Goal: Task Accomplishment & Management: Complete application form

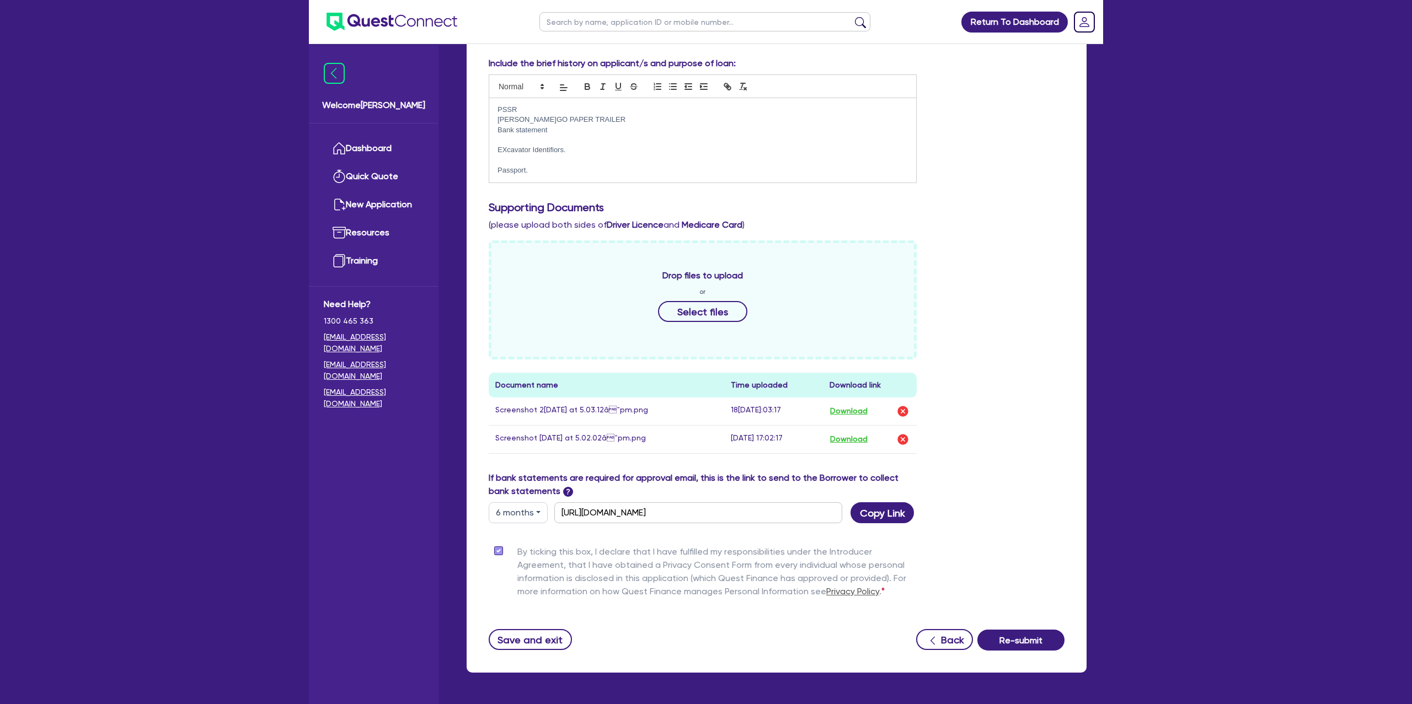
scroll to position [240, 0]
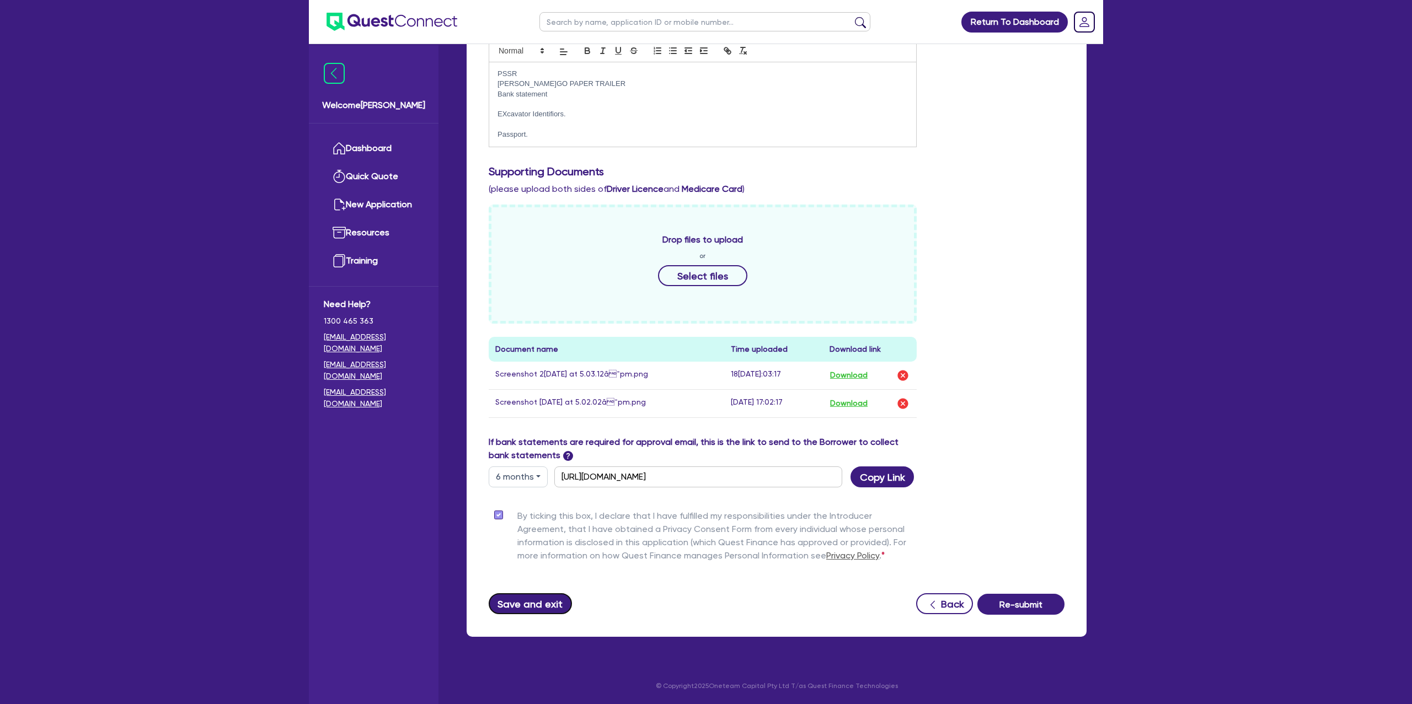
click at [545, 609] on button "Save and exit" at bounding box center [530, 603] width 83 height 21
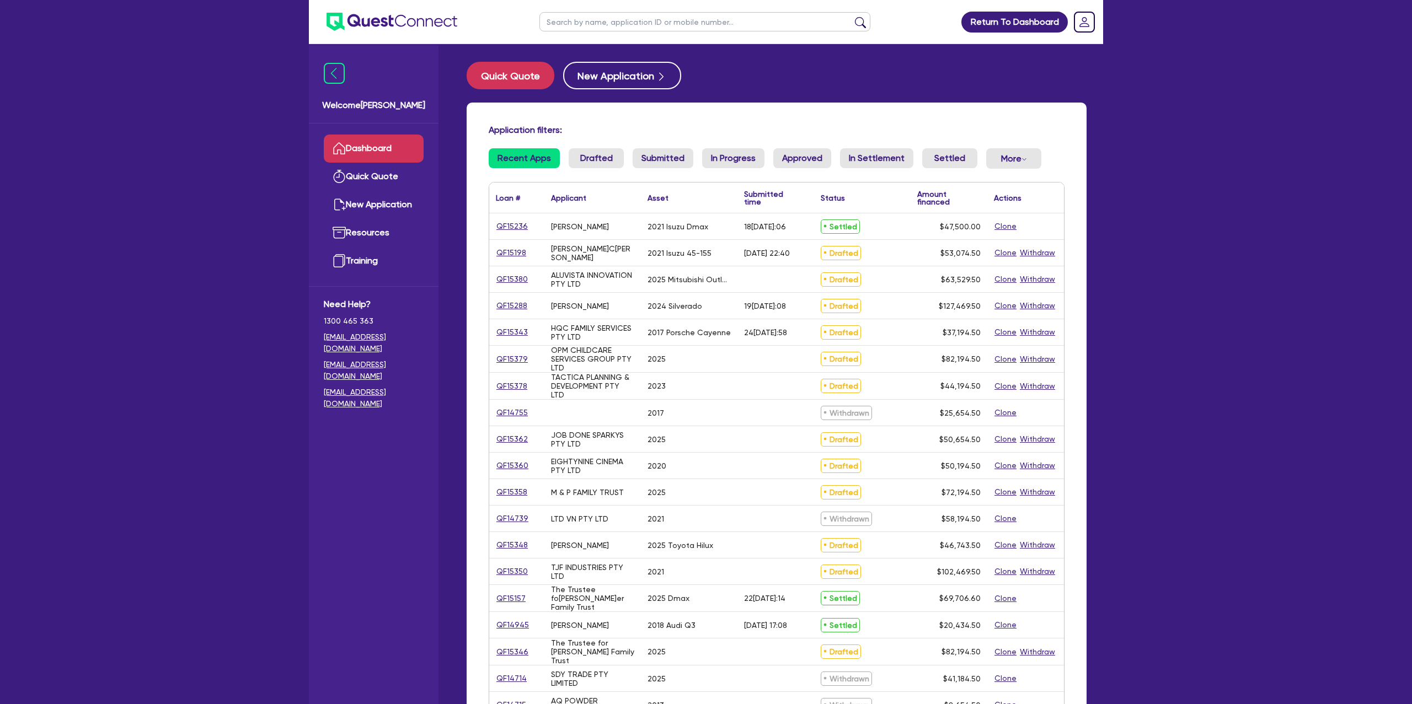
click at [588, 26] on input "text" at bounding box center [704, 21] width 331 height 19
type input "Mic"
click at [851, 17] on button "submit" at bounding box center [860, 24] width 18 height 15
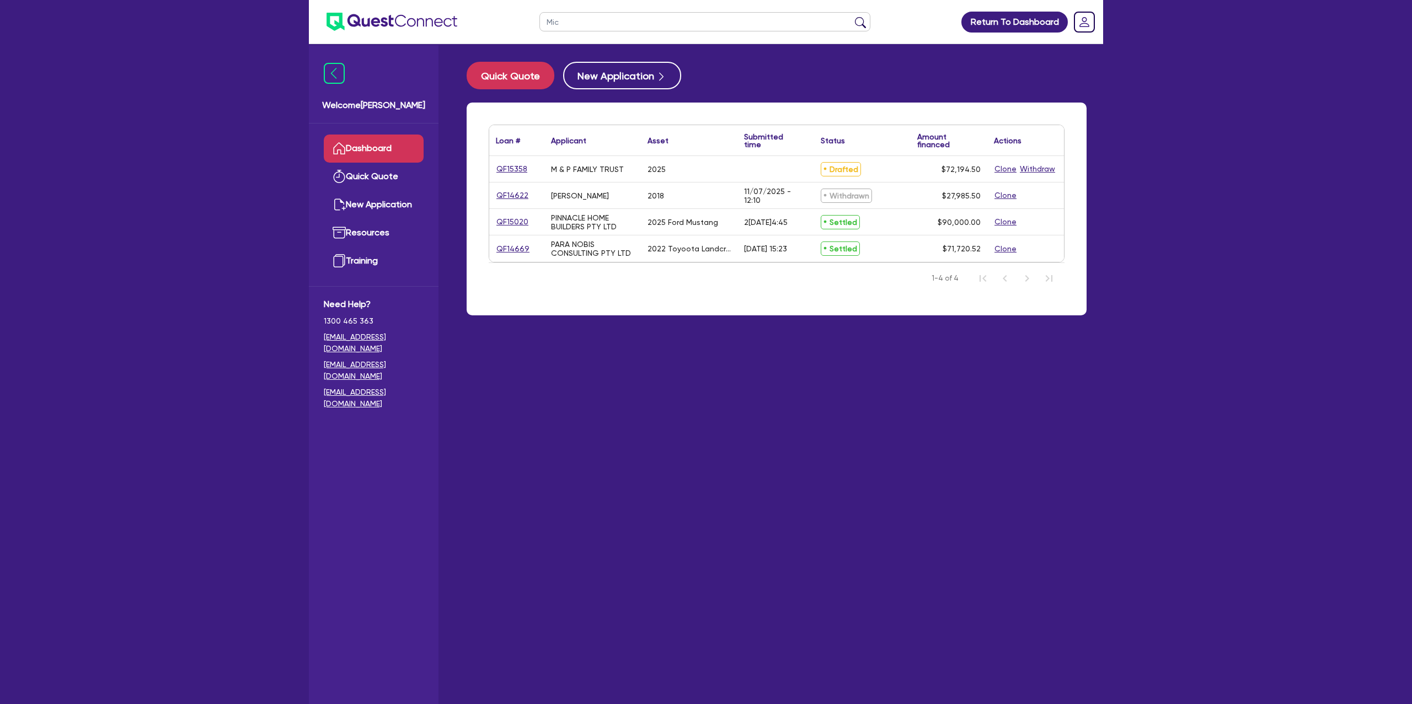
click at [580, 19] on input "Mic" at bounding box center [704, 21] width 331 height 19
click at [550, 20] on input "Mic" at bounding box center [704, 21] width 331 height 19
click at [411, 146] on link "Dashboard" at bounding box center [374, 149] width 100 height 28
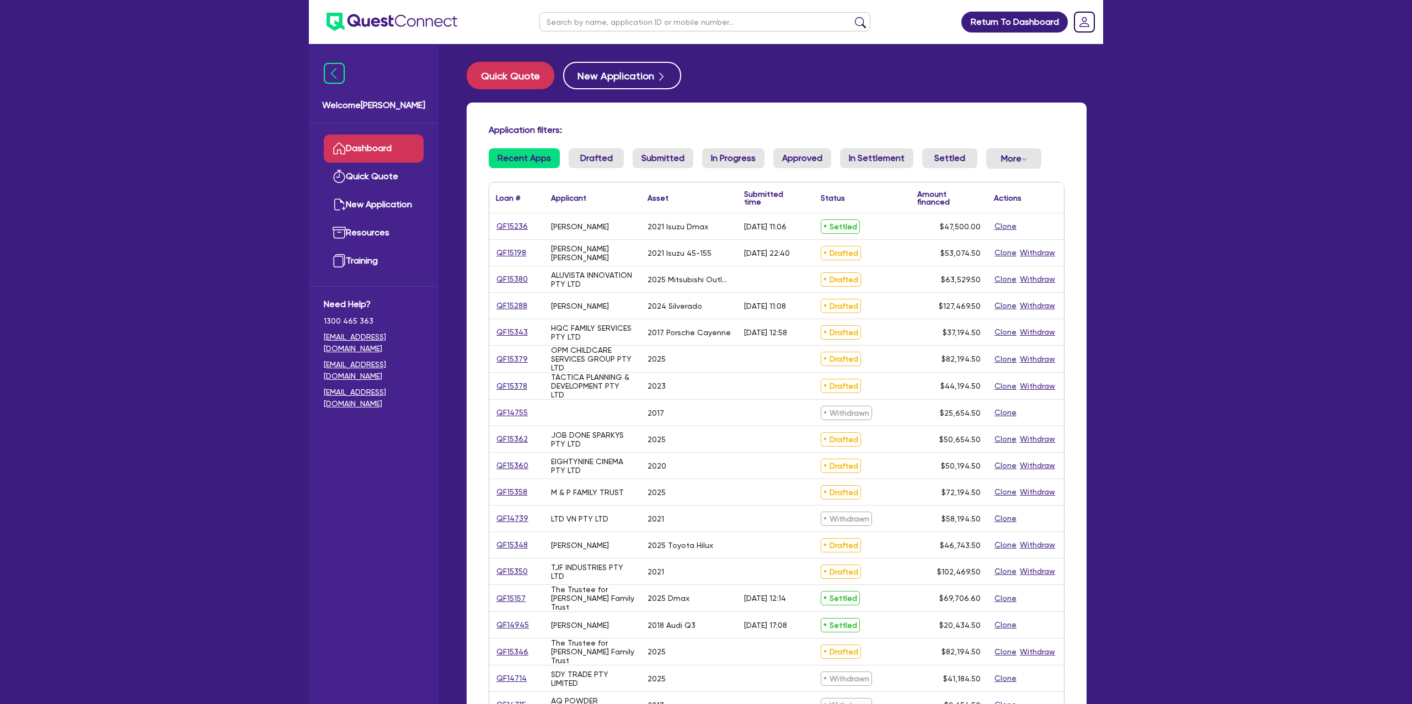
click at [645, 24] on input "text" at bounding box center [704, 21] width 331 height 19
type input "T"
type input "Renee"
click at [851, 17] on button "submit" at bounding box center [860, 24] width 18 height 15
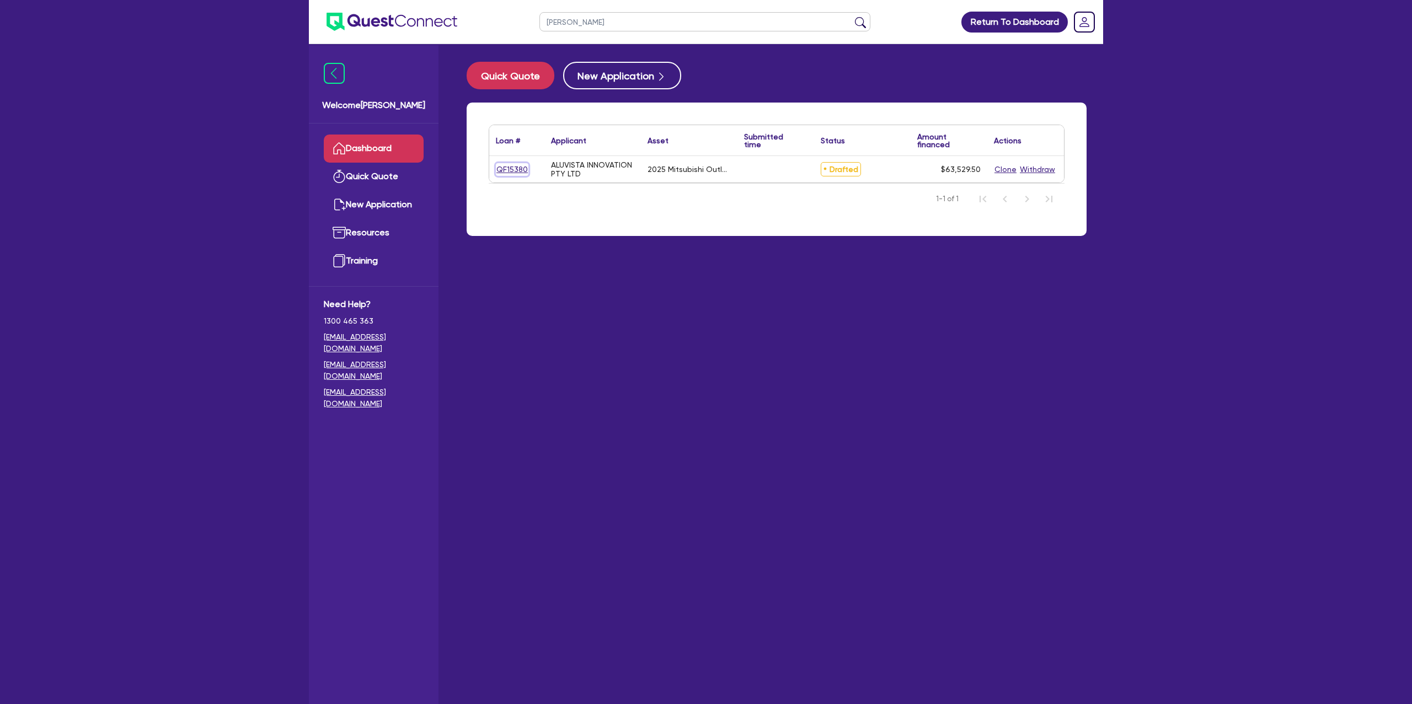
click at [506, 167] on link "QF15380" at bounding box center [512, 169] width 33 height 13
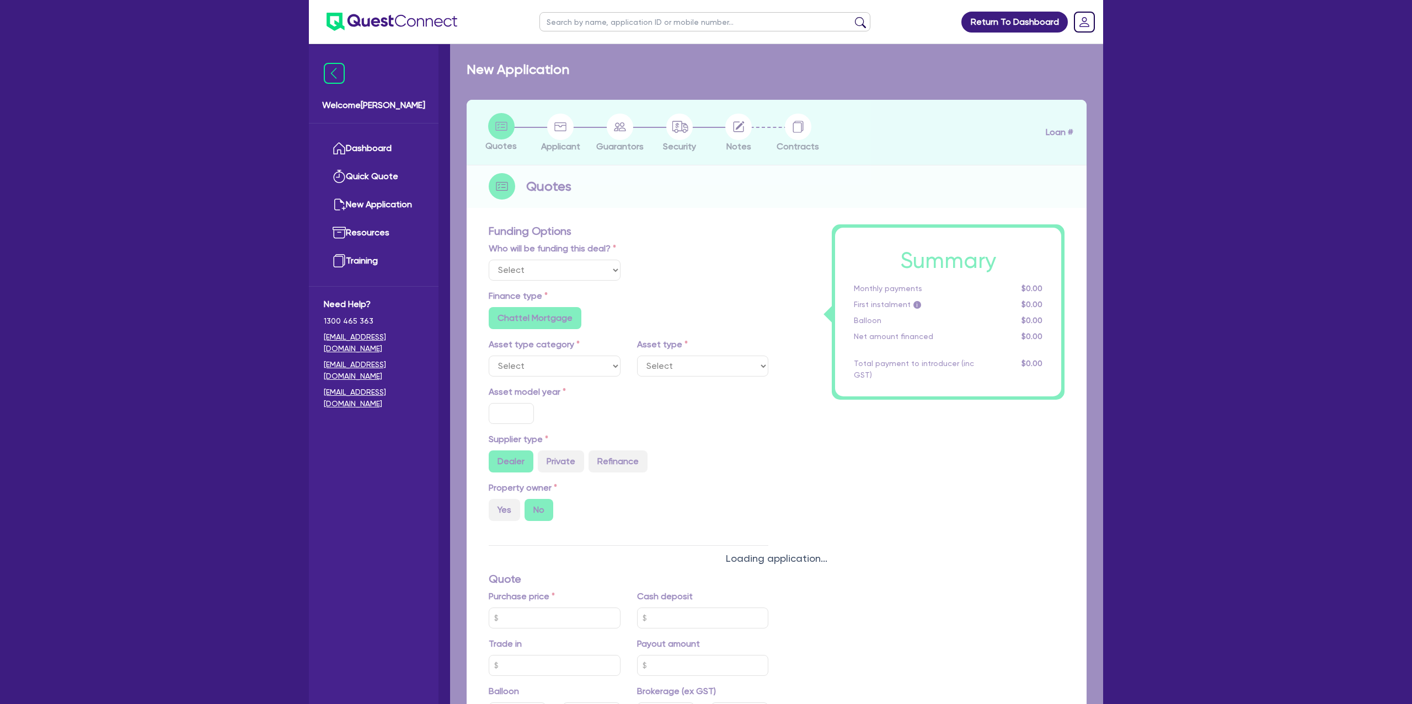
select select "Other"
select select "CARS_AND_LIGHT_TRUCKS"
type input "2025"
radio input "true"
type input "62,000"
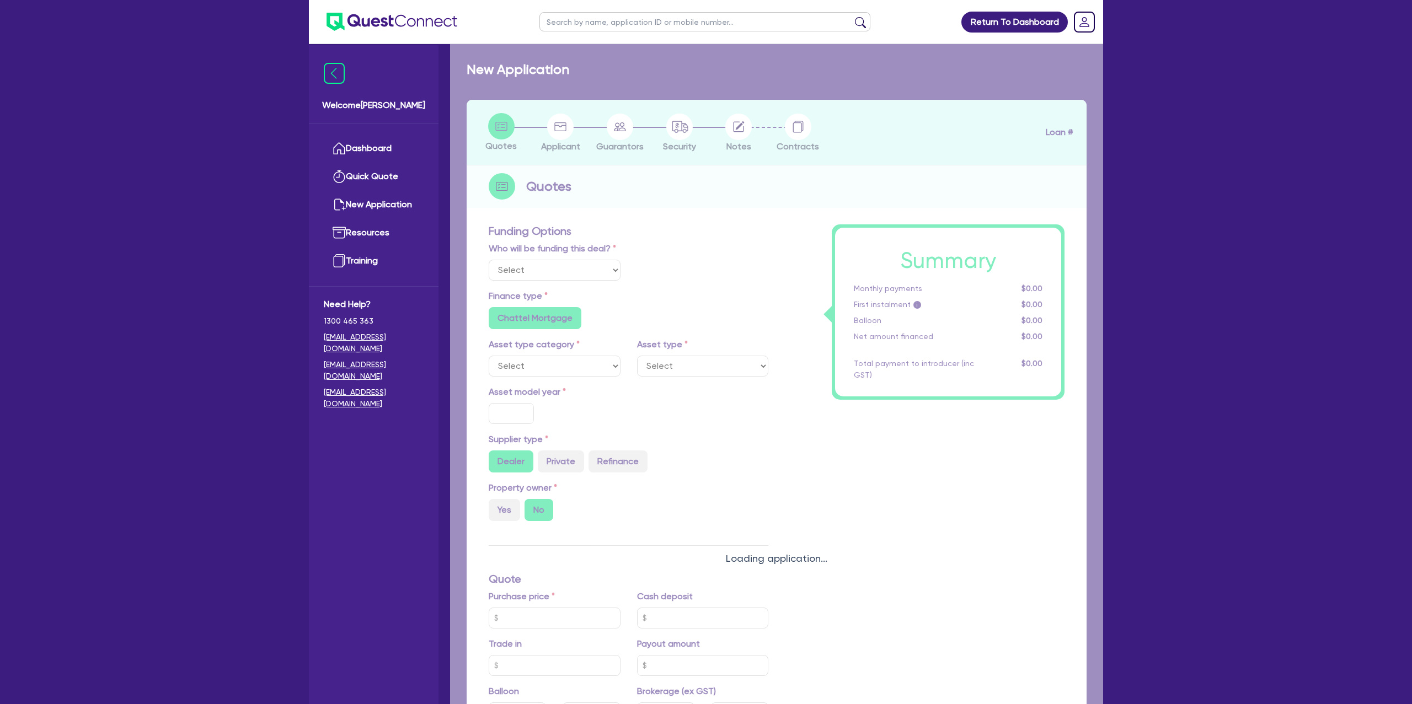
type input "500"
type input "30"
type input "18,600"
radio input "false"
type input "9.99"
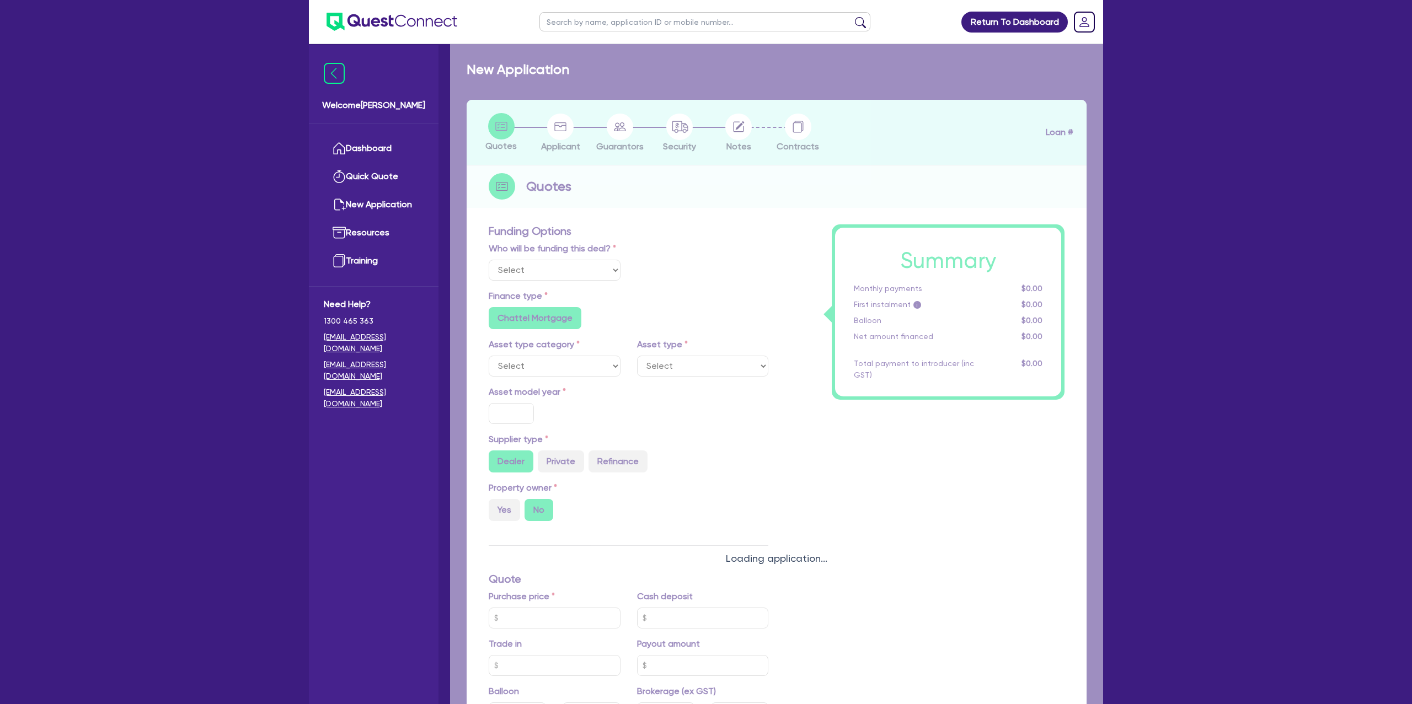
radio input "false"
type input "1,250"
radio input "true"
select select "PASSENGER_VEHICLES"
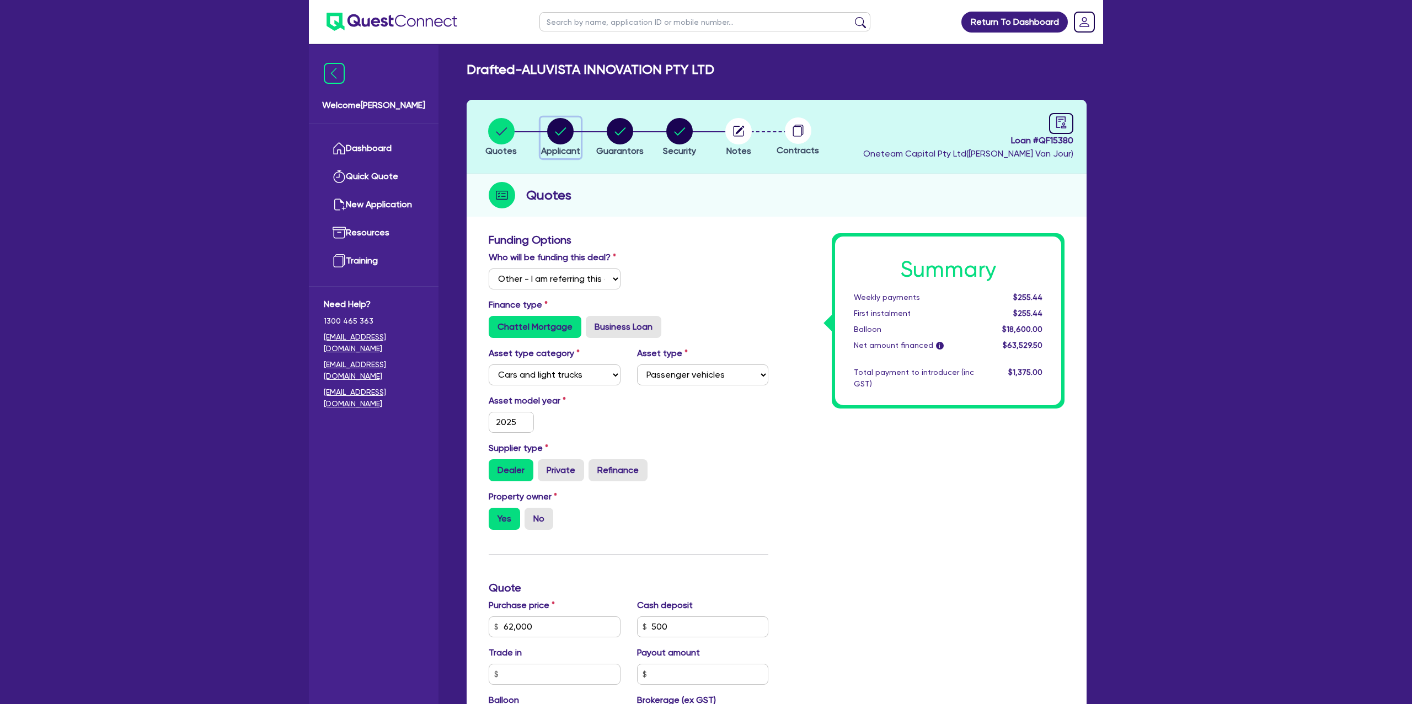
click at [565, 133] on circle "button" at bounding box center [560, 131] width 26 height 26
select select "COMPANY"
select select "BUILDING_CONSTRUCTION"
select select "TRADES_SERVICES_CONSUMERS"
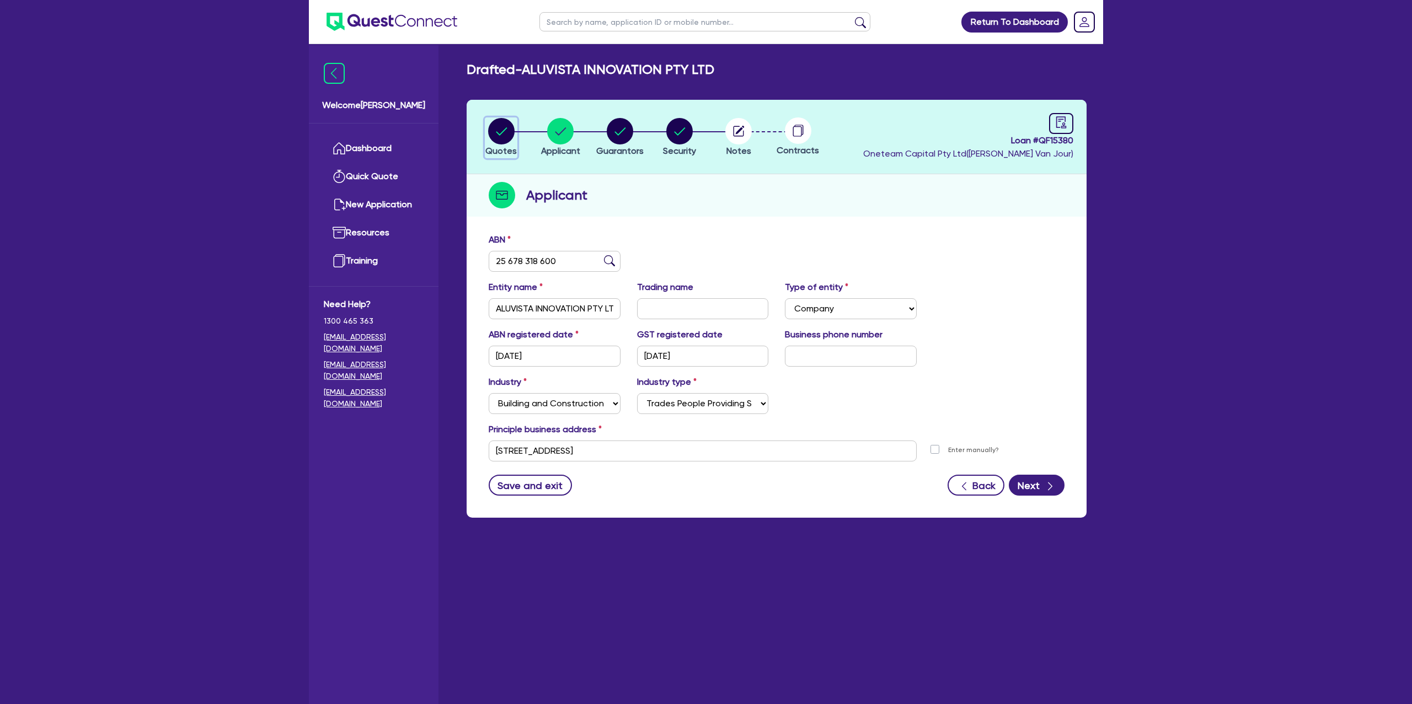
click at [502, 118] on circle "button" at bounding box center [501, 131] width 26 height 26
select select "Other"
select select "CARS_AND_LIGHT_TRUCKS"
select select "PASSENGER_VEHICLES"
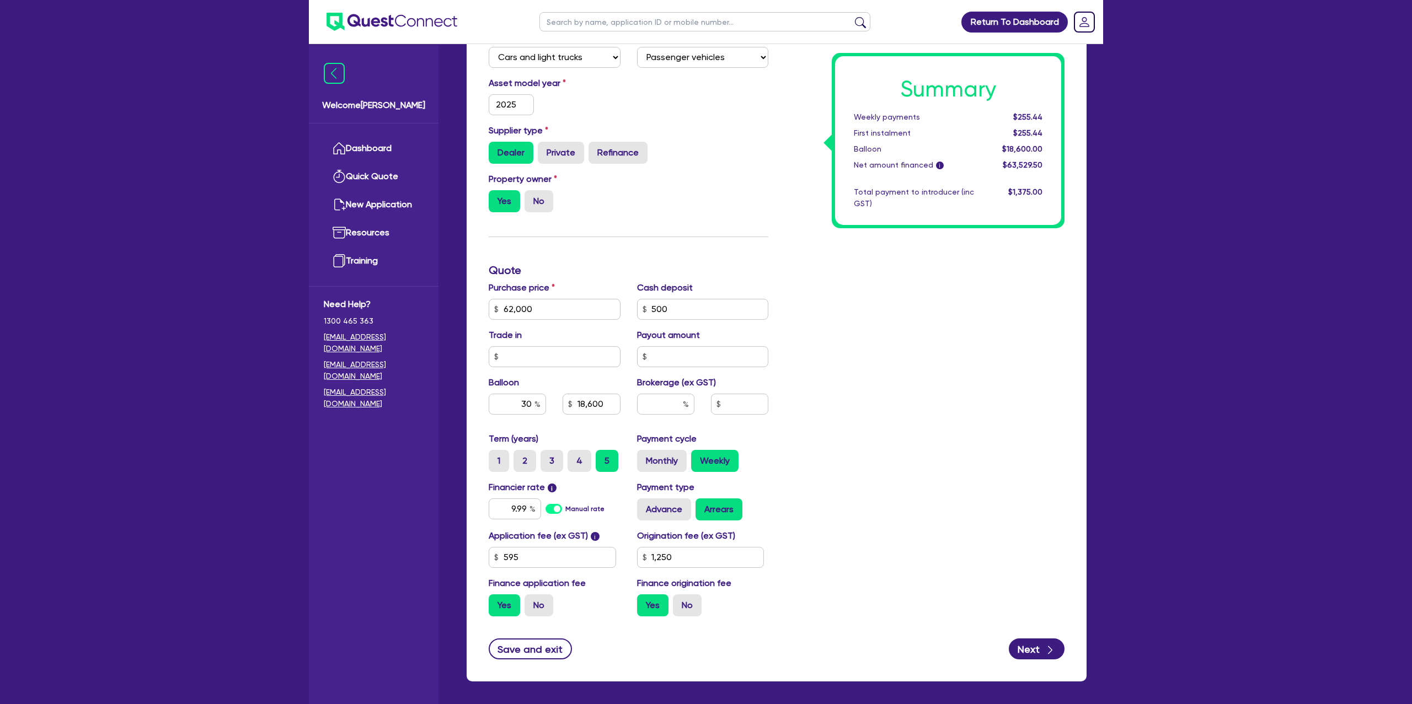
scroll to position [362, 0]
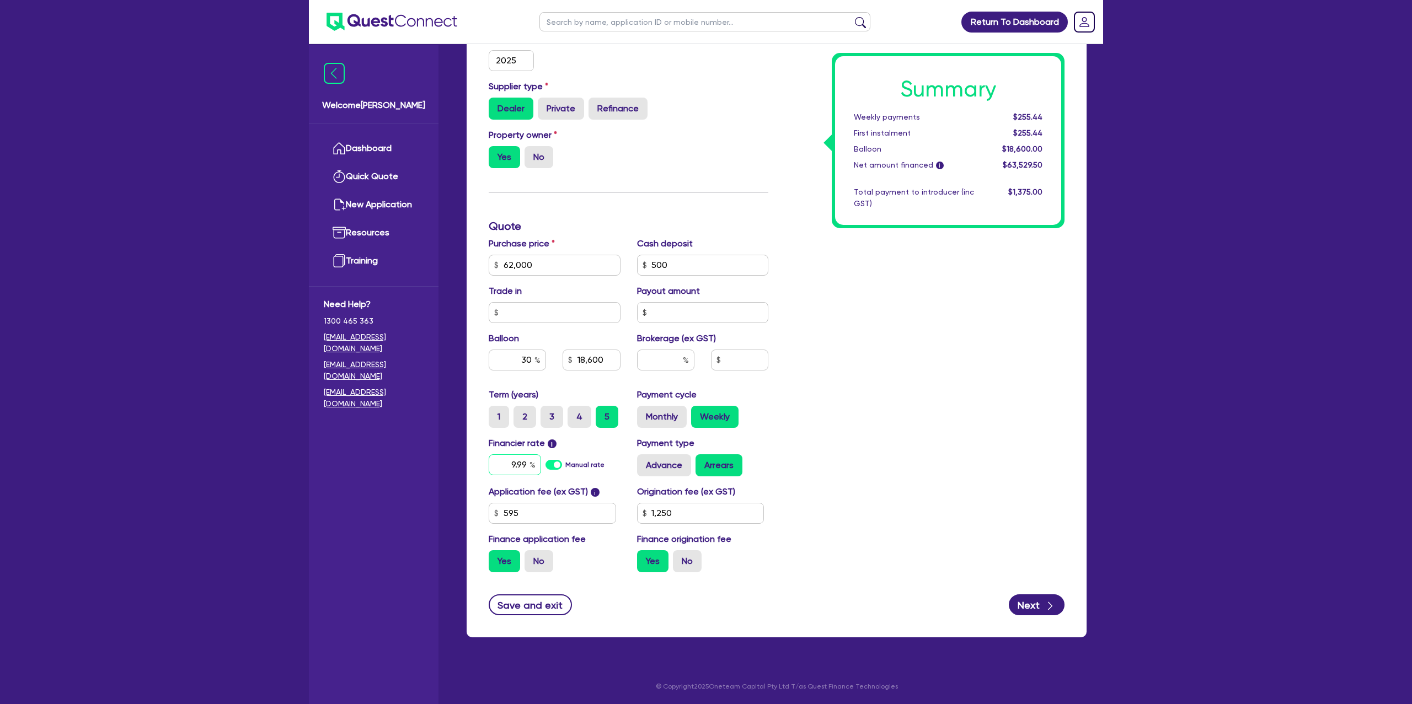
click at [526, 465] on input "9.99" at bounding box center [515, 464] width 52 height 21
type input "62,000"
type input "18,600"
type input "9.9"
type input "1,250"
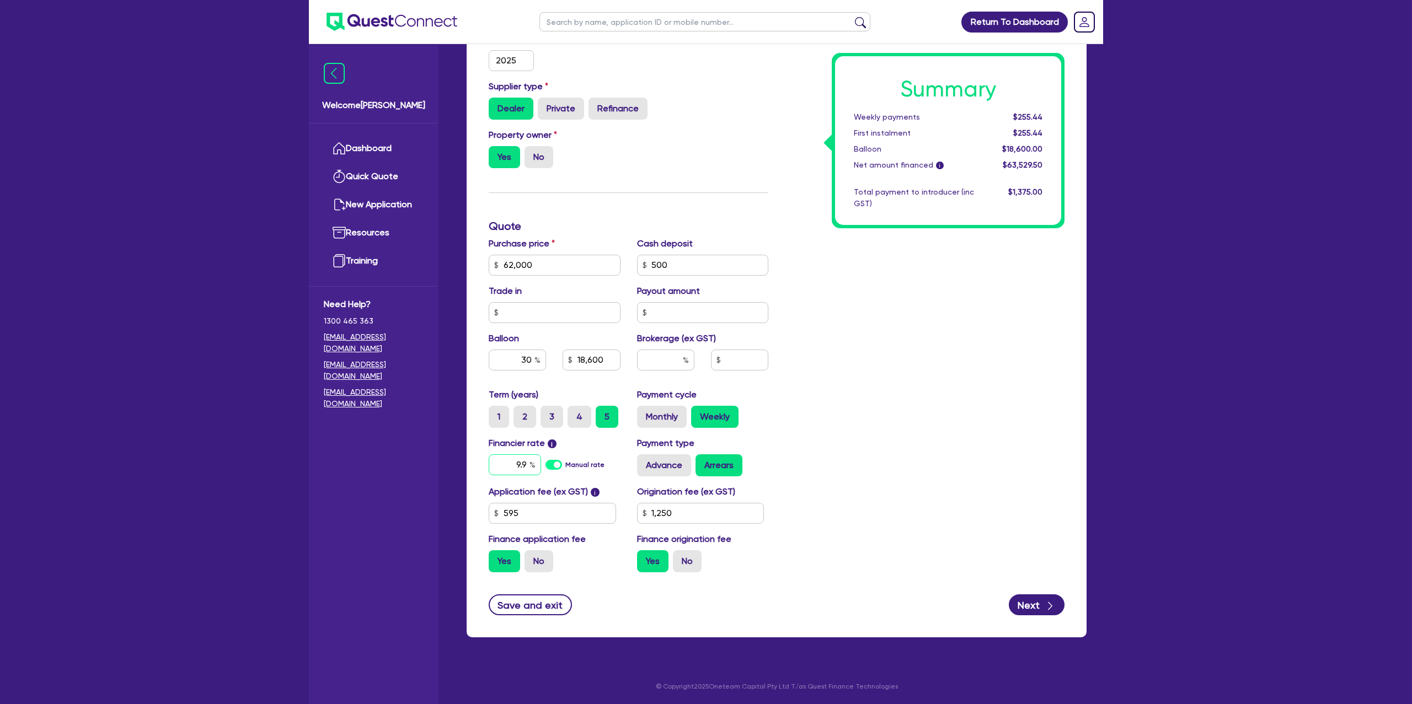
type input "62,000"
type input "18,600"
type input "9."
type input "1,250"
type input "62,000"
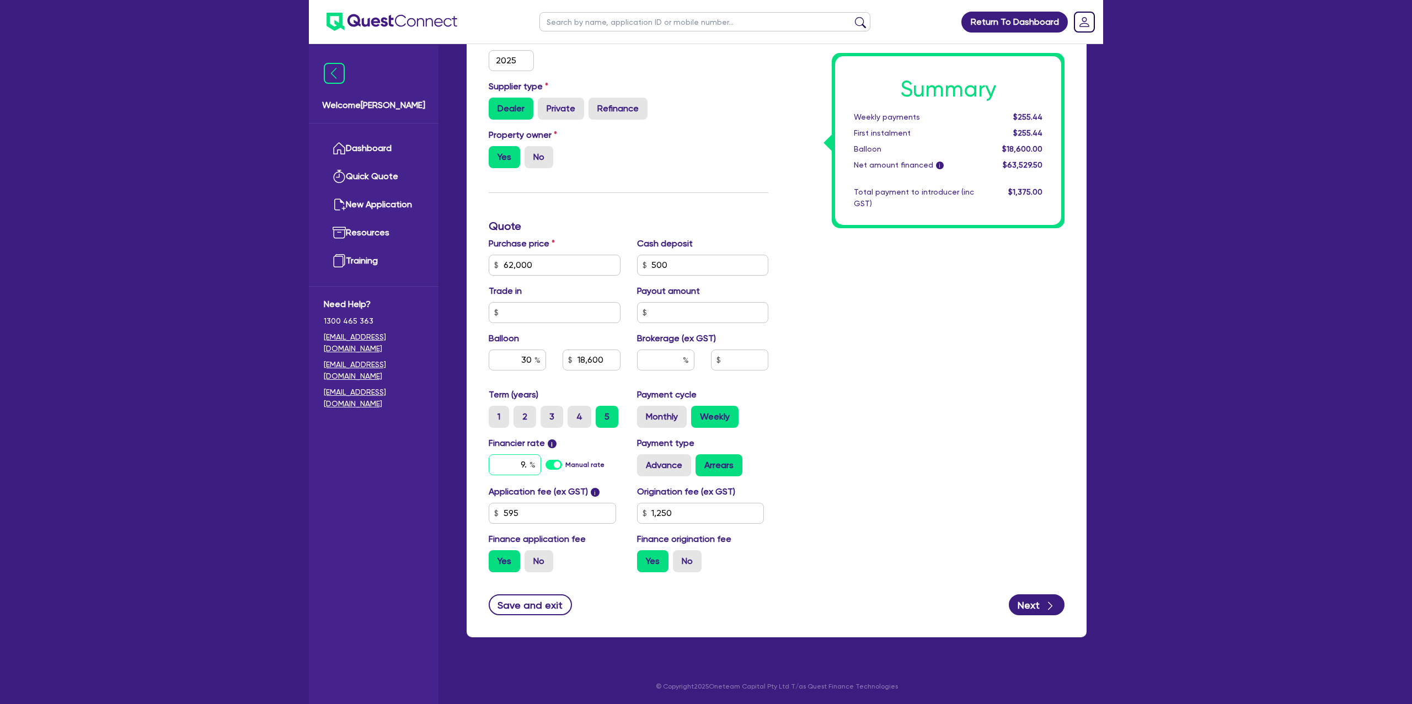
type input "18,600"
type input "9"
type input "1,250"
type input "62,000"
type input "18,600"
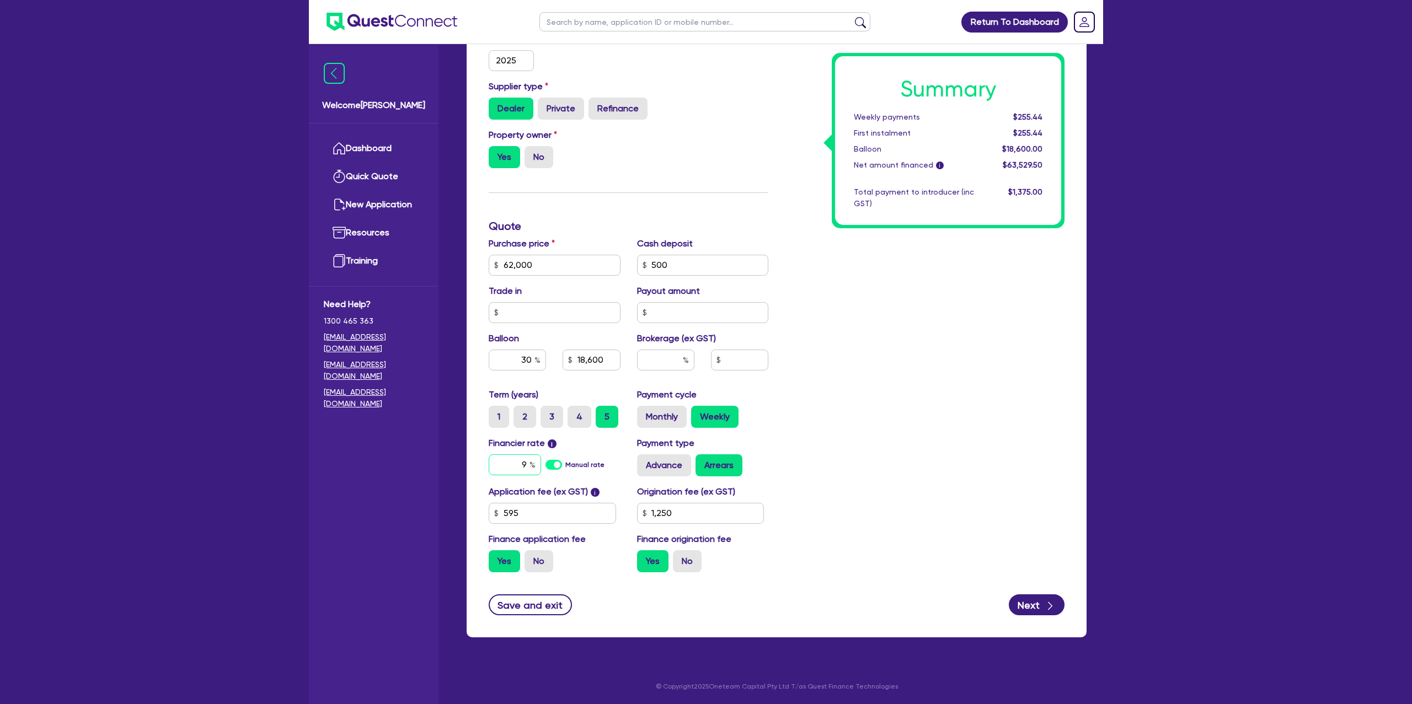
type input "1,250"
type input "62,000"
type input "18,600"
type input "6"
type input "1,250"
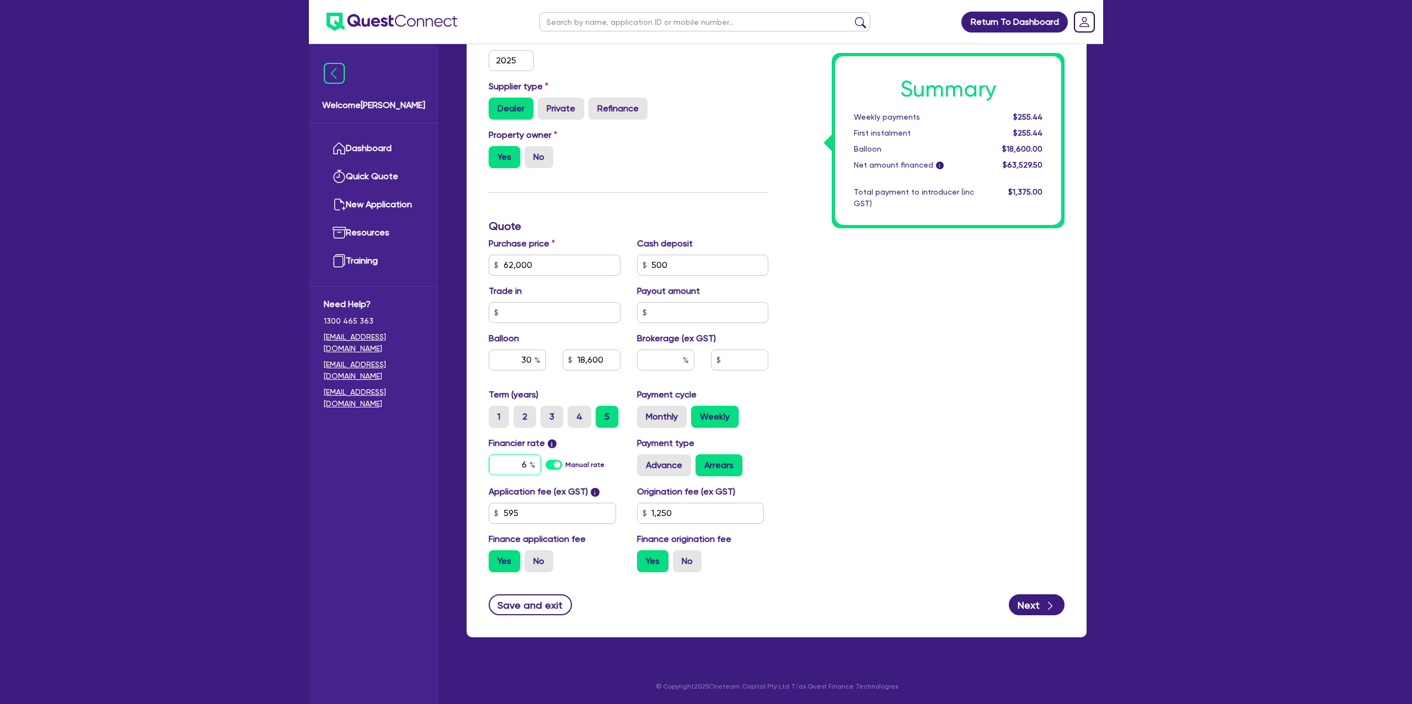
type input "62,000"
type input "18,600"
type input "6."
type input "1,250"
type input "62,000"
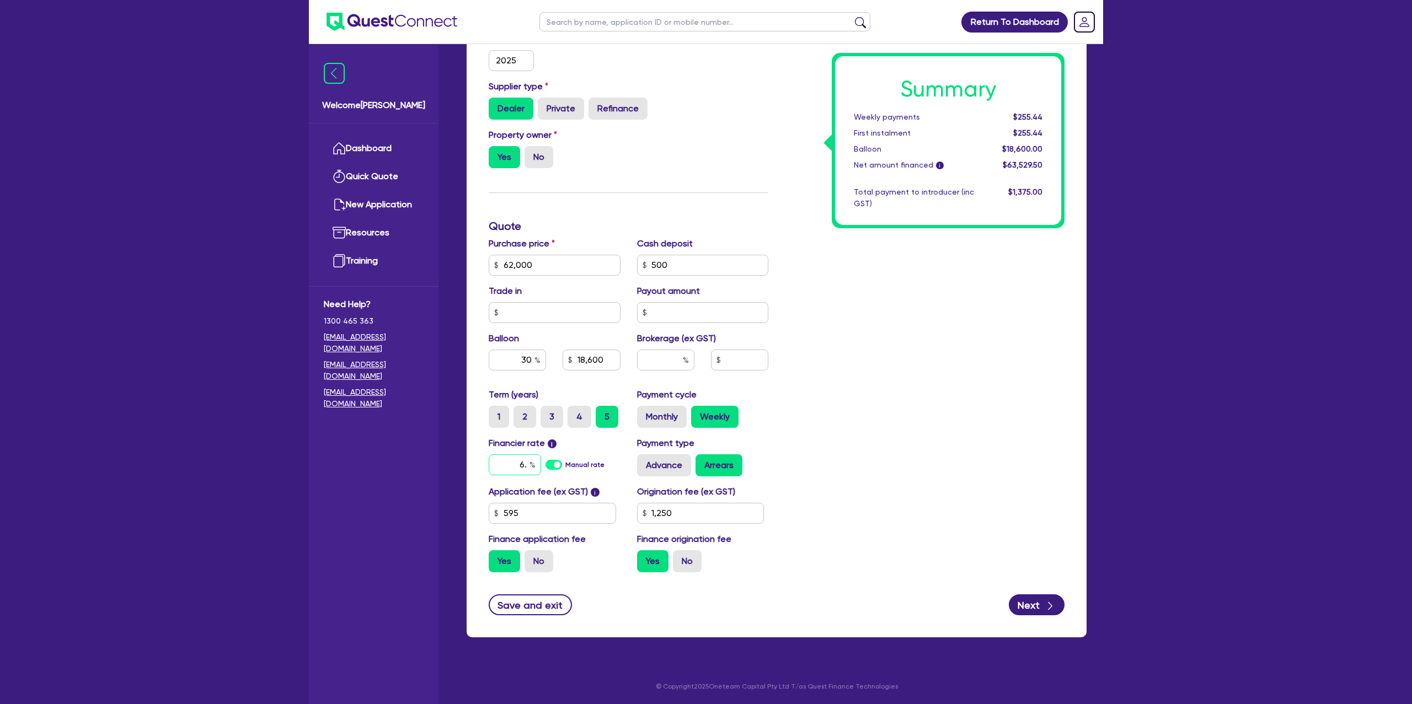
type input "18,600"
type input "6.9"
type input "1,250"
type input "62,000"
type input "18,600"
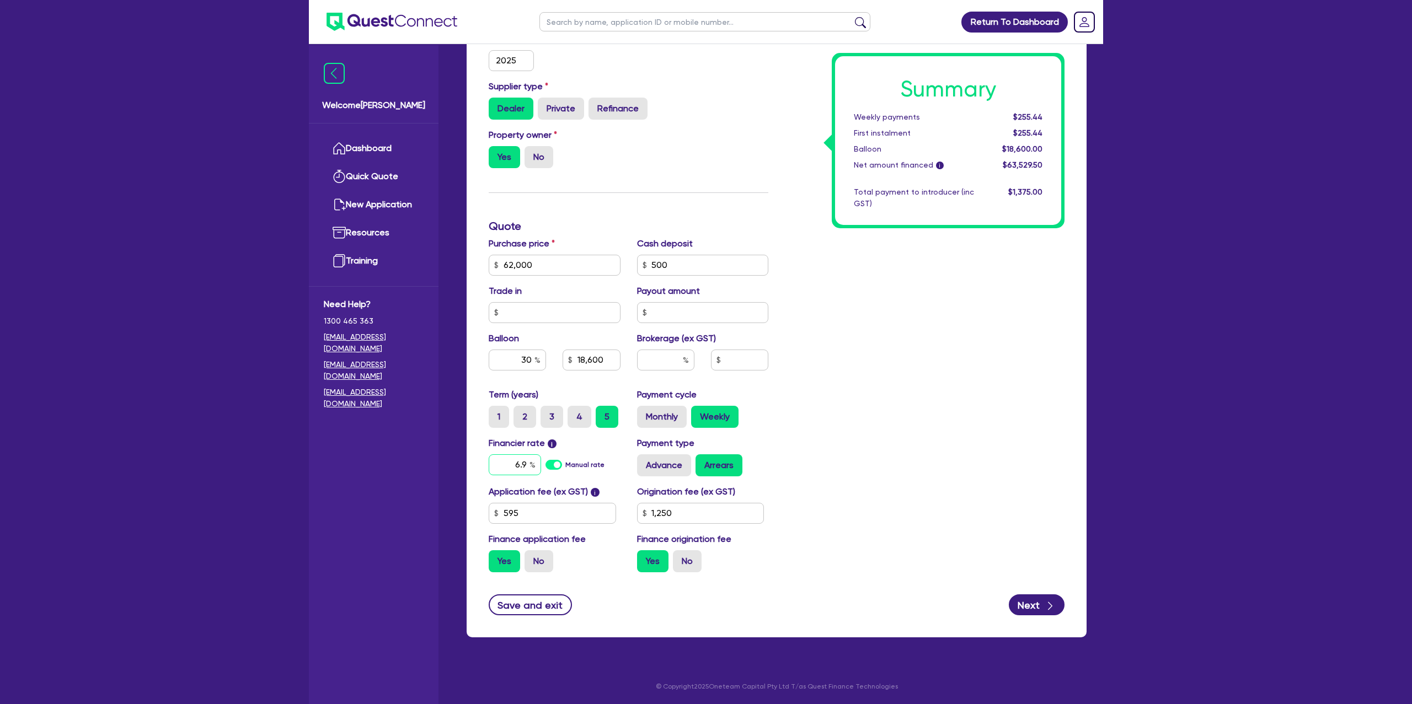
type input "6.99"
type input "1,250"
type input "6.99"
type input "62,000"
type input "18,600"
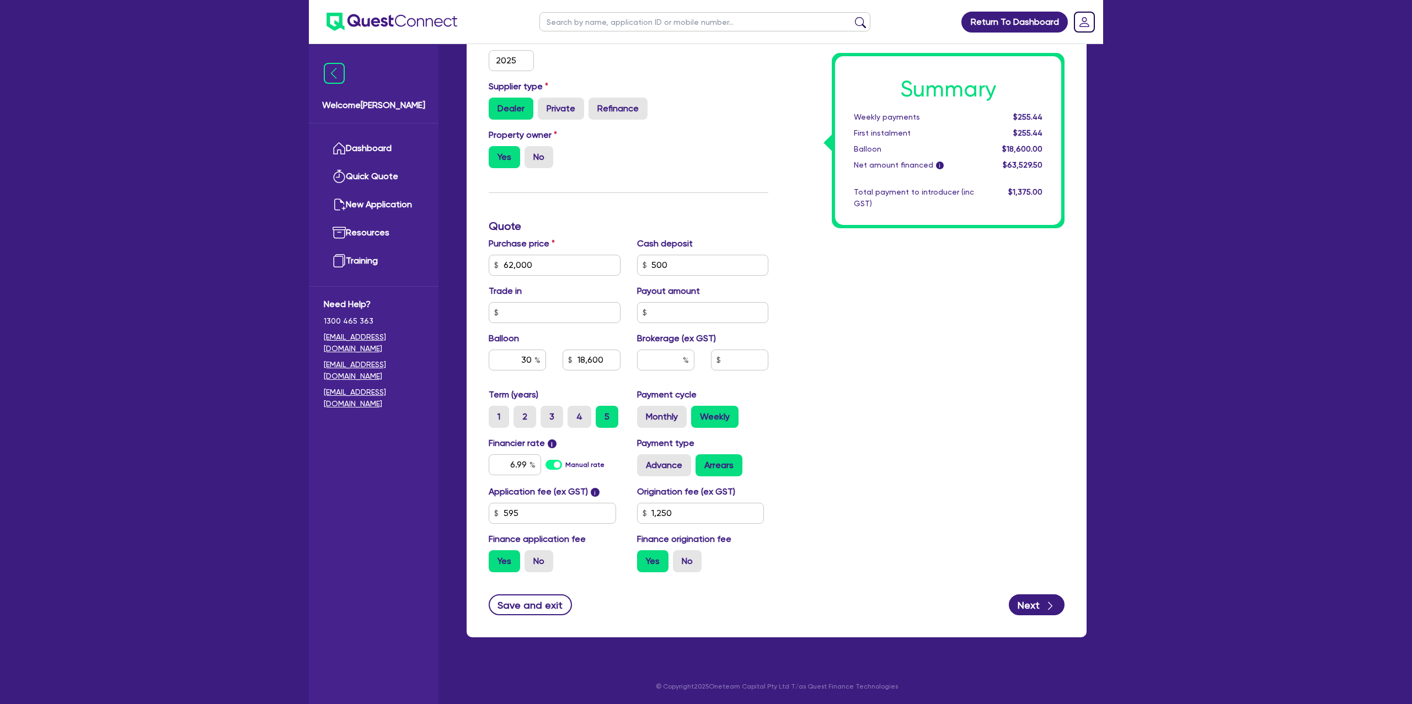
type input "1,250"
click at [869, 363] on div "Summary Weekly payments $255.44 First instalment $255.44 Balloon $18,600.00 Net…" at bounding box center [924, 227] width 296 height 710
type input "62,000"
type input "18,600"
type input "1,250"
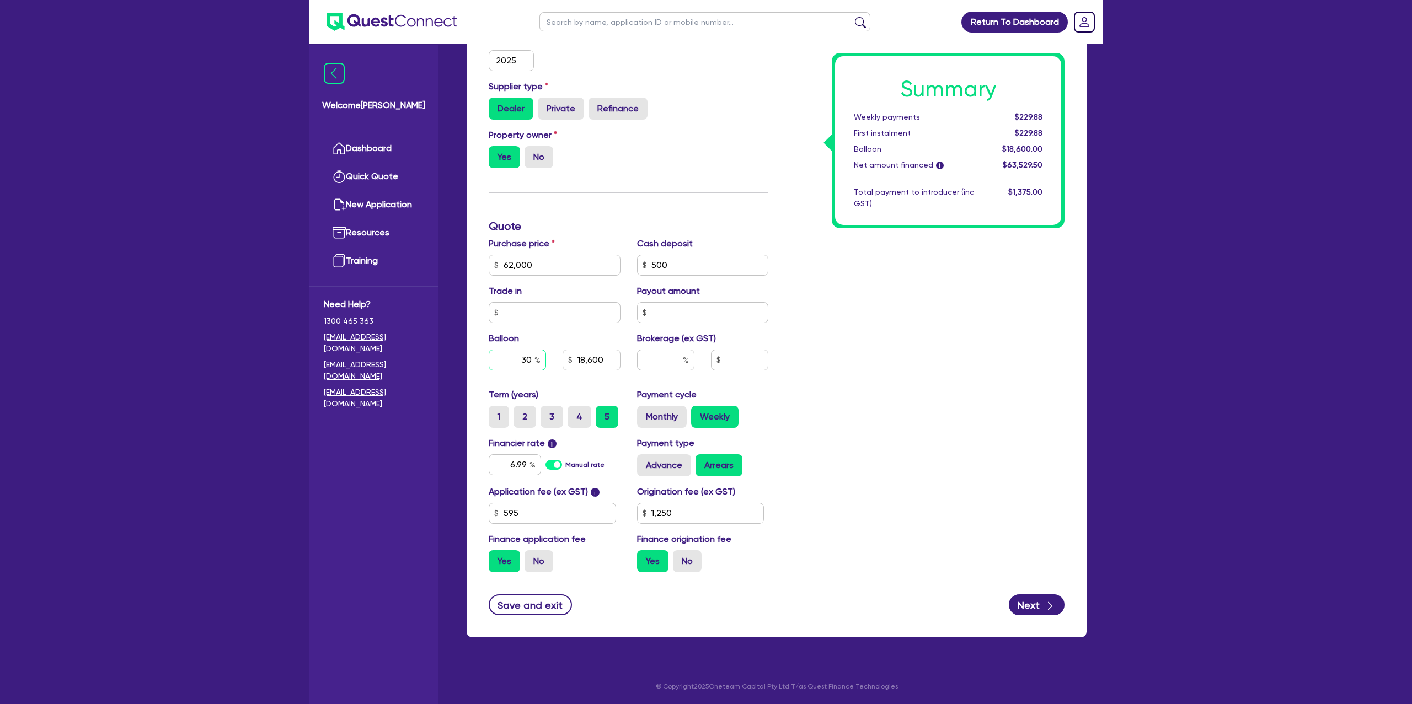
click at [532, 355] on input "30" at bounding box center [517, 360] width 57 height 21
type input "62,000"
type input "3"
type input "18,600"
type input "1,250"
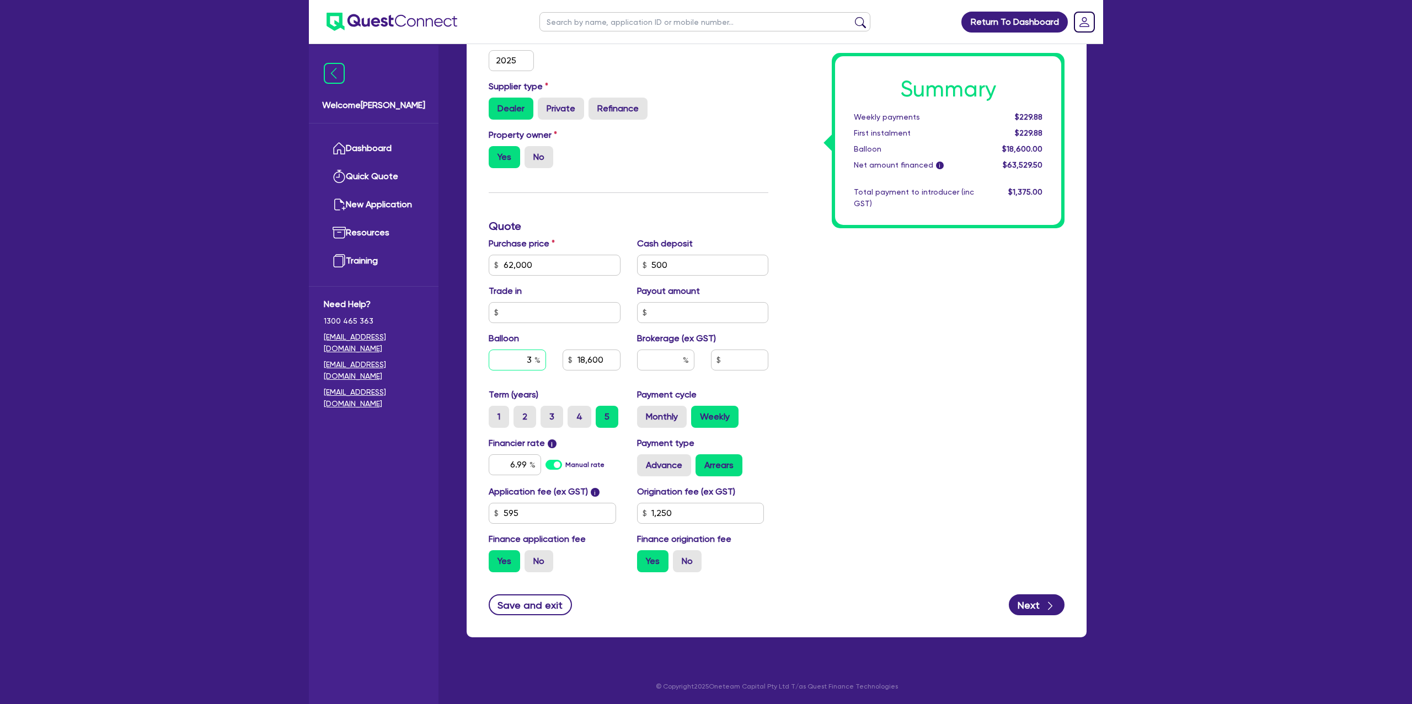
type input "62,000"
type input "18,600"
type input "1,250"
type input "62,000"
type input "18,600"
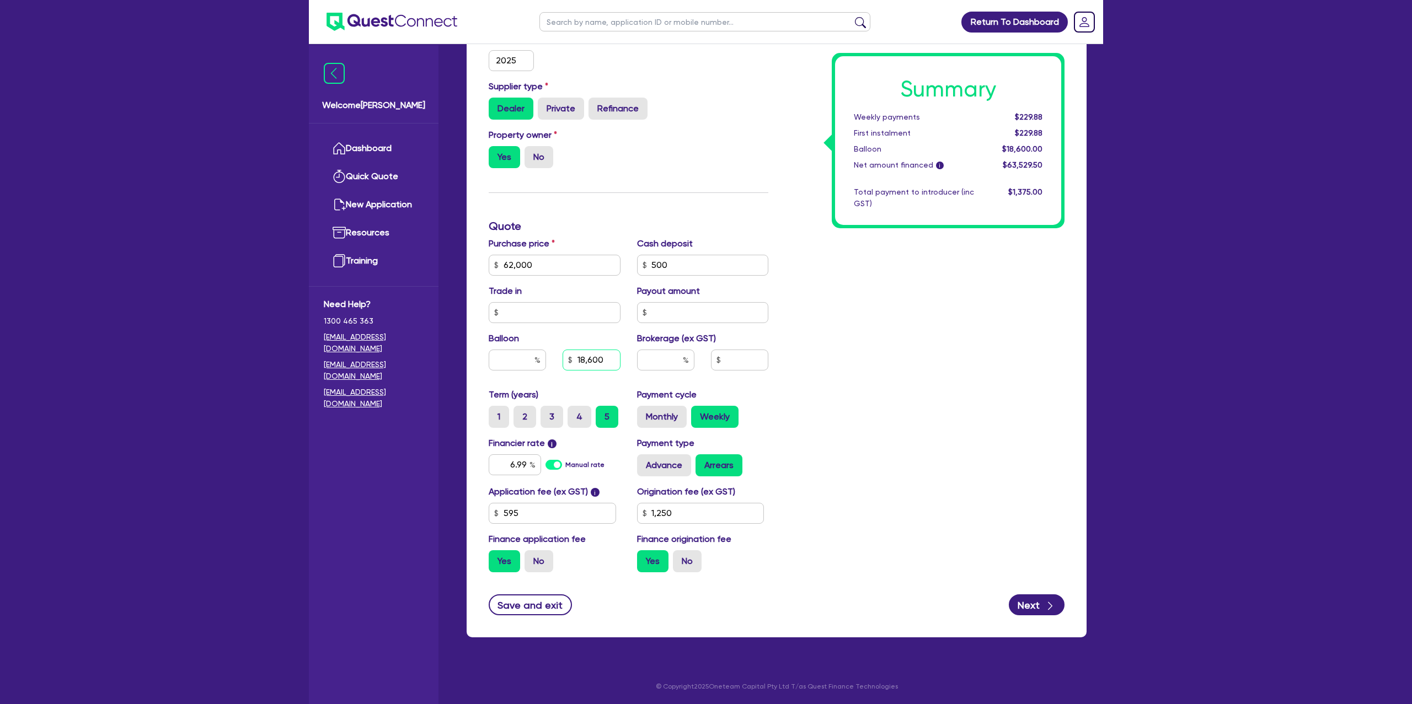
type input "1,250"
type input "62,000"
type input "1,250"
click at [597, 357] on input "text" at bounding box center [590, 360] width 57 height 21
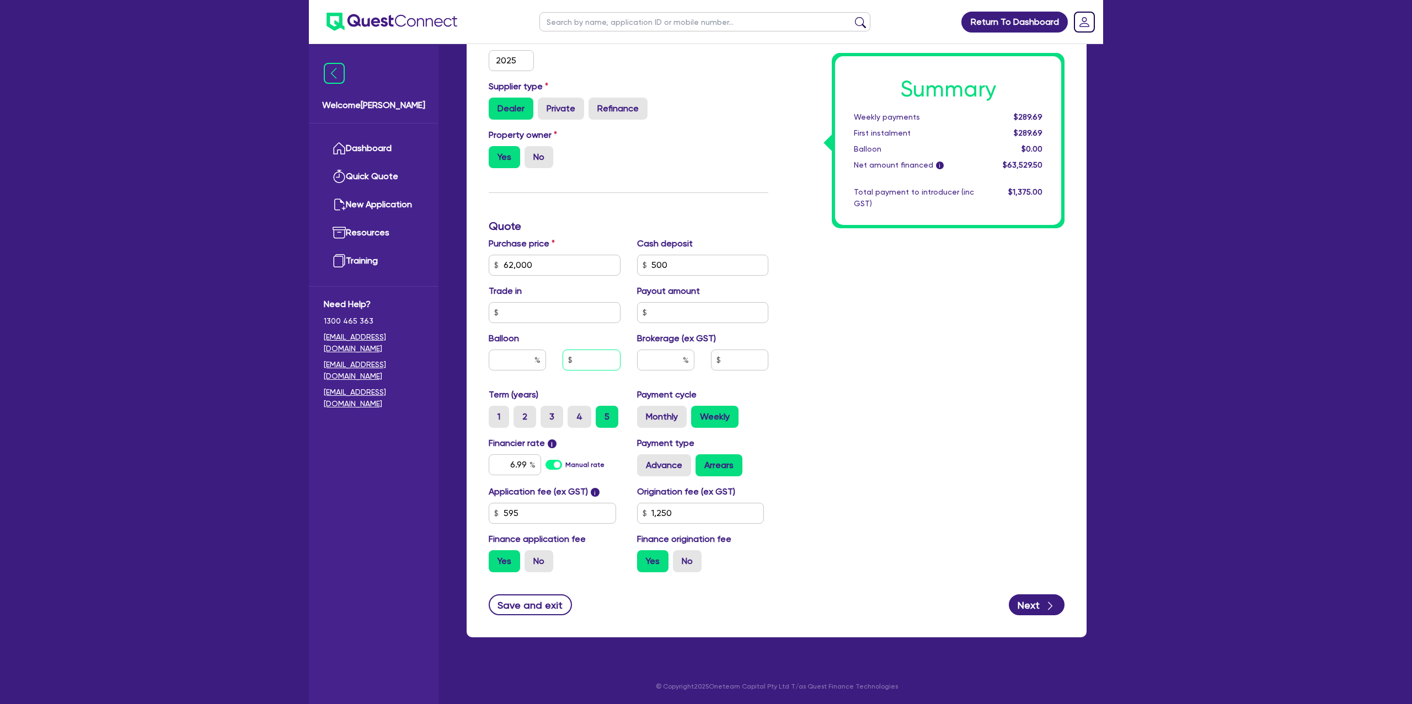
click at [597, 357] on input "text" at bounding box center [590, 360] width 57 height 21
type input "62,000"
type input "1"
type input "1,250"
type input "62,000"
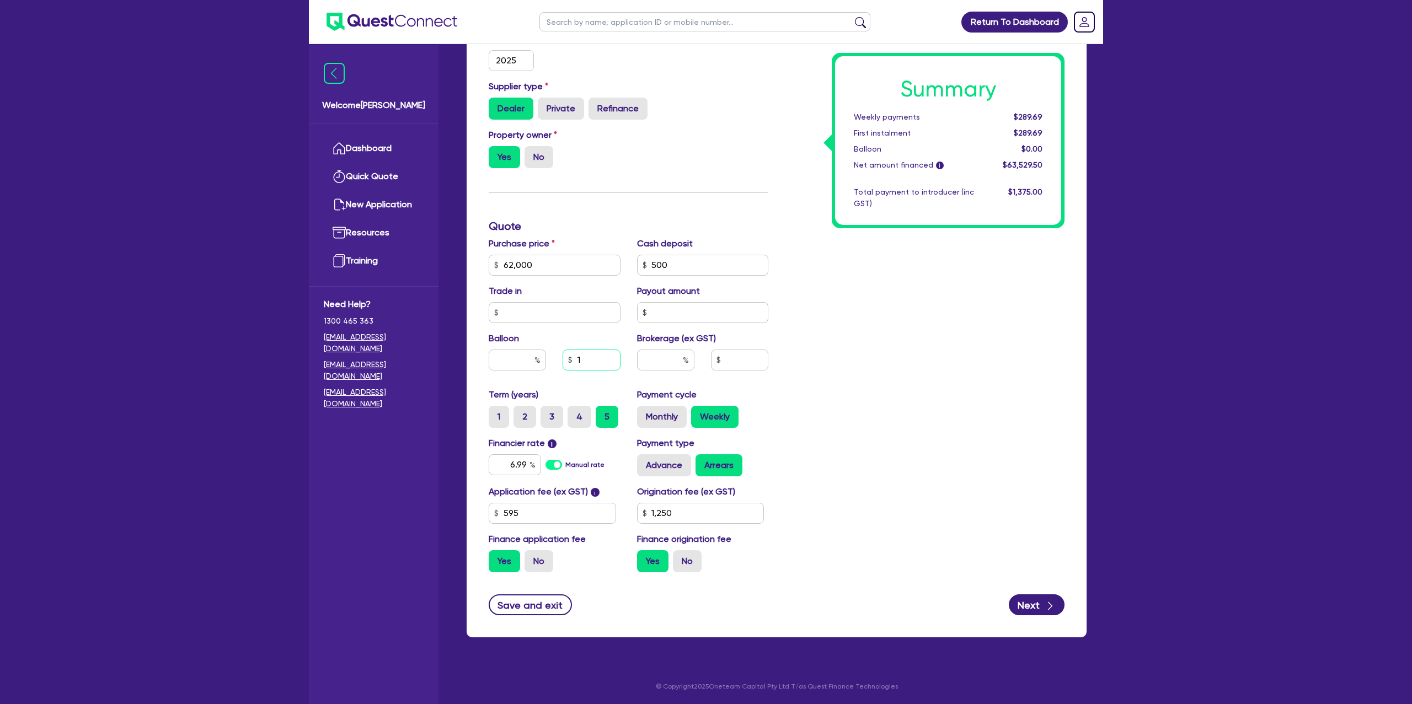
type input "15"
type input "1,250"
type input "62,000"
type input "150"
type input "1,250"
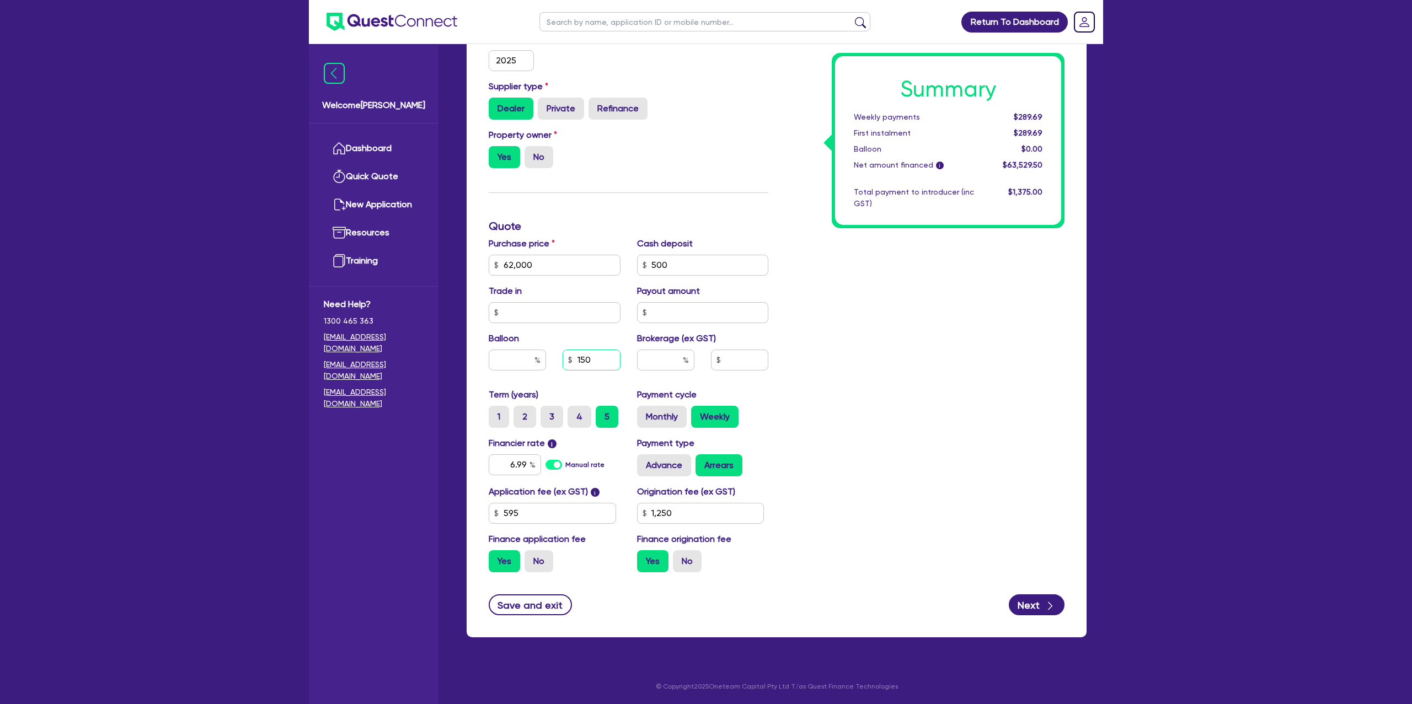
type input "62,000"
type input "1,500"
type input "1,250"
type input "62,000"
type input "15,000"
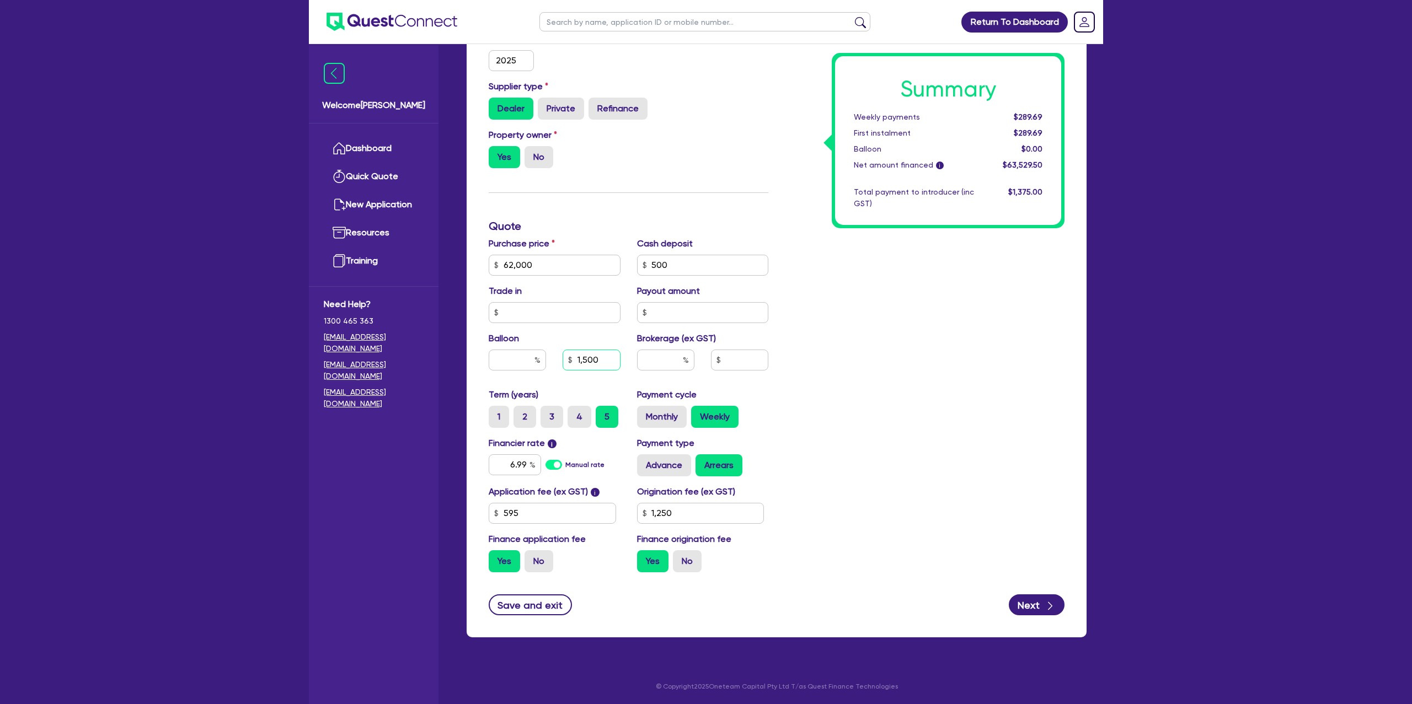
type input "1,250"
type input "15,000"
type input "62,000"
type input "1,250"
click at [924, 282] on div "Summary Weekly payments $289.69 First instalment $289.69 Balloon $0.00 Net amou…" at bounding box center [924, 227] width 296 height 710
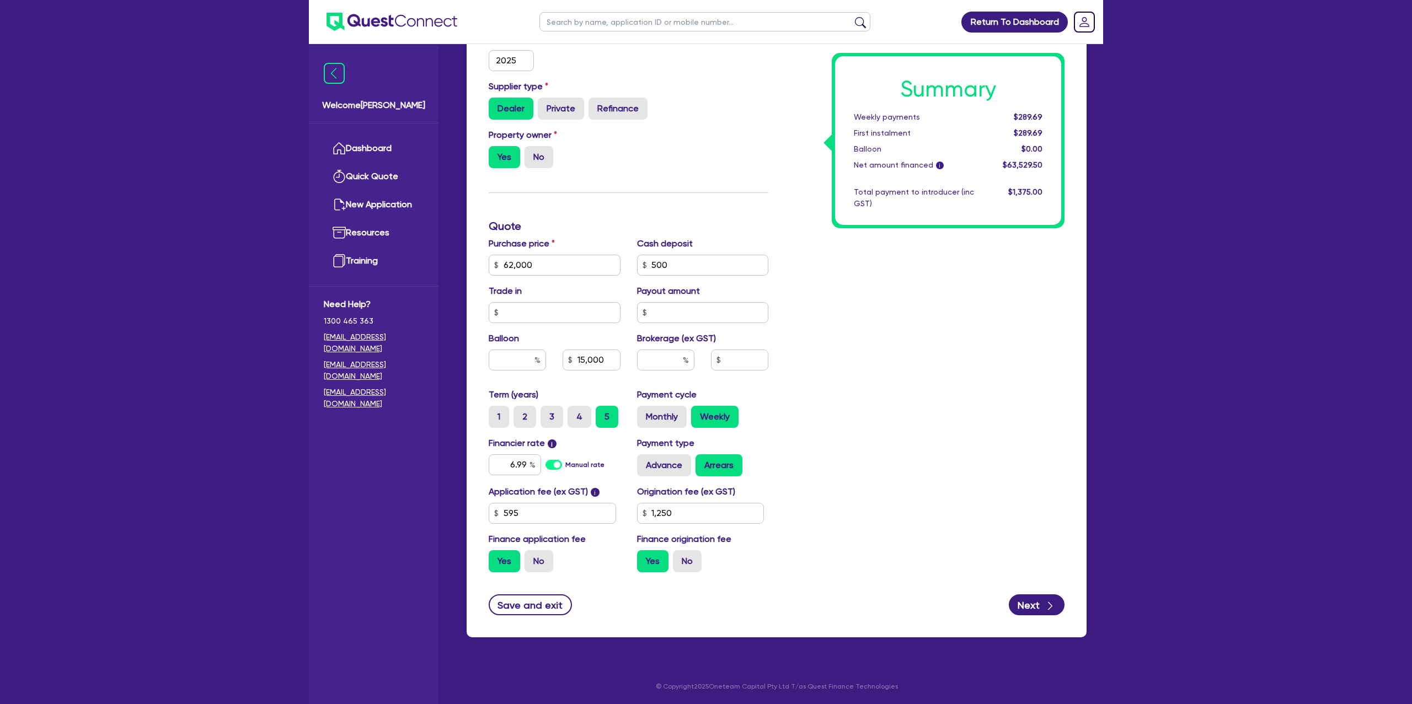
type input "62,000"
type input "24.19"
type input "15,000"
type input "1,250"
click at [525, 463] on input "6.99" at bounding box center [515, 464] width 52 height 21
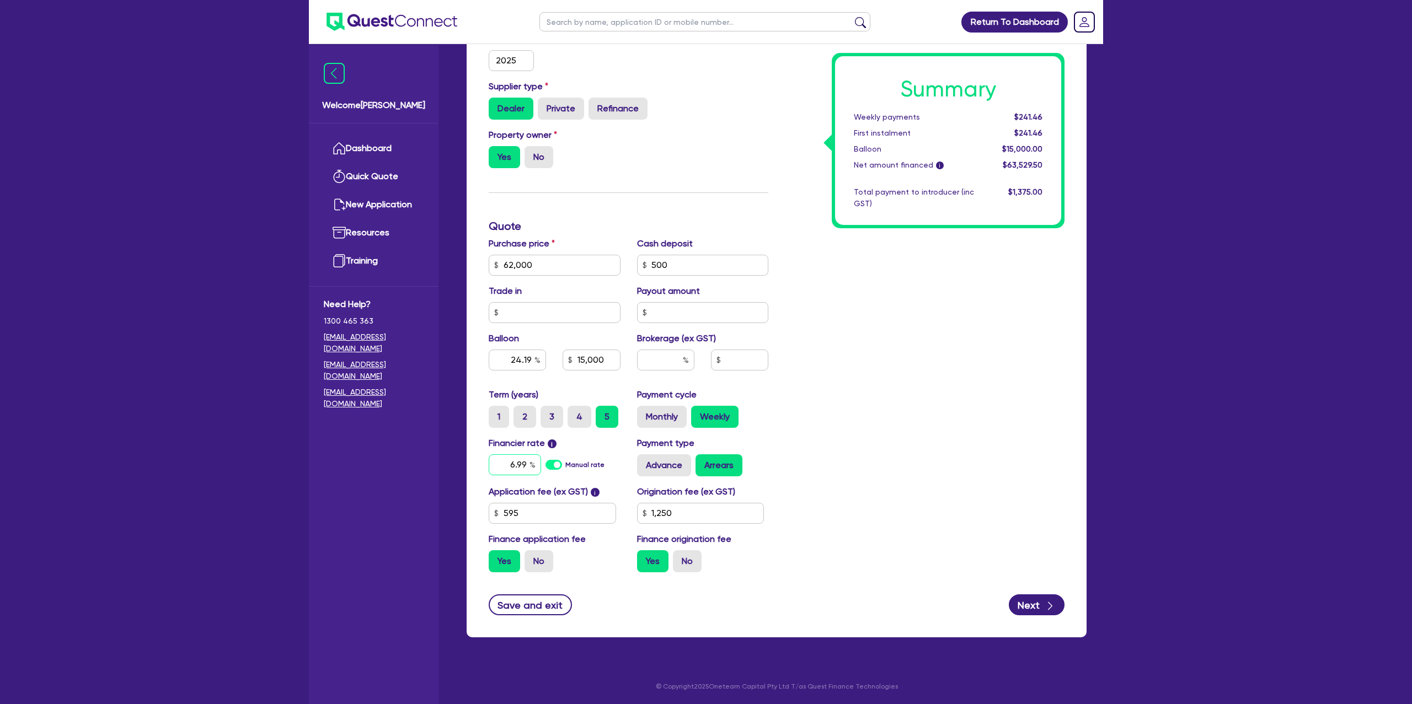
type input "62,000"
type input "24.19"
type input "15,000"
type input "6.9"
type input "1,250"
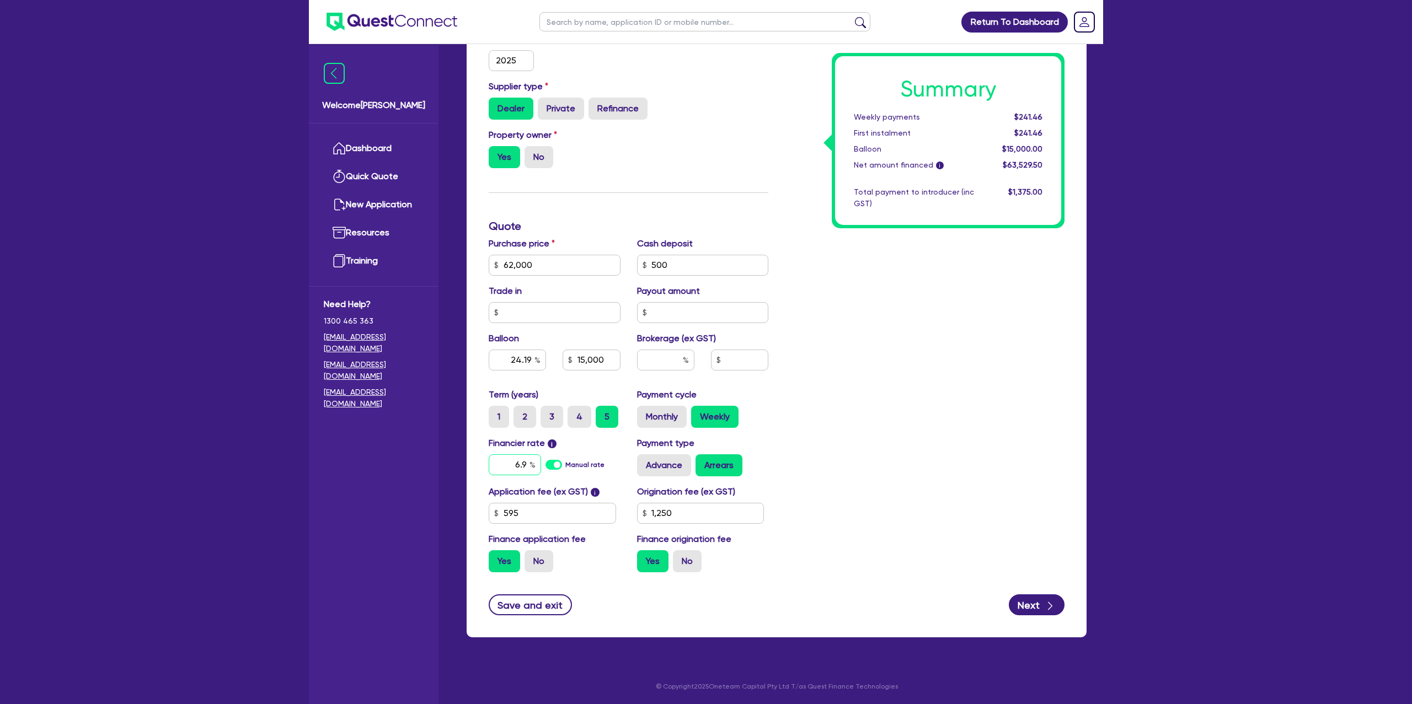
type input "62,000"
type input "24.19"
type input "15,000"
type input "6."
type input "1,250"
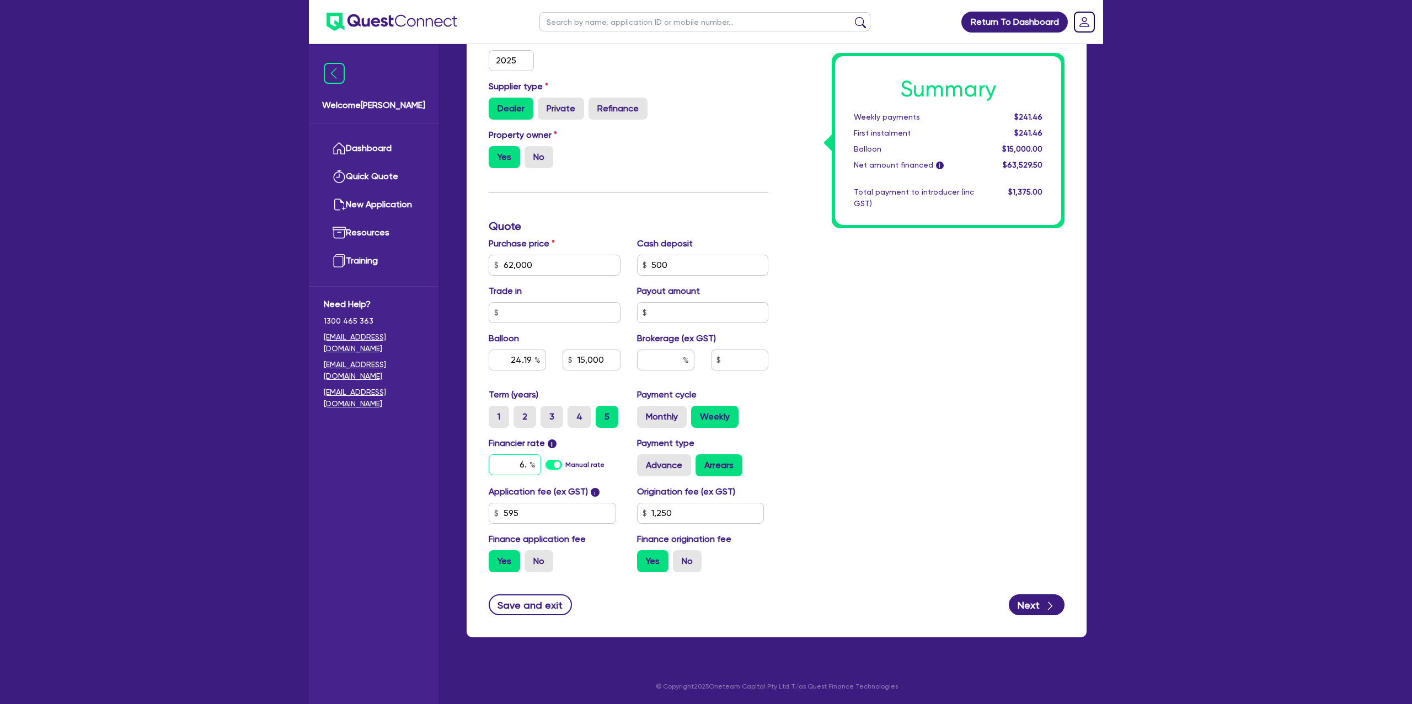
type input "62,000"
type input "24.19"
type input "15,000"
type input "6"
type input "1,250"
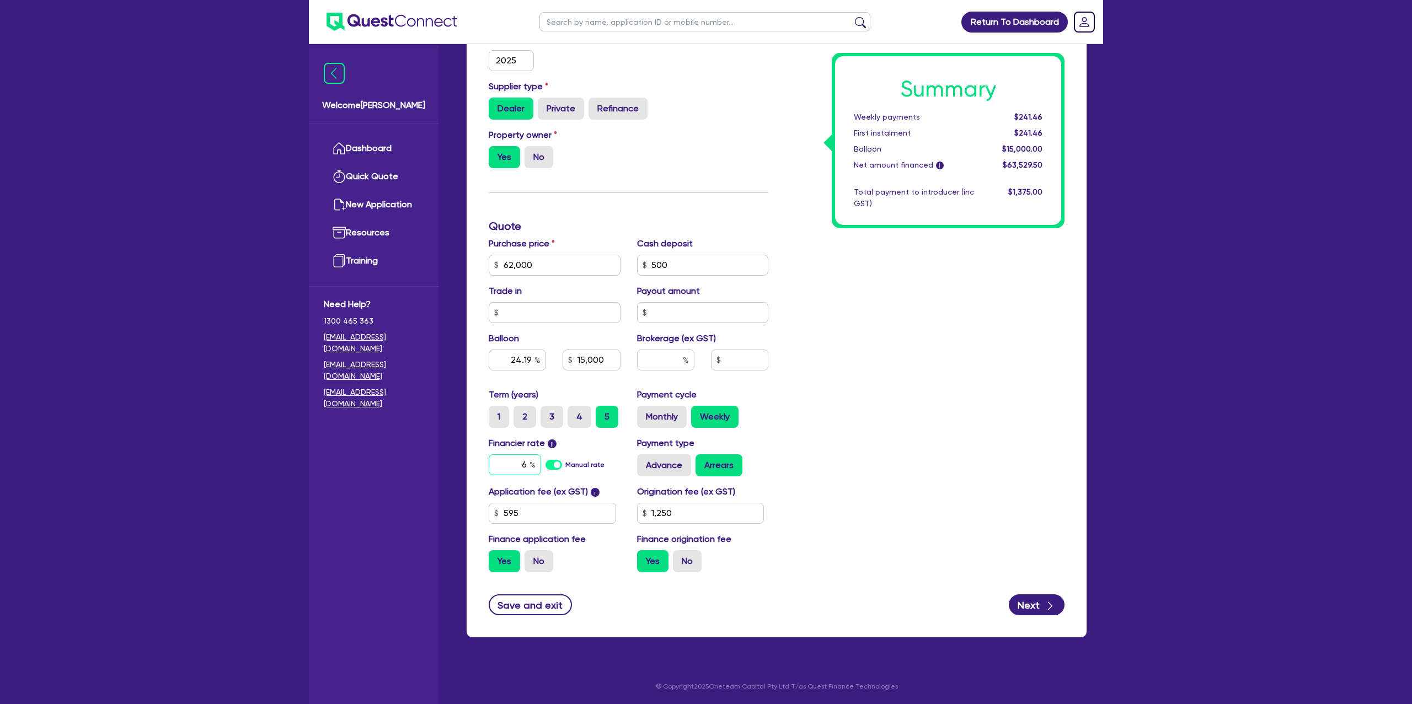
type input "62,000"
type input "24.19"
type input "15,000"
type input "1,250"
type input "62,000"
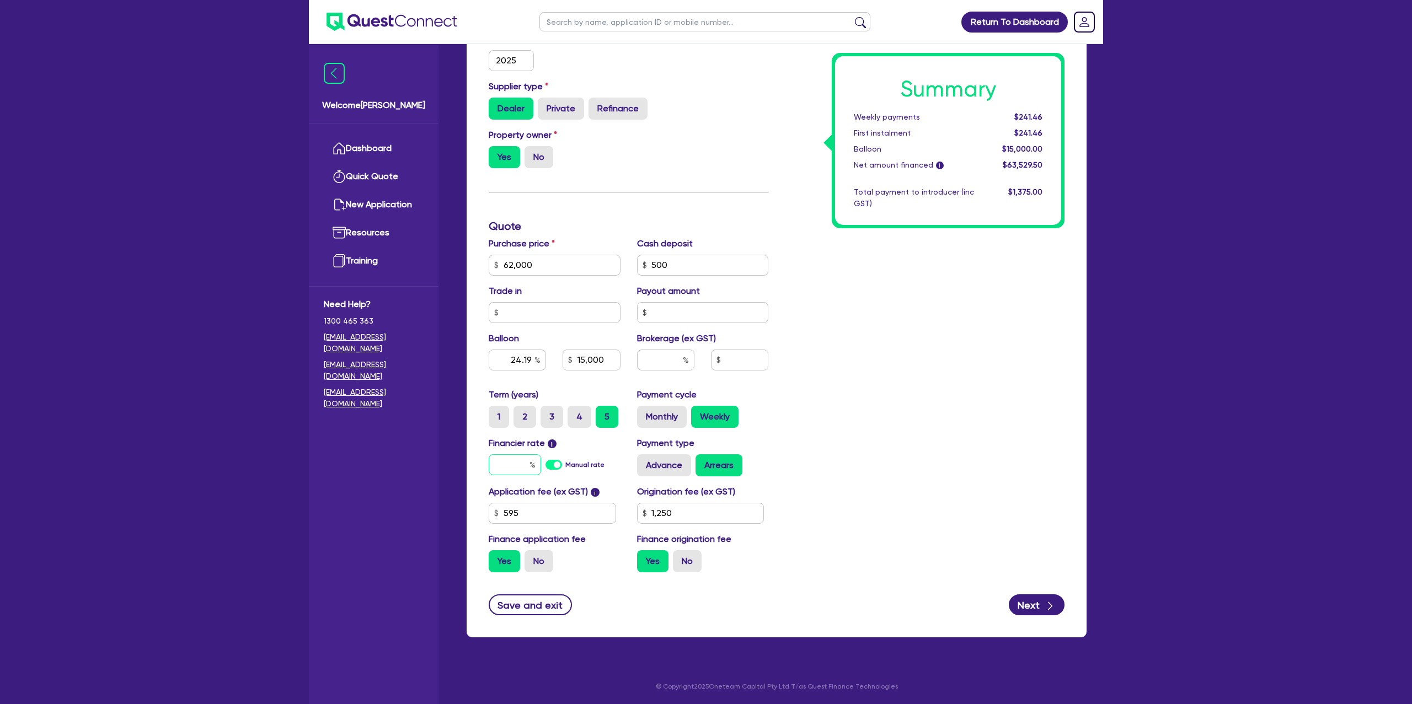
type input "24.19"
type input "15,000"
type input "7"
type input "1,250"
type input "62,000"
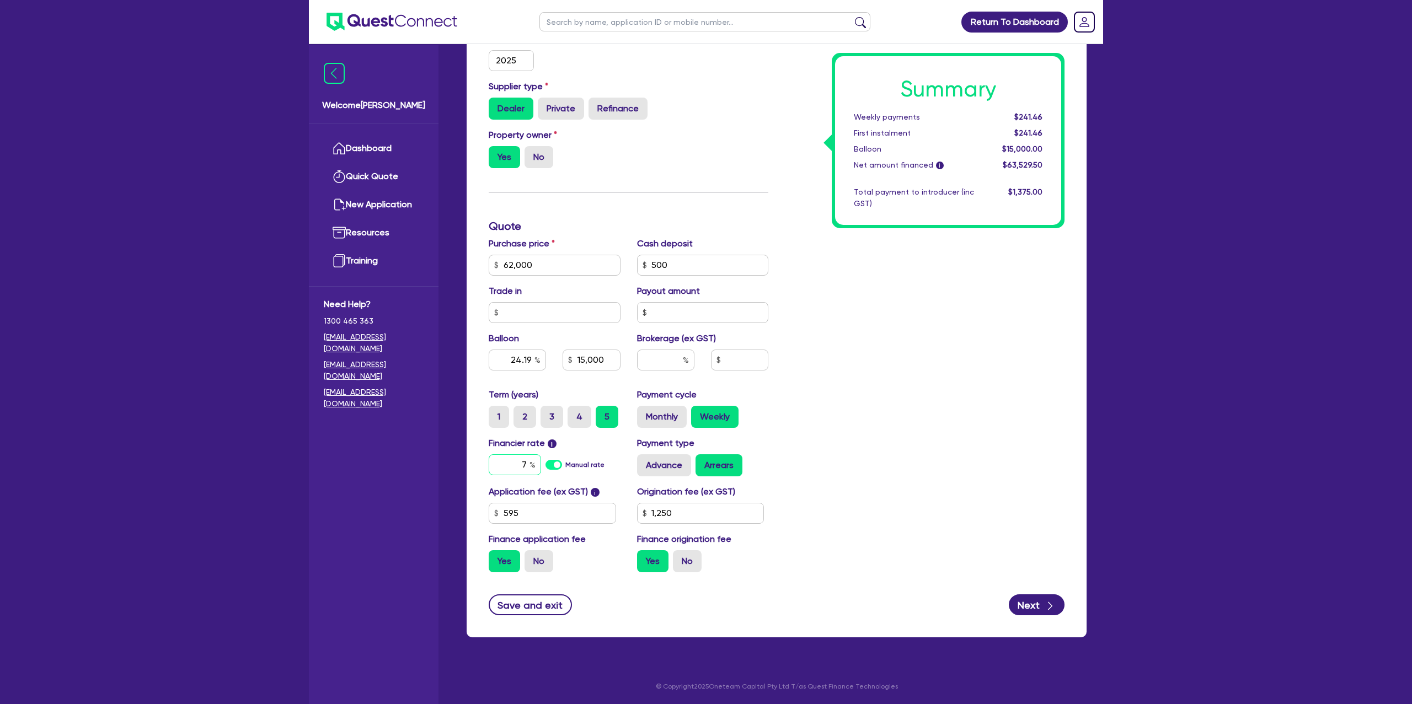
type input "24.19"
type input "15,000"
type input "7."
type input "1,250"
type input "62,000"
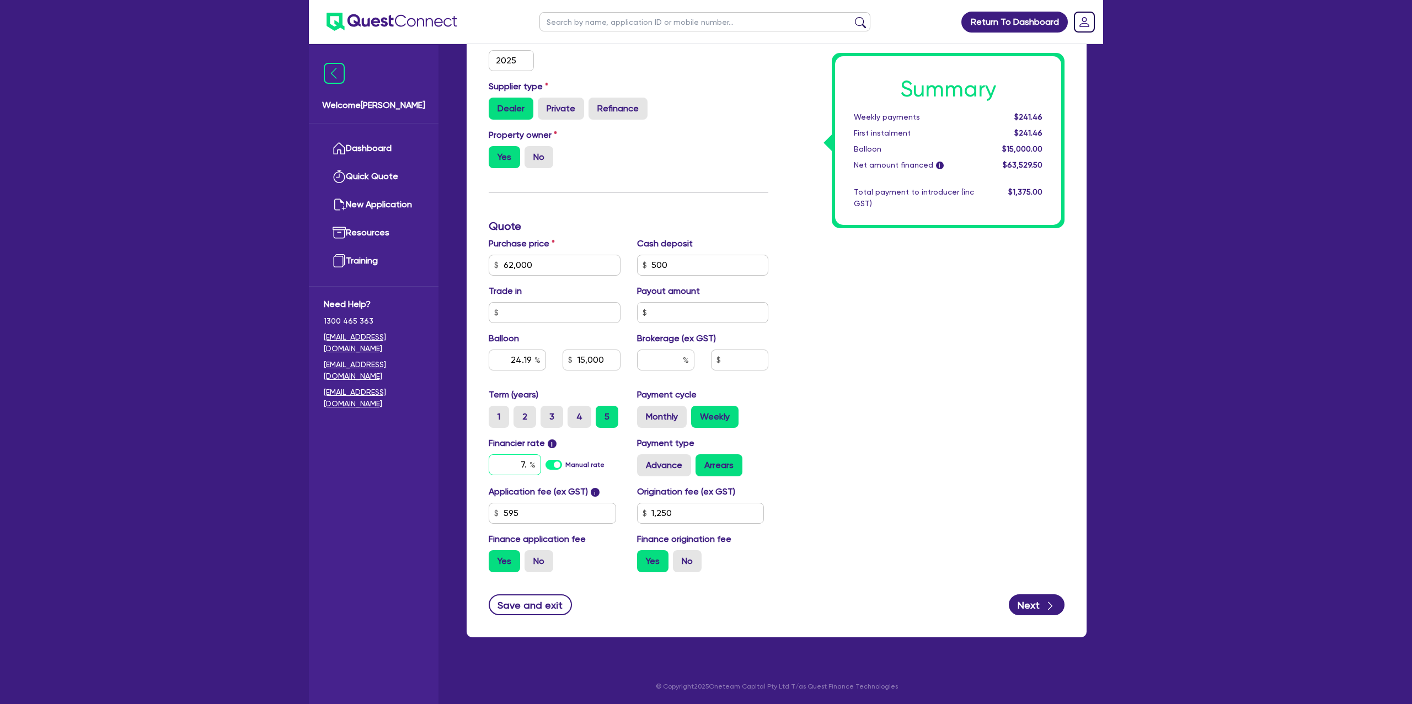
type input "24.19"
type input "15,000"
type input "7.1"
type input "1,250"
type input "62,000"
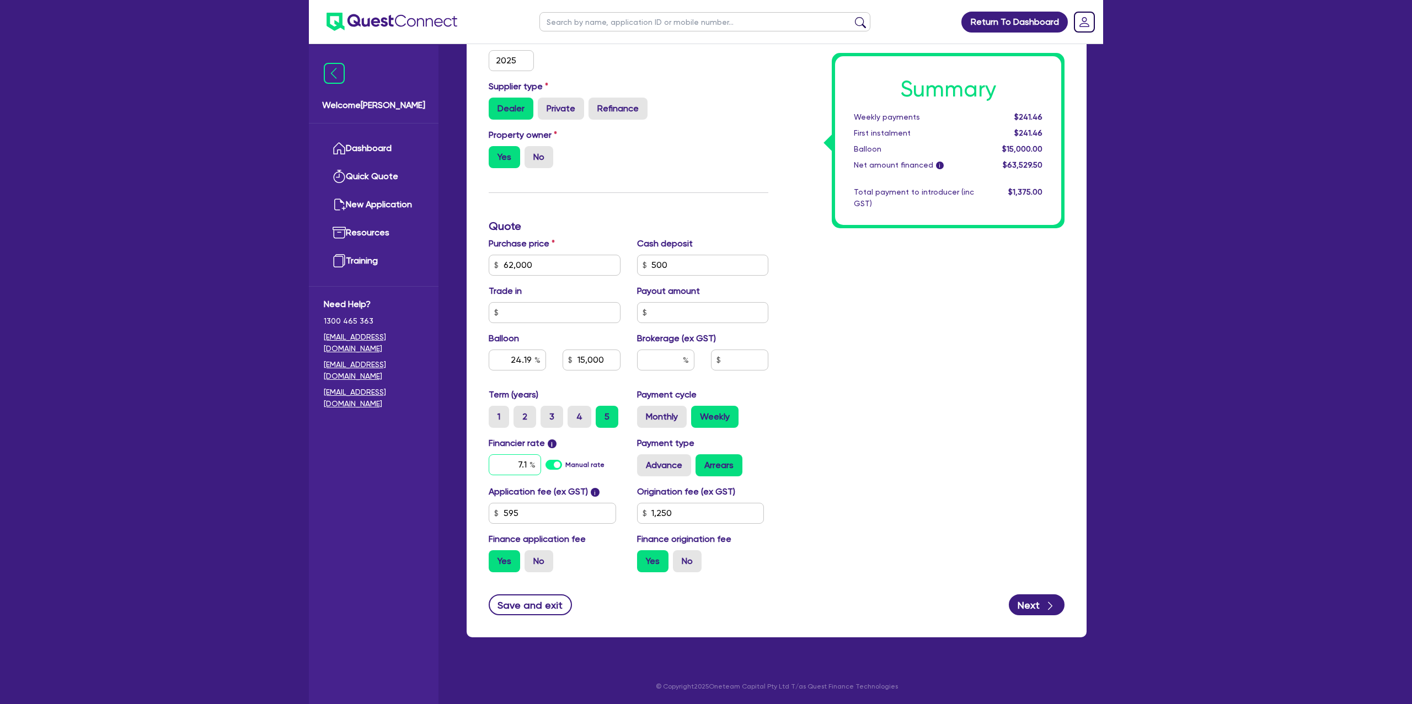
type input "24.19"
type input "15,000"
type input "7.15"
type input "1,250"
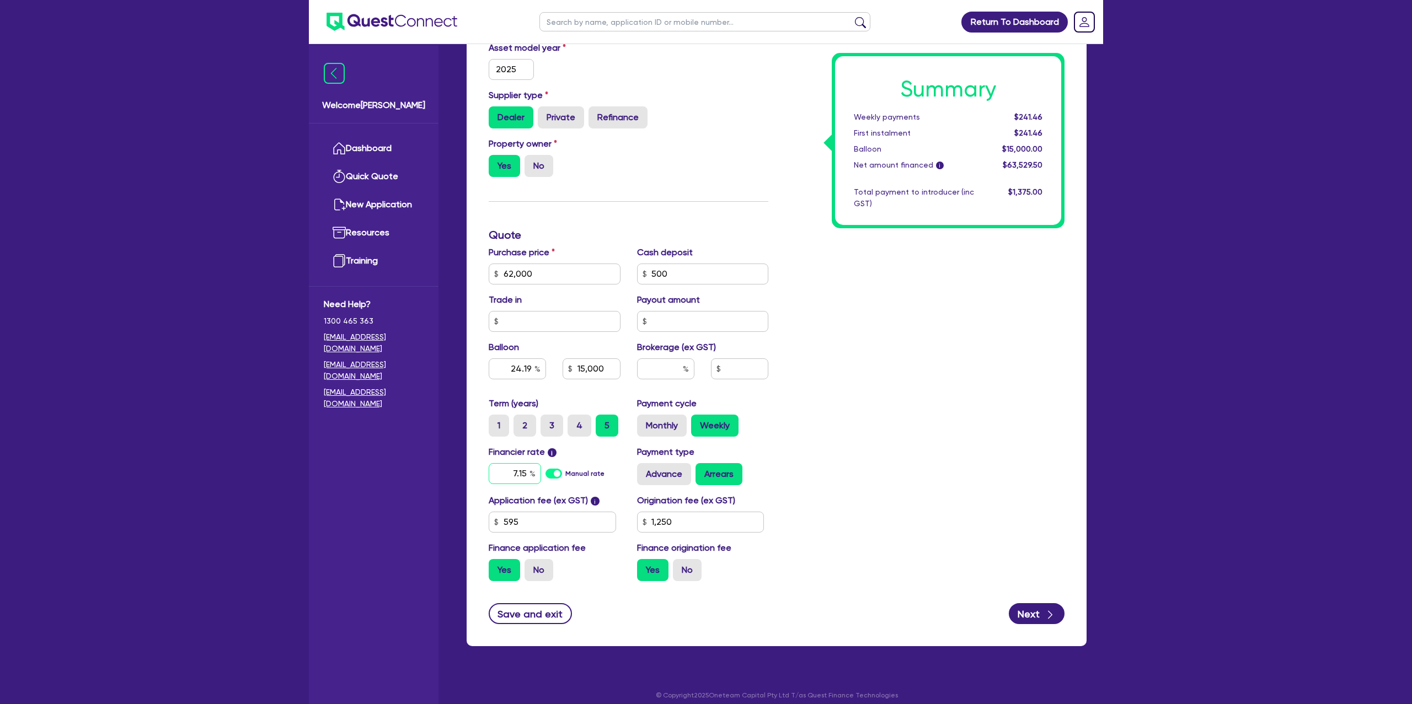
type input "7.15"
type input "62,000"
type input "24.19"
type input "15,000"
type input "1,250"
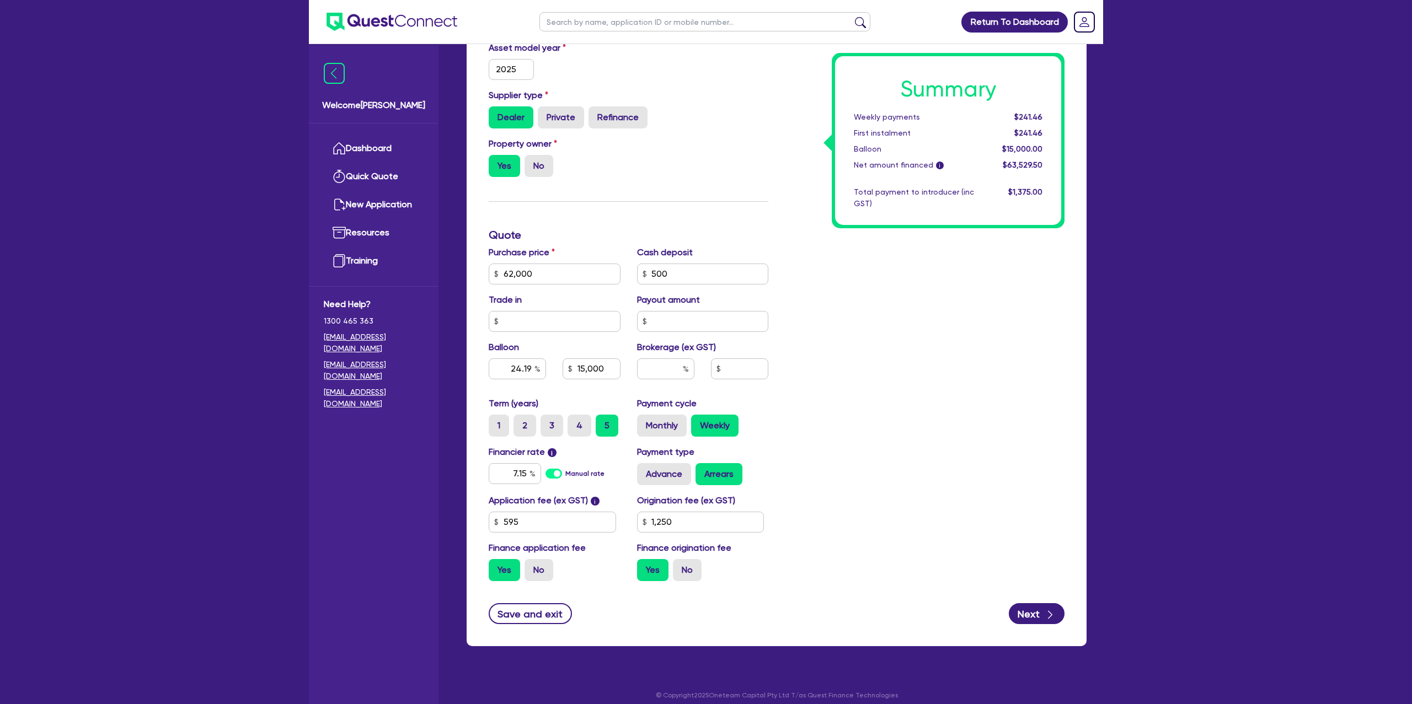
click at [1145, 420] on div "Return To Dashboard Edit Profile Logout Welcome Gabriel Dashboard Quick Quote N…" at bounding box center [706, 180] width 1412 height 1066
type input "62,000"
type input "24.19"
type input "15,000"
type input "1,250"
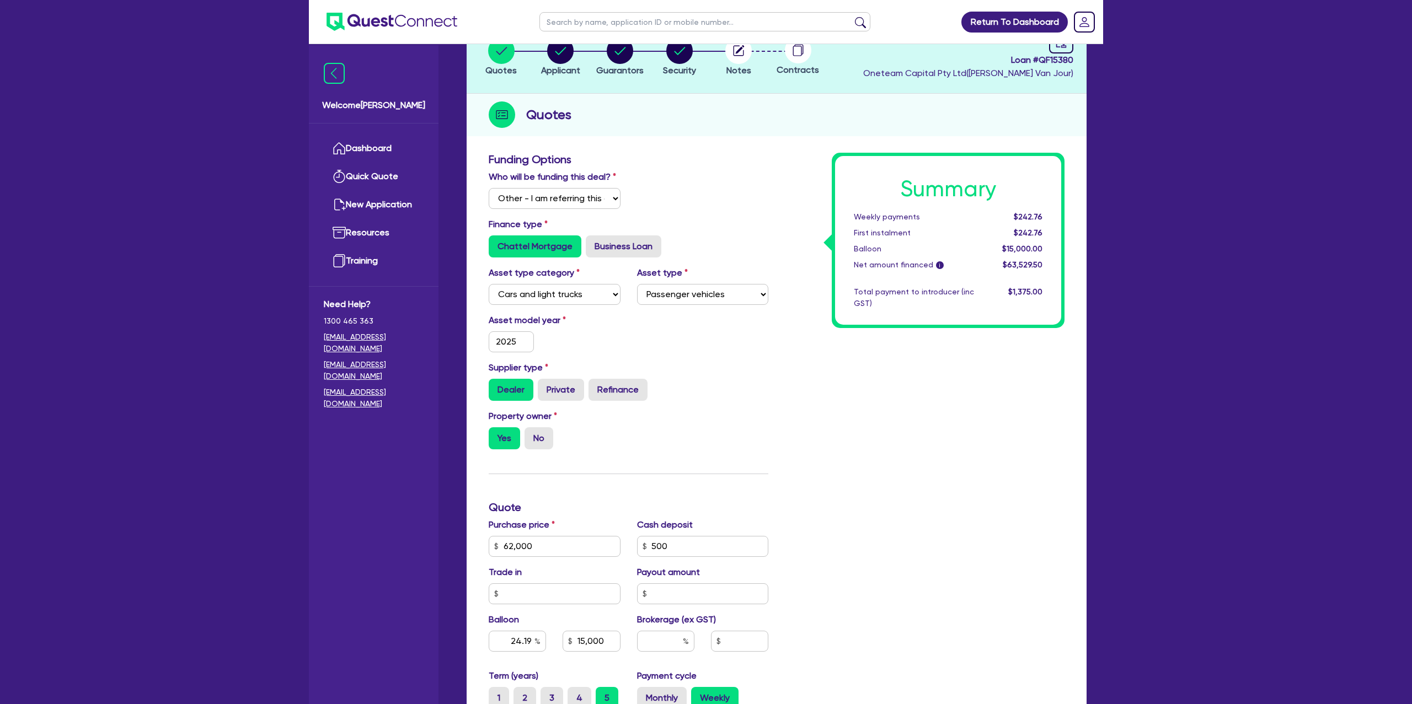
scroll to position [0, 0]
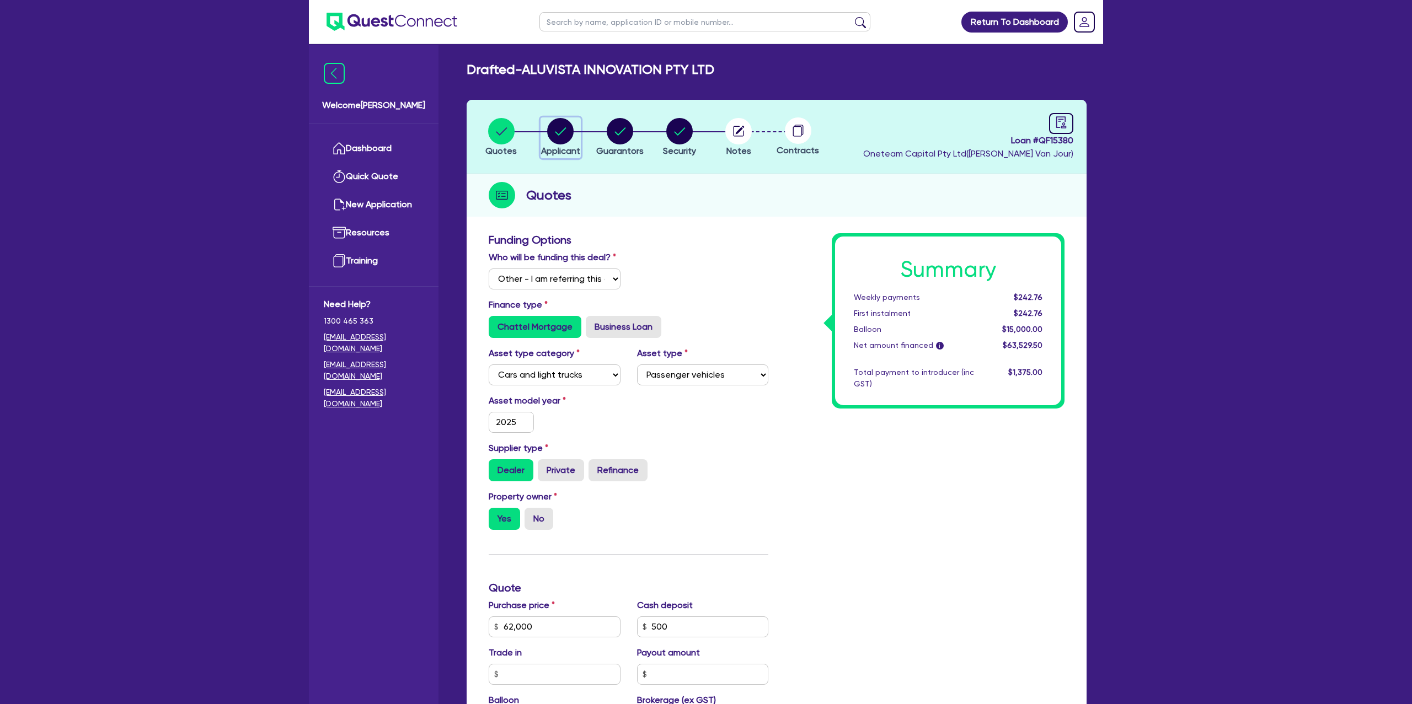
click at [557, 128] on circle "button" at bounding box center [560, 131] width 26 height 26
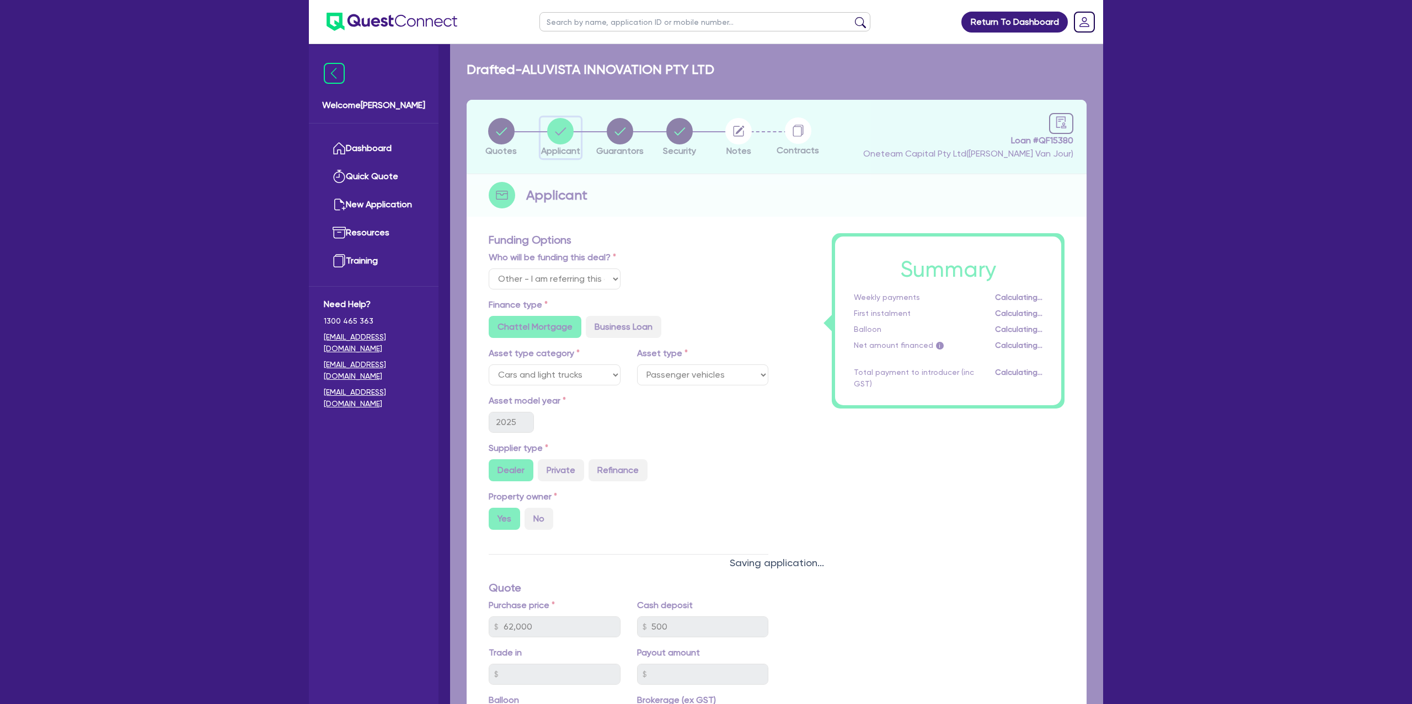
select select "COMPANY"
select select "BUILDING_CONSTRUCTION"
select select "TRADES_SERVICES_CONSUMERS"
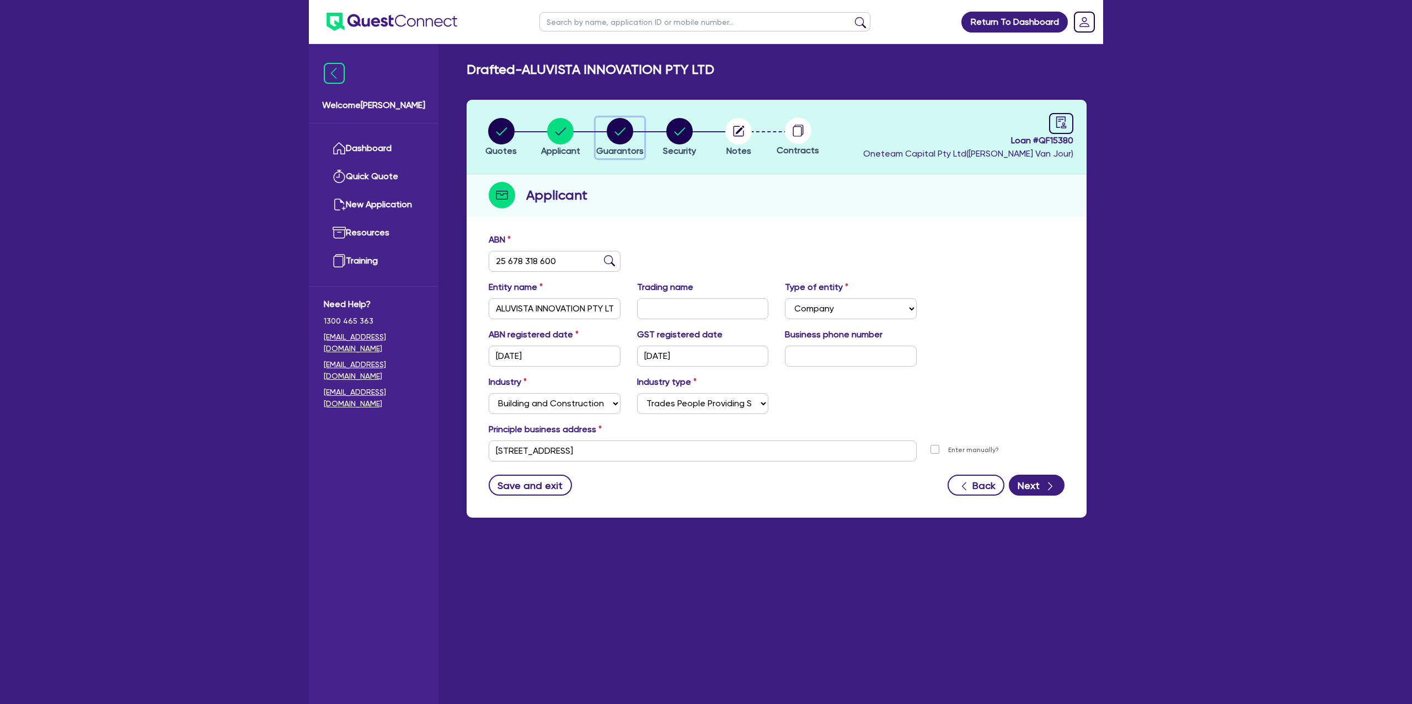
click at [625, 134] on circle "button" at bounding box center [620, 131] width 26 height 26
select select "MR"
select select "NSW"
select select "DE_FACTO"
select select "PROPERTY"
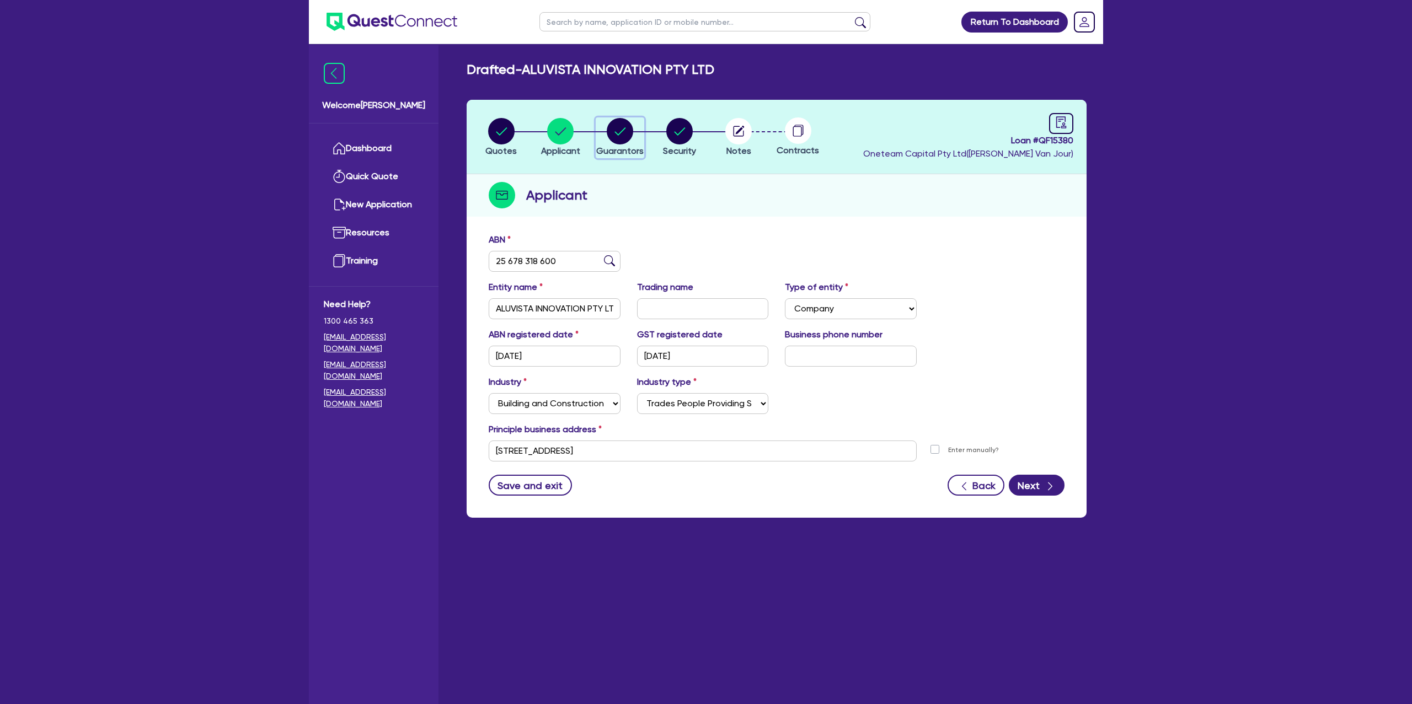
select select "CASH"
select select "MORTGAGE"
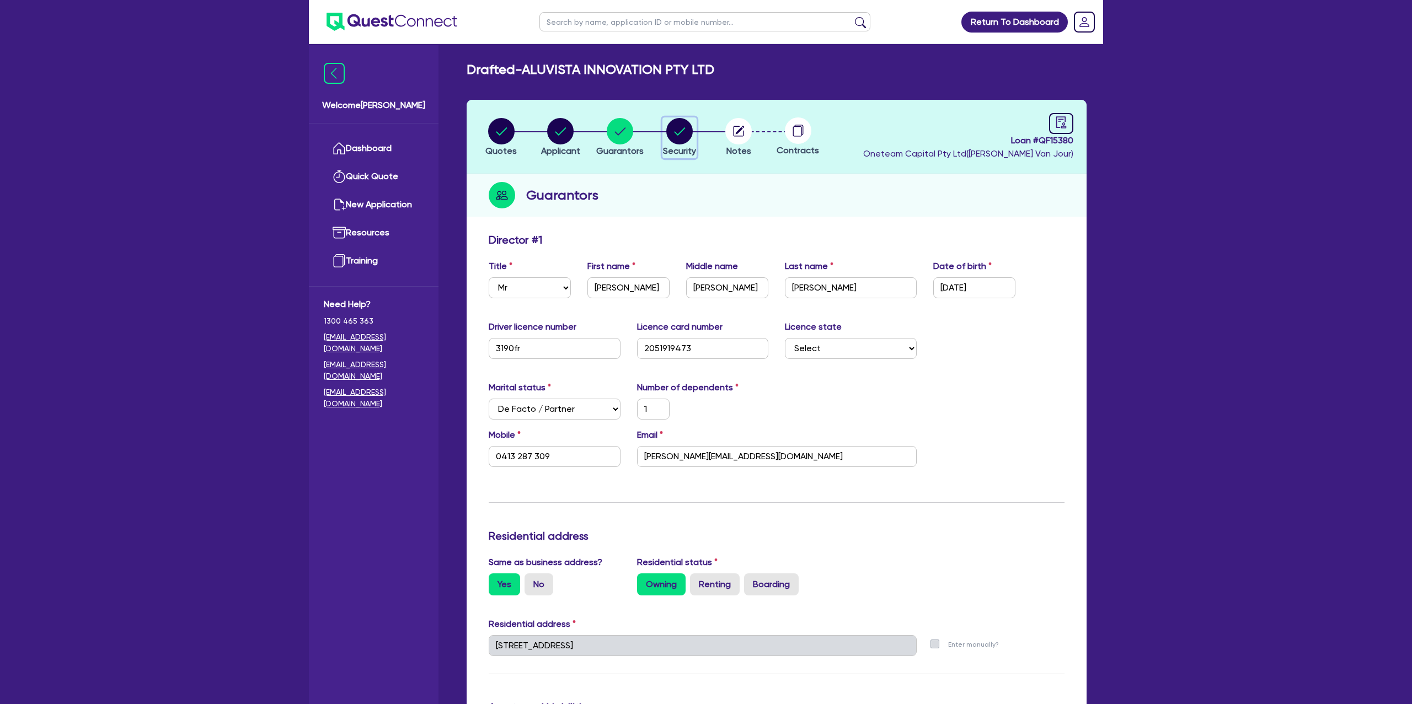
click at [695, 125] on div "button" at bounding box center [679, 131] width 33 height 26
select select "CARS_AND_LIGHT_TRUCKS"
select select "PASSENGER_VEHICLES"
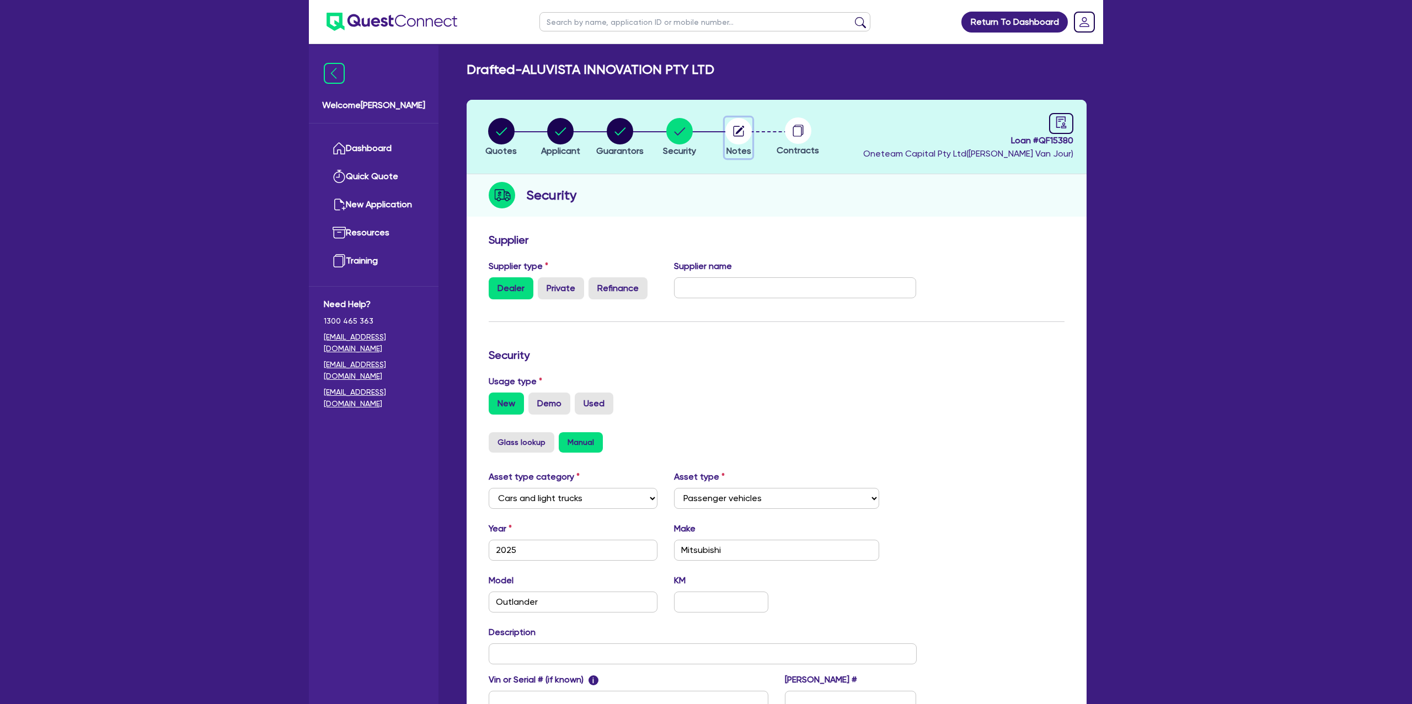
click at [740, 127] on icon "button" at bounding box center [740, 130] width 9 height 9
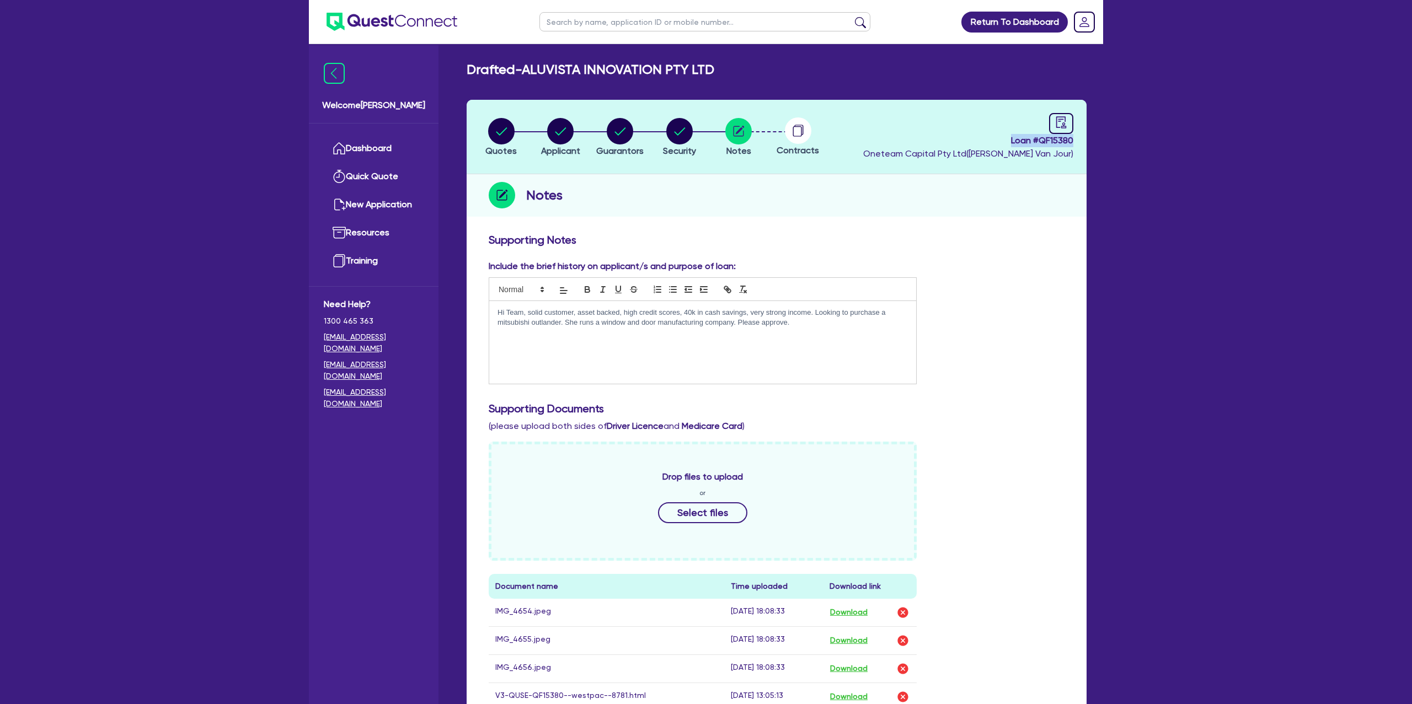
drag, startPoint x: 1008, startPoint y: 138, endPoint x: 1088, endPoint y: 137, distance: 79.4
click at [1088, 137] on div "Quotes Applicant Guarantors Security Notes Contracts Loan # QF15380 Oneteam Cap…" at bounding box center [776, 578] width 636 height 957
click at [1082, 137] on header "Quotes Applicant Guarantors Security Notes Contracts Loan # QF15380 Oneteam Cap…" at bounding box center [776, 137] width 620 height 74
click at [496, 121] on circle "button" at bounding box center [501, 131] width 26 height 26
select select "Other"
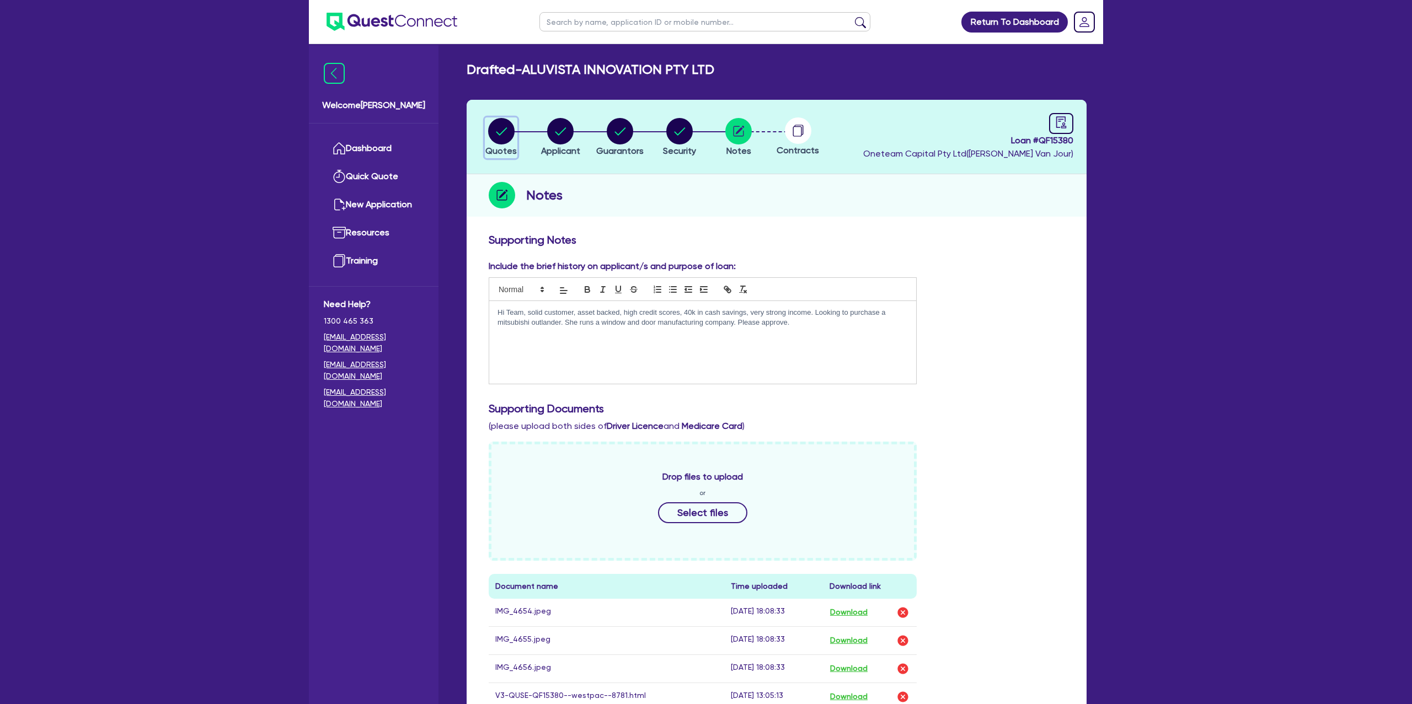
select select "CARS_AND_LIGHT_TRUCKS"
select select "PASSENGER_VEHICLES"
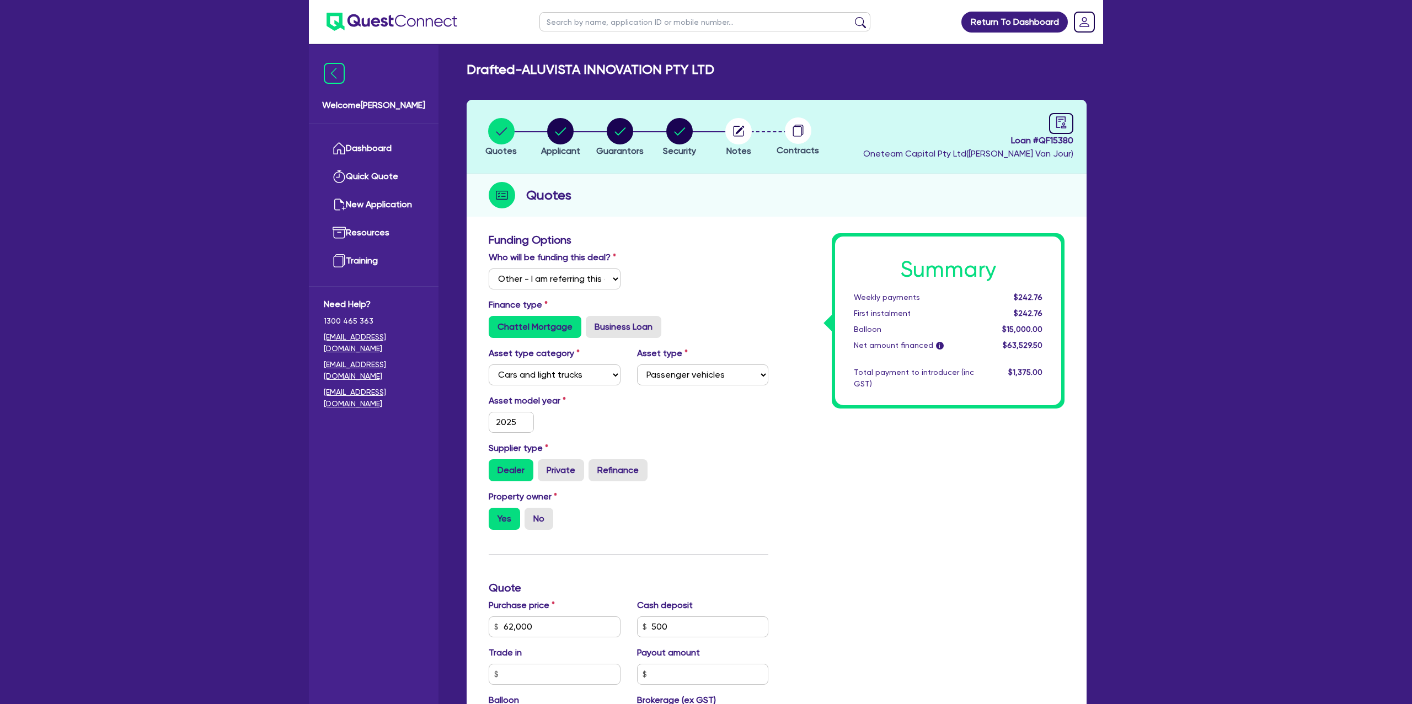
click at [584, 129] on li "Applicant" at bounding box center [561, 136] width 60 height 39
click at [567, 130] on circle "button" at bounding box center [560, 131] width 26 height 26
select select "COMPANY"
select select "BUILDING_CONSTRUCTION"
select select "TRADES_SERVICES_CONSUMERS"
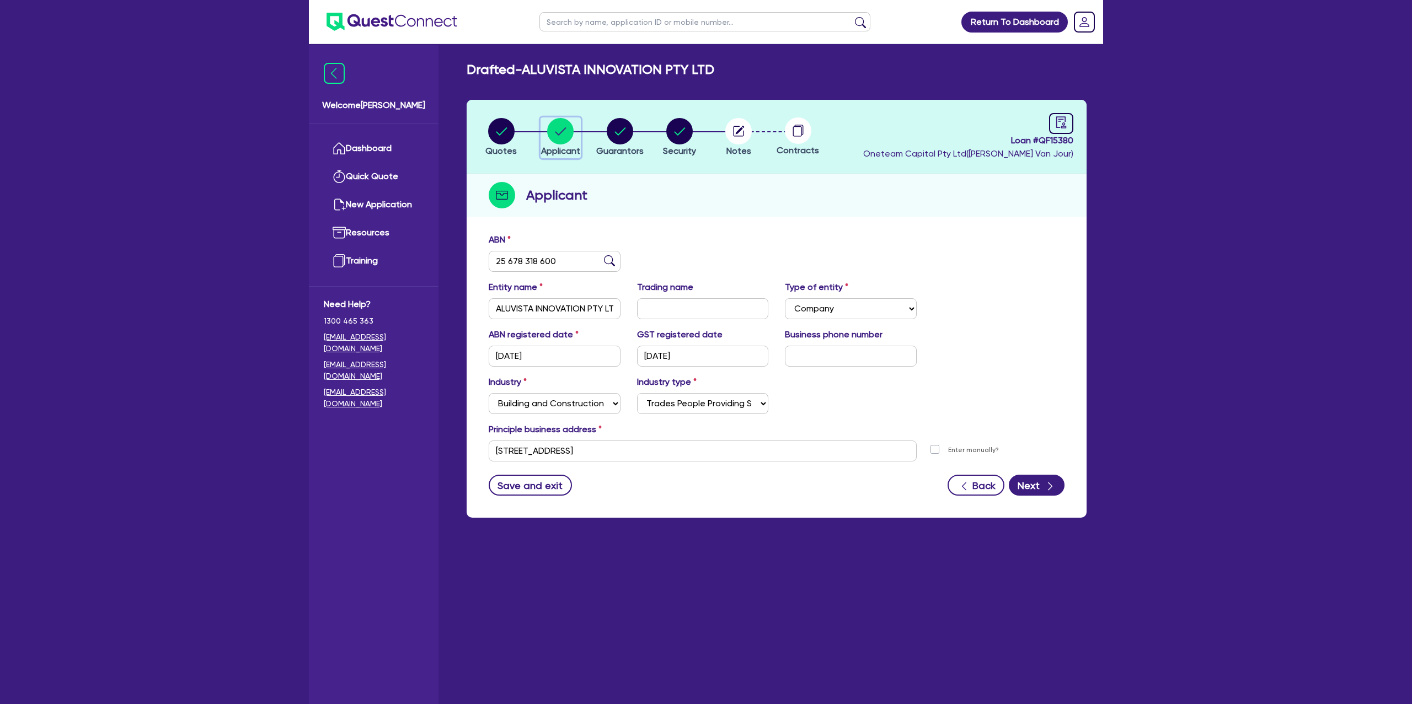
scroll to position [24, 0]
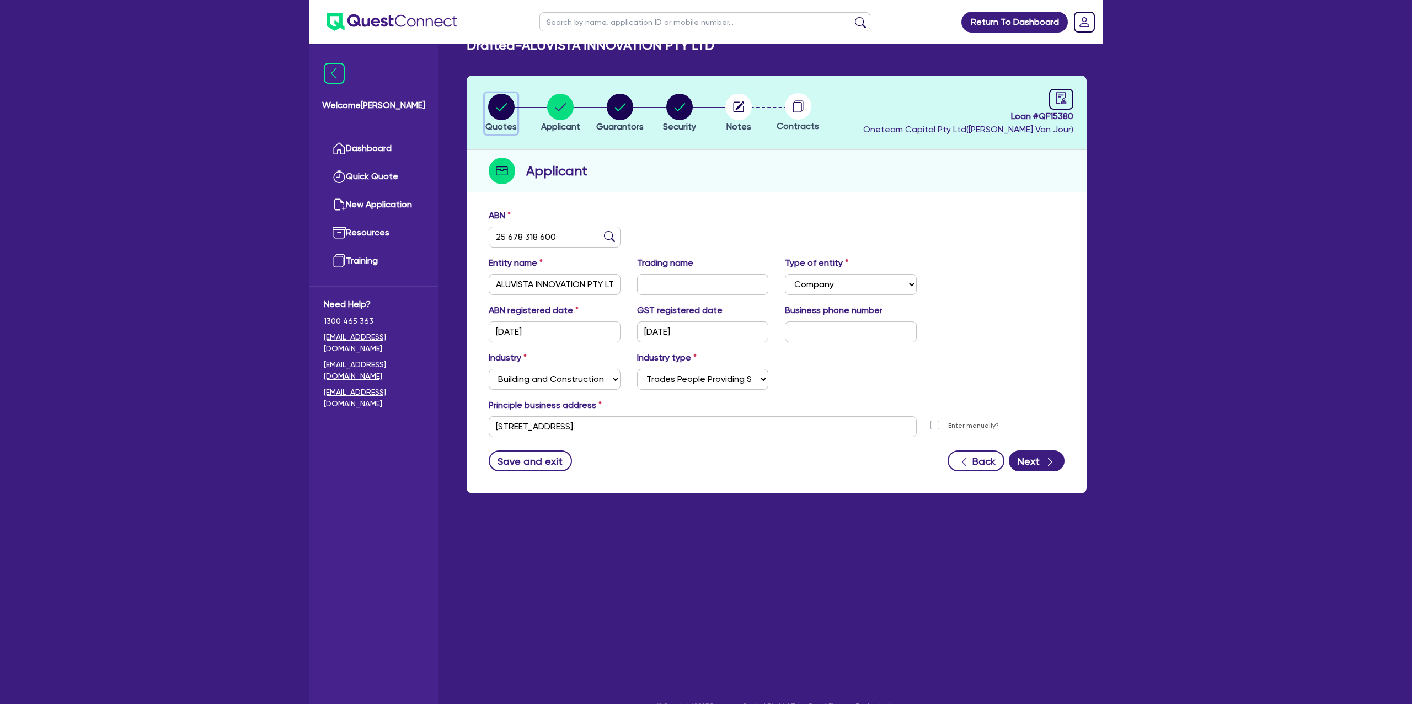
click at [496, 109] on circle "button" at bounding box center [501, 107] width 26 height 26
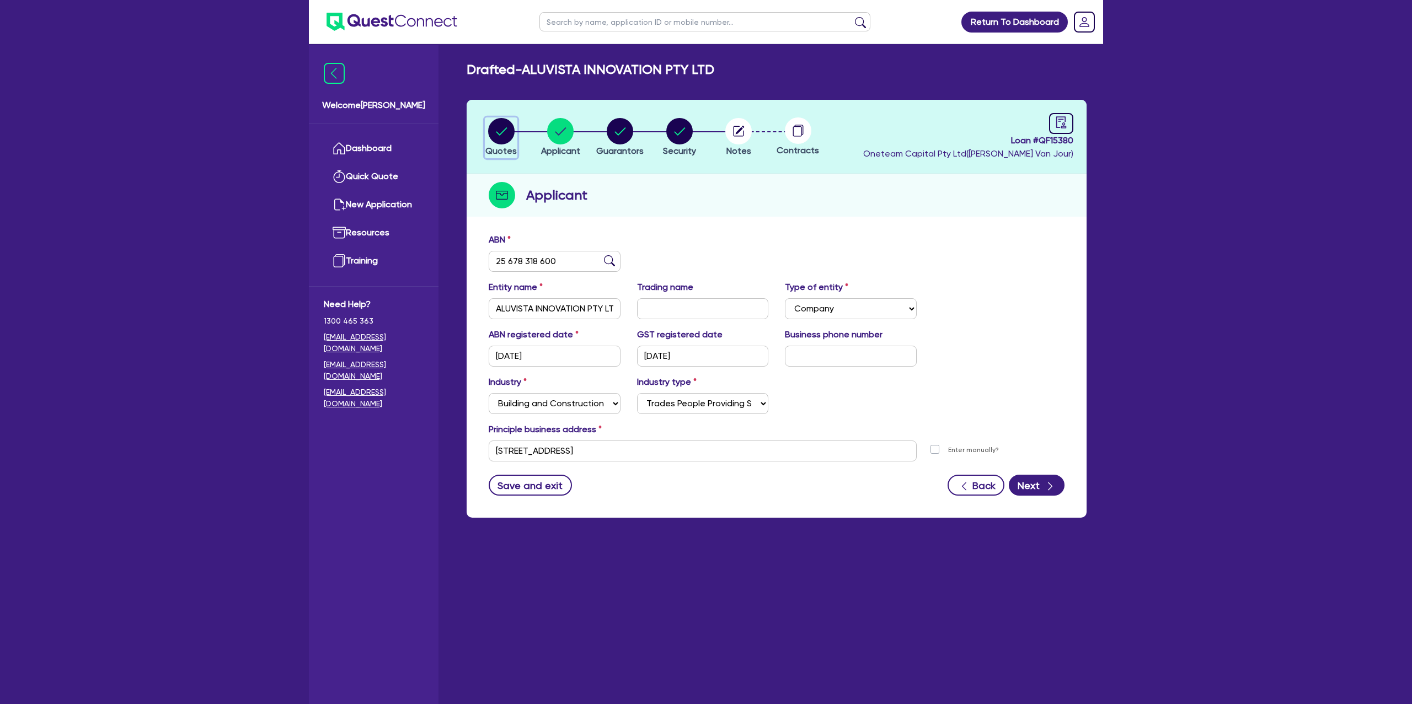
select select "Other"
select select "CARS_AND_LIGHT_TRUCKS"
select select "PASSENGER_VEHICLES"
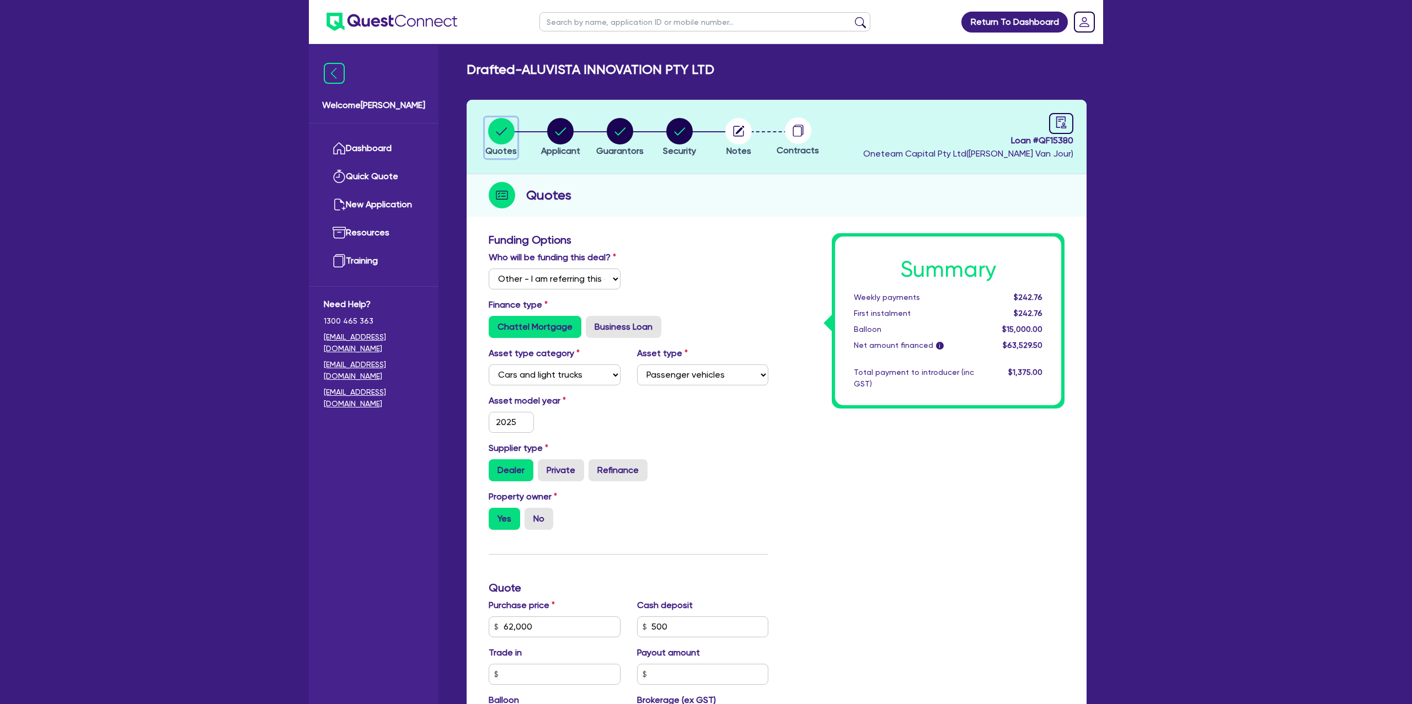
click at [509, 130] on circle "button" at bounding box center [501, 131] width 26 height 26
drag, startPoint x: 500, startPoint y: 131, endPoint x: 485, endPoint y: 133, distance: 15.6
click at [500, 131] on circle "button" at bounding box center [501, 131] width 26 height 26
click at [381, 146] on link "Dashboard" at bounding box center [374, 149] width 100 height 28
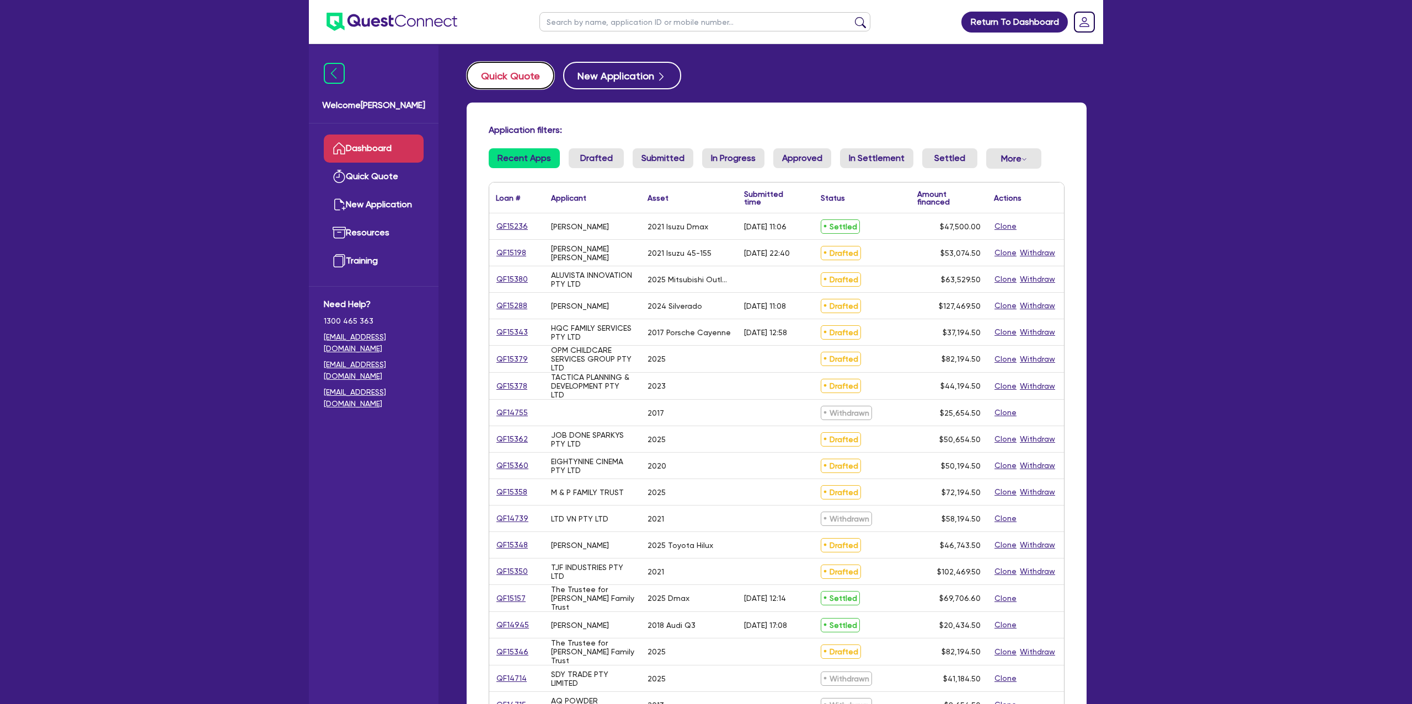
click at [507, 80] on button "Quick Quote" at bounding box center [510, 76] width 88 height 28
select select "Other"
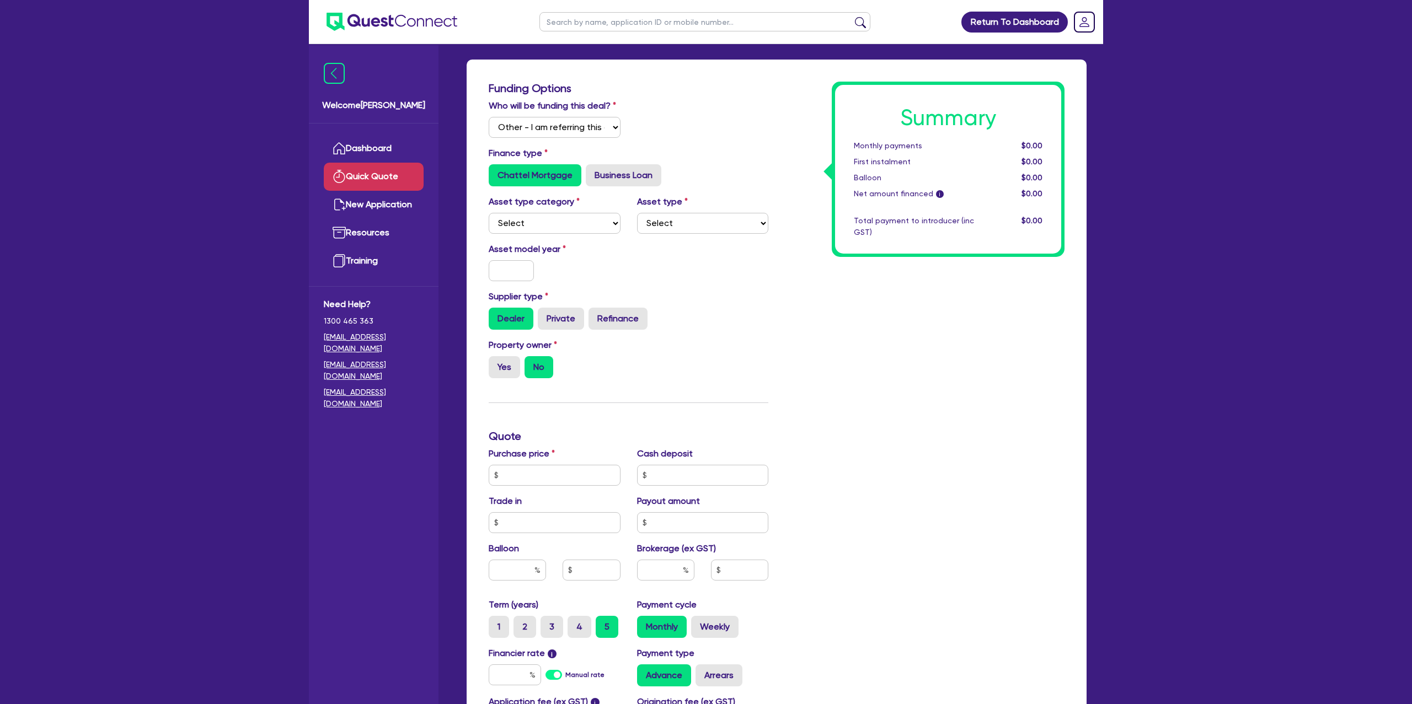
scroll to position [41, 0]
click at [597, 122] on select "Select I will fund 100% I will co-fund with Quest I want Quest to fund 100% Oth…" at bounding box center [555, 126] width 132 height 21
click at [489, 116] on select "Select I will fund 100% I will co-fund with Quest I want Quest to fund 100% Oth…" at bounding box center [555, 126] width 132 height 21
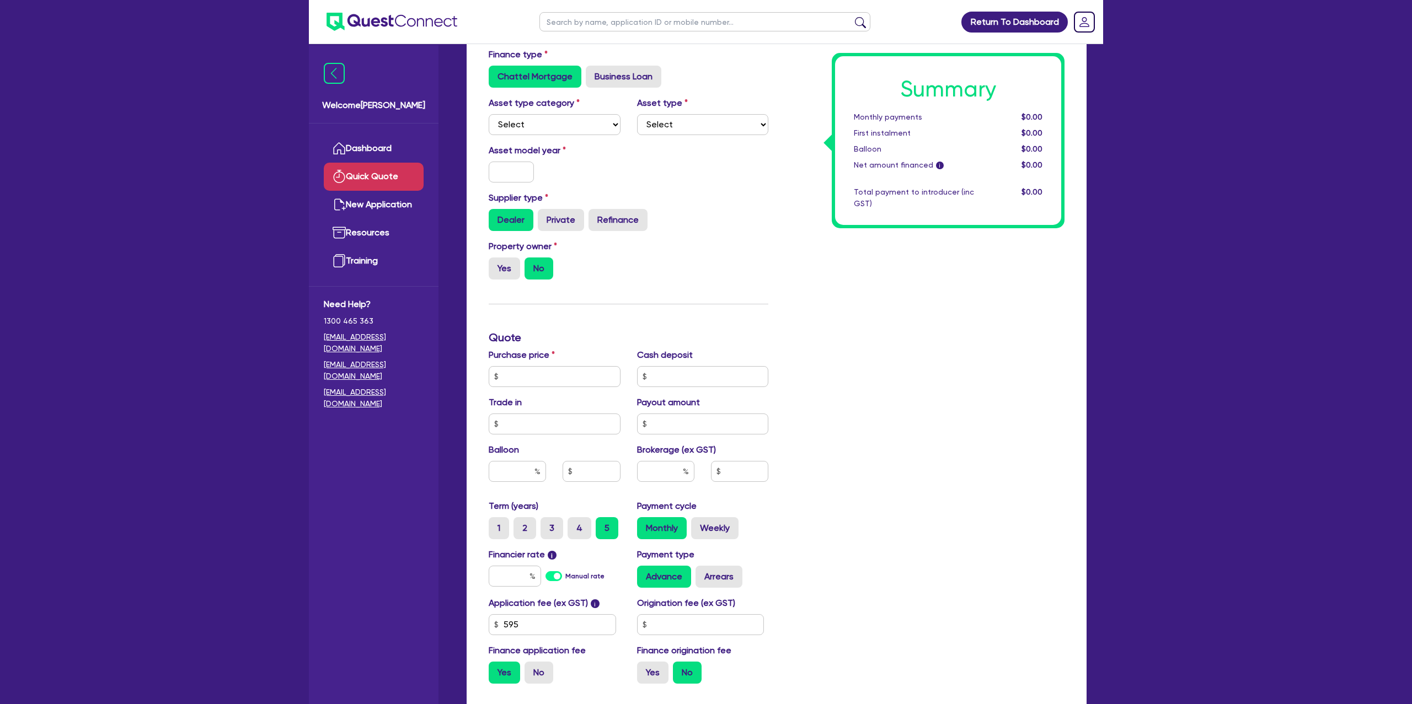
scroll to position [139, 0]
click at [549, 135] on div "Asset type category Select Cars and light trucks Primary assets Secondary asset…" at bounding box center [628, 119] width 296 height 47
click at [555, 120] on select "Select Cars and light trucks Primary assets Secondary assets Tertiary assets" at bounding box center [555, 124] width 132 height 21
select select "CARS_AND_LIGHT_TRUCKS"
click at [489, 114] on select "Select Cars and light trucks Primary assets Secondary assets Tertiary assets" at bounding box center [555, 124] width 132 height 21
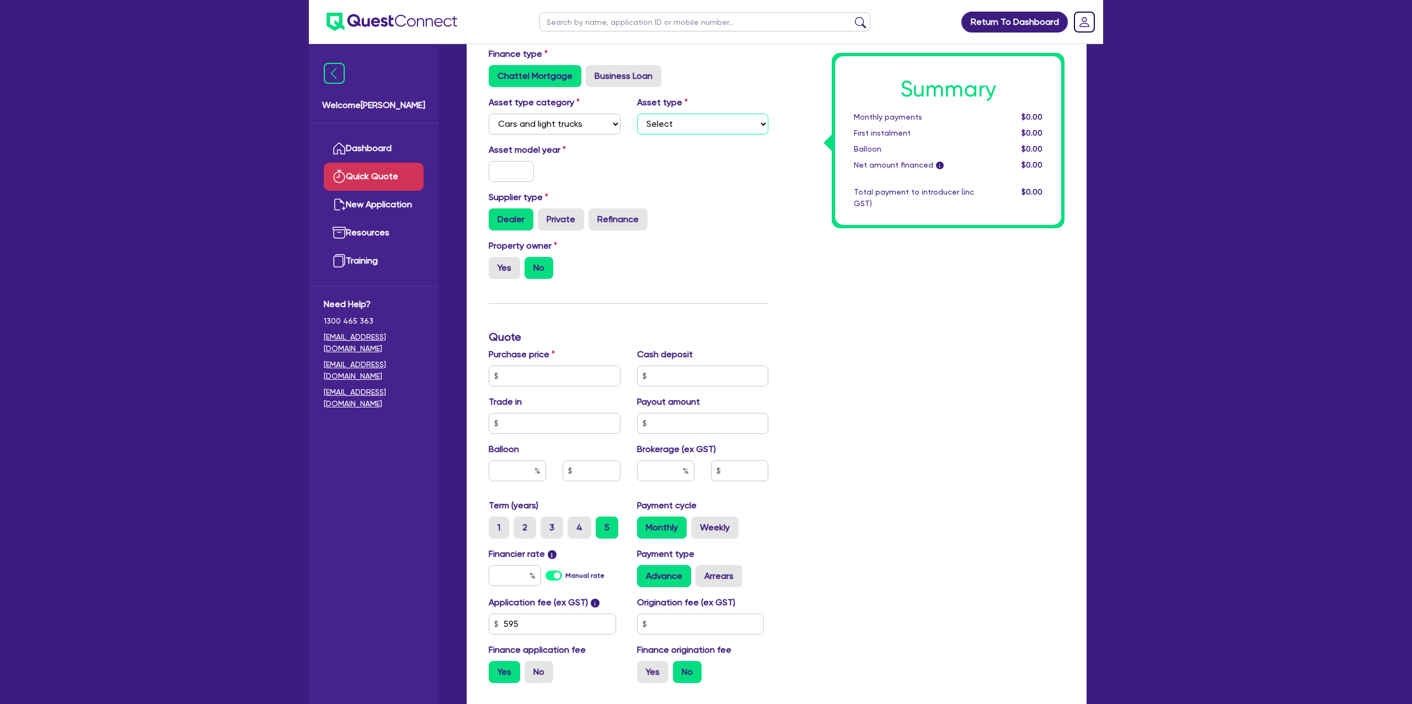
click at [673, 121] on select "Select Passenger vehicles Vans and utes Light trucks up to 4.5 tonne" at bounding box center [703, 124] width 132 height 21
select select "PASSENGER_VEHICLES"
click at [637, 114] on select "Select Passenger vehicles Vans and utes Light trucks up to 4.5 tonne" at bounding box center [703, 124] width 132 height 21
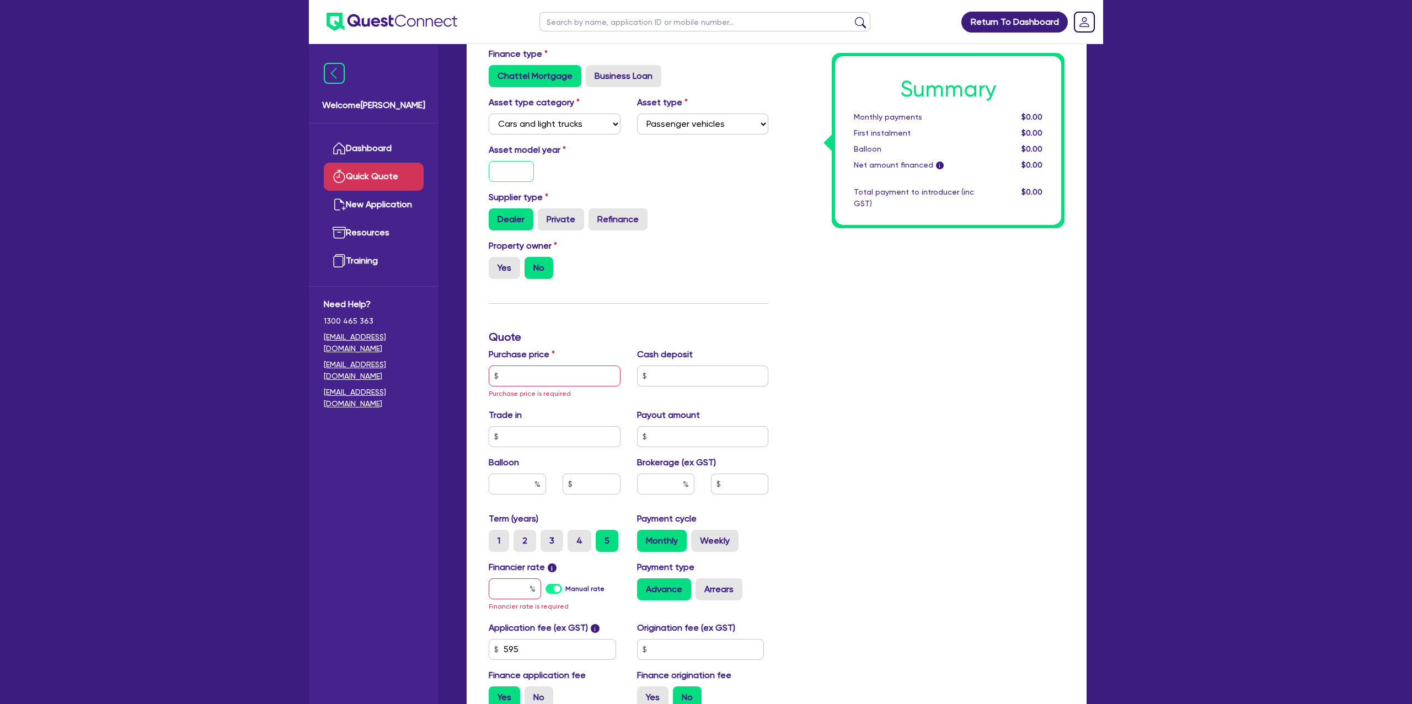
click at [519, 178] on input "text" at bounding box center [511, 171] width 45 height 21
type input "2023"
drag, startPoint x: 716, startPoint y: 238, endPoint x: 707, endPoint y: 243, distance: 10.1
click at [716, 239] on div "Property owner Yes No" at bounding box center [628, 263] width 296 height 49
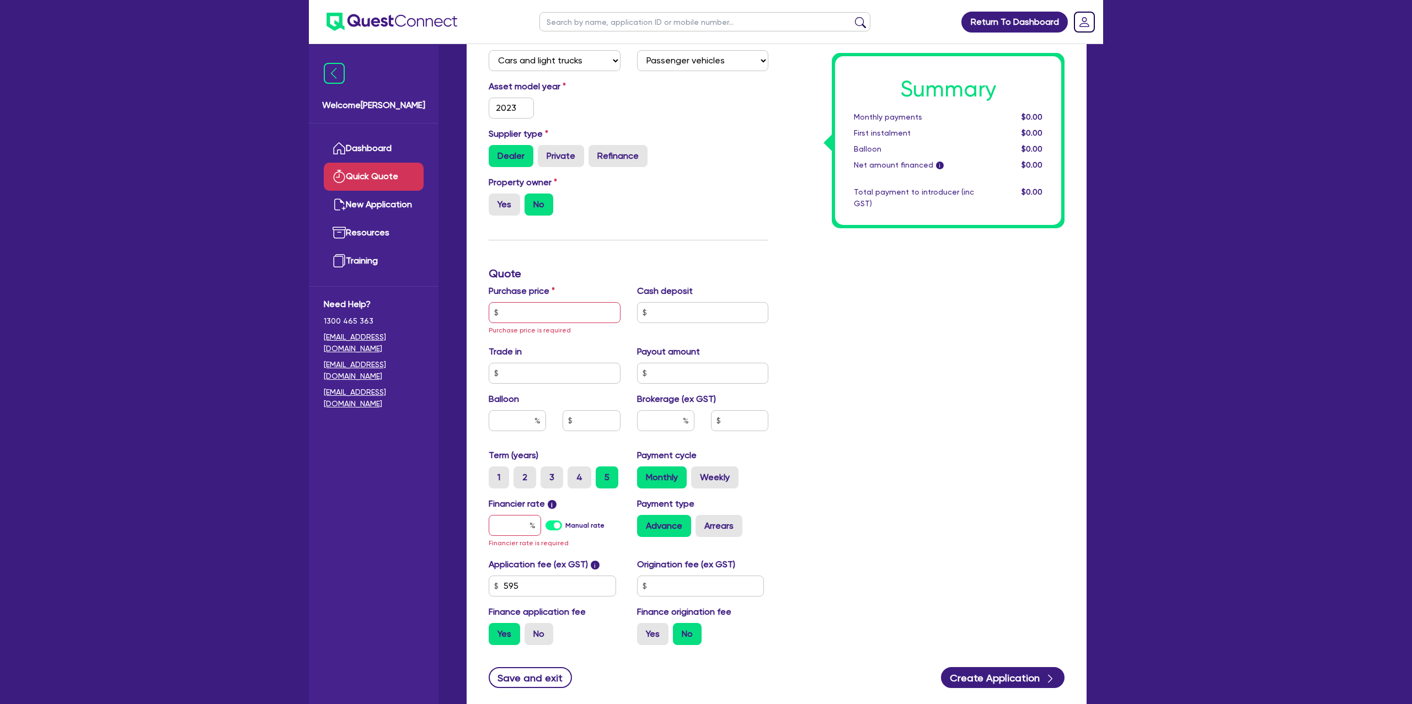
scroll to position [204, 0]
click at [528, 314] on input "text" at bounding box center [555, 311] width 132 height 21
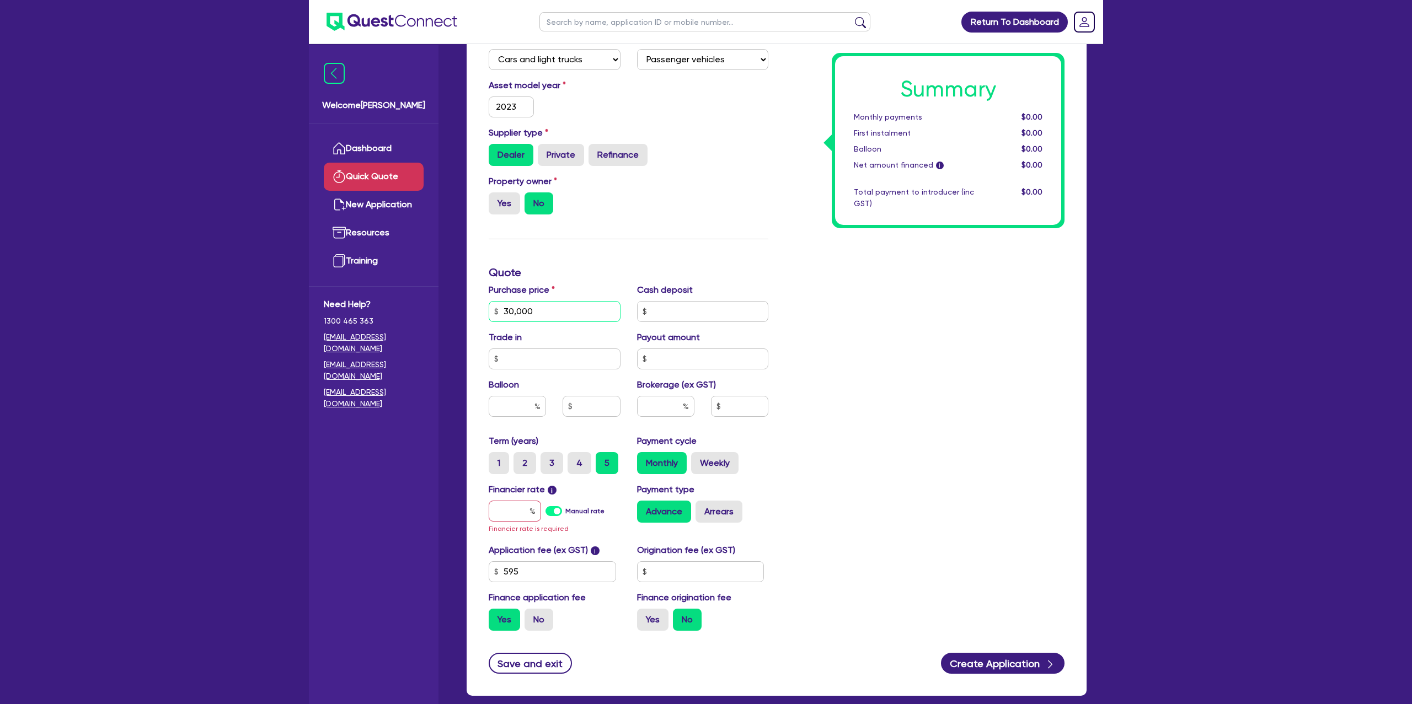
type input "30,000"
click at [873, 272] on div "Summary Monthly payments $0.00 First instalment $0.00 Balloon $0.00 Net amount …" at bounding box center [924, 279] width 296 height 722
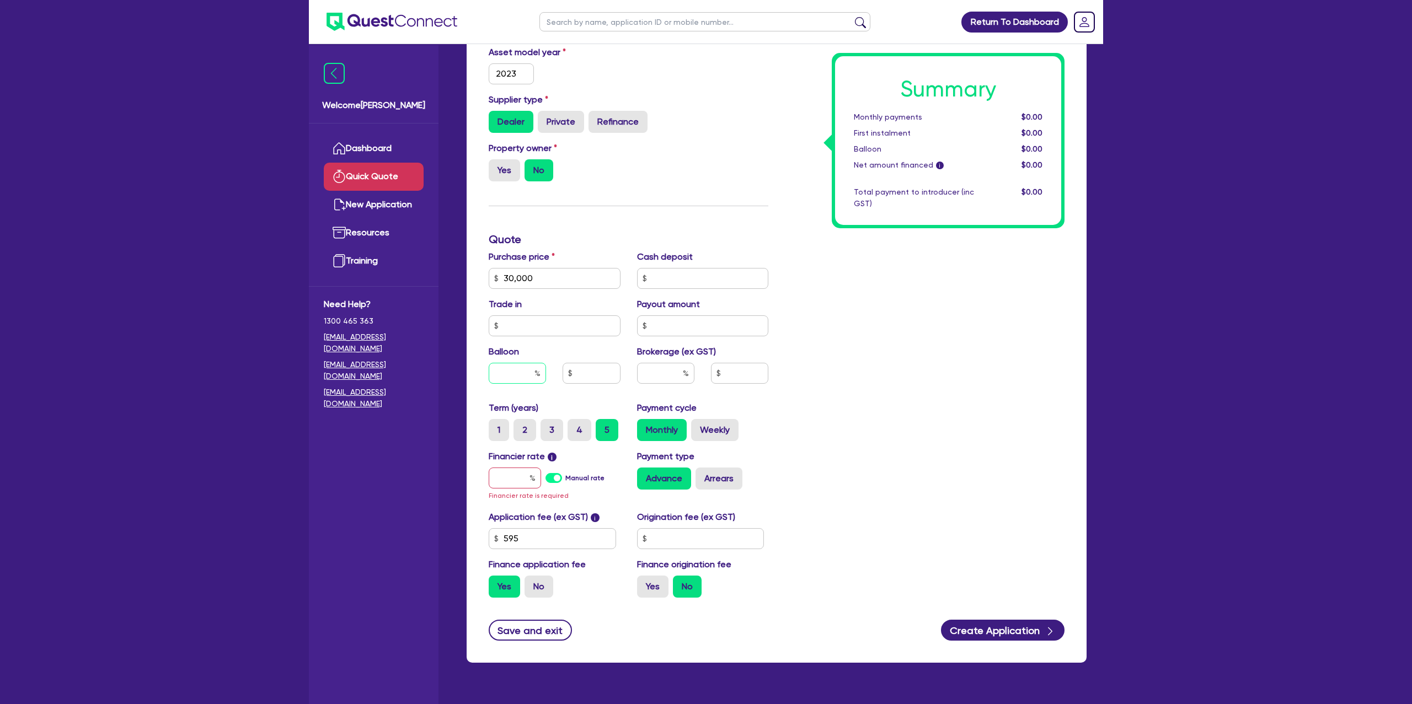
click at [527, 374] on input "text" at bounding box center [517, 373] width 57 height 21
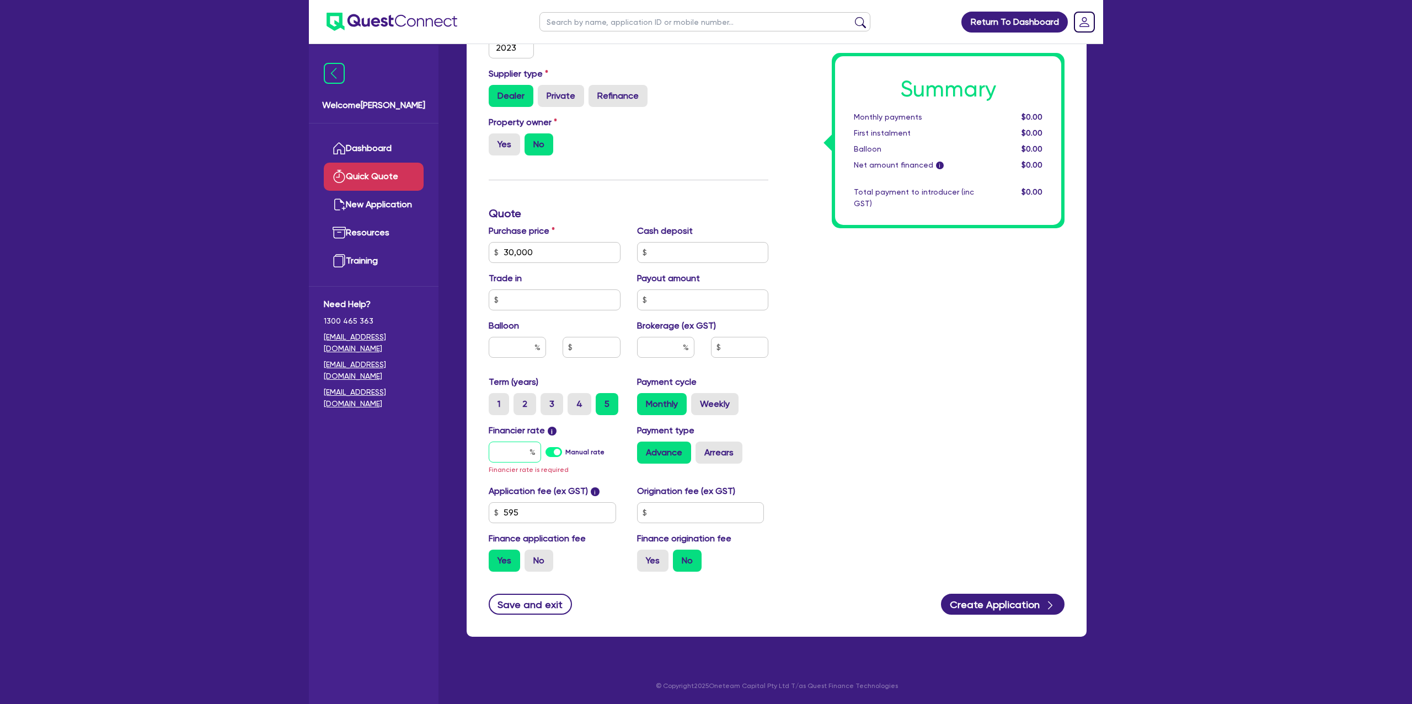
click at [509, 455] on input "text" at bounding box center [515, 452] width 52 height 21
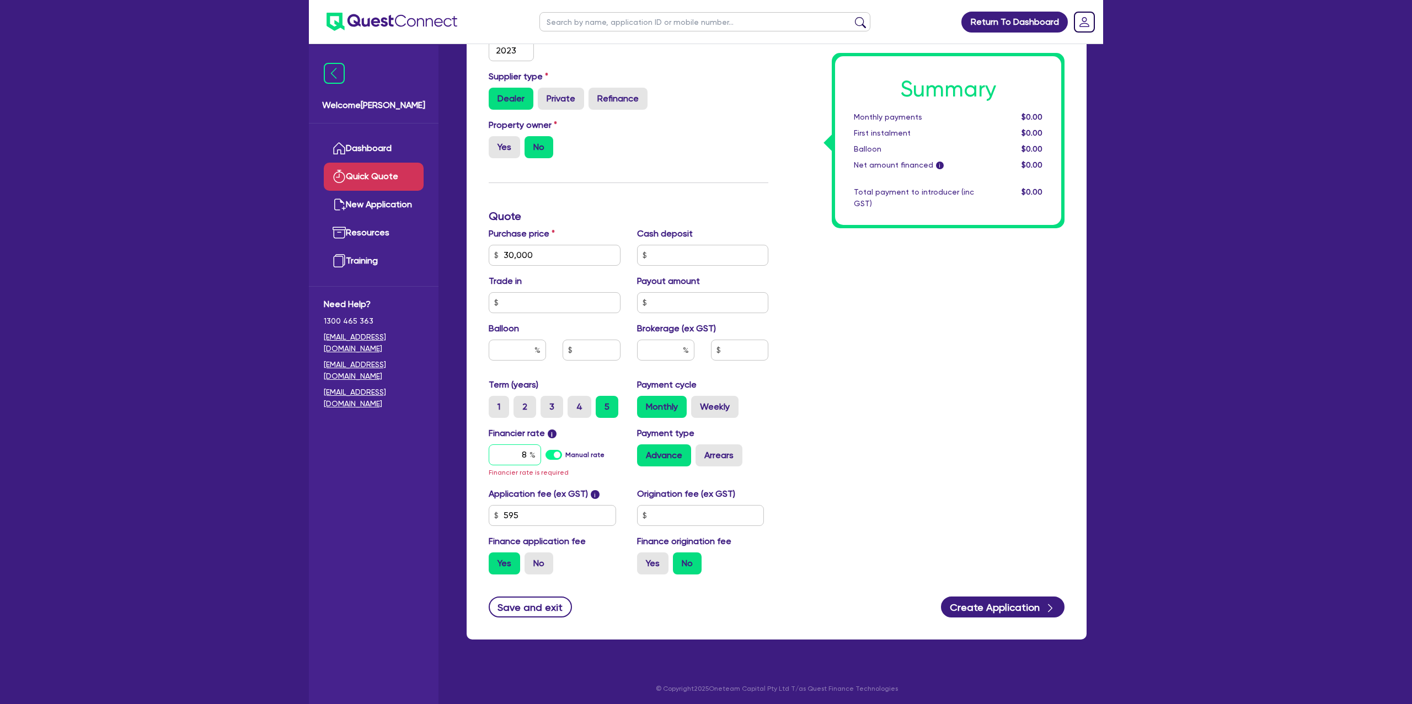
scroll to position [250, 0]
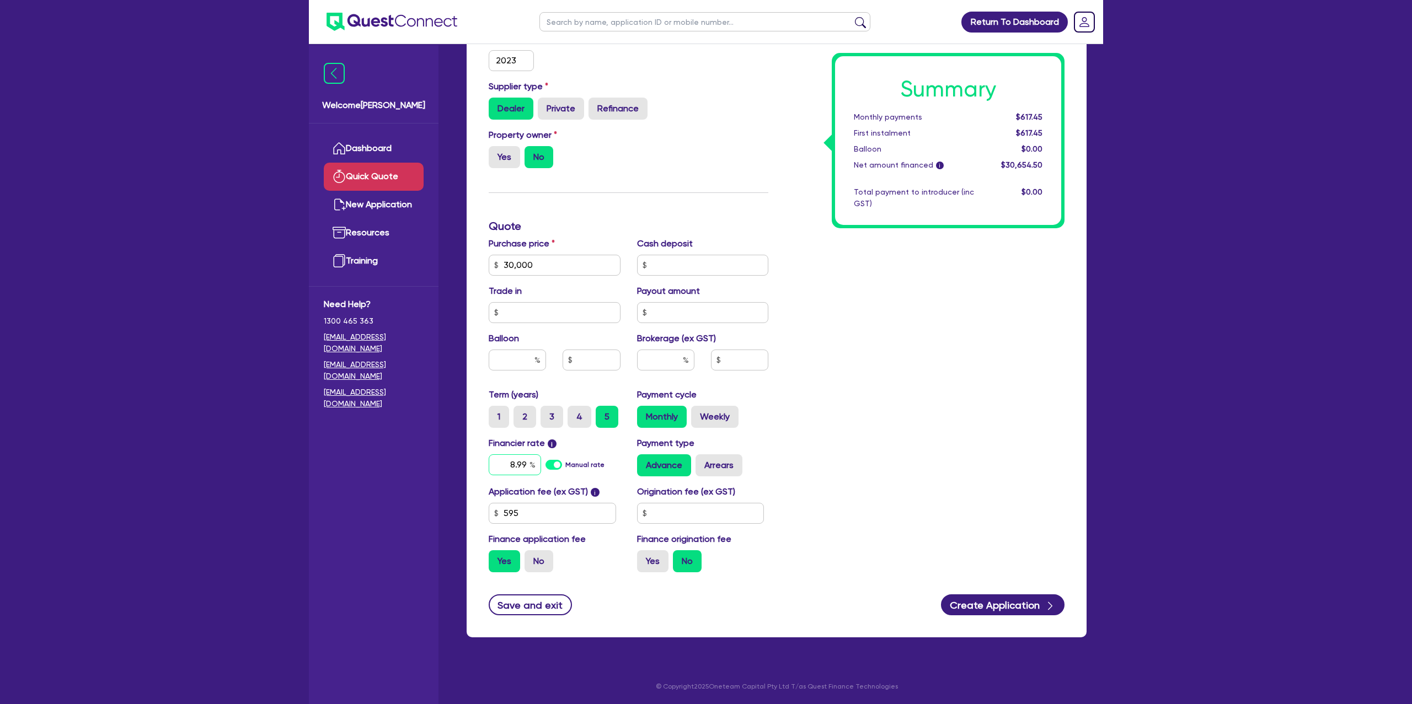
type input "8.99"
click at [683, 506] on input "text" at bounding box center [700, 513] width 127 height 21
type input "1,250"
click at [658, 555] on label "Yes" at bounding box center [652, 561] width 31 height 22
click at [644, 555] on input "Yes" at bounding box center [640, 553] width 7 height 7
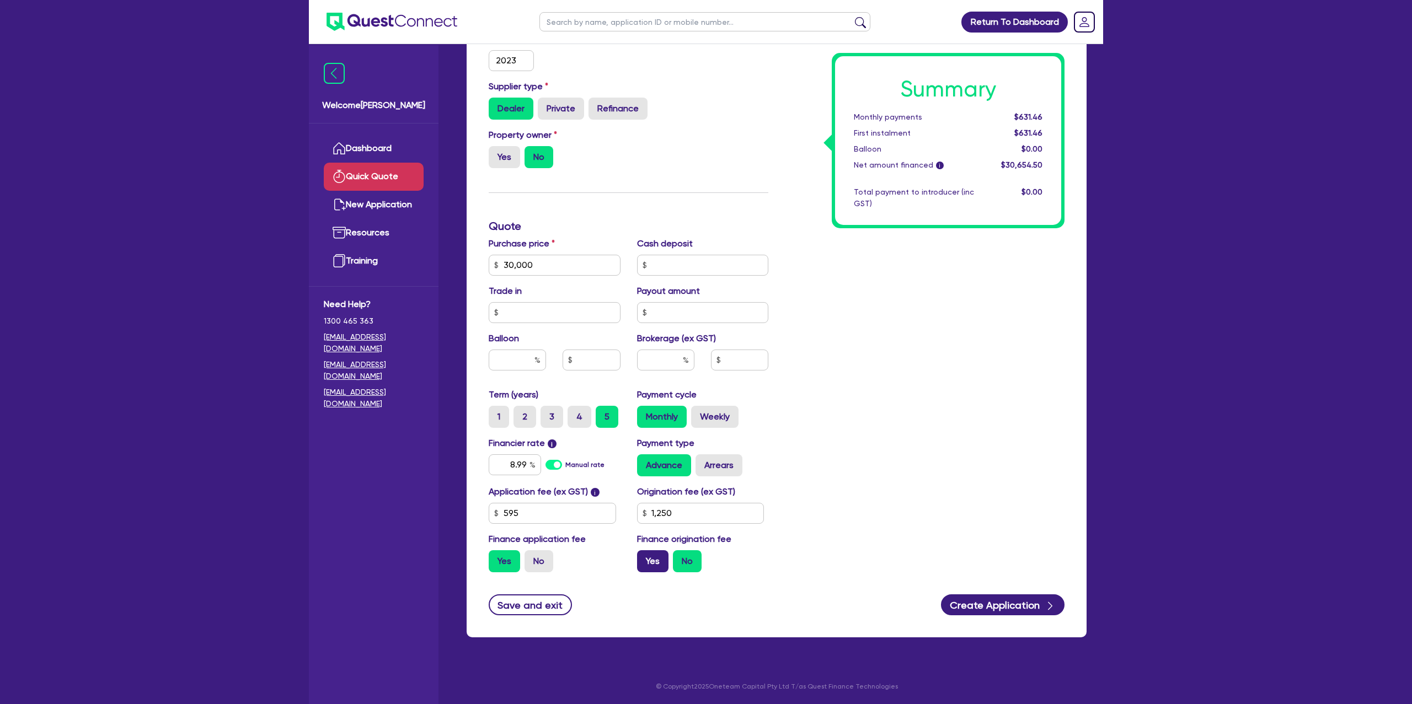
radio input "true"
drag, startPoint x: 721, startPoint y: 456, endPoint x: 723, endPoint y: 433, distance: 22.7
click at [720, 457] on label "Arrears" at bounding box center [718, 465] width 47 height 22
click at [702, 457] on input "Arrears" at bounding box center [698, 457] width 7 height 7
radio input "true"
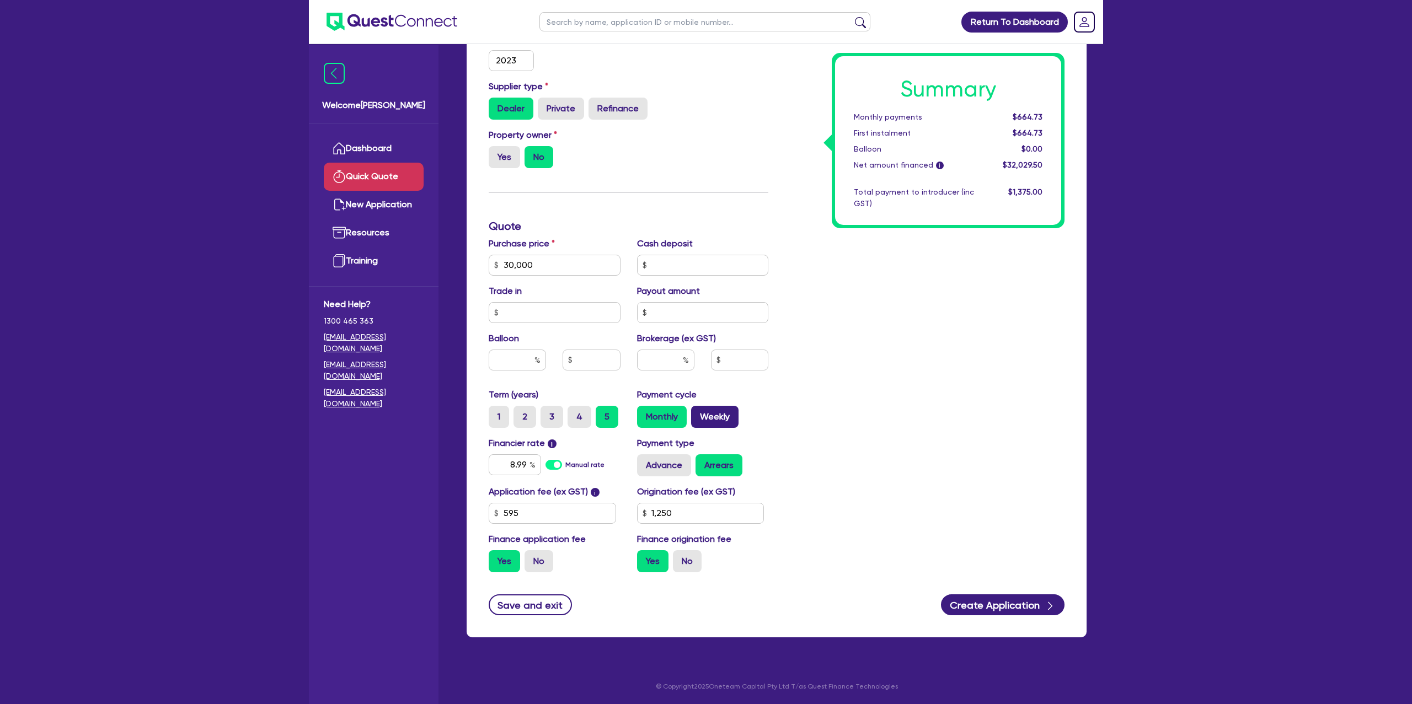
click at [725, 421] on label "Weekly" at bounding box center [714, 417] width 47 height 22
click at [698, 413] on input "Weekly" at bounding box center [694, 409] width 7 height 7
radio input "true"
click at [514, 367] on input "text" at bounding box center [517, 360] width 57 height 21
click at [1087, 322] on div "Funding Options Who will be funding this deal? Select I will fund 100% I will c…" at bounding box center [776, 249] width 636 height 801
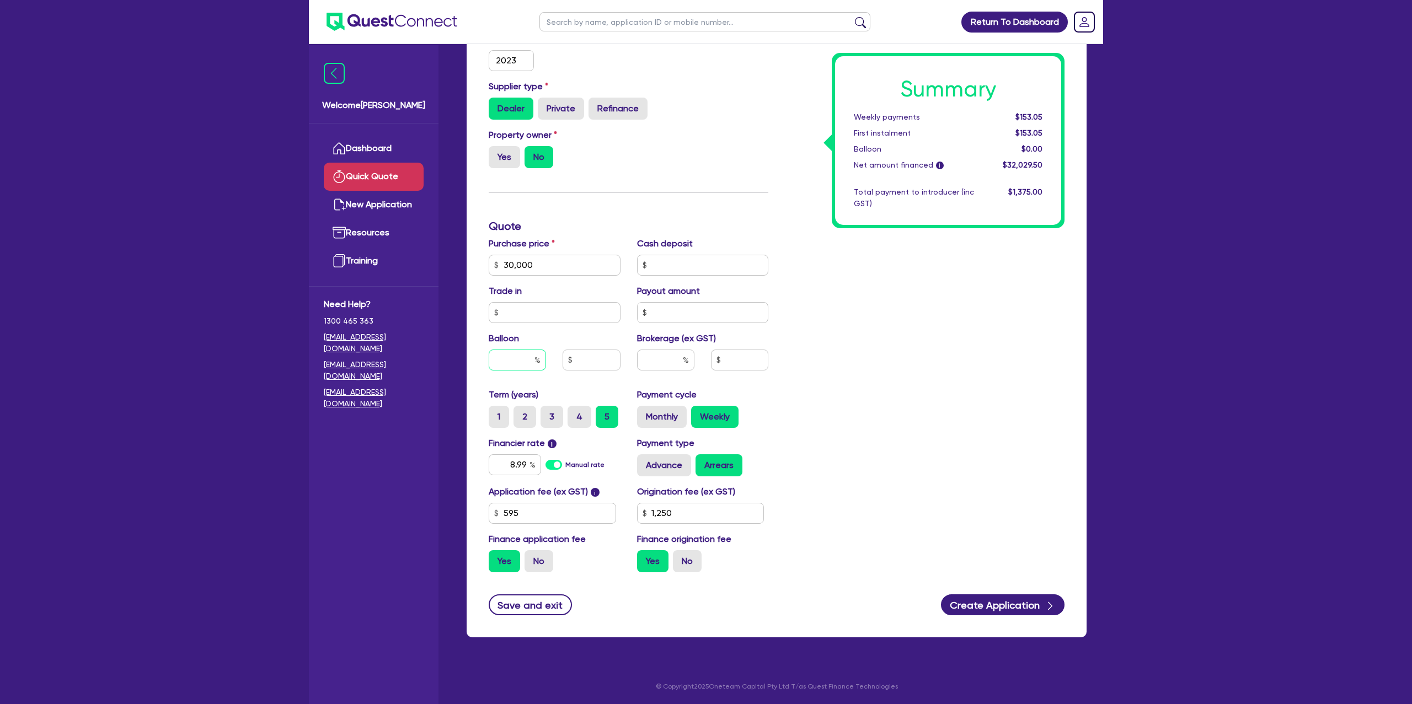
drag, startPoint x: 535, startPoint y: 356, endPoint x: 649, endPoint y: 373, distance: 115.4
click at [536, 356] on div at bounding box center [517, 360] width 57 height 21
type input "3"
type input "900"
type input "35"
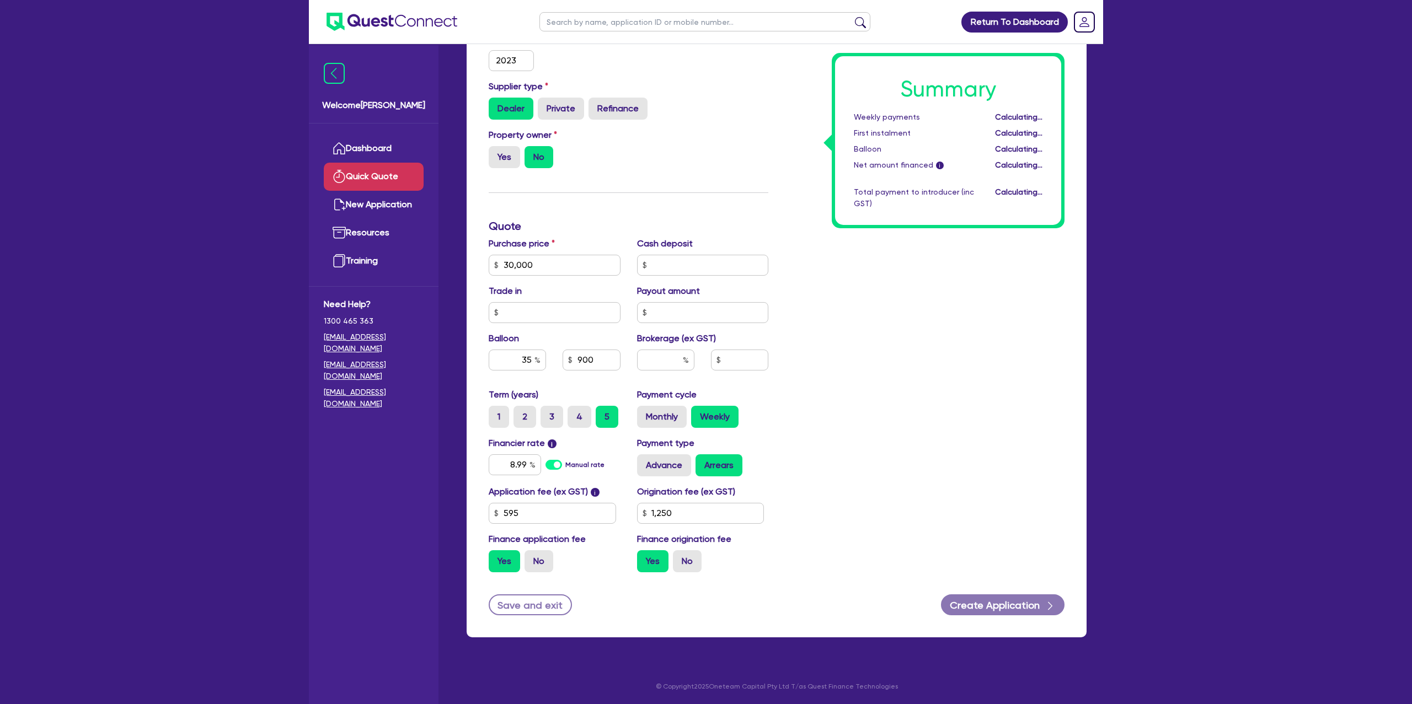
type input "10,500"
drag, startPoint x: 963, startPoint y: 243, endPoint x: 1042, endPoint y: 320, distance: 110.0
click at [963, 243] on div "Summary Weekly payments Calculating... First instalment Calculating... Balloon …" at bounding box center [924, 227] width 296 height 710
click at [1027, 611] on button "Create Application" at bounding box center [1003, 604] width 124 height 21
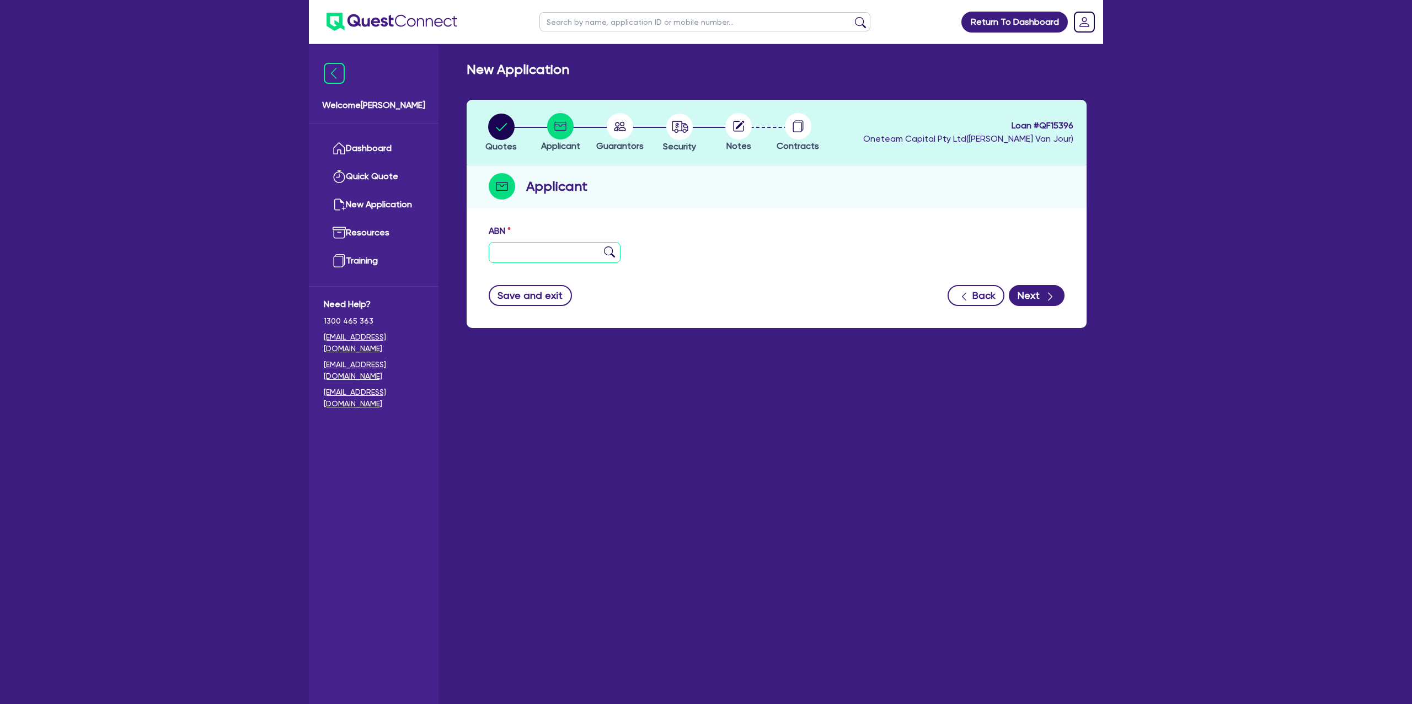
click at [512, 248] on input "text" at bounding box center [555, 252] width 132 height 21
click at [1046, 296] on icon "button" at bounding box center [1049, 296] width 11 height 11
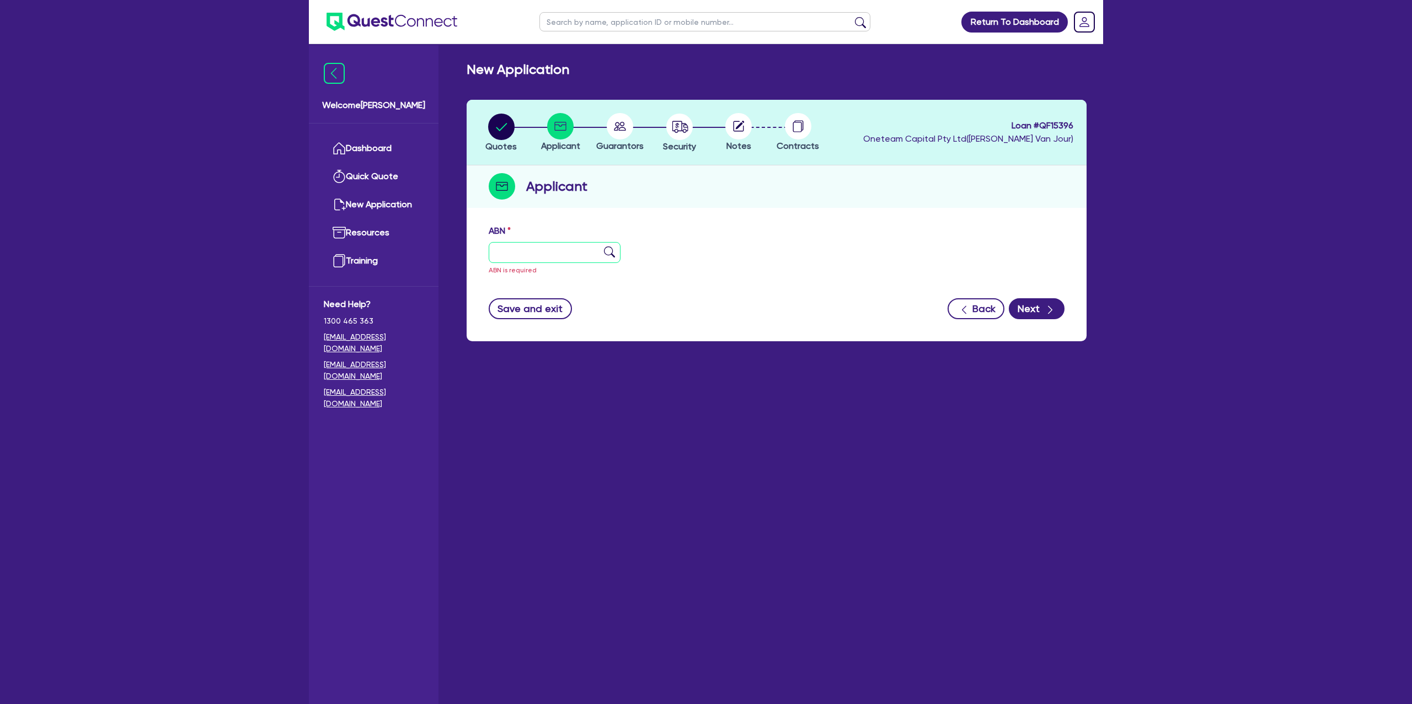
click at [543, 248] on input "text" at bounding box center [555, 252] width 132 height 21
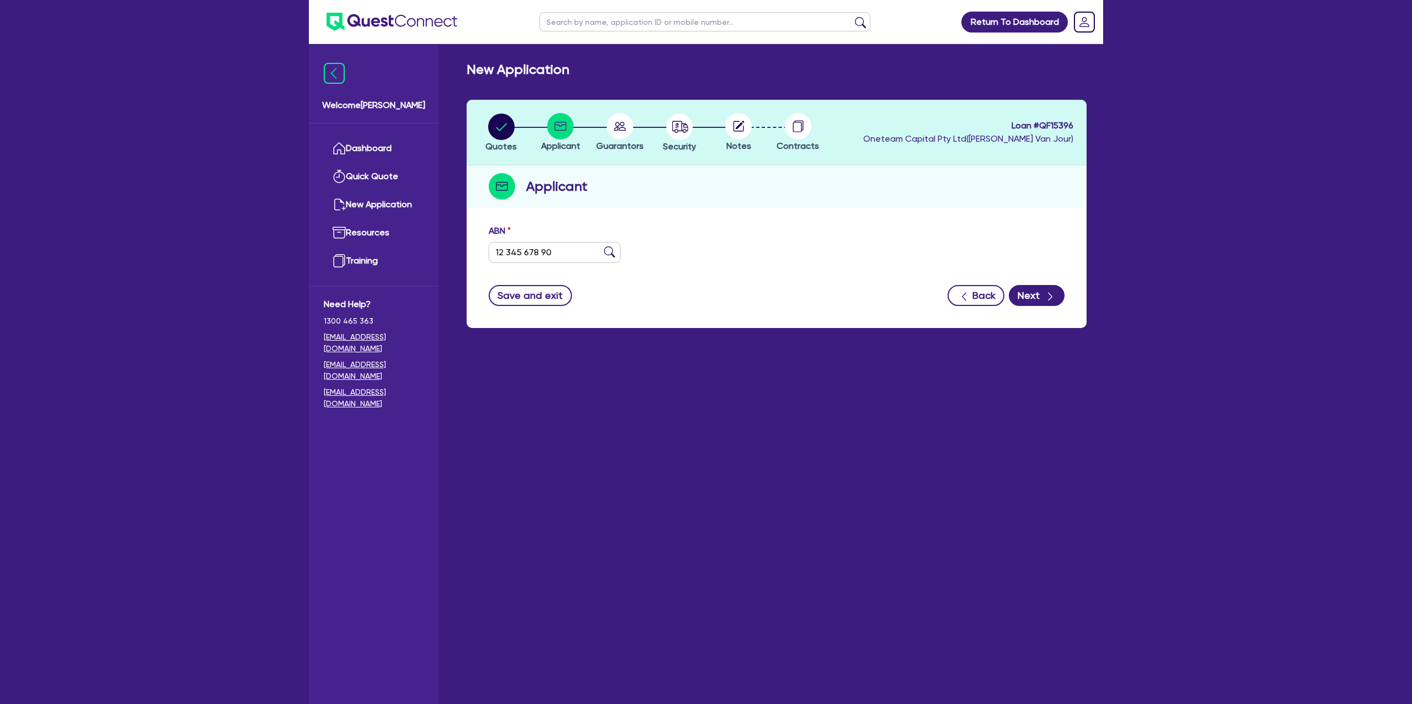
click at [850, 75] on div "New Application" at bounding box center [776, 70] width 636 height 16
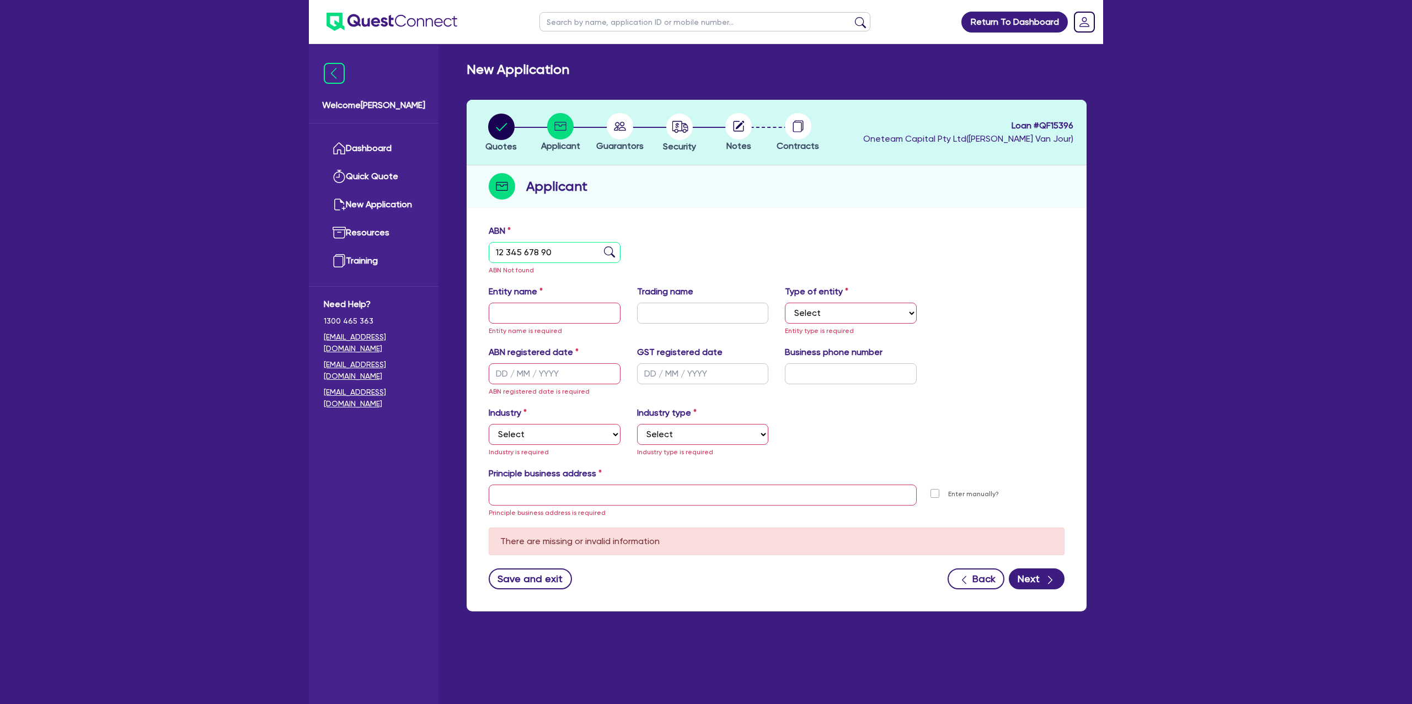
click at [578, 248] on input "12 345 678 90" at bounding box center [555, 252] width 132 height 21
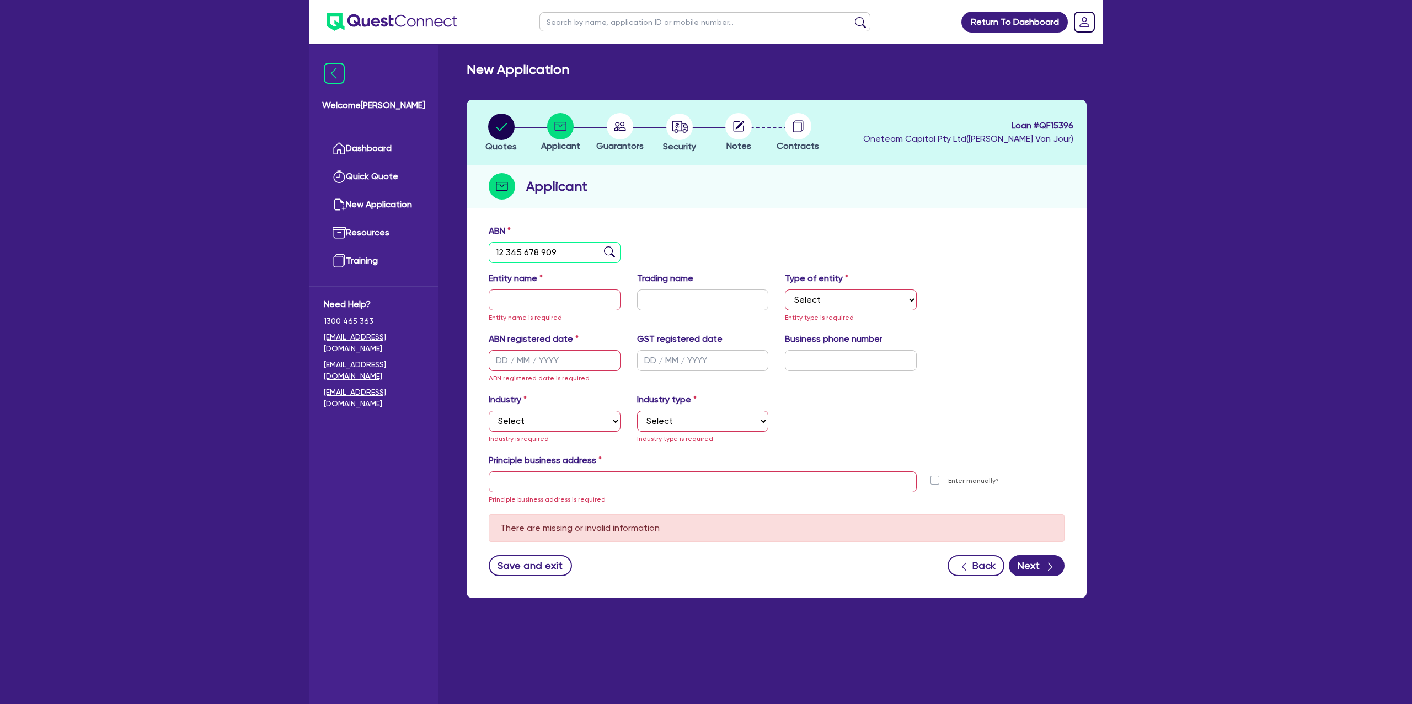
type input "12 345 678 909"
drag, startPoint x: 704, startPoint y: 245, endPoint x: 402, endPoint y: 256, distance: 302.4
click at [662, 248] on div "ABN 12 345 678 909" at bounding box center [776, 247] width 592 height 47
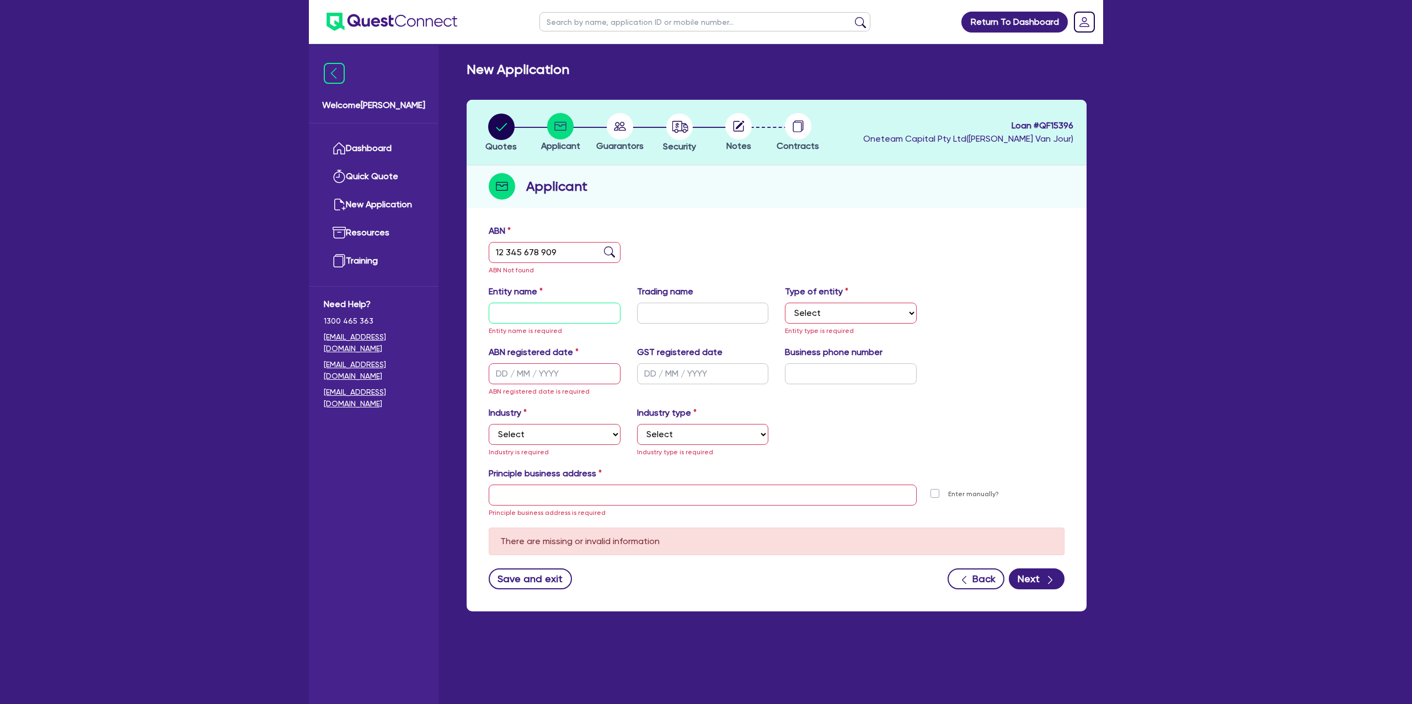
click at [496, 313] on input "text" at bounding box center [555, 313] width 132 height 21
type input "S"
type input "Sarah"
click at [566, 255] on input "12 345 678 909" at bounding box center [555, 252] width 132 height 21
click at [707, 249] on div "ABN 12 345 678 909 ABN Not found" at bounding box center [776, 254] width 592 height 61
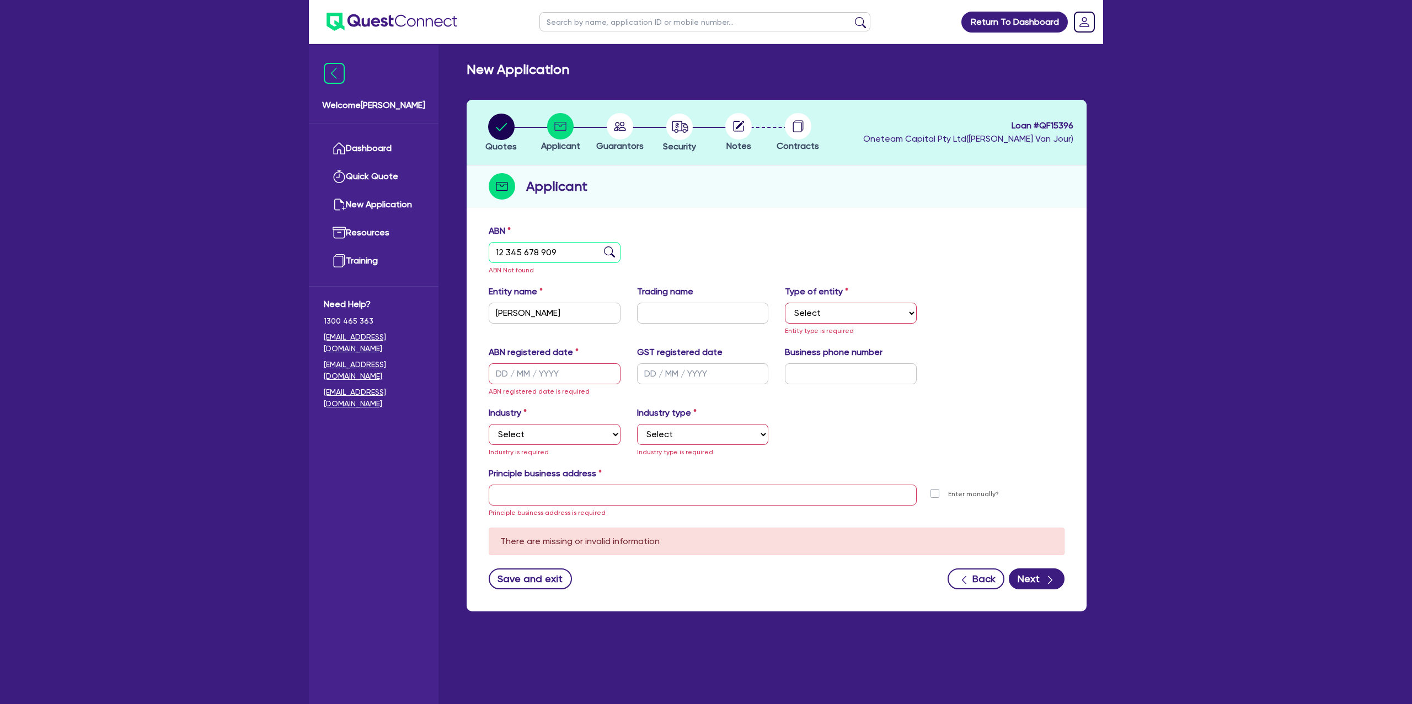
click at [588, 251] on input "12 345 678 909" at bounding box center [555, 252] width 132 height 21
type input "12 345 678 909"
click at [978, 221] on div "ABN 12 345 678 909 ABN Not found Entity name Sarah Trading name Type of entity …" at bounding box center [776, 415] width 620 height 393
click at [557, 318] on input "Sarah" at bounding box center [555, 313] width 132 height 21
type input "Sarah Hardman"
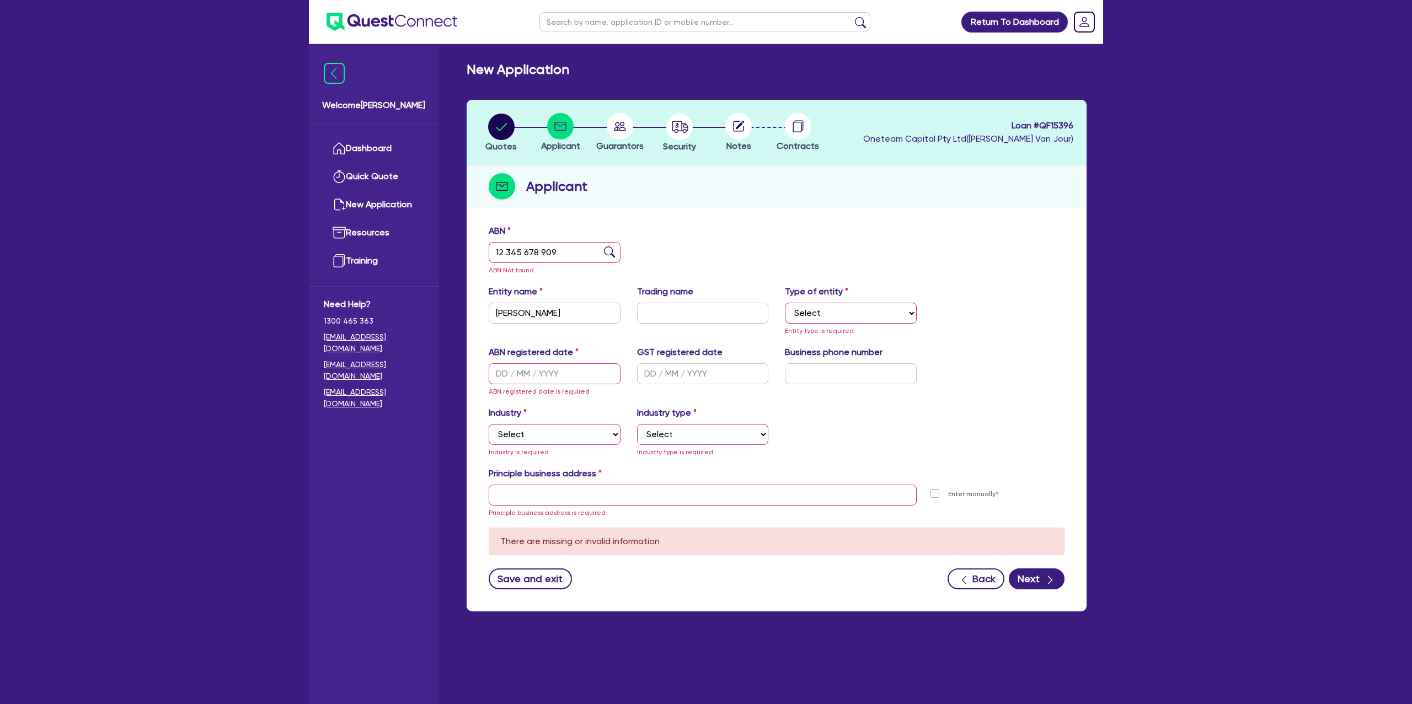
click at [781, 213] on div "Quotes Applicant Guarantors Security Notes Contracts Loan # QF15396 Oneteam Cap…" at bounding box center [776, 356] width 620 height 512
click at [825, 302] on div "Type of entity Select Sole Trader Company Partnership Trust Entity type is requ…" at bounding box center [850, 311] width 148 height 52
click at [833, 321] on select "Select Sole Trader Company Partnership Trust" at bounding box center [851, 313] width 132 height 21
select select "SOLE_TRADER"
click at [785, 303] on select "Select Sole Trader Company Partnership Trust" at bounding box center [851, 313] width 132 height 21
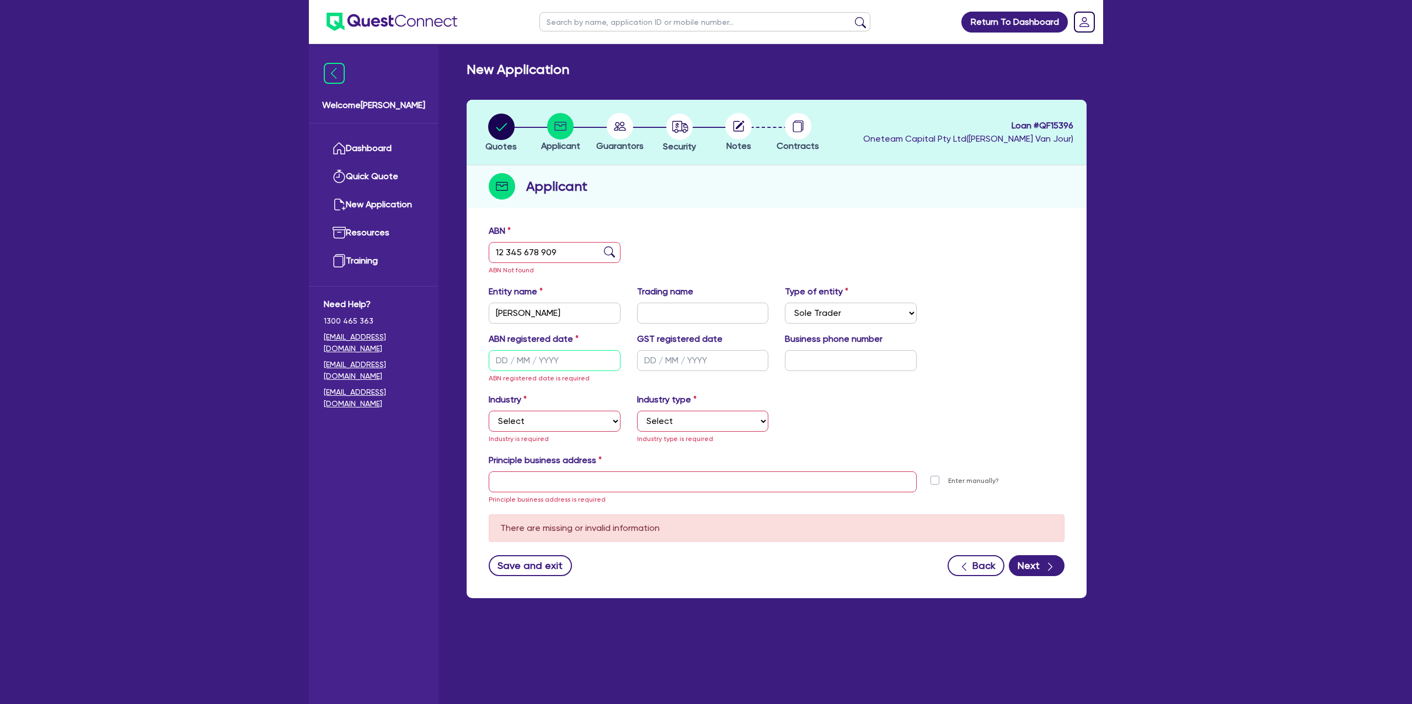
click at [509, 364] on input "text" at bounding box center [555, 360] width 132 height 21
paste input "24/09/1987"
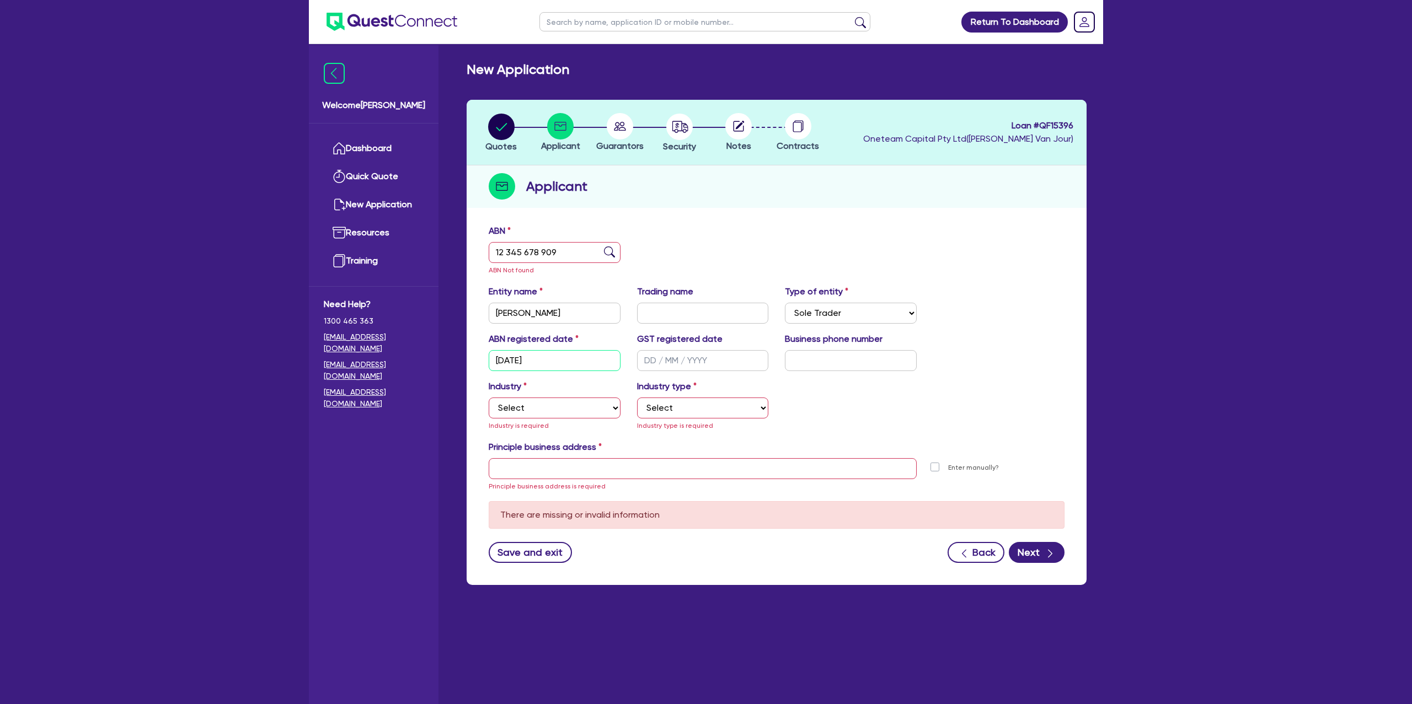
type input "24/09/1987"
click at [828, 401] on div "Industry Select Accomodation & Food Services Administrative & Support Services …" at bounding box center [776, 410] width 592 height 61
click at [559, 412] on select "Select Accomodation & Food Services Administrative & Support Services Agricultu…" at bounding box center [555, 408] width 132 height 21
select select "ADMINISTRATIVE_SUPPORT"
click at [489, 398] on select "Select Accomodation & Food Services Administrative & Support Services Agricultu…" at bounding box center [555, 408] width 132 height 21
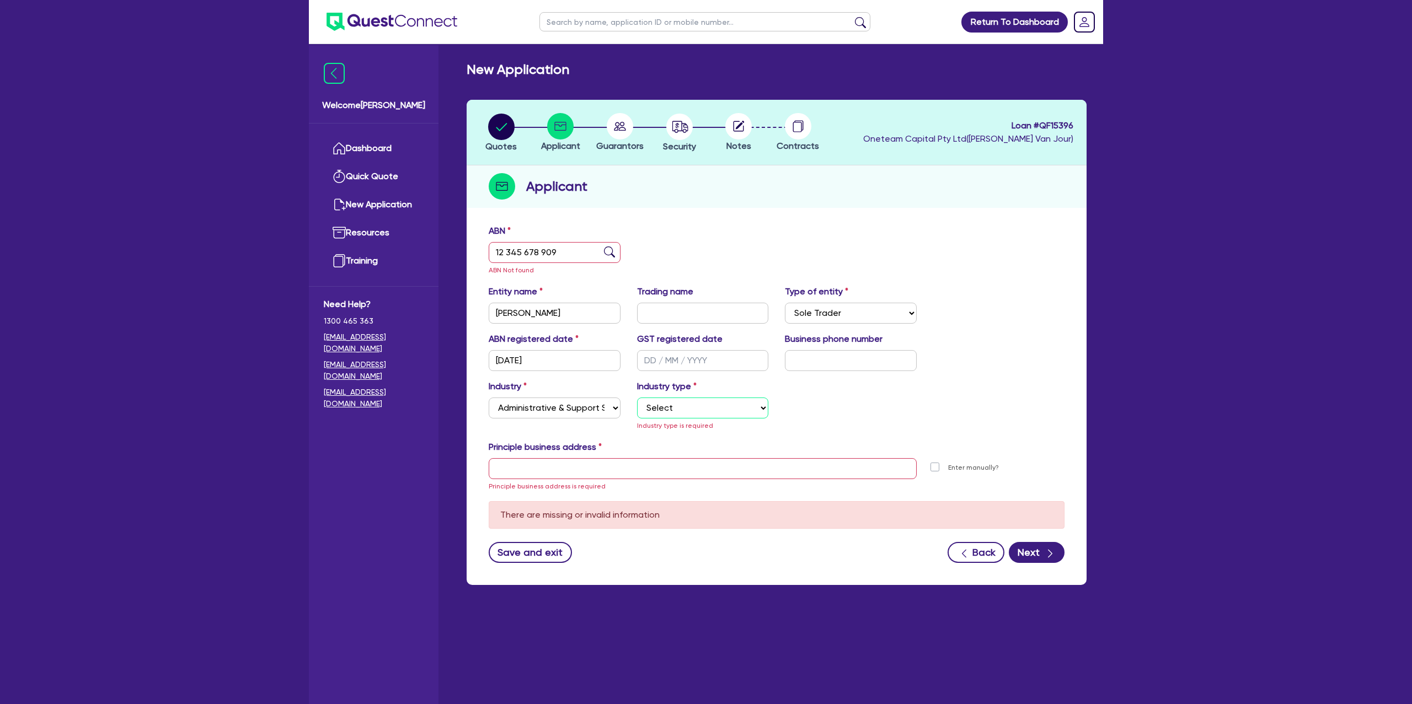
click at [691, 409] on select "Select Employment Services Administrative Services Domestic & Commercial Cleani…" at bounding box center [703, 408] width 132 height 21
select select "ADMINISTRATIVE"
click at [637, 398] on select "Select Employment Services Administrative Services Domestic & Commercial Cleani…" at bounding box center [703, 408] width 132 height 21
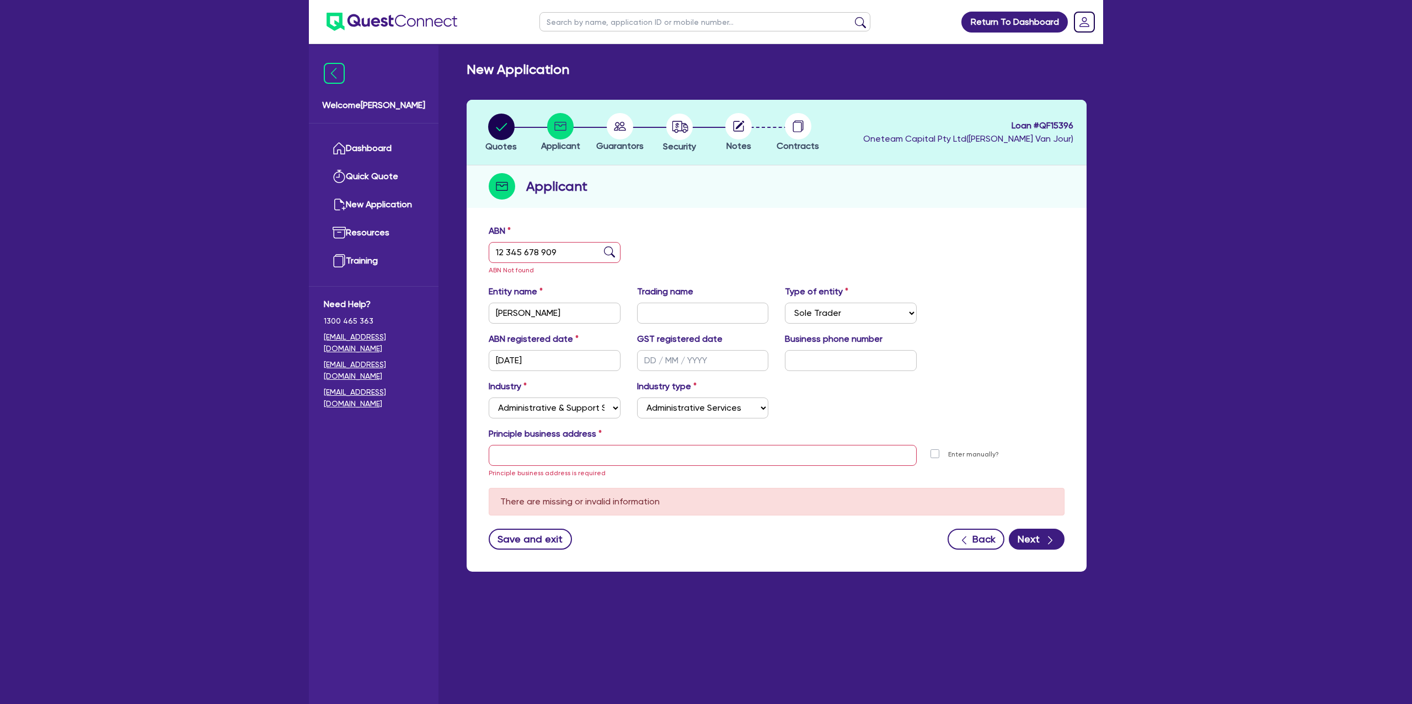
drag, startPoint x: 631, startPoint y: 476, endPoint x: 627, endPoint y: 471, distance: 6.7
click at [629, 475] on div "Principle business address is required" at bounding box center [702, 462] width 444 height 34
drag, startPoint x: 622, startPoint y: 456, endPoint x: 527, endPoint y: 332, distance: 156.4
click at [621, 455] on input "text" at bounding box center [703, 455] width 428 height 21
paste input "10 Daley Court"
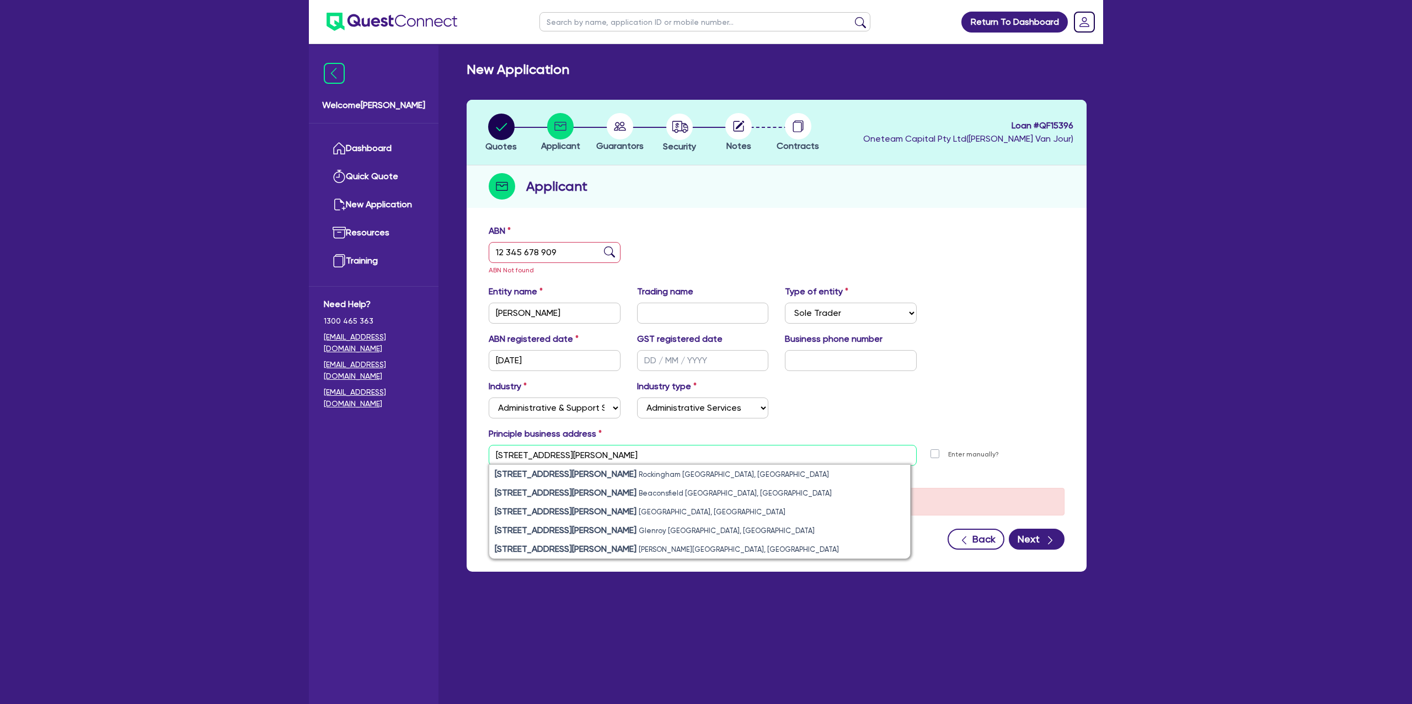
type input "10 Daley Court"
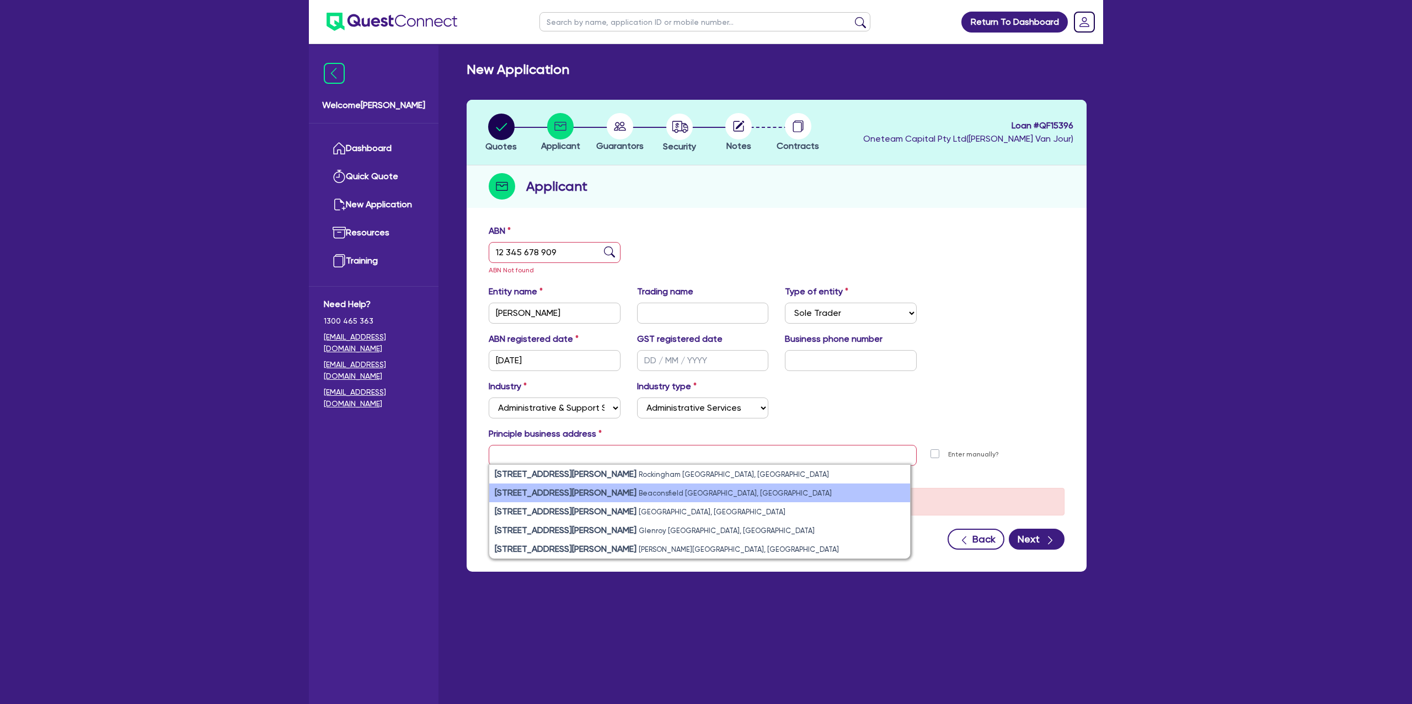
click at [554, 497] on li "10 Daley Court Beaconsfield VIC, Australia" at bounding box center [699, 493] width 421 height 19
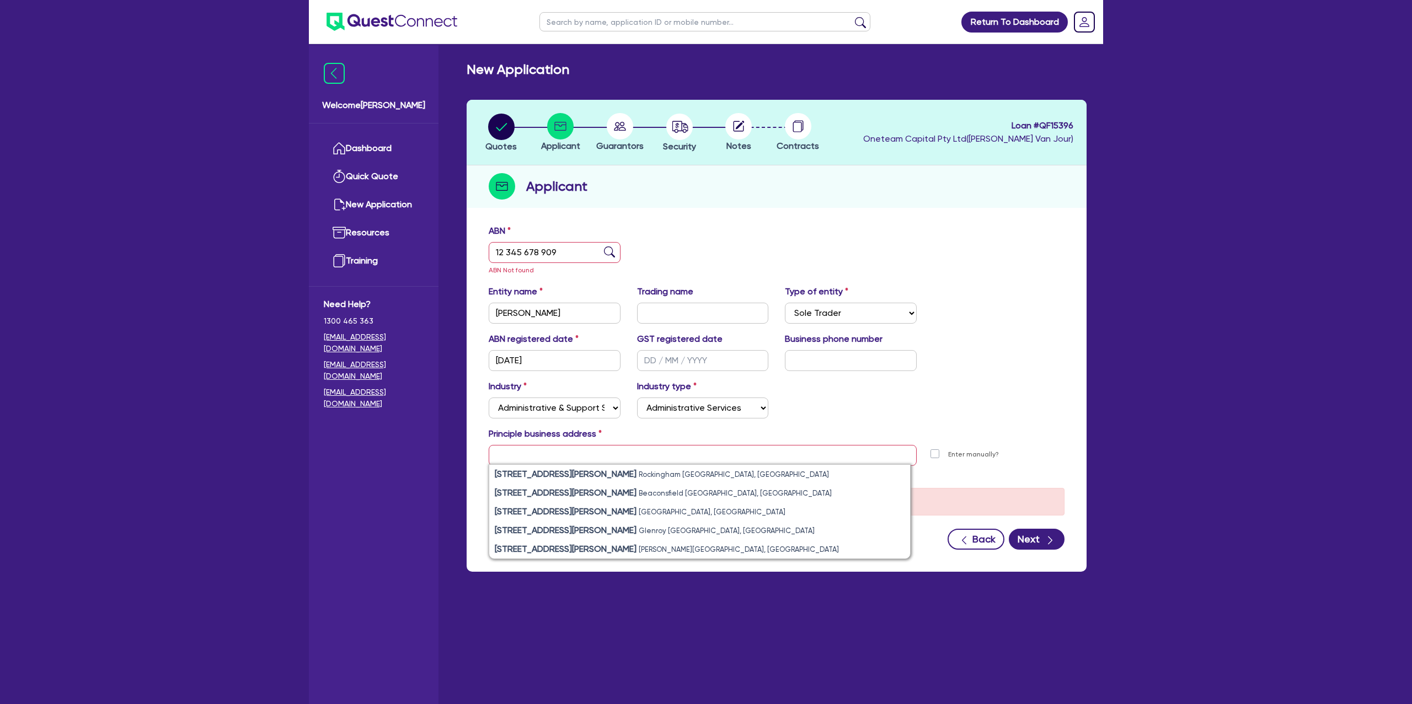
type input "10 Daley Ct Beaconsfield VIC 3807"
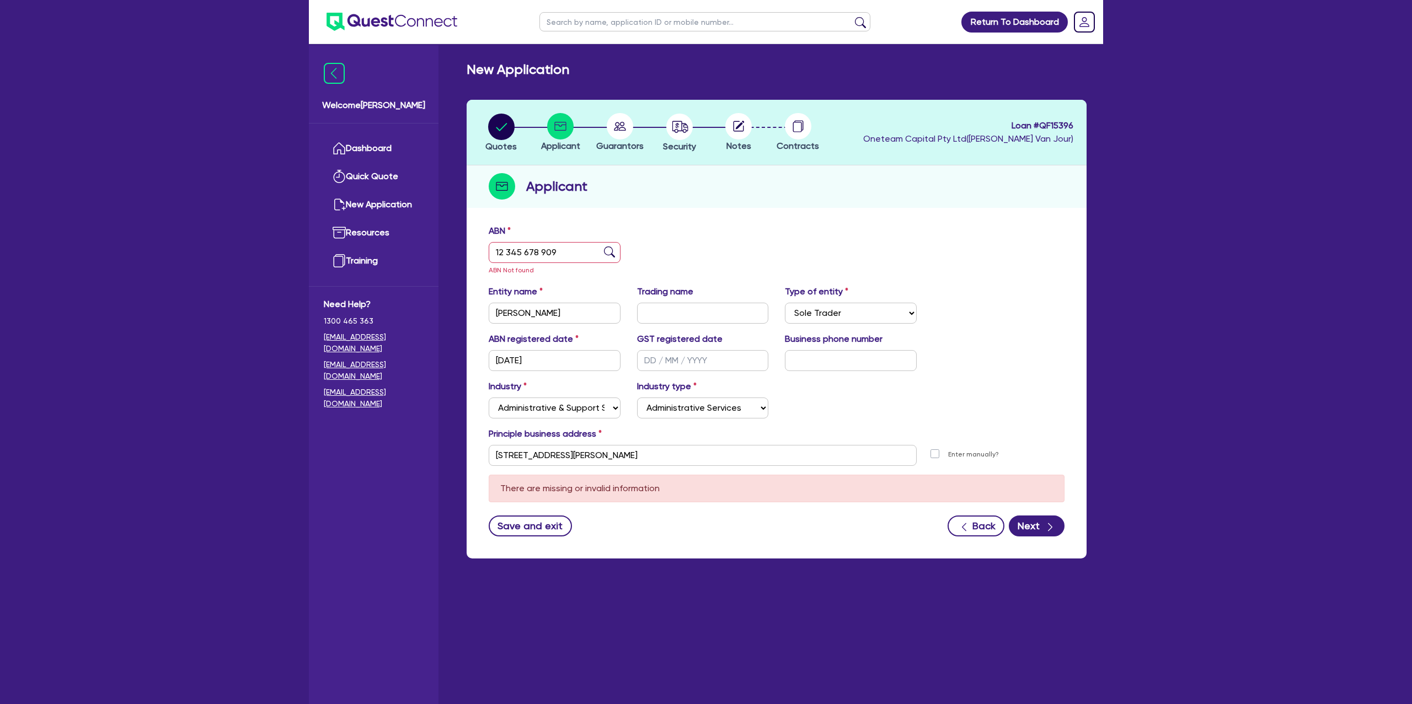
drag, startPoint x: 981, startPoint y: 396, endPoint x: 981, endPoint y: 459, distance: 62.9
click at [981, 396] on div "Industry Select Accomodation & Food Services Administrative & Support Services …" at bounding box center [776, 403] width 592 height 47
click at [1029, 525] on button "Next" at bounding box center [1036, 526] width 56 height 21
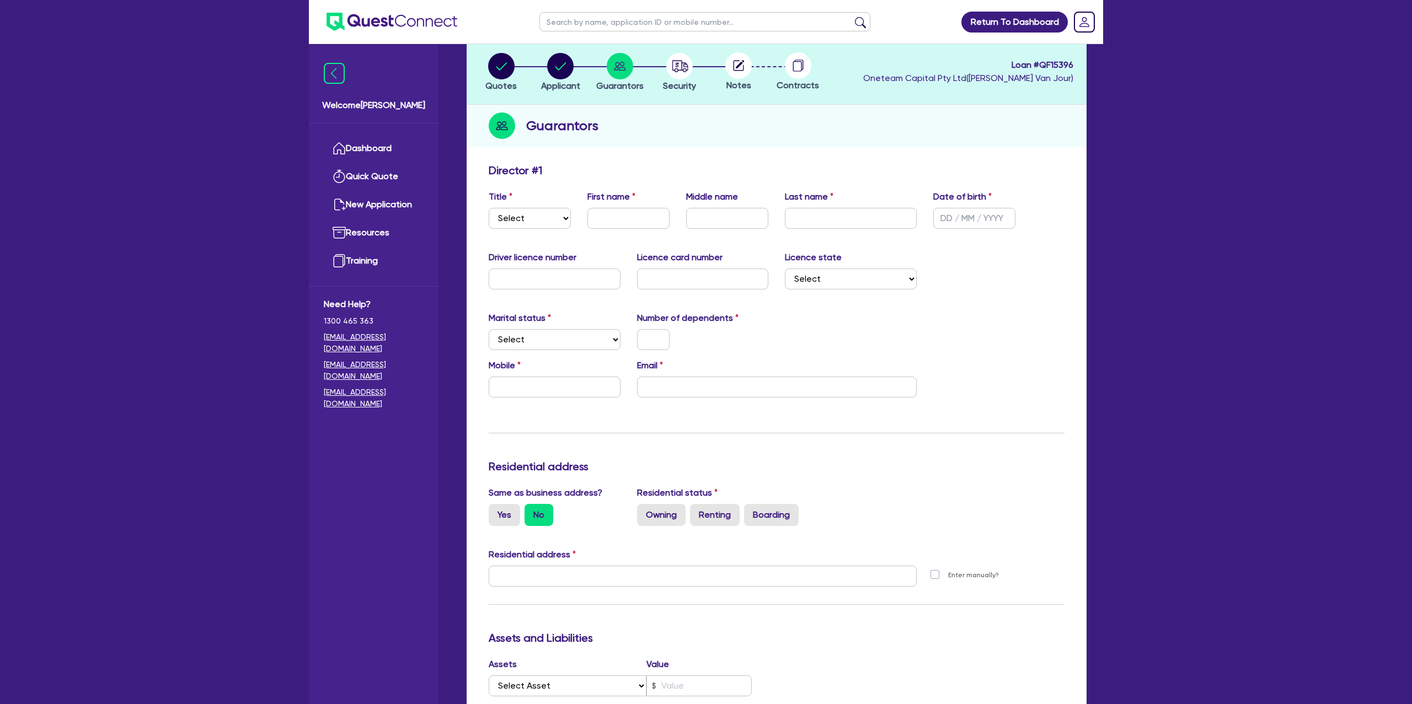
scroll to position [65, 0]
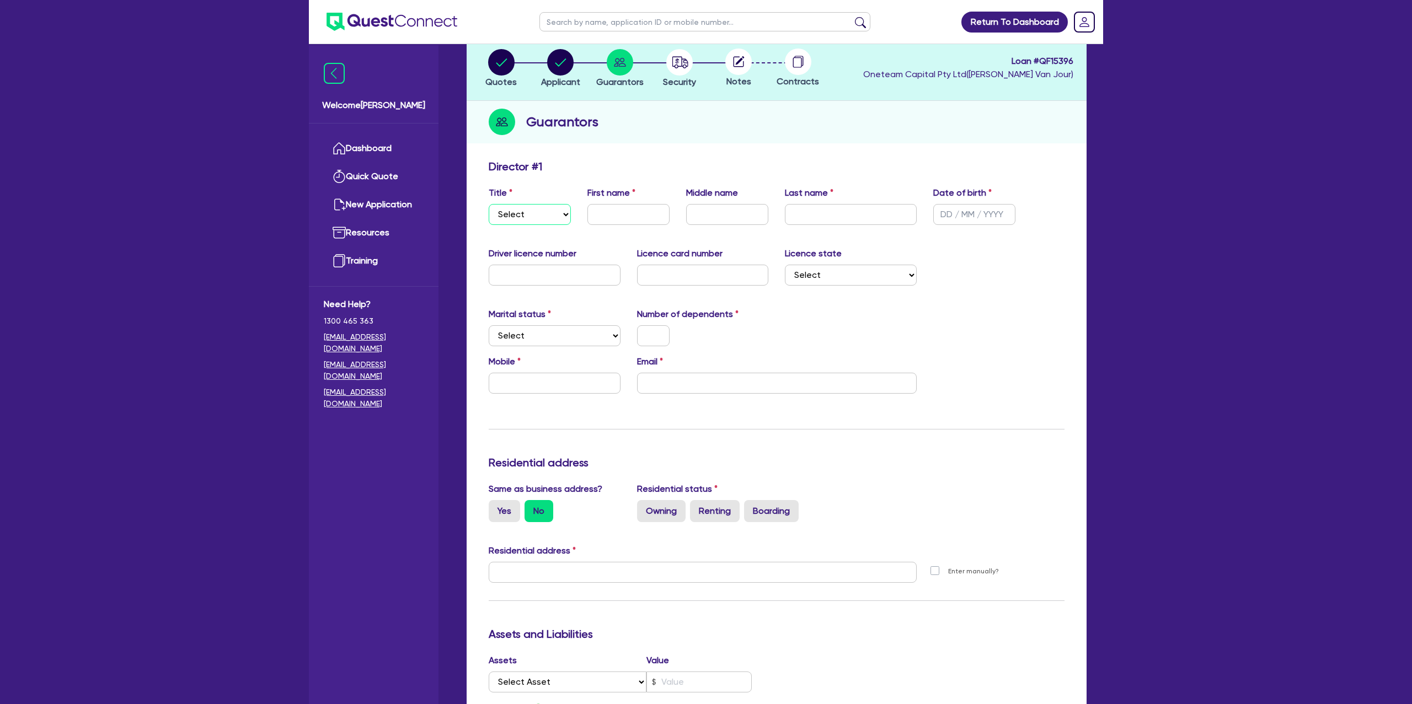
click at [536, 213] on select "Select Mr Mrs Ms Miss Dr" at bounding box center [530, 214] width 82 height 21
select select "MRS"
click at [489, 204] on select "Select Mr Mrs Ms Miss Dr" at bounding box center [530, 214] width 82 height 21
click at [627, 214] on input "text" at bounding box center [628, 214] width 82 height 21
type input "Sarah"
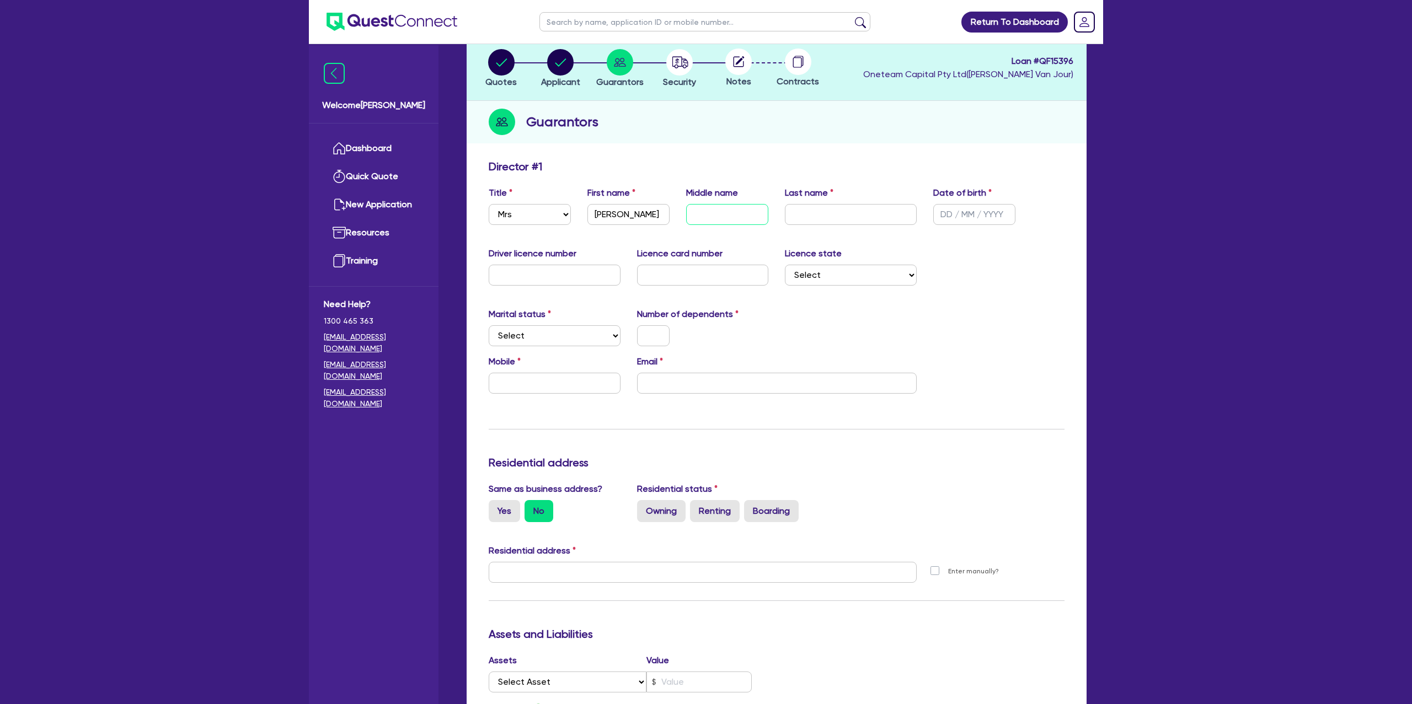
click at [735, 216] on input "text" at bounding box center [727, 214] width 82 height 21
click at [856, 218] on input "text" at bounding box center [851, 214] width 132 height 21
type input "Hardman"
click at [752, 214] on input "text" at bounding box center [727, 214] width 82 height 21
click at [718, 216] on input "Michaelle" at bounding box center [727, 214] width 82 height 21
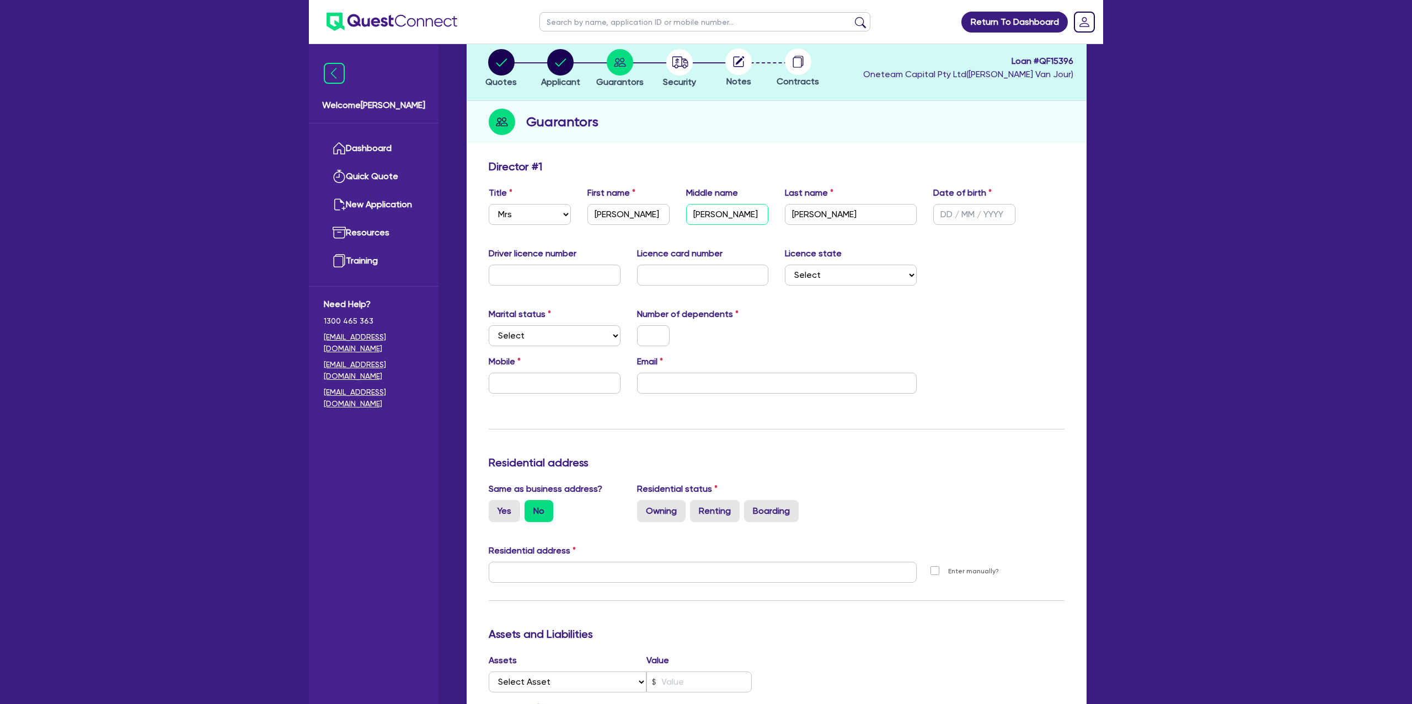
type input "Michelle"
drag, startPoint x: 987, startPoint y: 262, endPoint x: 899, endPoint y: 214, distance: 99.9
click at [985, 262] on div "Driver licence number Licence card number Licence state Select NSW VIC QLD TAS …" at bounding box center [776, 270] width 592 height 47
click at [946, 214] on input "text" at bounding box center [974, 214] width 82 height 21
click at [975, 214] on input "text" at bounding box center [974, 214] width 82 height 21
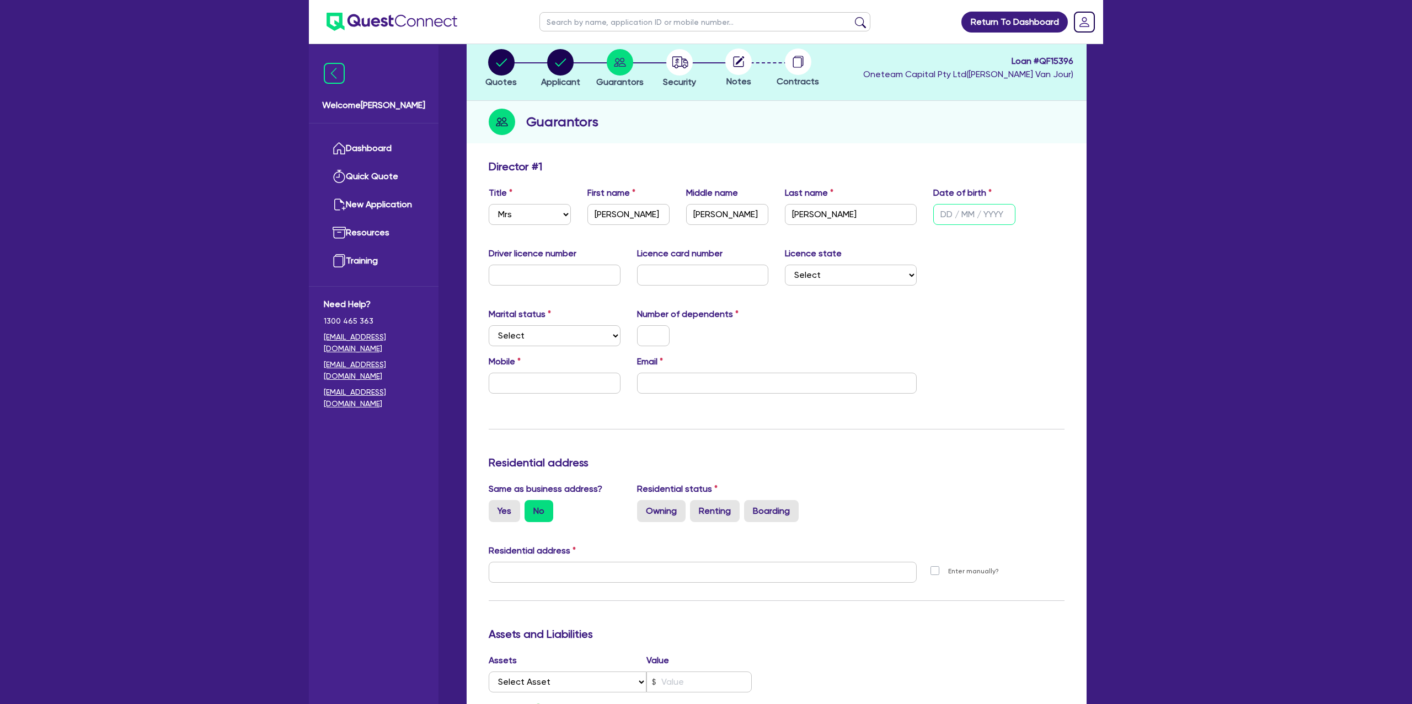
paste input "24/09/1987"
type input "24/09/1987"
click at [971, 308] on div "Marital status Select Single Married De Facto / Partner Number of dependents" at bounding box center [776, 331] width 592 height 47
click at [530, 276] on input "text" at bounding box center [555, 275] width 132 height 21
type input "089409688"
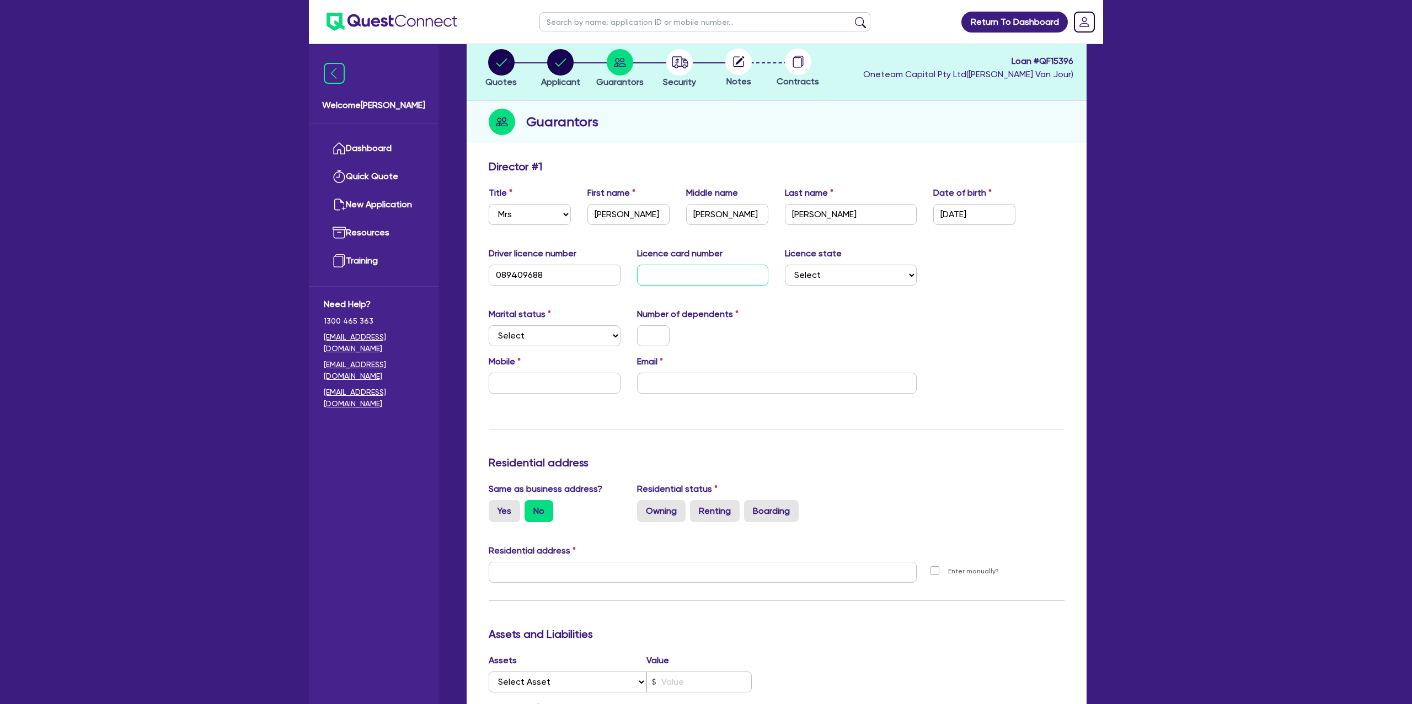
click at [638, 281] on input "text" at bounding box center [703, 275] width 132 height 21
type input "P8854323"
click at [839, 280] on select "Select NSW VIC QLD TAS ACT SA NT WA" at bounding box center [851, 275] width 132 height 21
click at [785, 265] on select "Select NSW VIC QLD TAS ACT SA NT WA" at bounding box center [851, 275] width 132 height 21
click at [571, 344] on select "Select Single Married De Facto / Partner" at bounding box center [555, 335] width 132 height 21
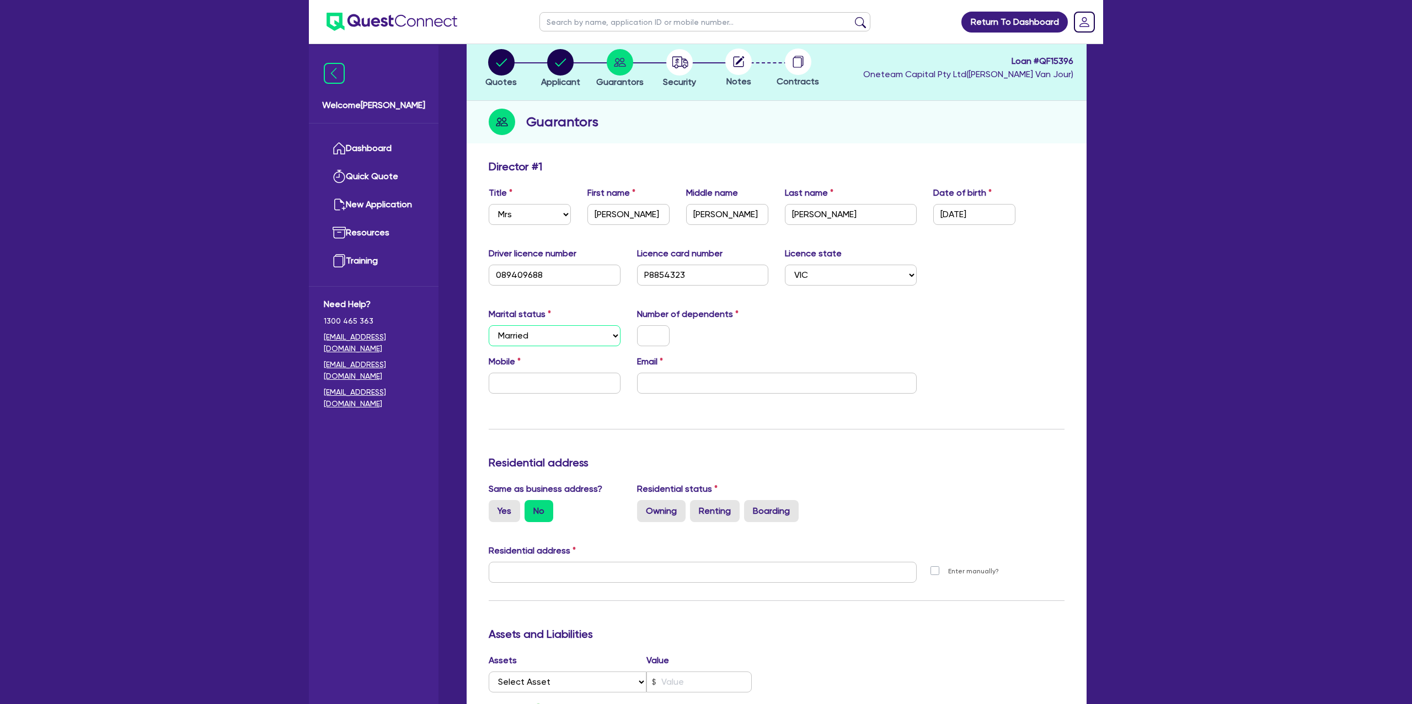
click at [489, 325] on select "Select Single Married De Facto / Partner" at bounding box center [555, 335] width 132 height 21
drag, startPoint x: 670, startPoint y: 329, endPoint x: 650, endPoint y: 336, distance: 21.3
click at [663, 331] on div at bounding box center [653, 335] width 49 height 21
click at [650, 336] on input "text" at bounding box center [653, 335] width 33 height 21
click at [547, 388] on input "text" at bounding box center [555, 383] width 132 height 21
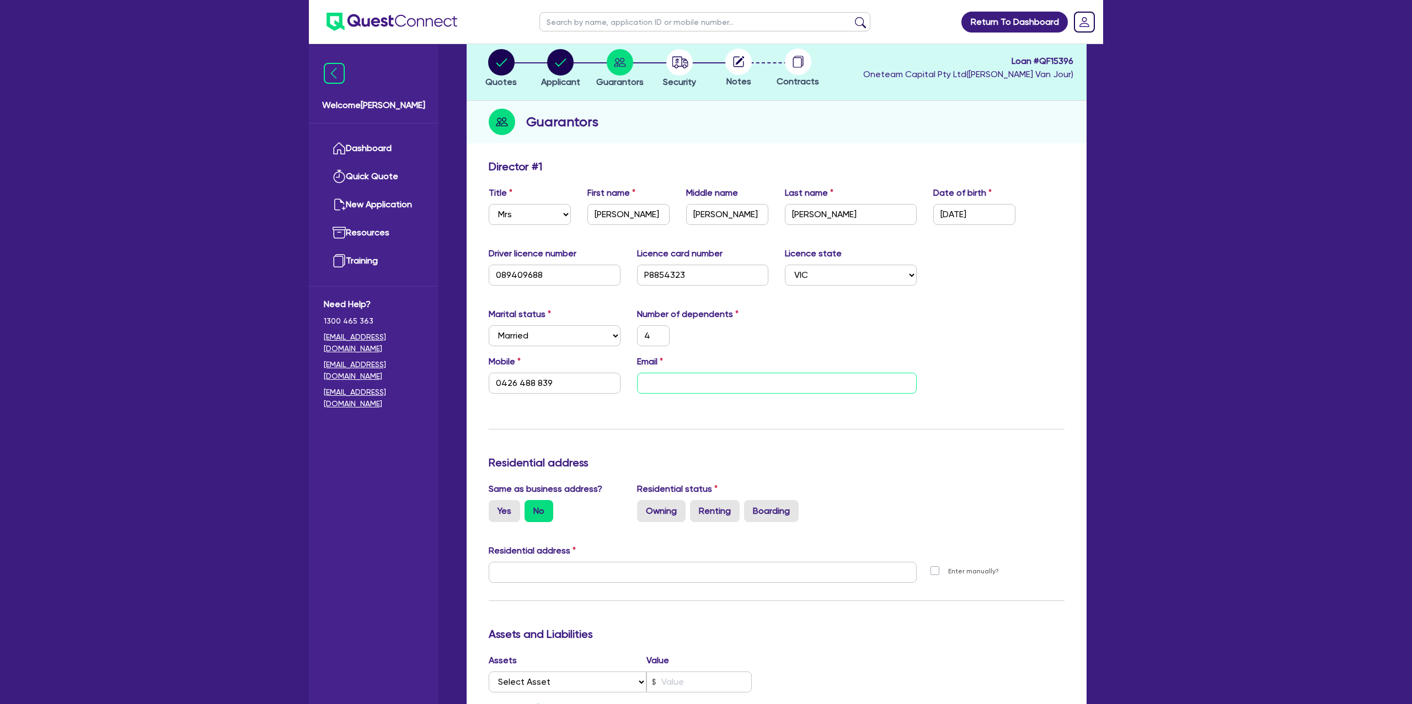
click at [688, 382] on input "email" at bounding box center [777, 383] width 280 height 21
paste input "Sarah.michelle.hardman@gmail.com"
drag, startPoint x: 844, startPoint y: 343, endPoint x: 819, endPoint y: 344, distance: 24.8
click at [844, 343] on div "Marital status Select Single Married De Facto / Partner Number of dependents 4" at bounding box center [776, 331] width 592 height 47
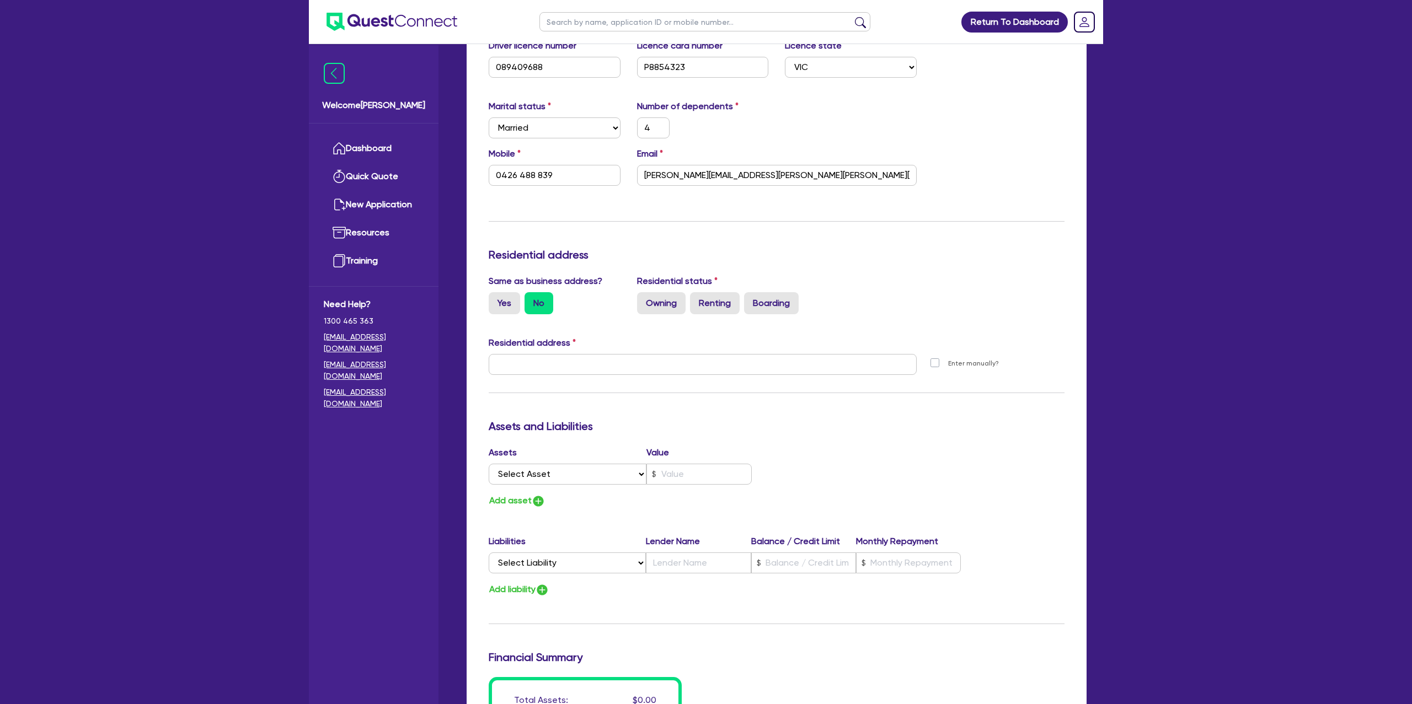
scroll to position [276, 0]
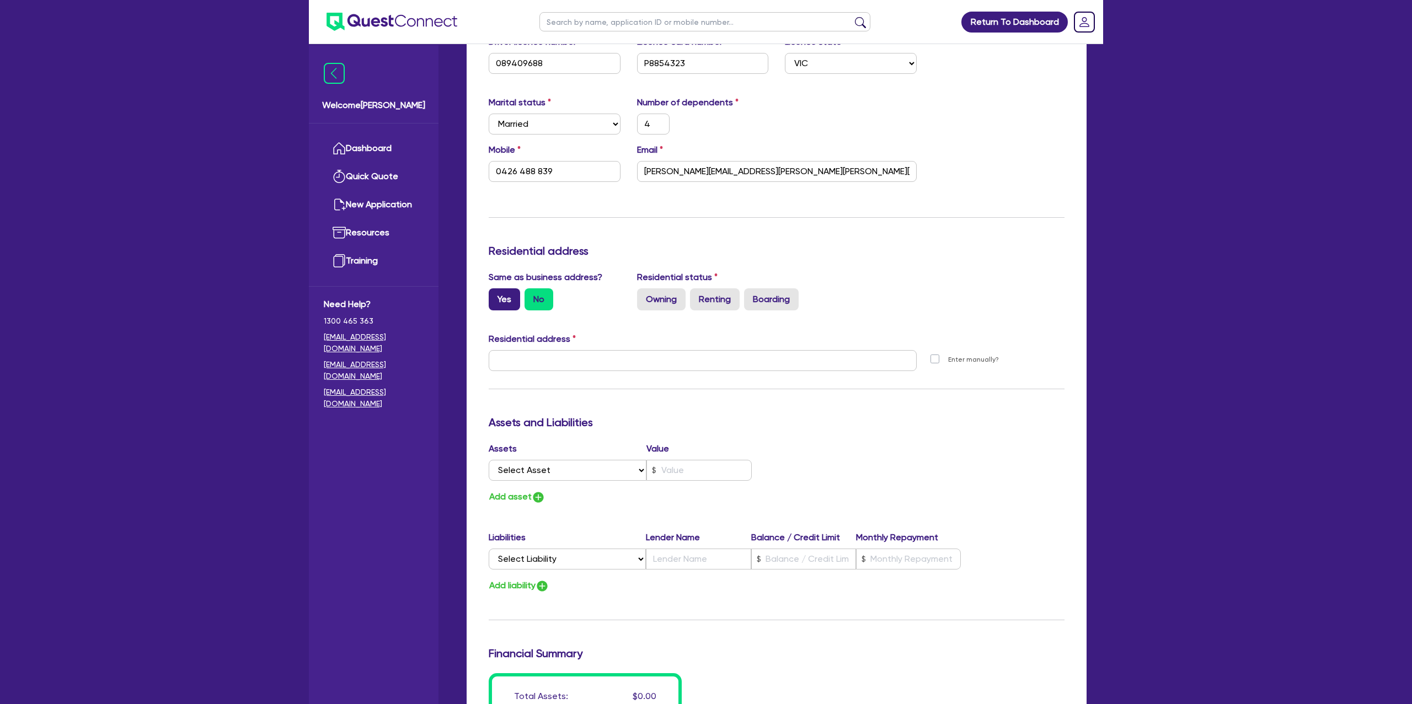
click at [497, 298] on label "Yes" at bounding box center [504, 299] width 31 height 22
click at [496, 296] on input "Yes" at bounding box center [492, 291] width 7 height 7
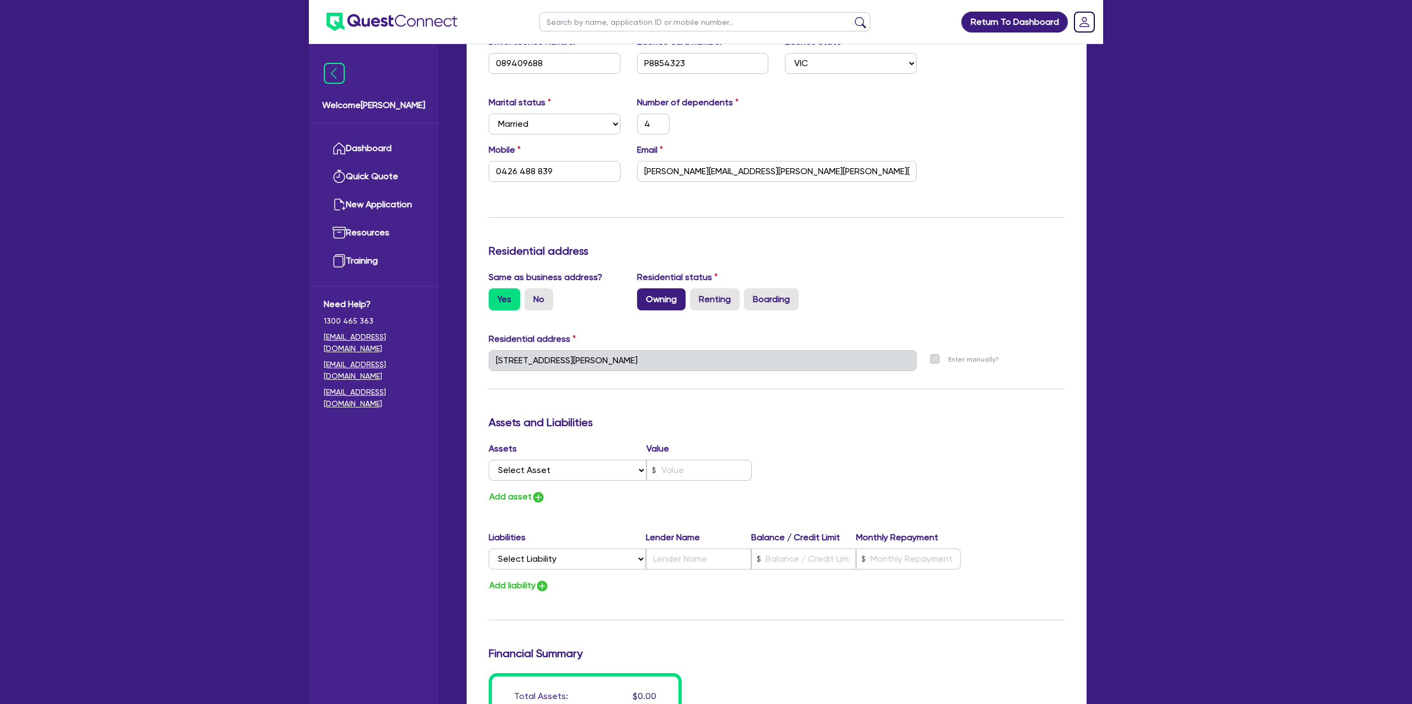
click at [648, 304] on label "Owning" at bounding box center [661, 299] width 49 height 22
click at [644, 296] on input "Owning" at bounding box center [640, 291] width 7 height 7
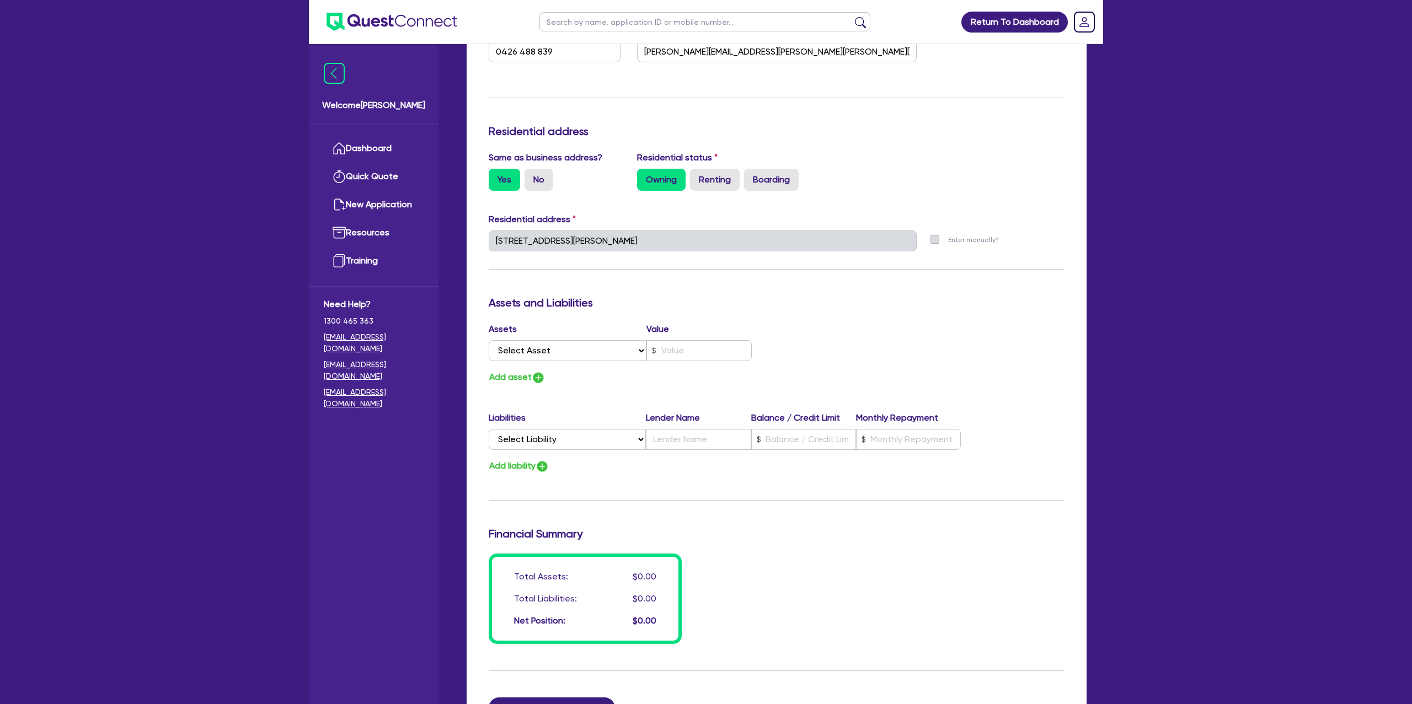
scroll to position [410, 0]
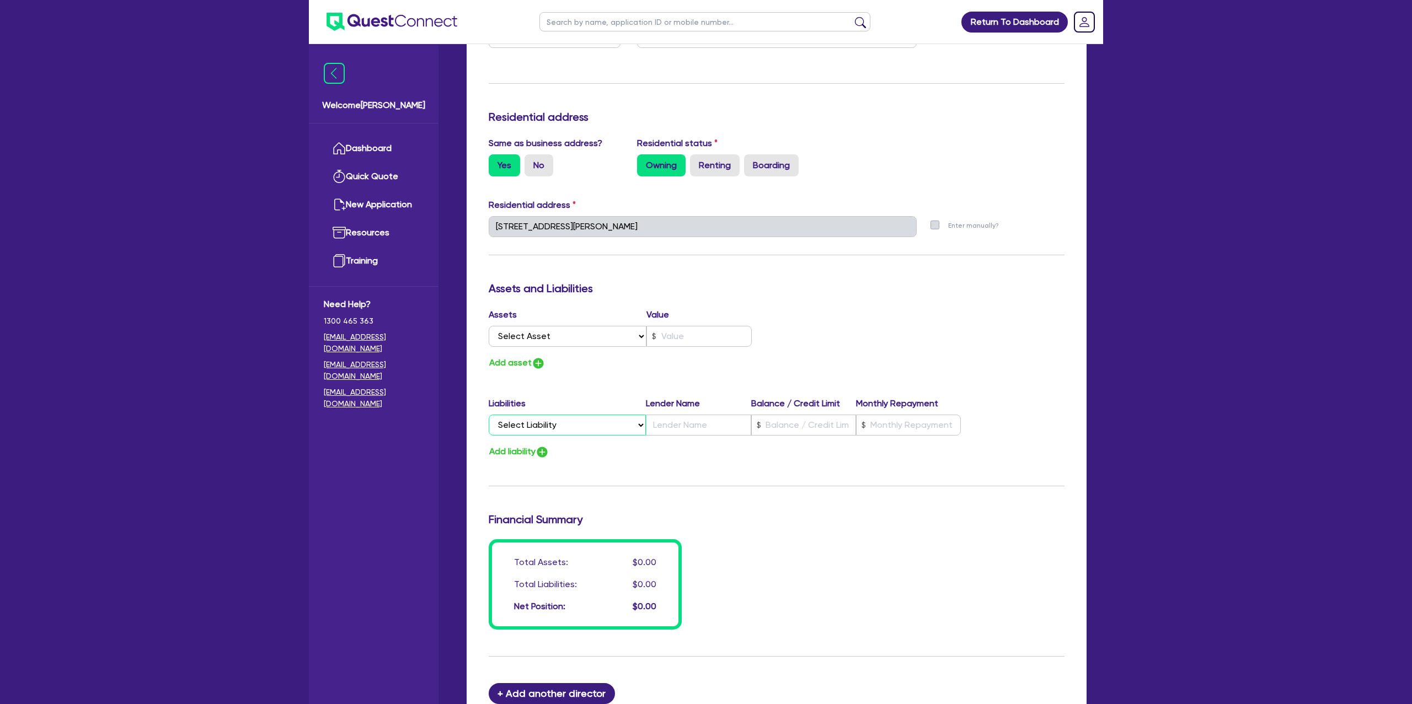
click at [567, 423] on select "Select Liability Credit card Mortgage Investment property loan Vehicle loan Tru…" at bounding box center [567, 425] width 157 height 21
click at [489, 415] on select "Select Liability Credit card Mortgage Investment property loan Vehicle loan Tru…" at bounding box center [567, 425] width 157 height 21
click at [683, 422] on input "text" at bounding box center [698, 425] width 105 height 21
click at [854, 430] on input "text" at bounding box center [803, 425] width 105 height 21
click at [925, 436] on input "text" at bounding box center [908, 425] width 105 height 21
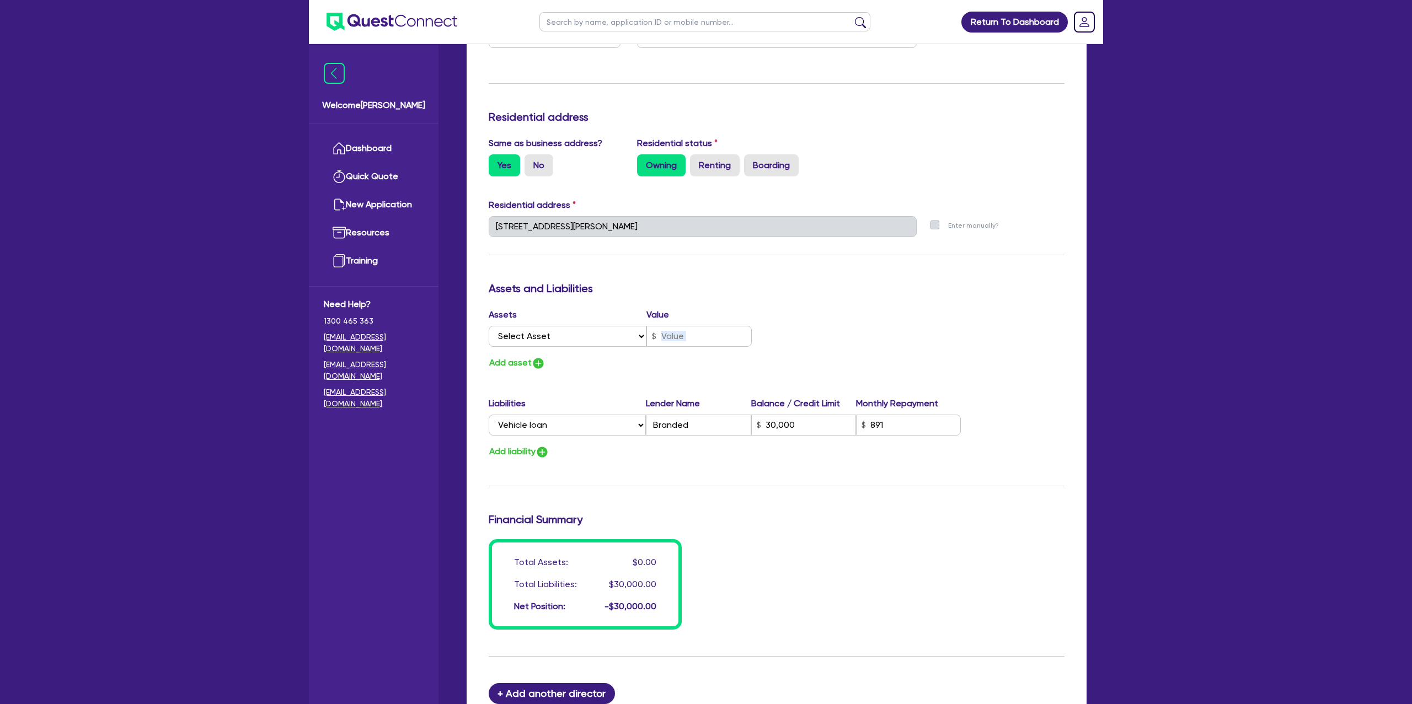
drag, startPoint x: 920, startPoint y: 357, endPoint x: 709, endPoint y: 355, distance: 211.2
click at [908, 350] on div "Assets Value Select Asset Cash Property Investment property Vehicle Truck Trail…" at bounding box center [776, 339] width 592 height 62
click at [551, 338] on select "Select Asset Cash Property Investment property Vehicle Truck Trailer Equipment …" at bounding box center [568, 336] width 158 height 21
click at [489, 326] on select "Select Asset Cash Property Investment property Vehicle Truck Trailer Equipment …" at bounding box center [568, 336] width 158 height 21
click at [660, 339] on input "text" at bounding box center [698, 336] width 105 height 21
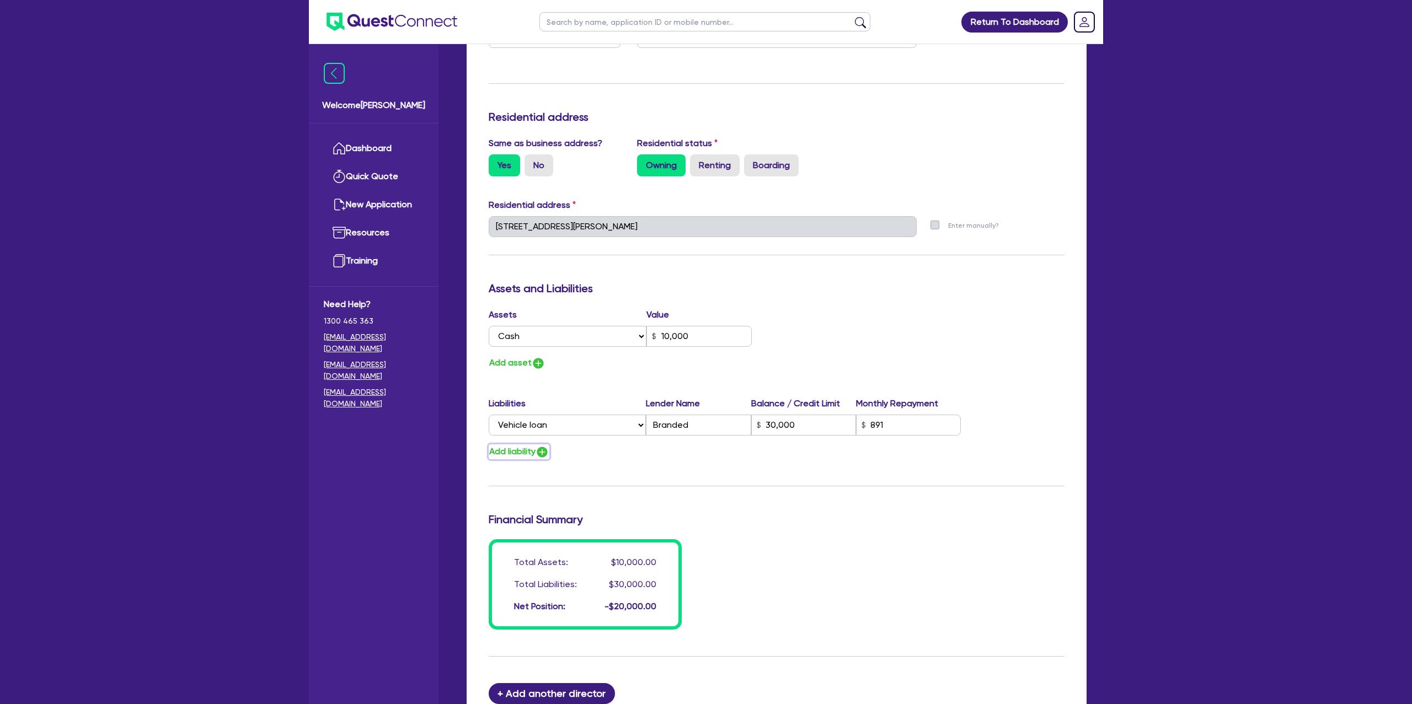
click at [519, 459] on button "Add liability" at bounding box center [519, 451] width 61 height 15
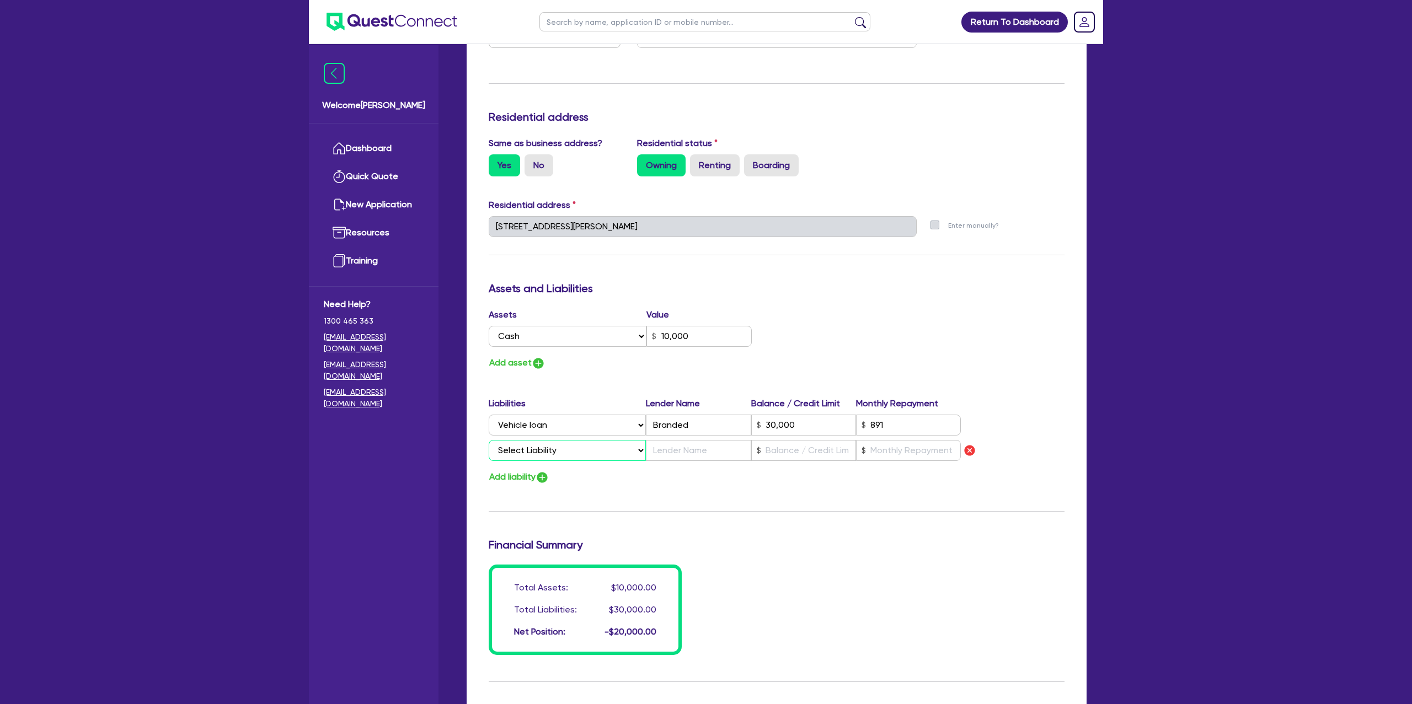
click at [523, 454] on select "Select Liability Credit card Mortgage Investment property loan Vehicle loan Tru…" at bounding box center [567, 450] width 157 height 21
click at [489, 441] on select "Select Liability Credit card Mortgage Investment property loan Vehicle loan Tru…" at bounding box center [567, 450] width 157 height 21
click at [799, 451] on input "text" at bounding box center [803, 450] width 105 height 21
click at [968, 449] on img "button" at bounding box center [969, 450] width 13 height 13
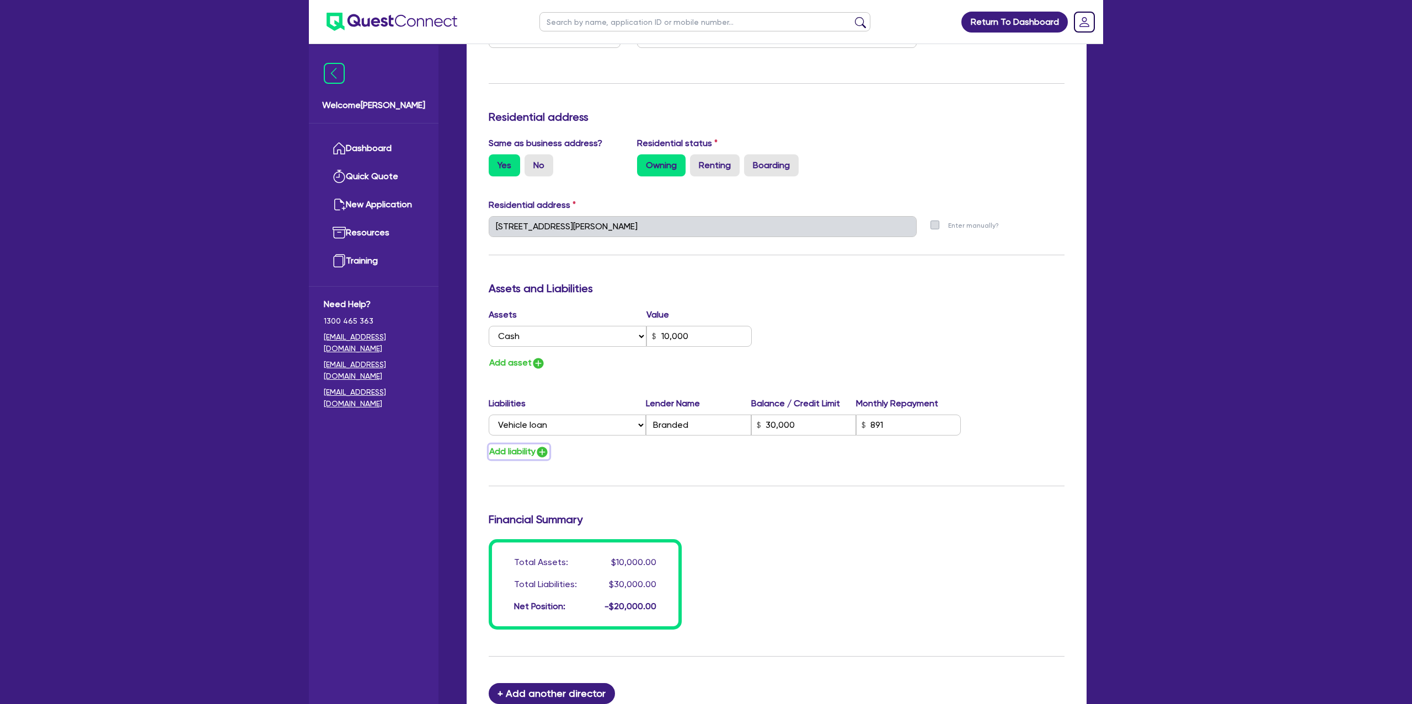
click at [514, 455] on button "Add liability" at bounding box center [519, 451] width 61 height 15
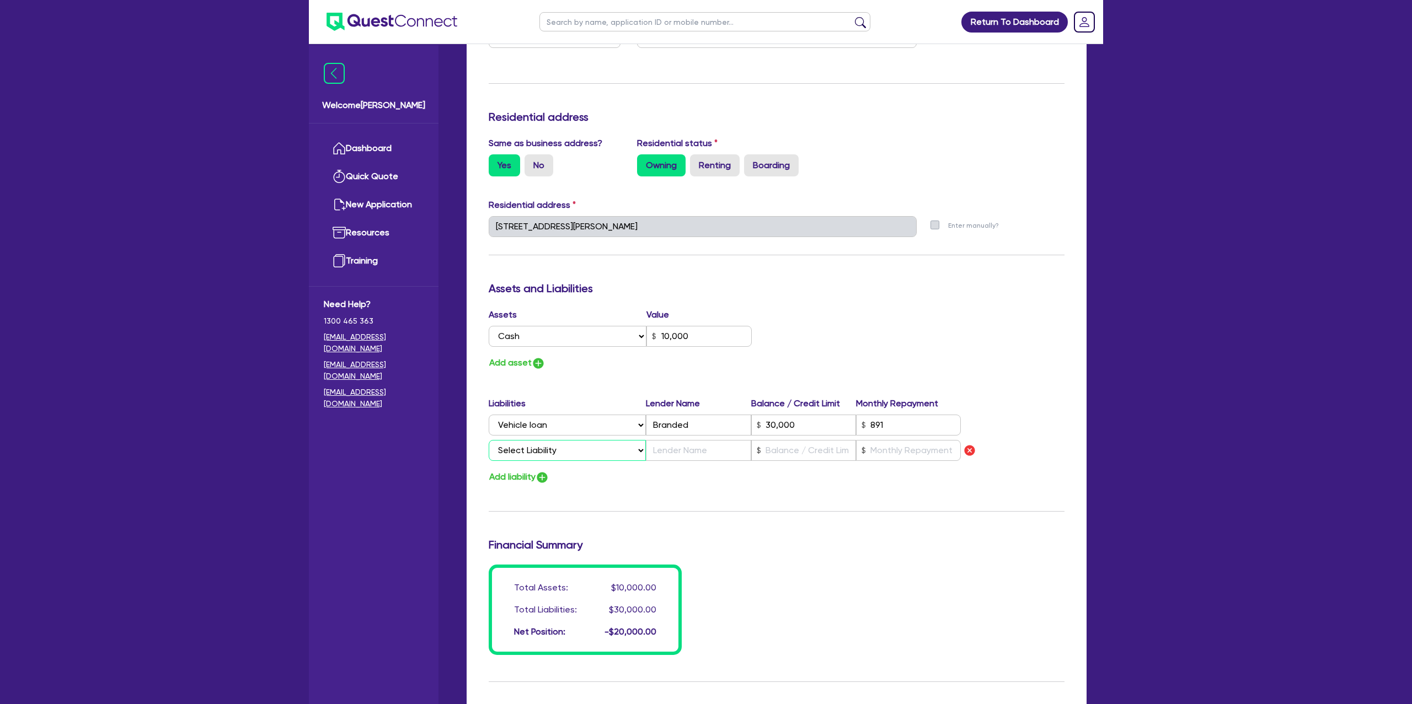
click at [520, 447] on select "Select Liability Credit card Mortgage Investment property loan Vehicle loan Tru…" at bounding box center [567, 450] width 157 height 21
click at [489, 441] on select "Select Liability Credit card Mortgage Investment property loan Vehicle loan Tru…" at bounding box center [567, 450] width 157 height 21
click at [692, 447] on input "text" at bounding box center [698, 450] width 105 height 21
click at [792, 450] on input "text" at bounding box center [803, 450] width 105 height 21
click at [866, 453] on input "text" at bounding box center [908, 450] width 105 height 21
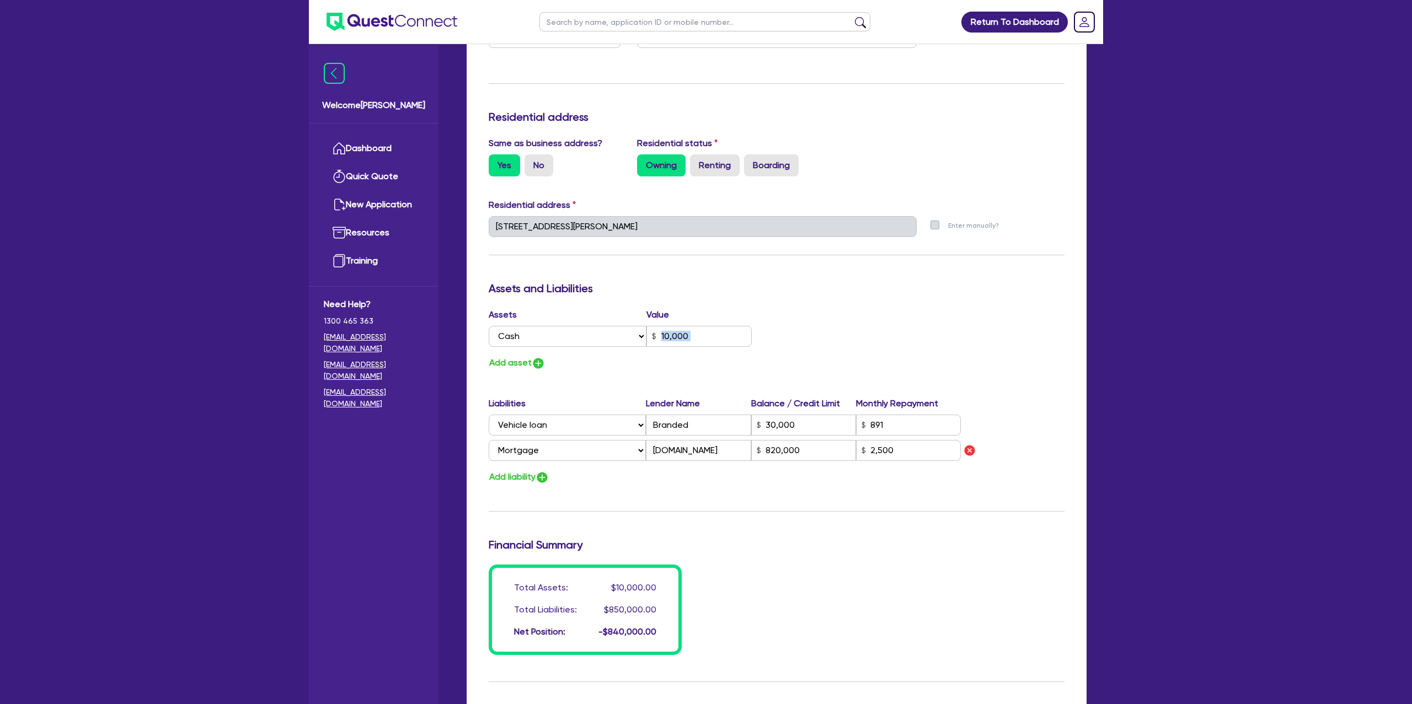
drag, startPoint x: 1093, startPoint y: 341, endPoint x: 853, endPoint y: 368, distance: 241.9
click at [984, 356] on div "Drafted - Sarah Hardman Quotes Applicant Guarantors Security Notes Contracts Lo…" at bounding box center [776, 246] width 653 height 1188
click at [495, 361] on button "Add asset" at bounding box center [517, 363] width 57 height 15
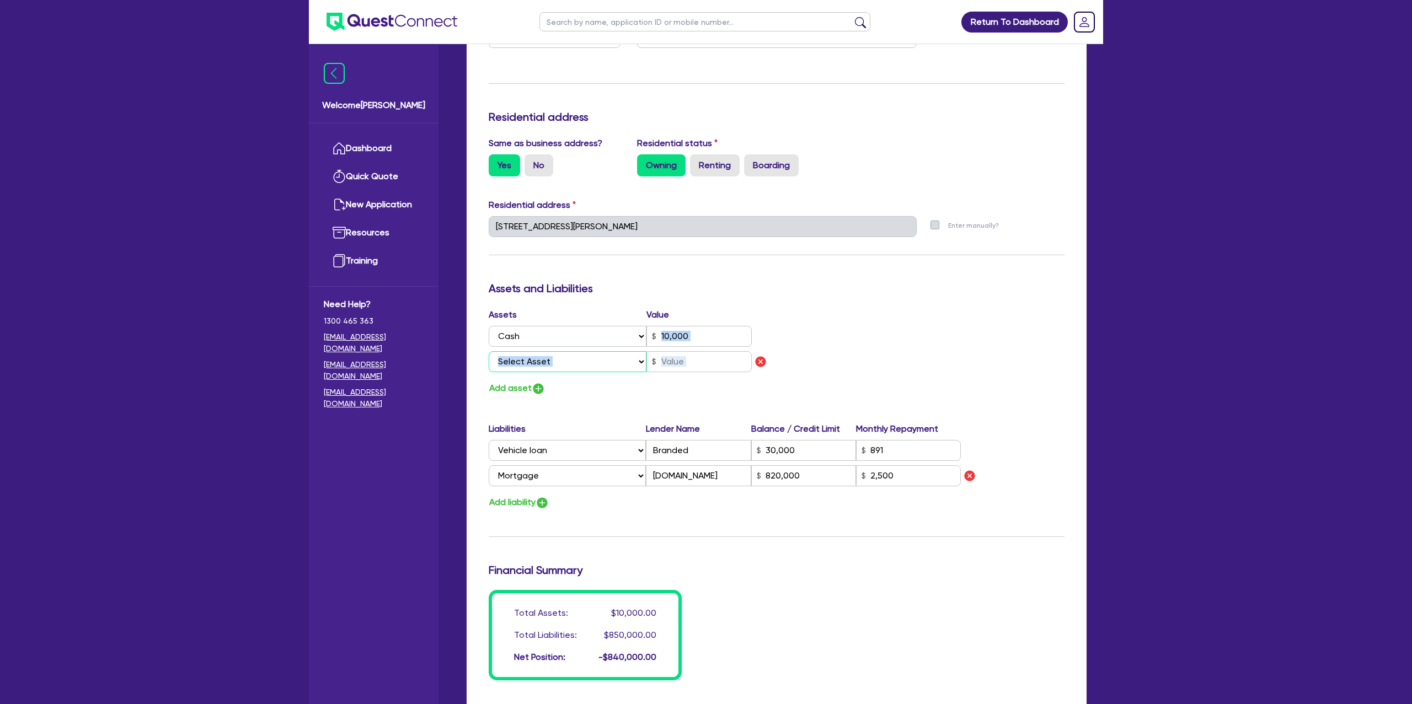
click at [573, 364] on select "Select Asset Cash Property Investment property Vehicle Truck Trailer Equipment …" at bounding box center [568, 361] width 158 height 21
click at [489, 351] on select "Select Asset Cash Property Investment property Vehicle Truck Trailer Equipment …" at bounding box center [568, 361] width 158 height 21
click at [640, 385] on div "Add asset" at bounding box center [628, 388] width 296 height 15
click at [931, 477] on input "2,500" at bounding box center [908, 475] width 105 height 21
click at [702, 367] on input "text" at bounding box center [698, 361] width 105 height 21
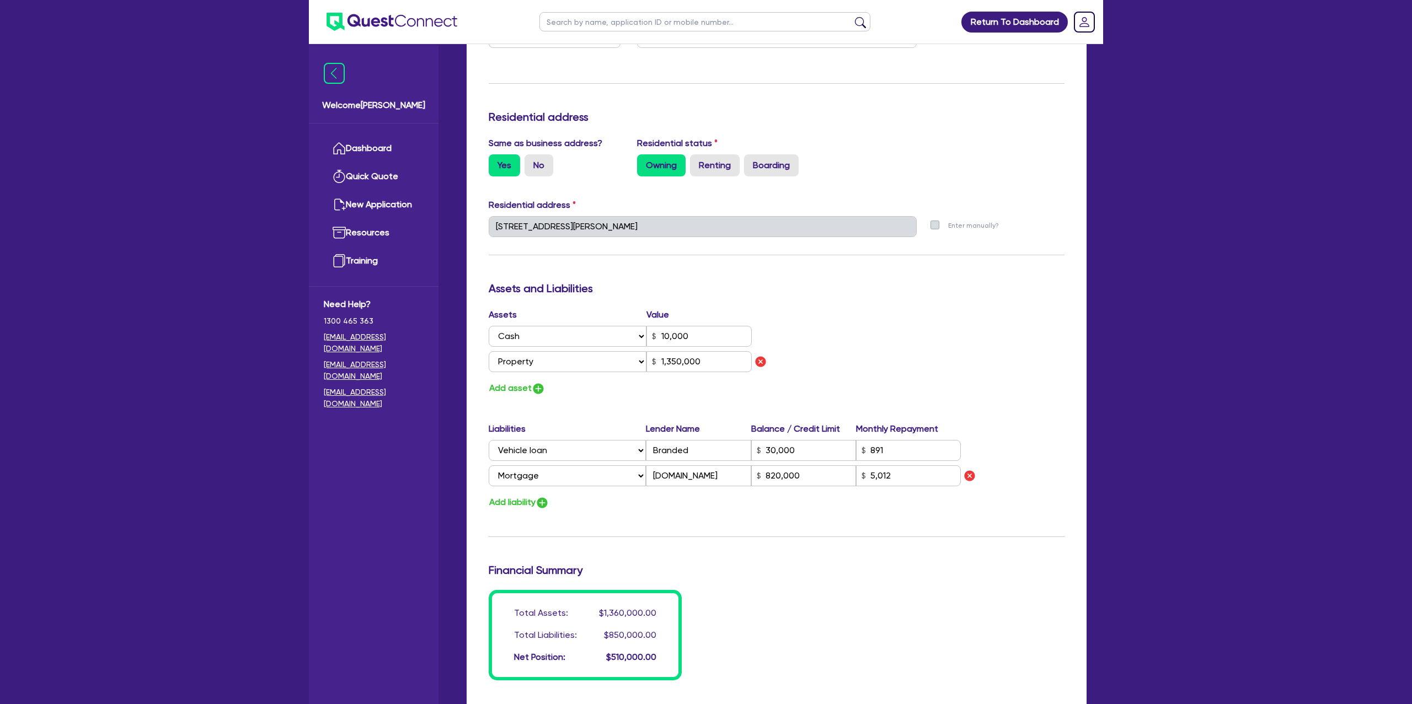
click at [888, 340] on div "Assets Value Select Asset Cash Property Investment property Vehicle Truck Trail…" at bounding box center [776, 352] width 592 height 88
click at [528, 389] on button "Add asset" at bounding box center [517, 388] width 57 height 15
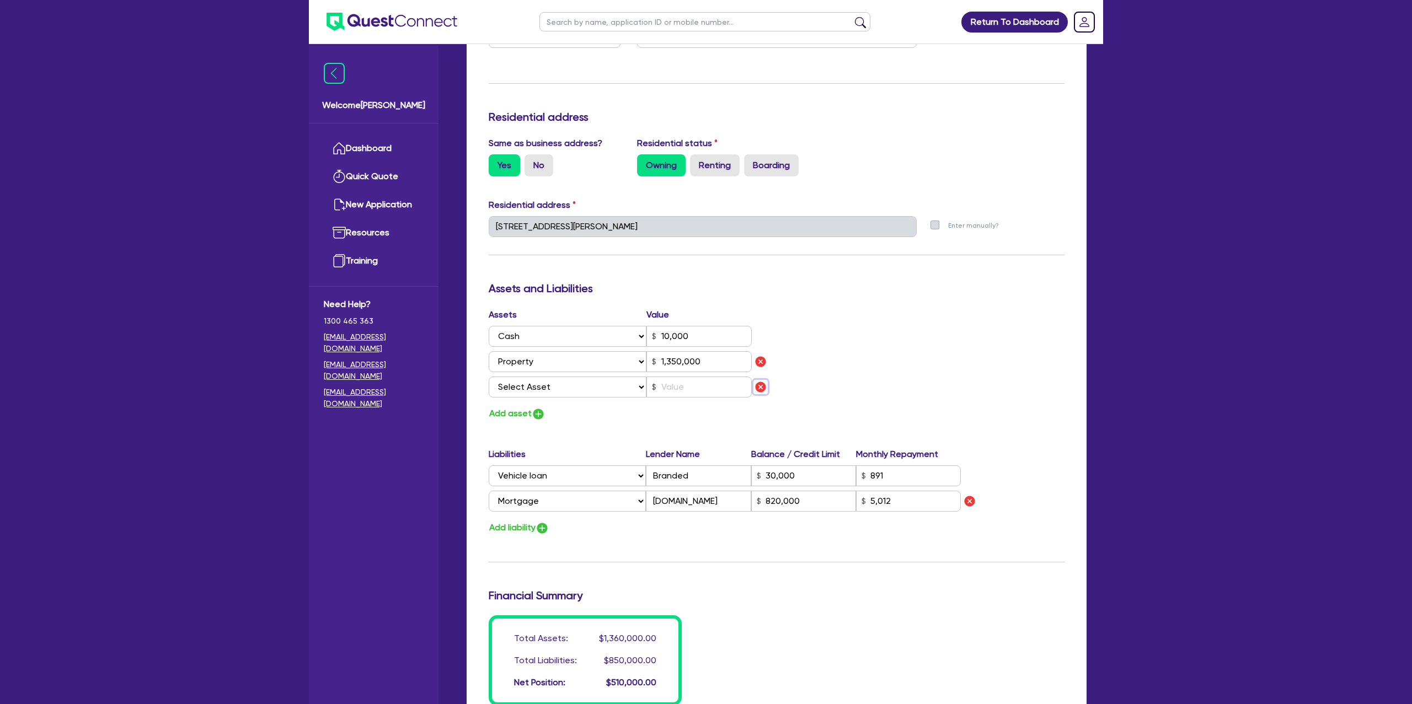
click at [763, 387] on img "button" at bounding box center [760, 386] width 13 height 13
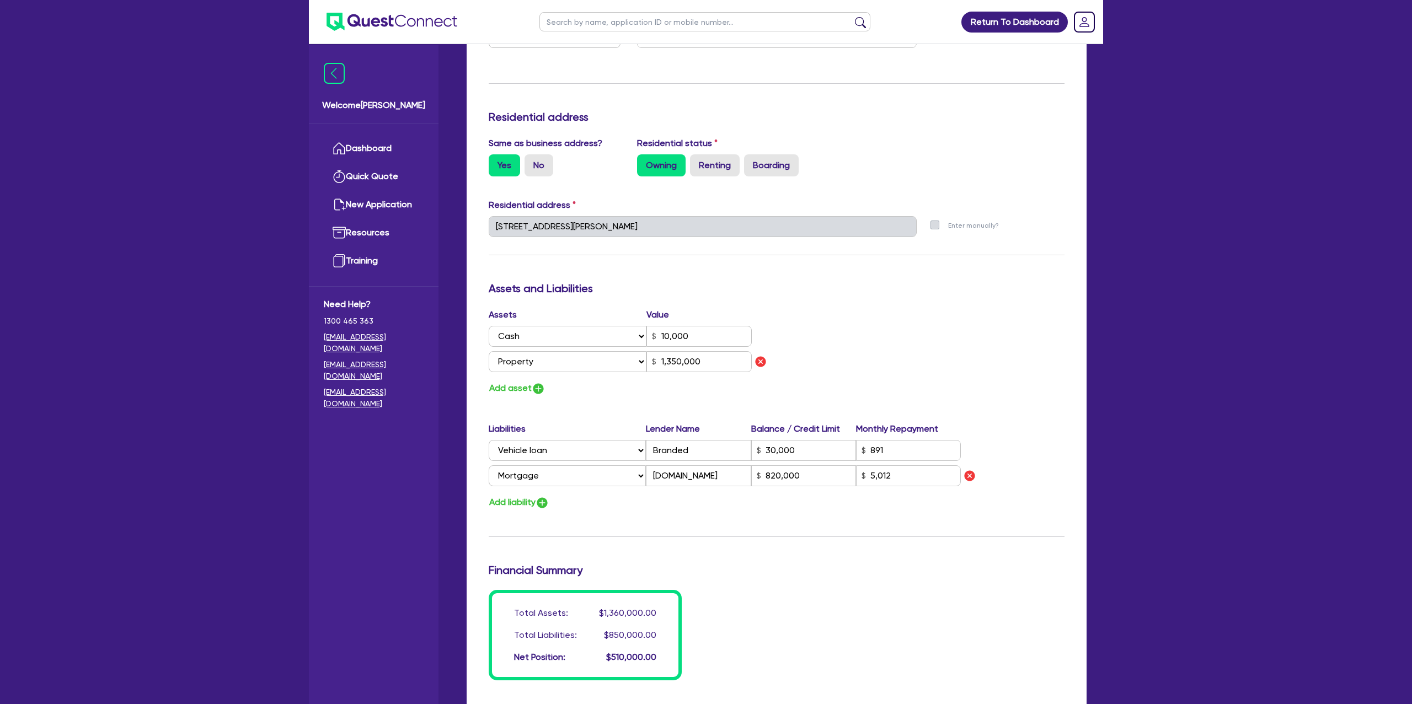
scroll to position [625, 0]
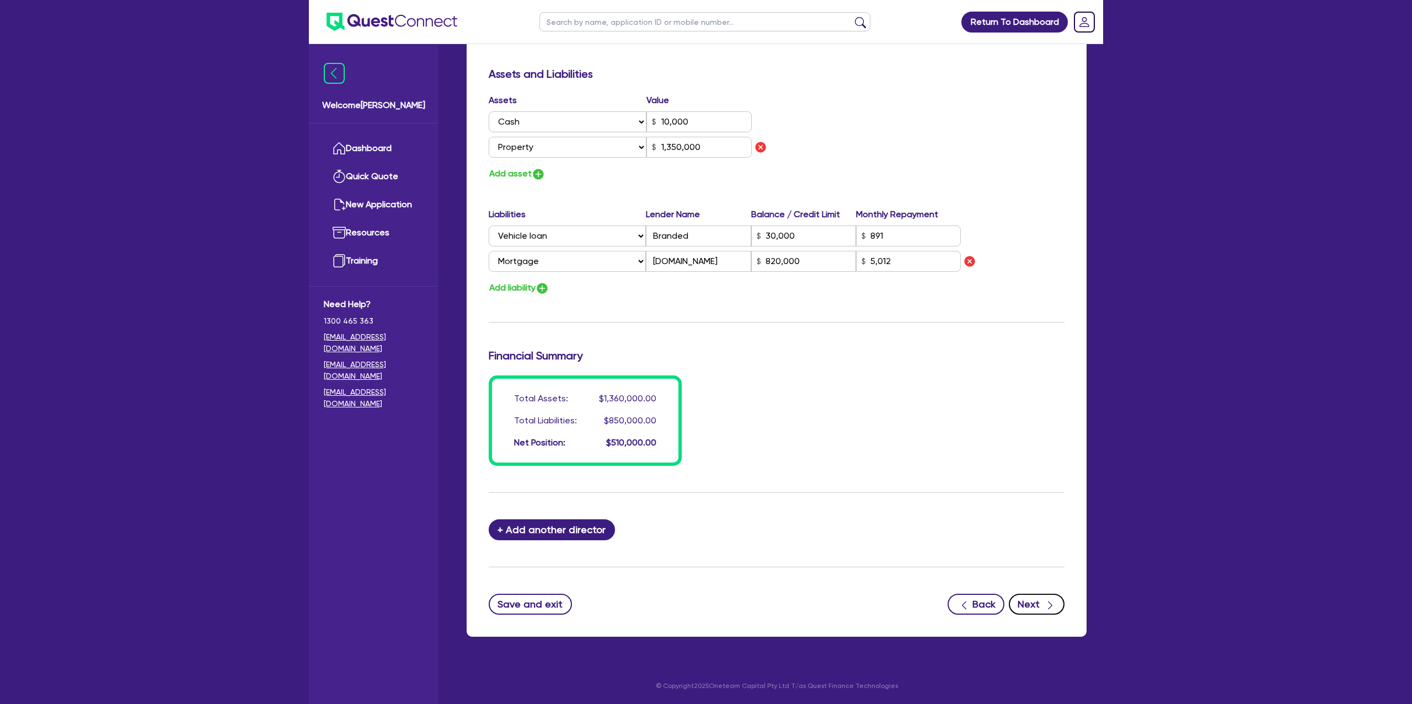
click at [1035, 604] on button "Next" at bounding box center [1036, 604] width 56 height 21
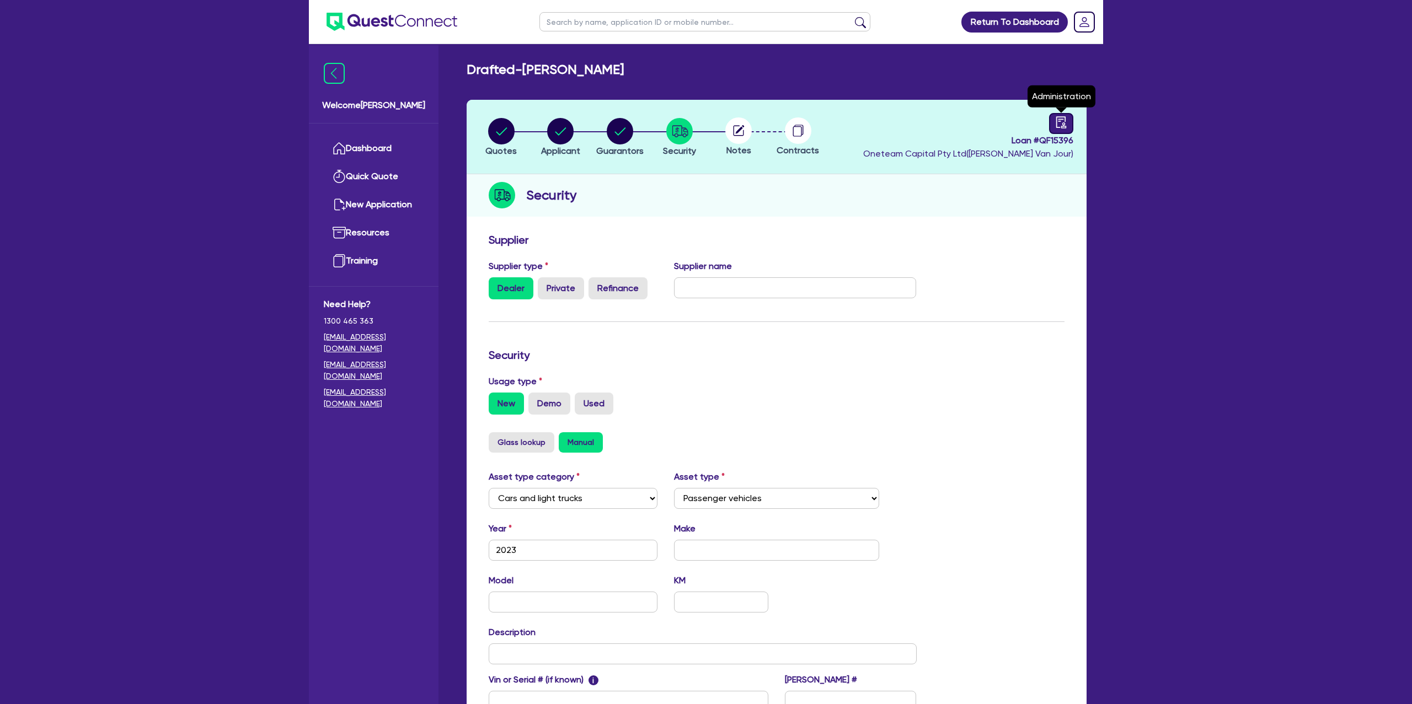
click at [1058, 121] on icon "audit" at bounding box center [1061, 122] width 12 height 12
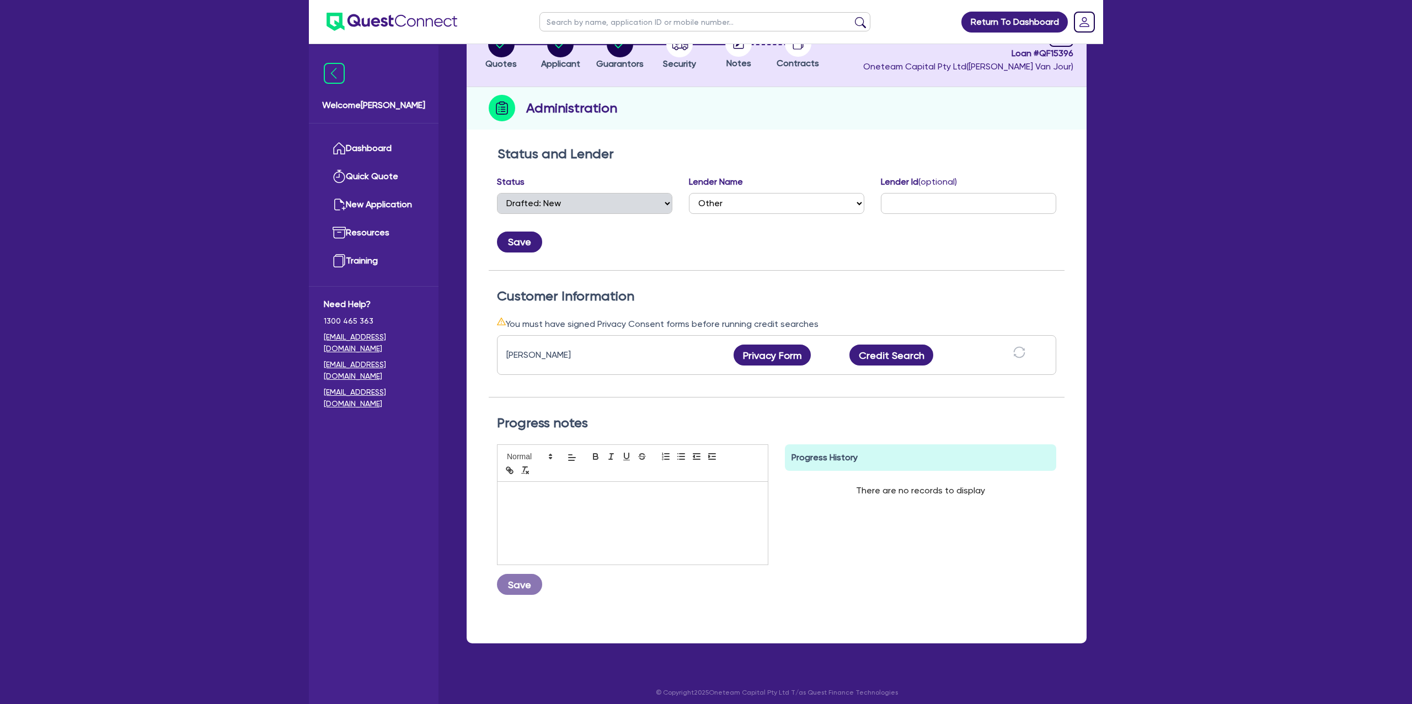
scroll to position [94, 0]
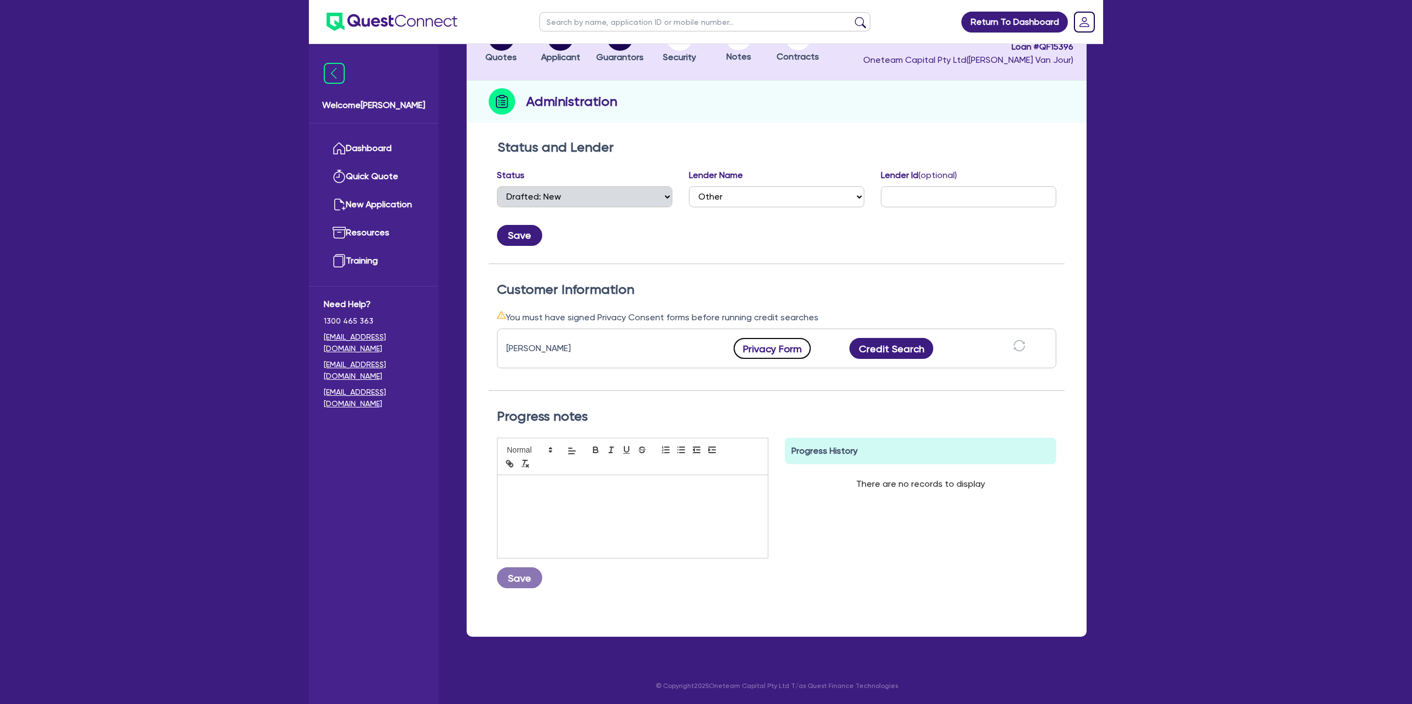
click at [781, 345] on button "Privacy Form" at bounding box center [771, 348] width 77 height 21
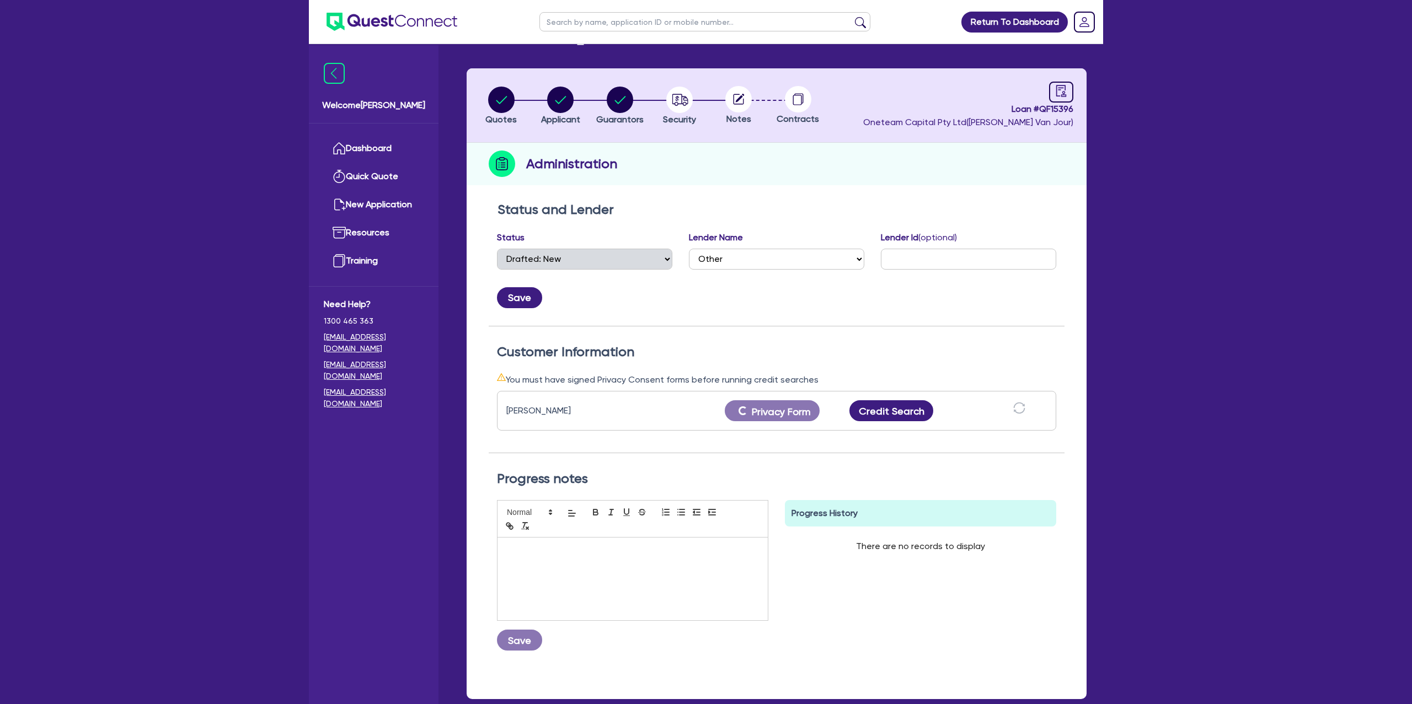
scroll to position [0, 0]
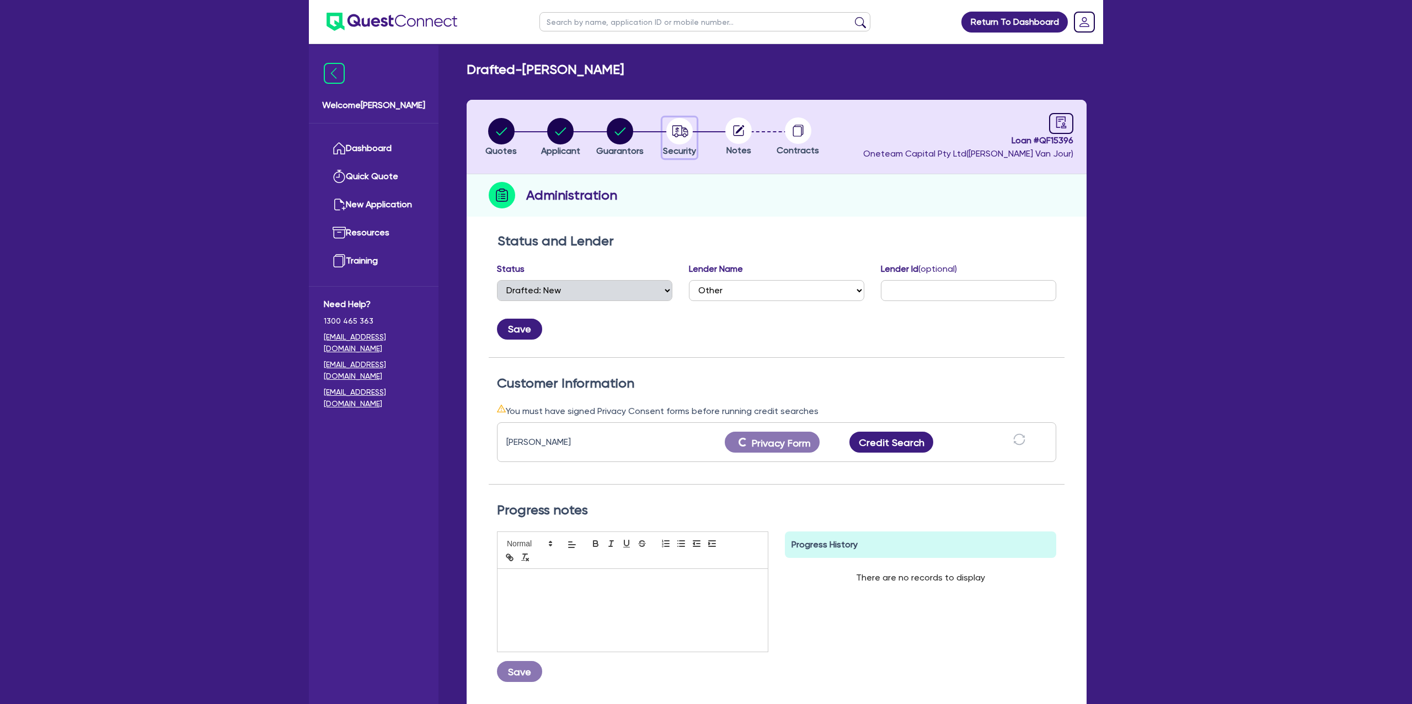
click at [681, 132] on icon "button" at bounding box center [680, 131] width 16 height 12
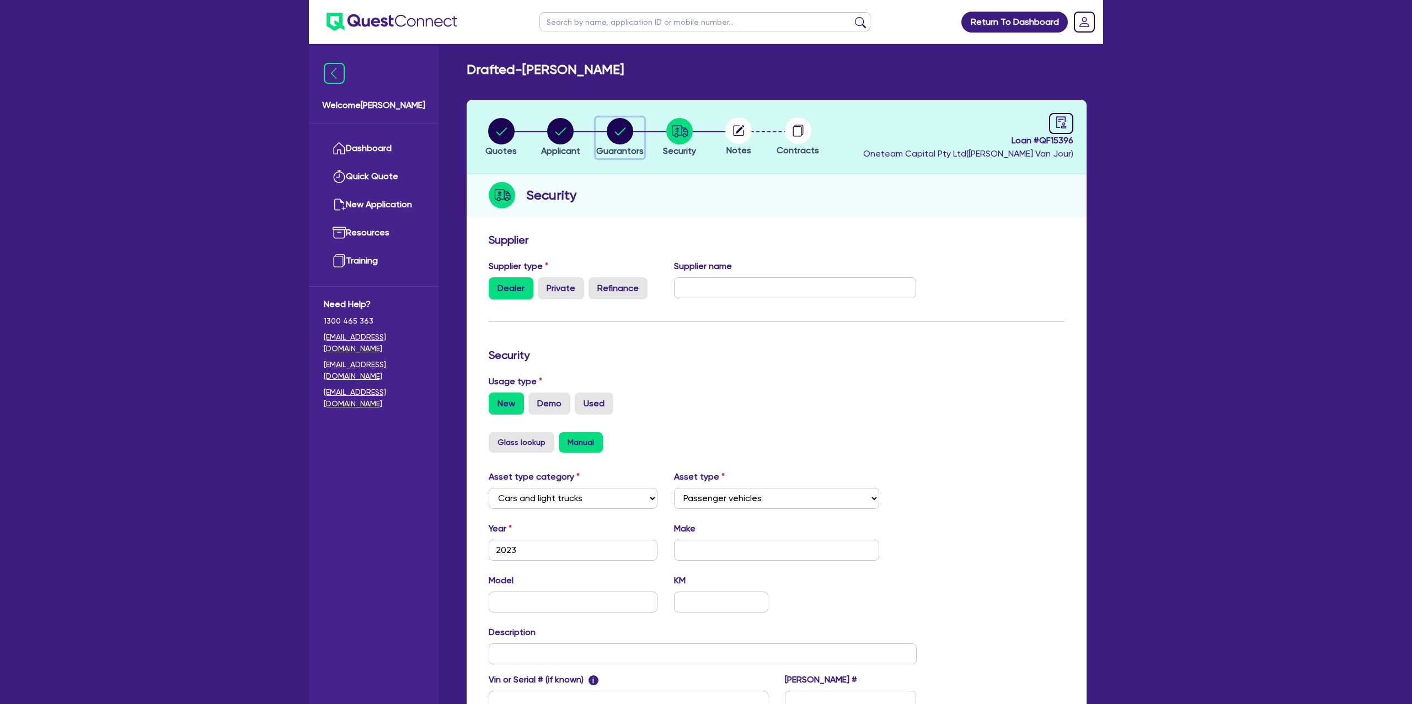
click at [616, 135] on circle "button" at bounding box center [620, 131] width 26 height 26
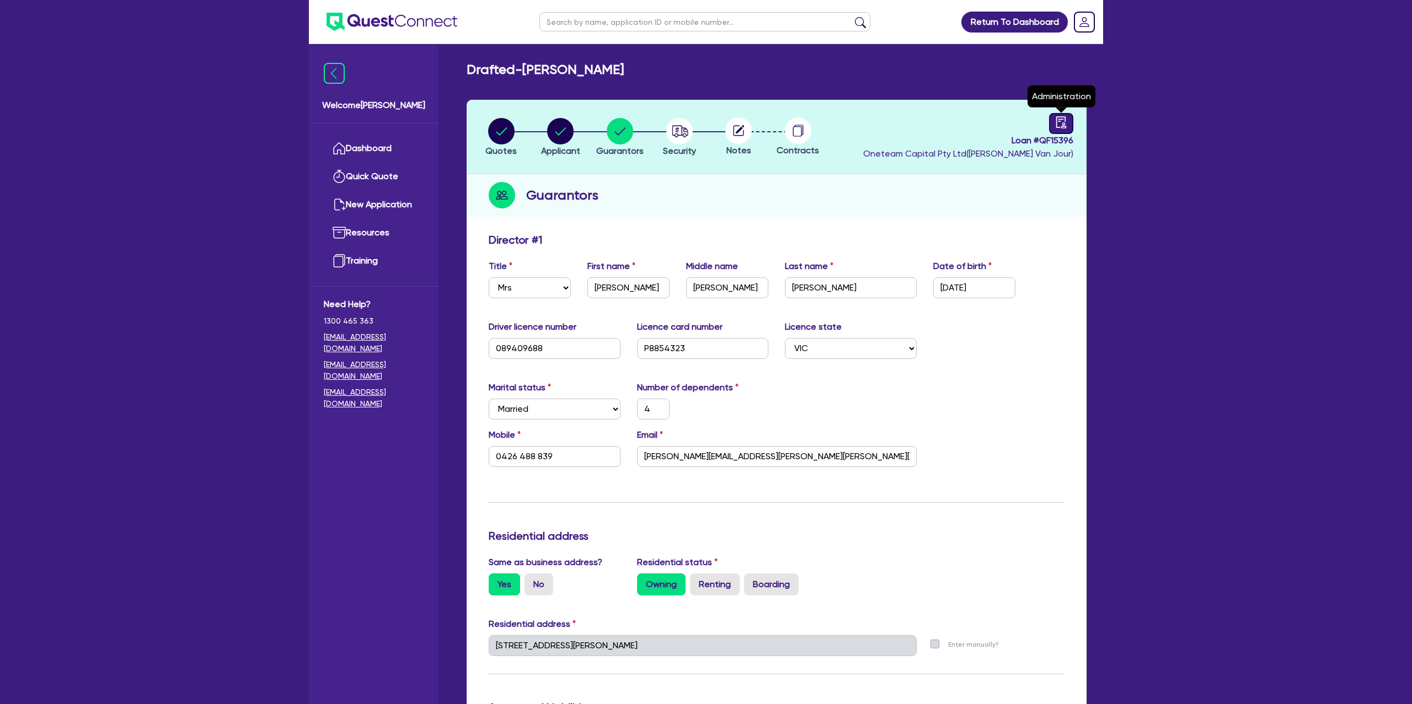
click at [1056, 120] on icon "audit" at bounding box center [1061, 122] width 10 height 12
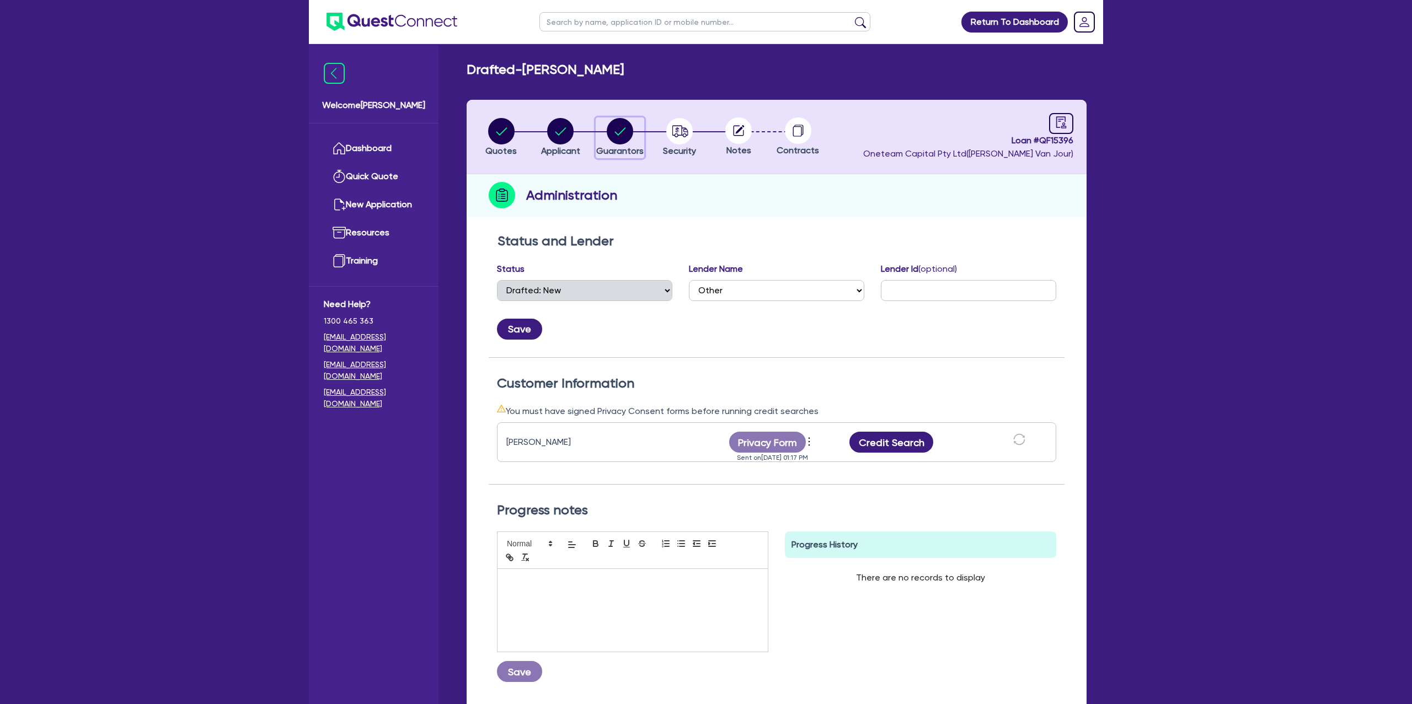
click at [620, 136] on circle "button" at bounding box center [620, 131] width 26 height 26
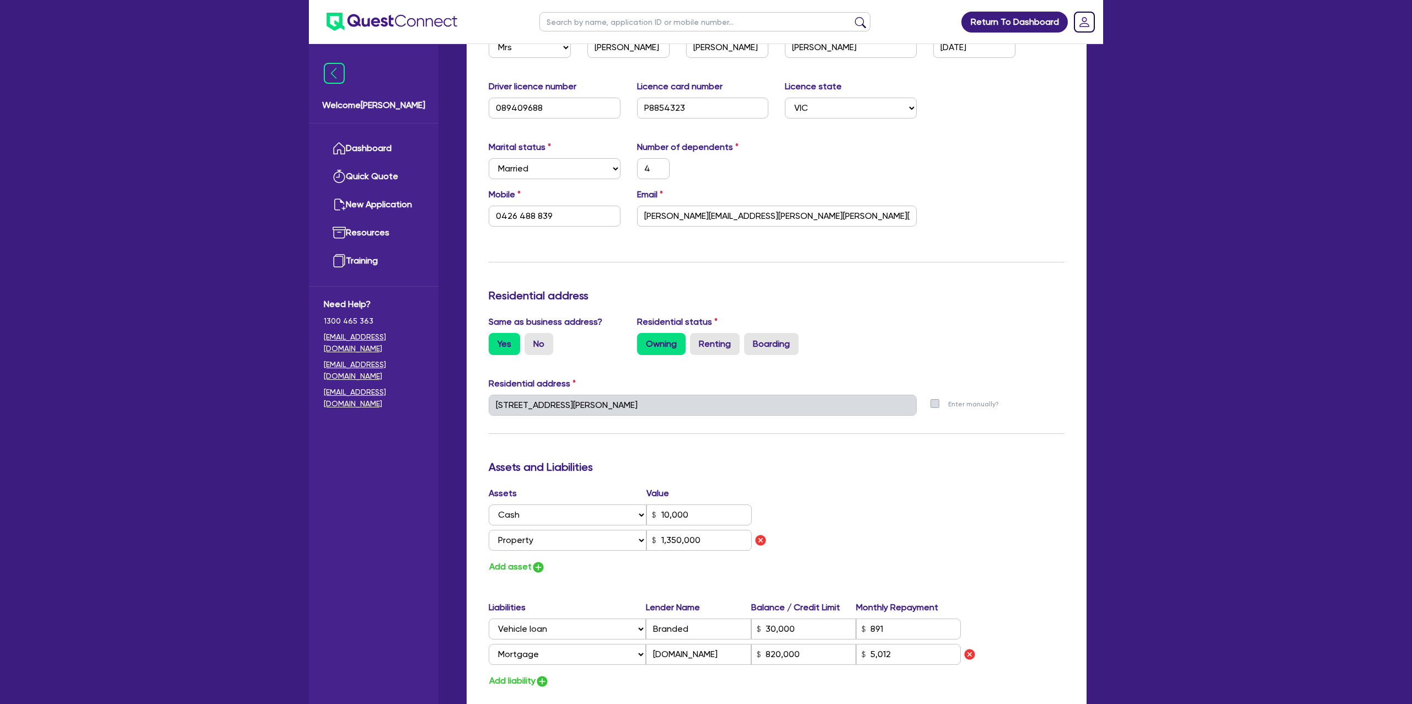
scroll to position [251, 0]
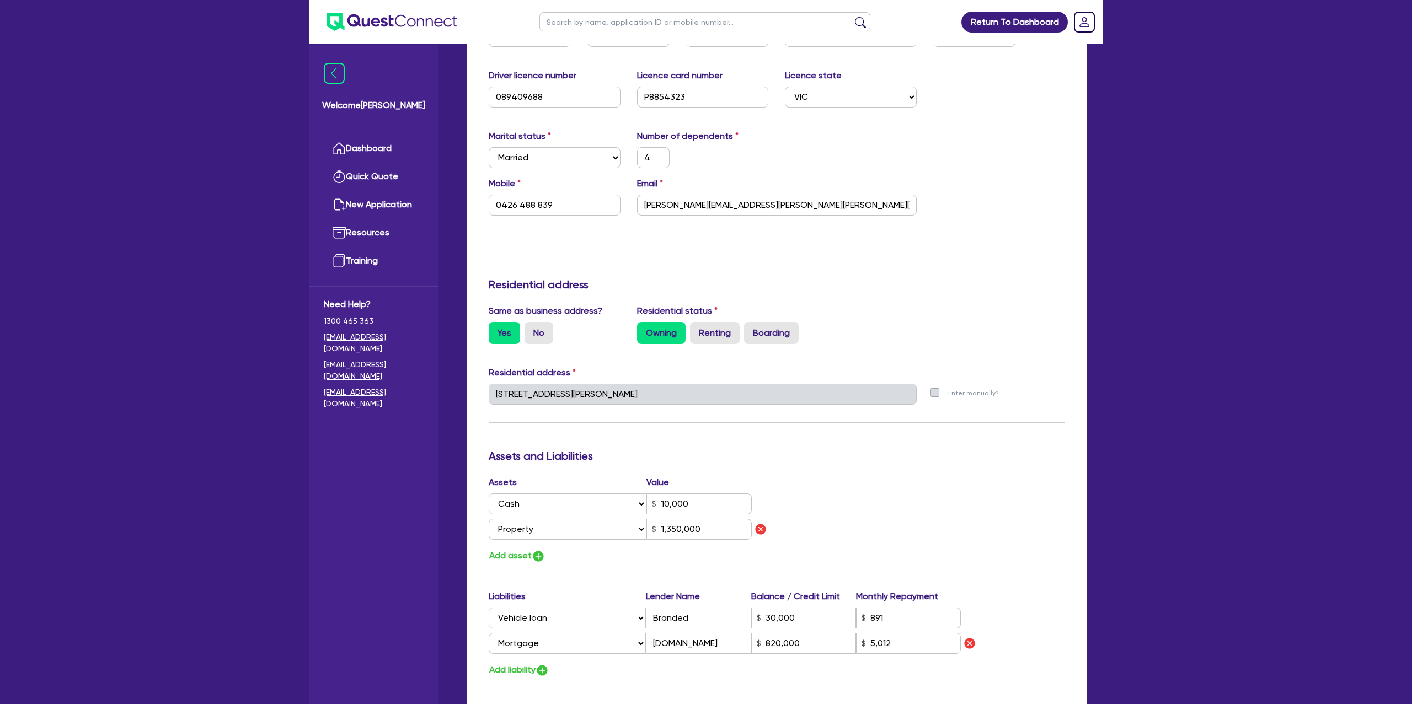
click at [820, 158] on div "Marital status Select Single Married De Facto / Partner Number of dependents 4" at bounding box center [776, 153] width 592 height 47
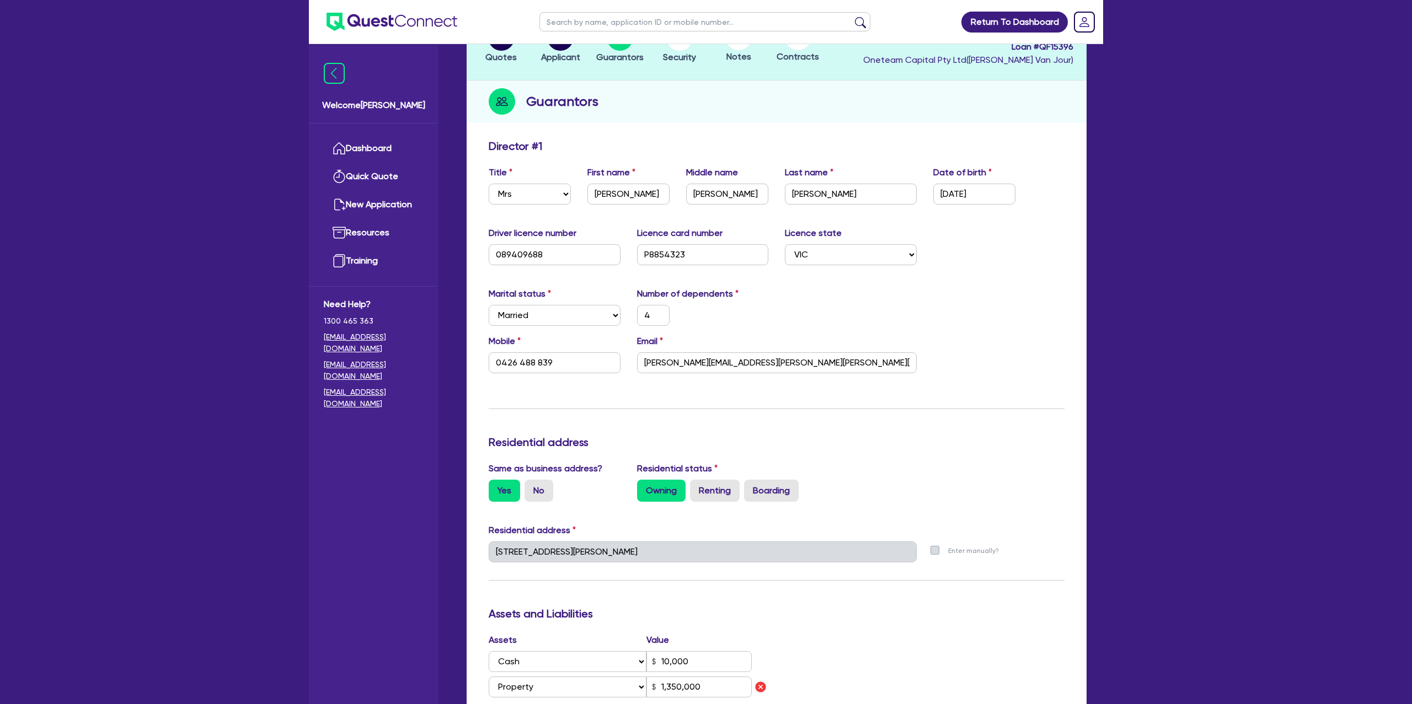
scroll to position [0, 0]
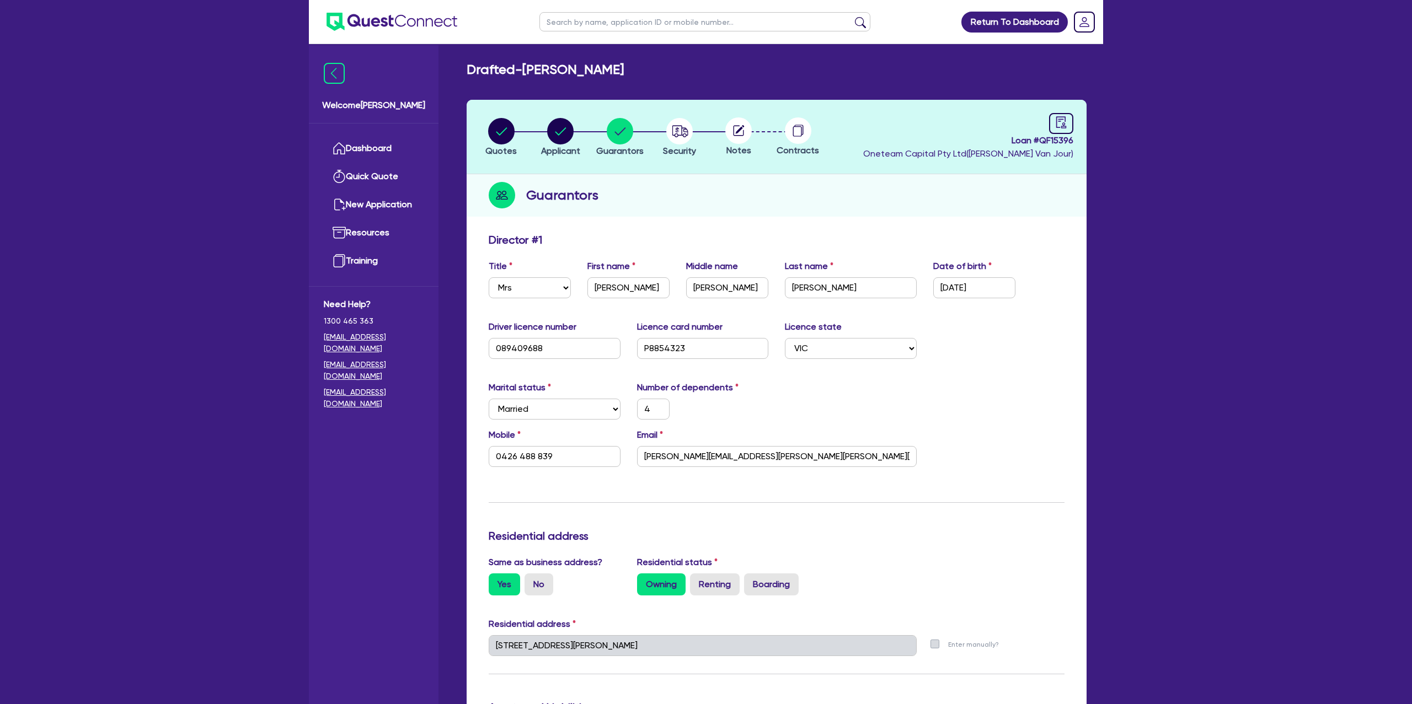
click at [1042, 134] on span "Loan # QF15396" at bounding box center [968, 140] width 210 height 13
click at [1051, 122] on div at bounding box center [1061, 123] width 24 height 21
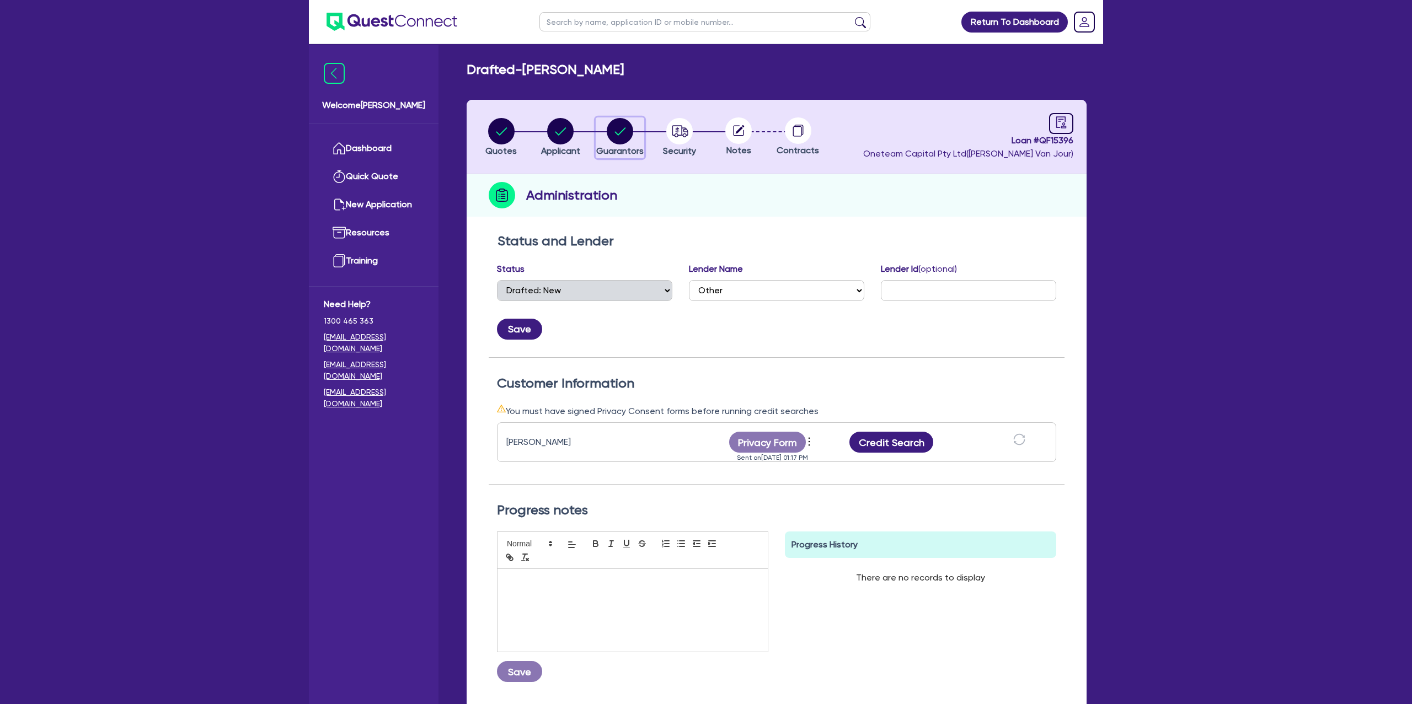
click at [617, 132] on circle "button" at bounding box center [620, 131] width 26 height 26
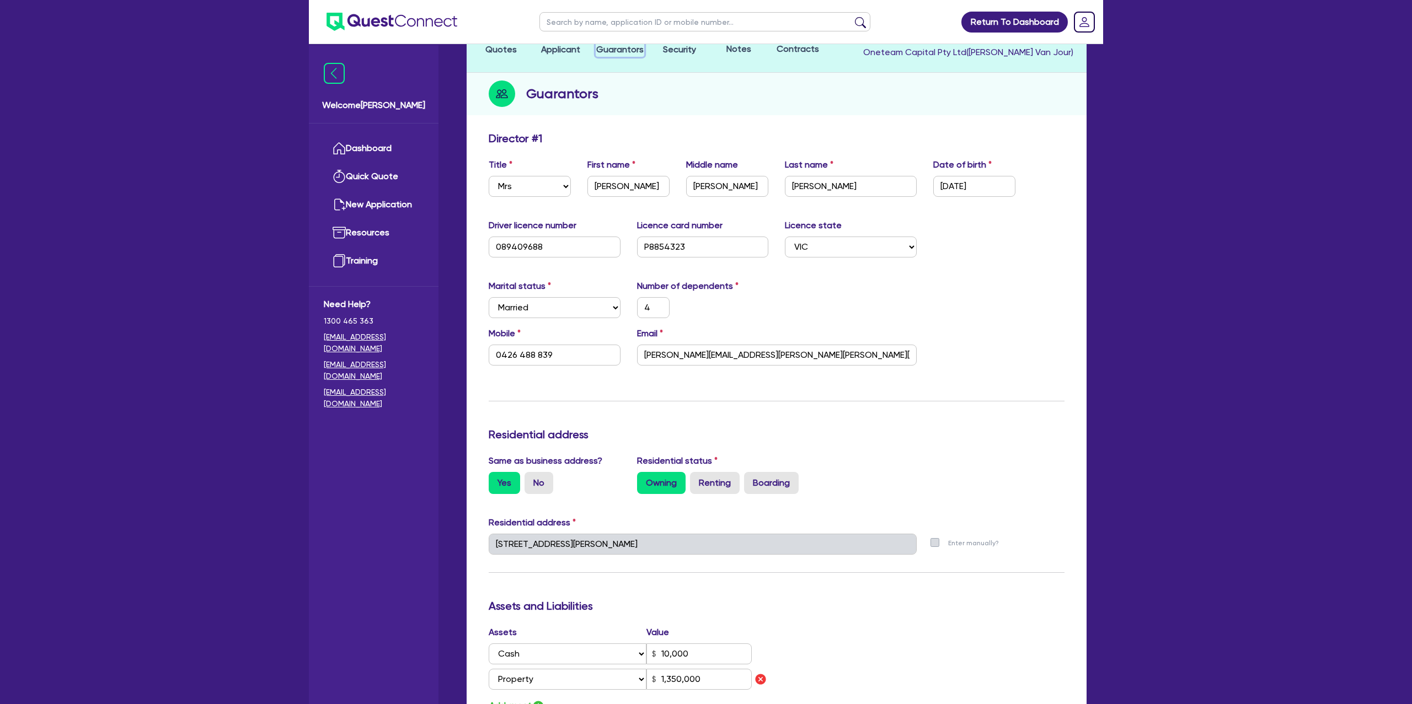
scroll to position [109, 0]
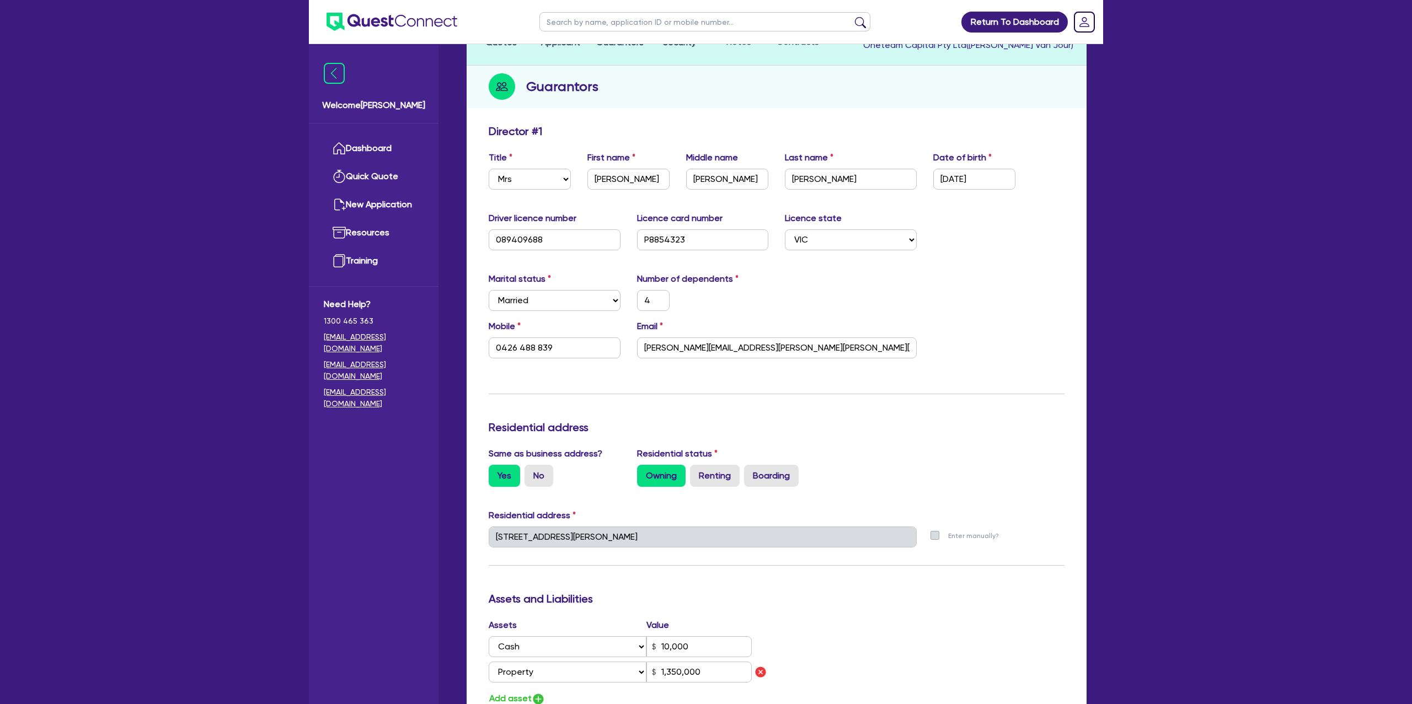
drag, startPoint x: 653, startPoint y: 105, endPoint x: 628, endPoint y: 111, distance: 26.1
click at [653, 105] on div "Guarantors" at bounding box center [776, 87] width 620 height 42
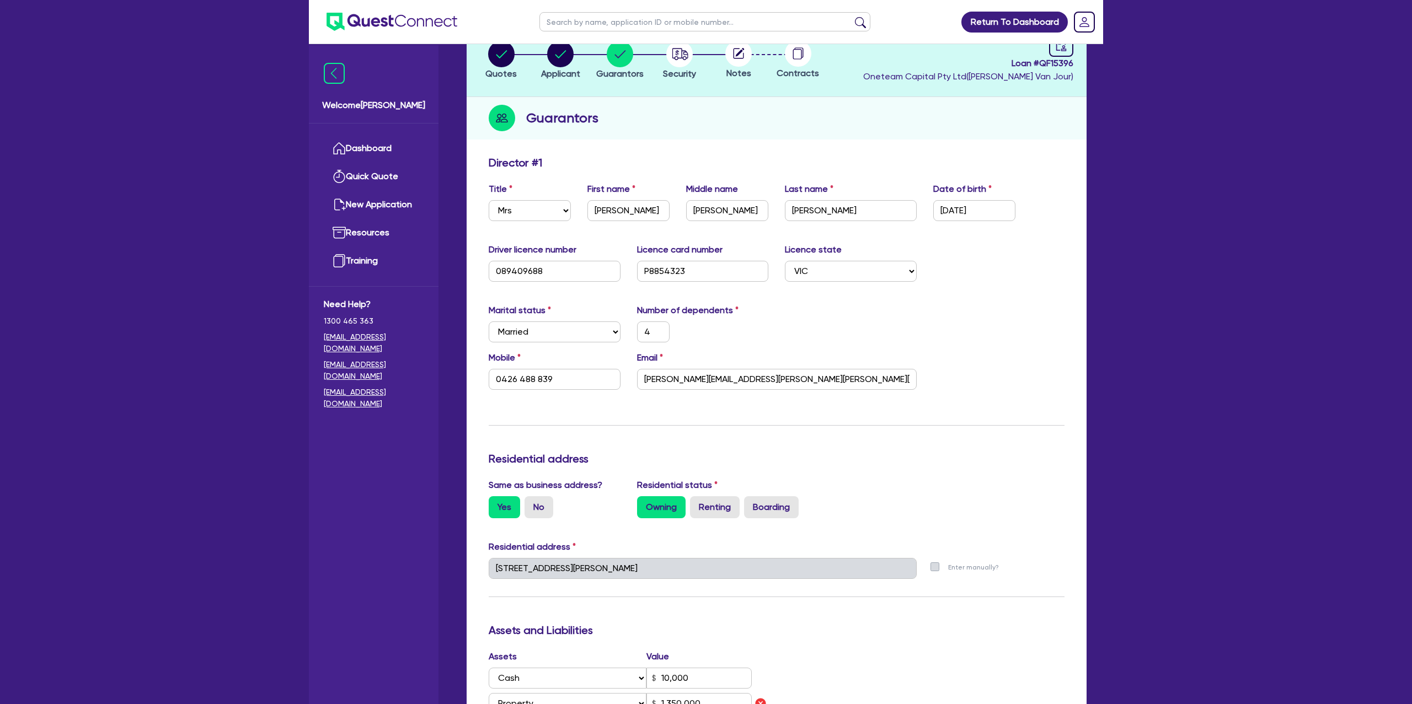
scroll to position [71, 0]
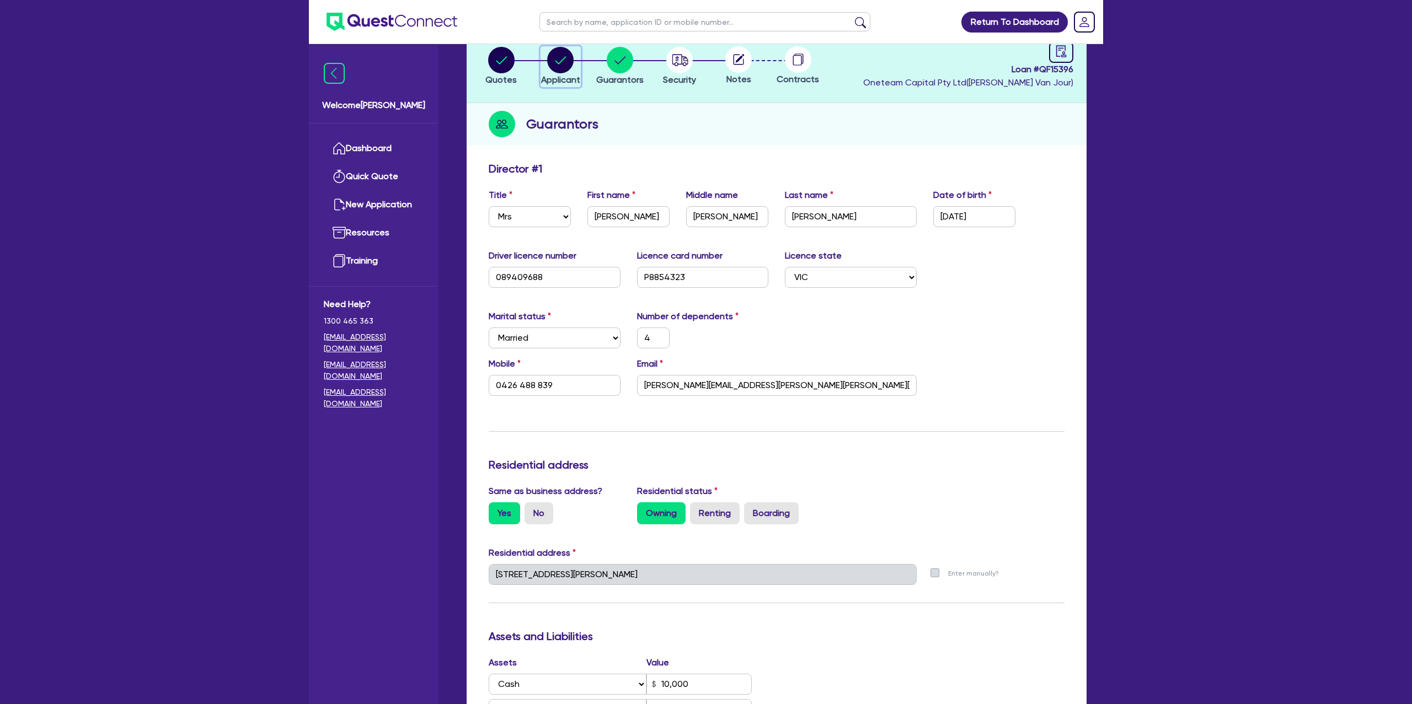
click at [549, 61] on circle "button" at bounding box center [560, 60] width 26 height 26
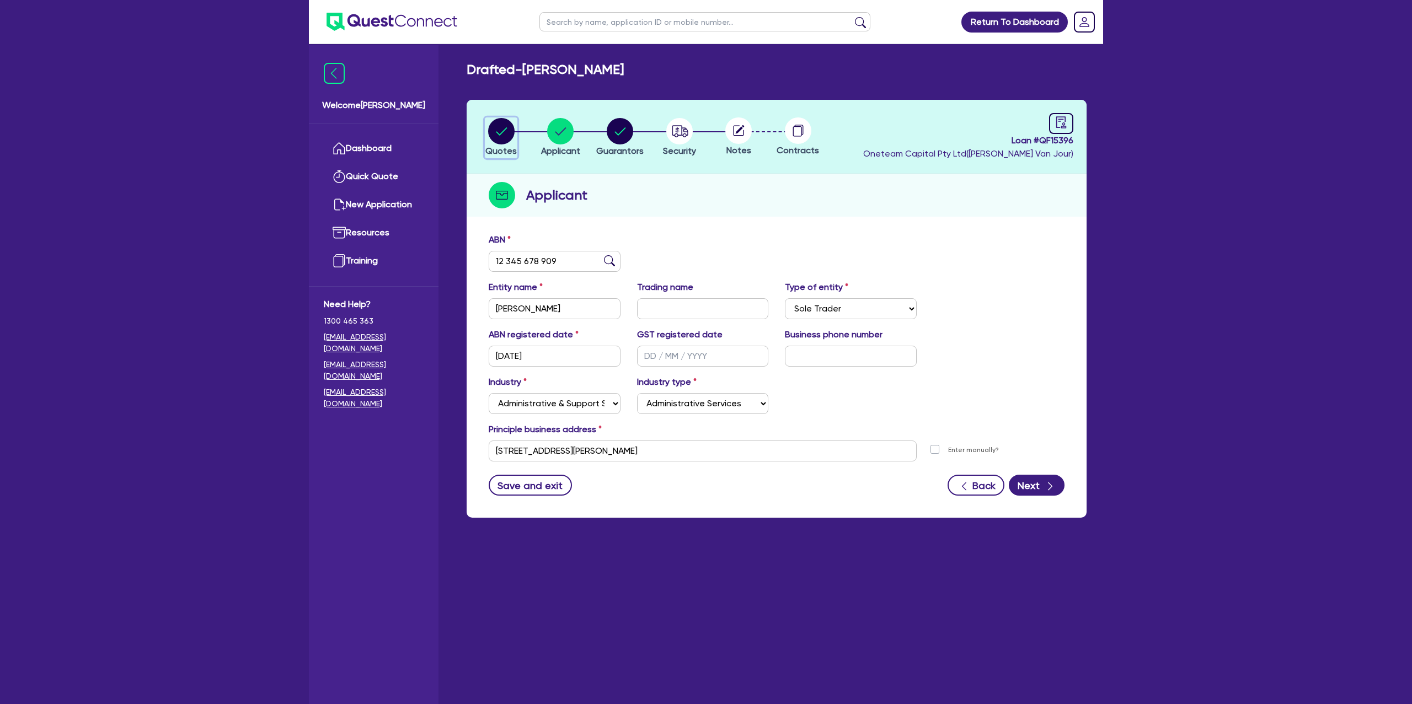
click at [504, 137] on circle "button" at bounding box center [501, 131] width 26 height 26
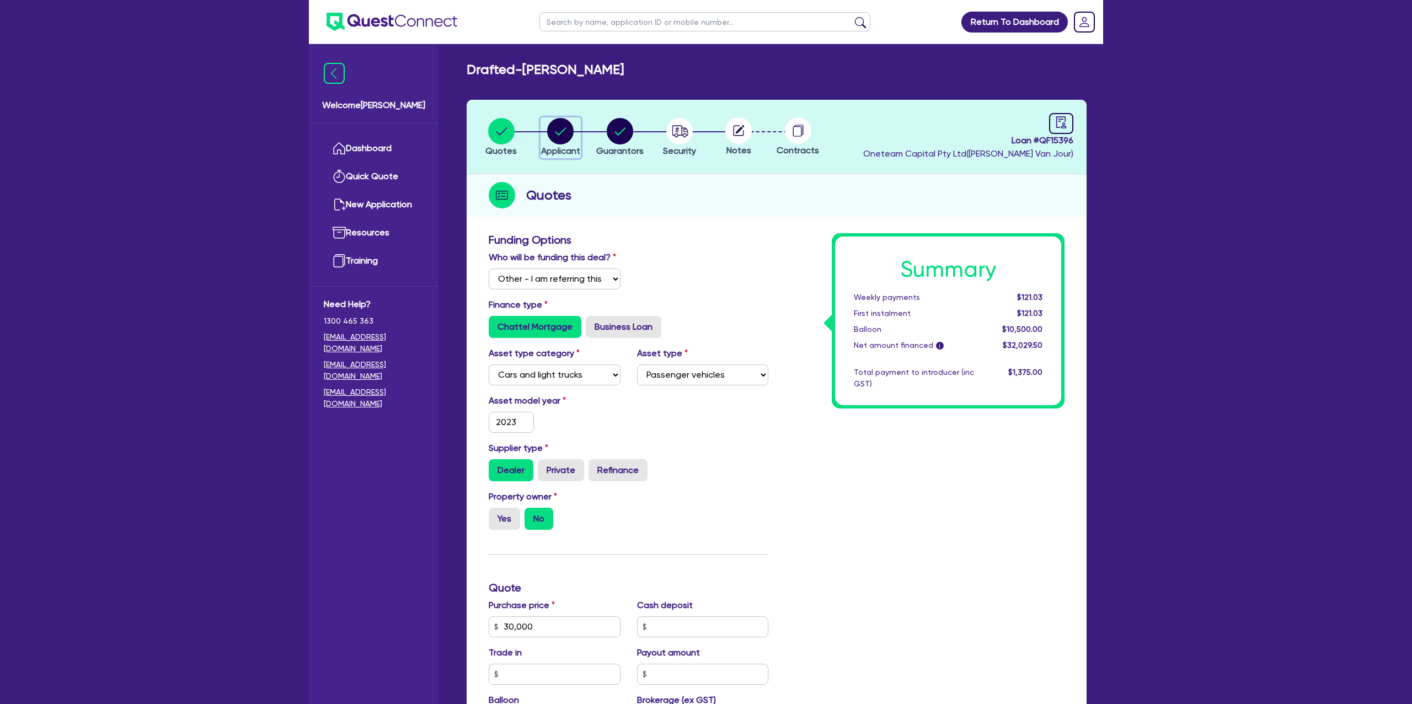
drag, startPoint x: 567, startPoint y: 134, endPoint x: 573, endPoint y: 132, distance: 6.5
click at [568, 133] on circle "button" at bounding box center [560, 131] width 26 height 26
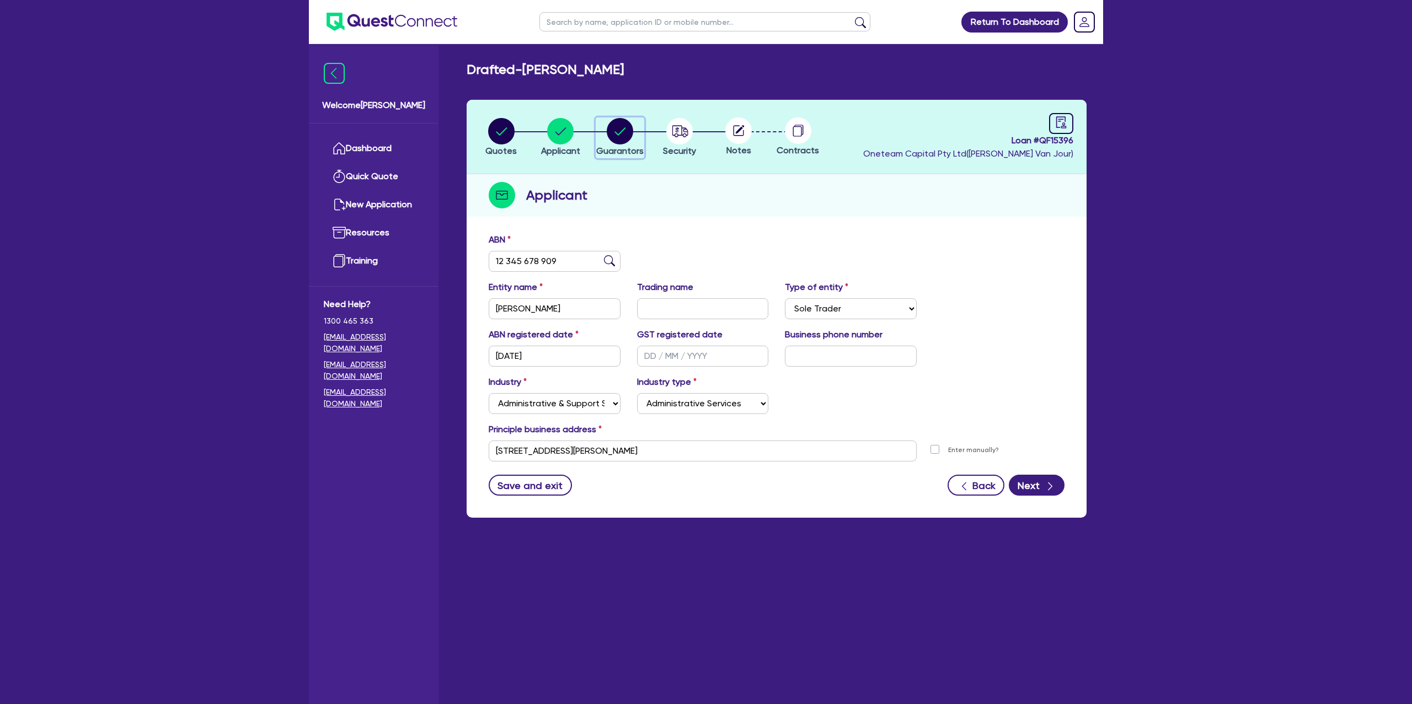
click at [637, 128] on div "button" at bounding box center [619, 131] width 47 height 26
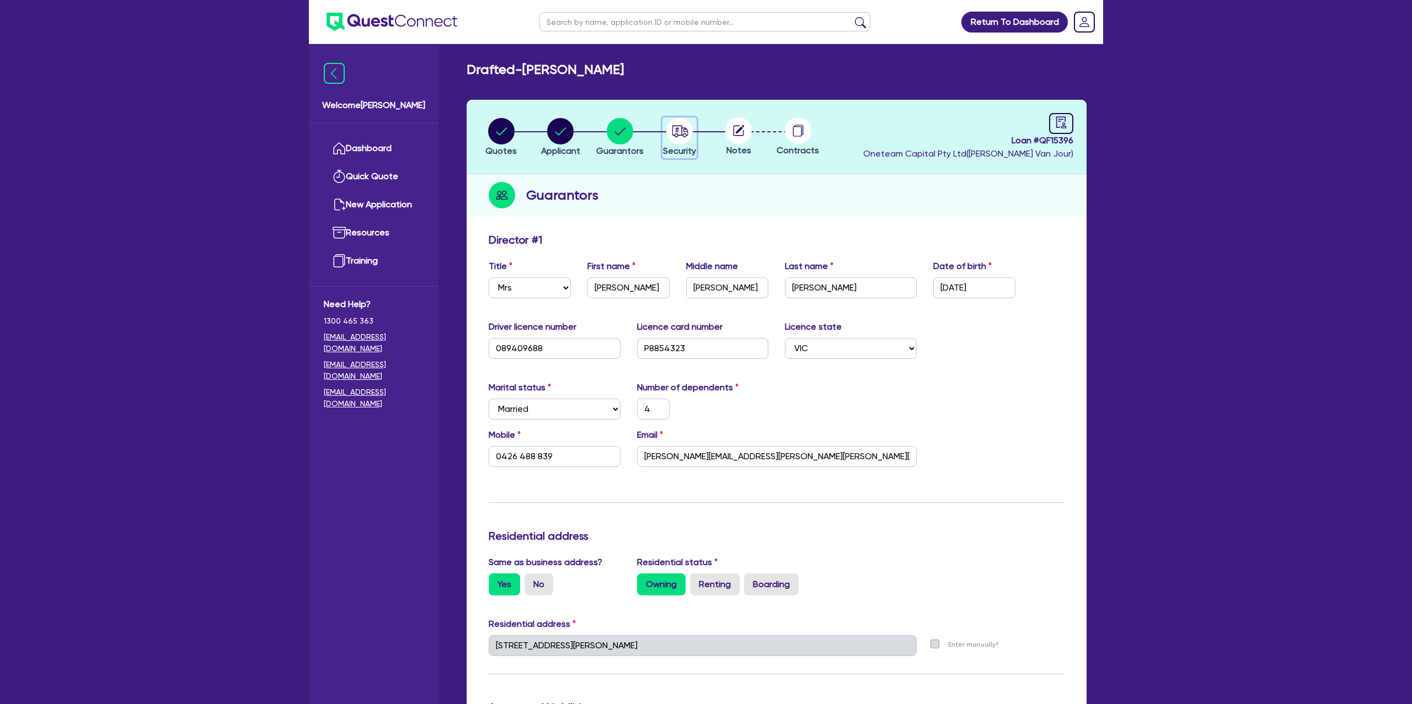
click at [670, 128] on circle "button" at bounding box center [679, 131] width 26 height 26
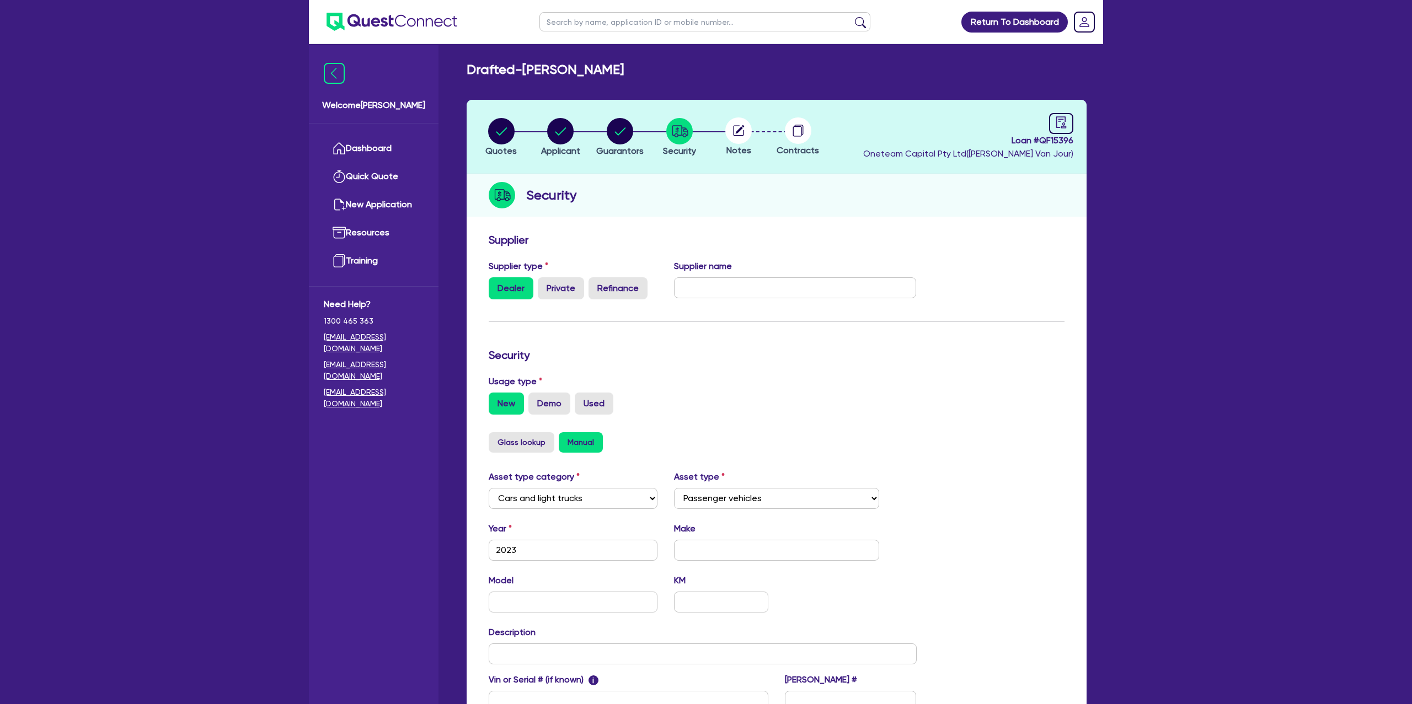
click at [738, 131] on icon at bounding box center [740, 129] width 9 height 9
click at [618, 130] on circle "button" at bounding box center [620, 131] width 26 height 26
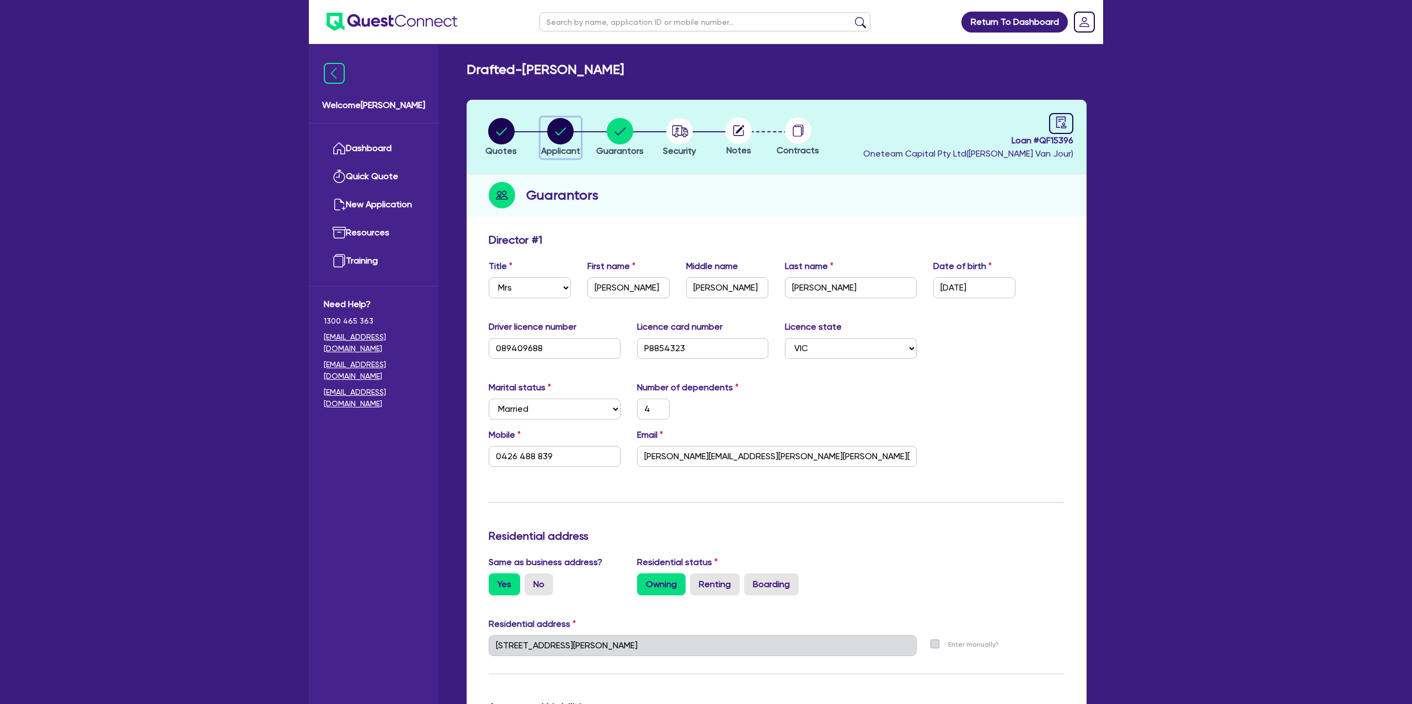
click at [565, 133] on circle "button" at bounding box center [560, 131] width 26 height 26
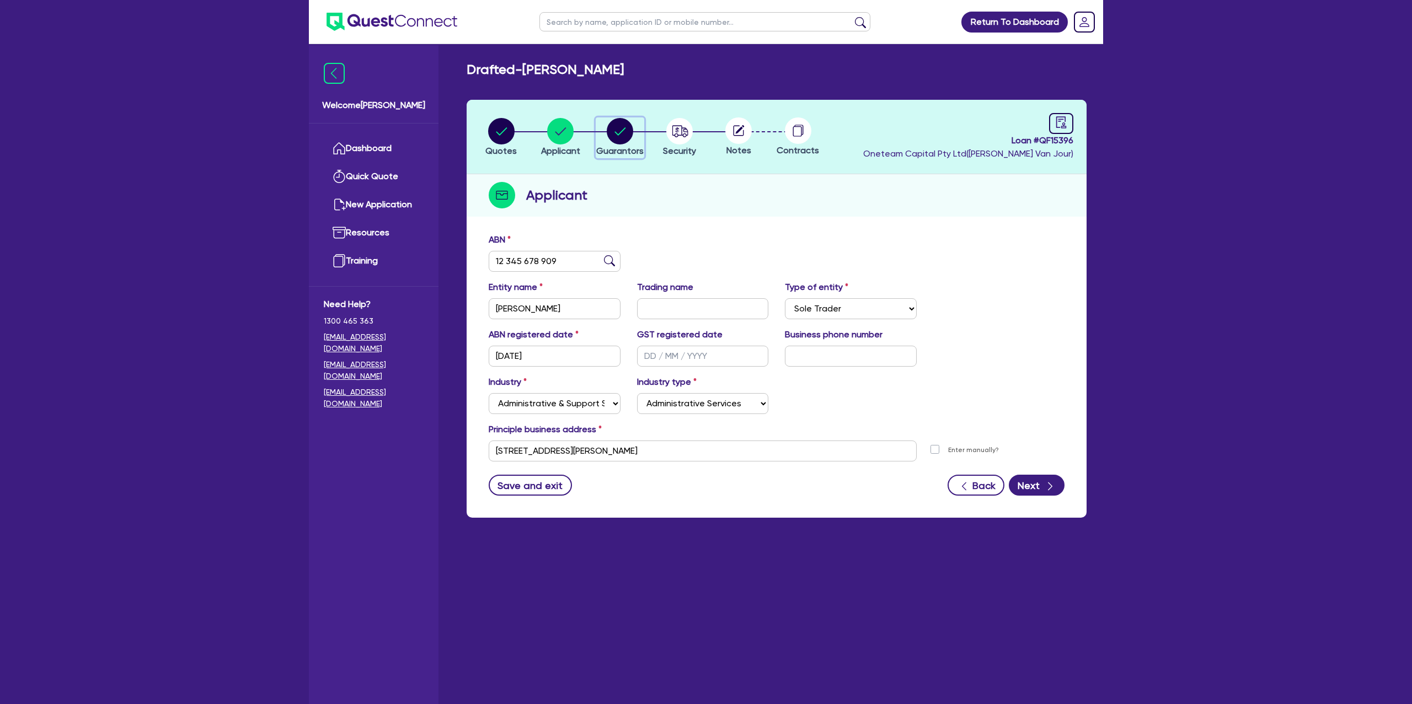
drag, startPoint x: 624, startPoint y: 131, endPoint x: 657, endPoint y: 155, distance: 40.7
click at [624, 131] on circle "button" at bounding box center [620, 131] width 26 height 26
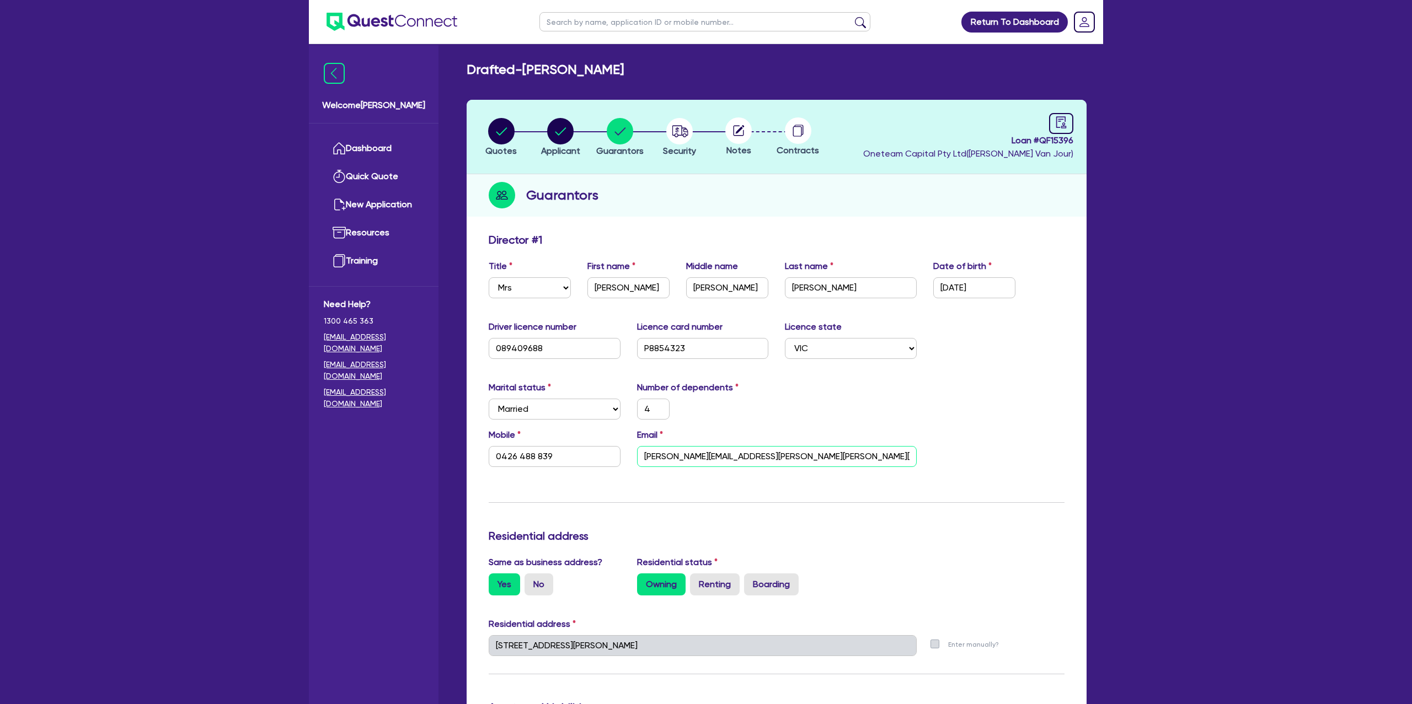
click at [722, 457] on input "Sarah.michelle.hardman@gmail.com" at bounding box center [777, 456] width 280 height 21
click at [722, 458] on input "Sarah.michelle.hardman@gmail.com" at bounding box center [777, 456] width 280 height 21
click at [721, 458] on input "Sarah.michelle.hardman@gmail.com" at bounding box center [777, 456] width 280 height 21
click at [721, 459] on input "Sarah.michelle.hardman@gmail.com" at bounding box center [777, 456] width 280 height 21
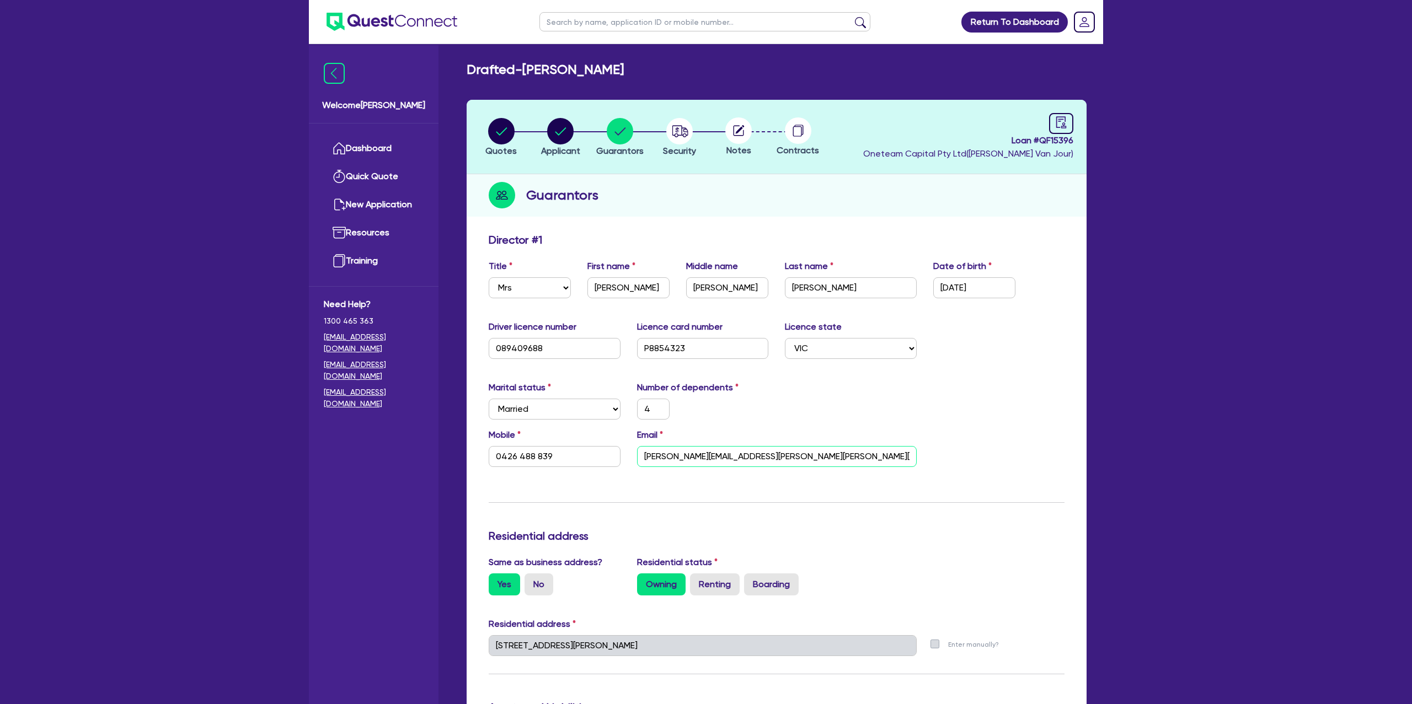
click at [721, 459] on input "Sarah.michelle.hardman@gmail.com" at bounding box center [777, 456] width 280 height 21
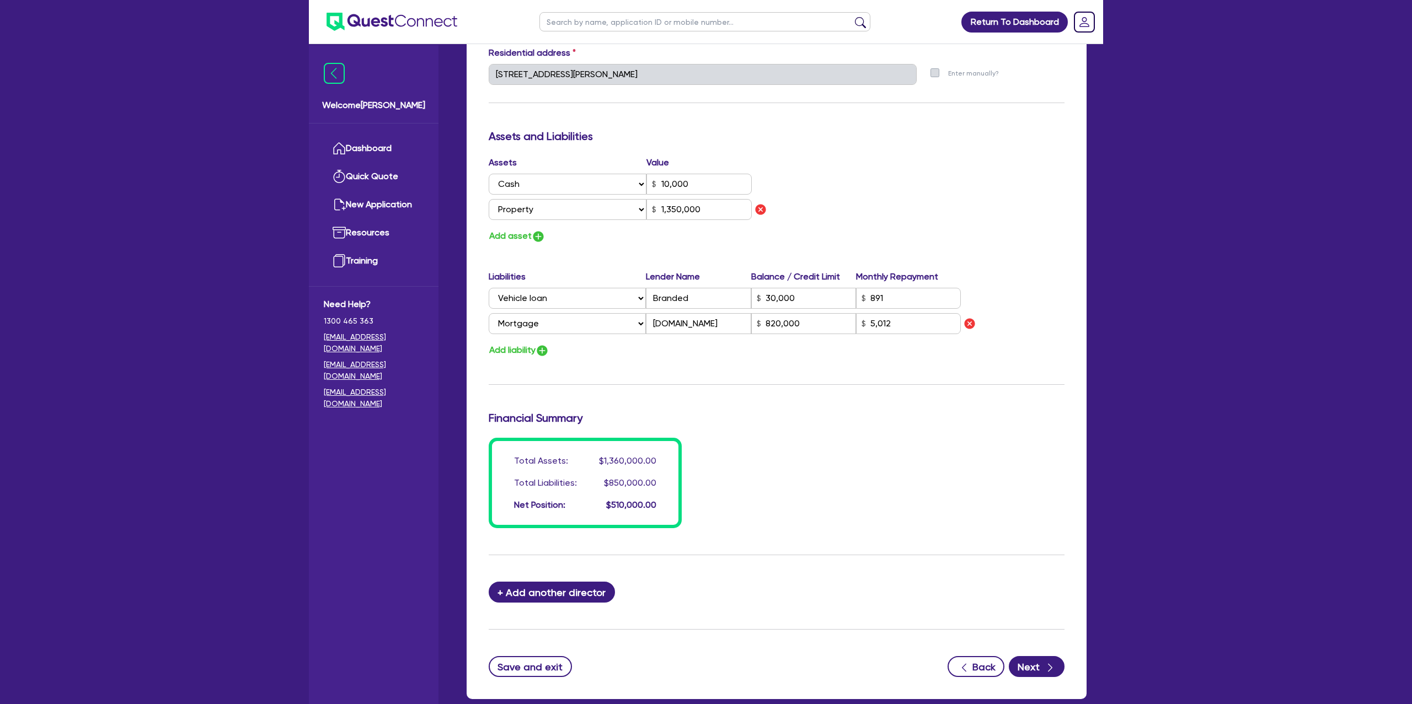
scroll to position [634, 0]
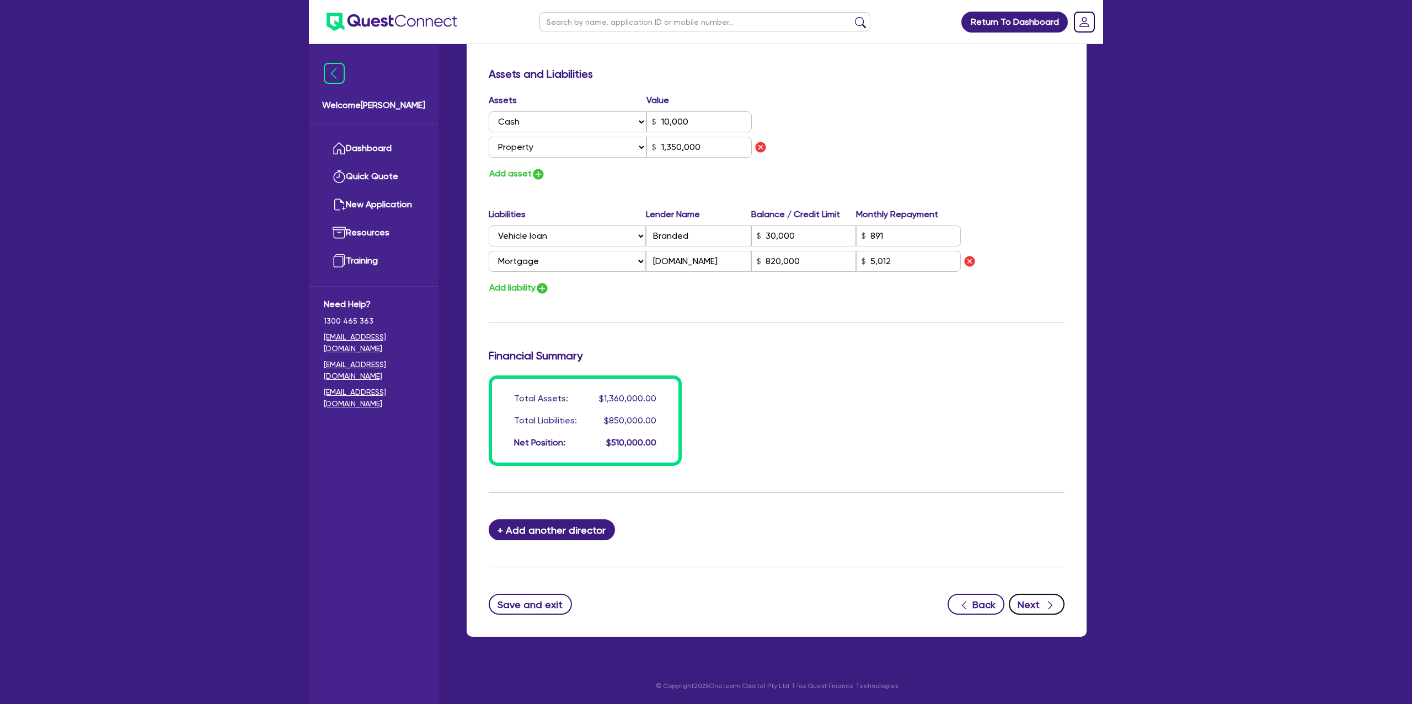
click at [1046, 608] on icon "button" at bounding box center [1049, 605] width 11 height 11
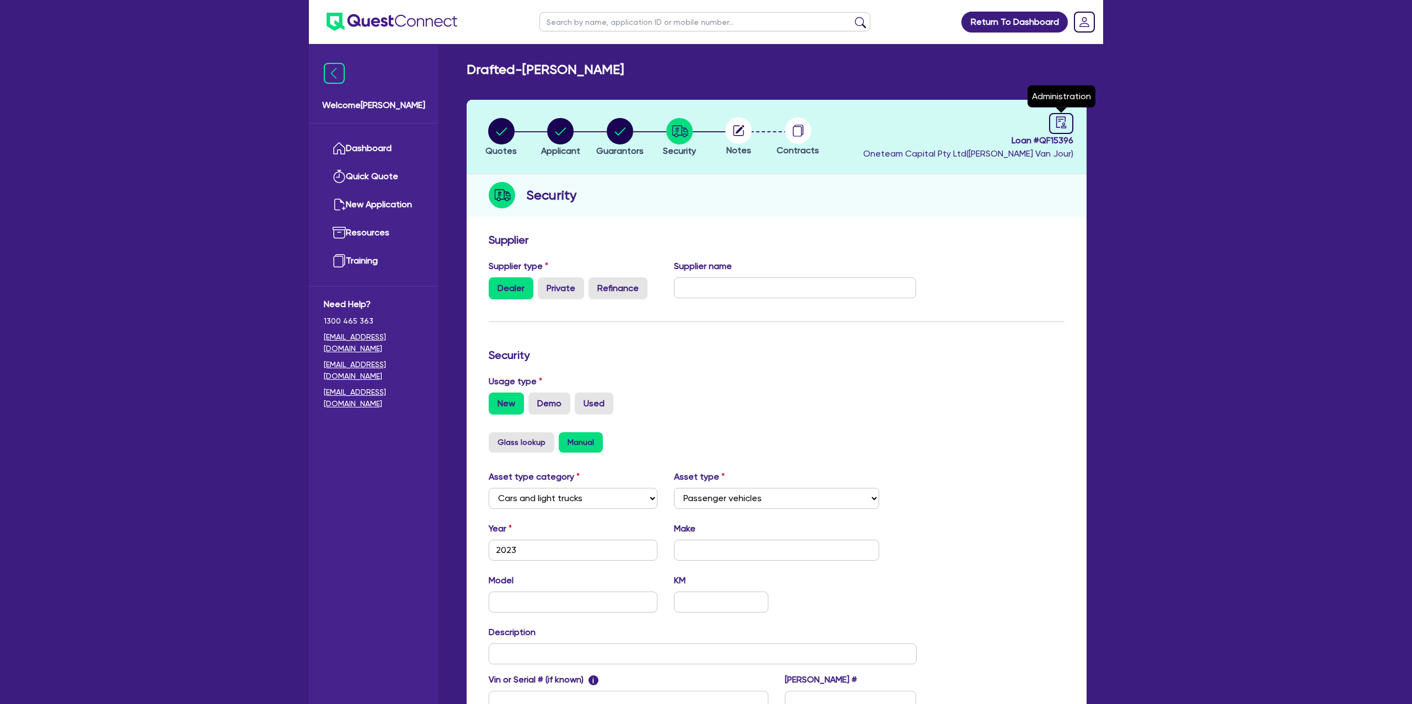
click at [1047, 134] on div "Loan # QF15396 Oneteam Capital Pty Ltd ( Gabriel Van Jour ) Administration" at bounding box center [968, 136] width 210 height 47
click at [1066, 117] on icon "audit" at bounding box center [1061, 122] width 12 height 12
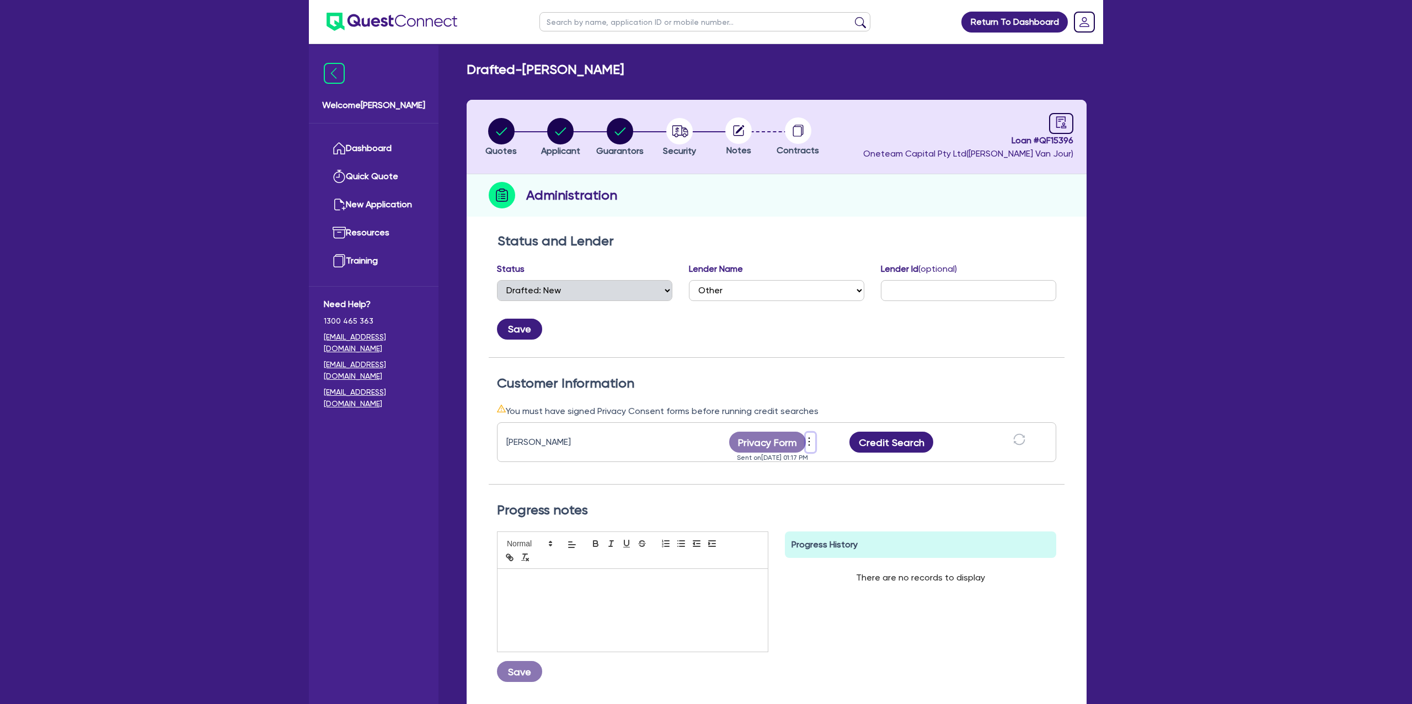
click at [810, 443] on icon "more" at bounding box center [808, 441] width 11 height 17
click at [834, 464] on link "Send new privacy form" at bounding box center [869, 461] width 106 height 16
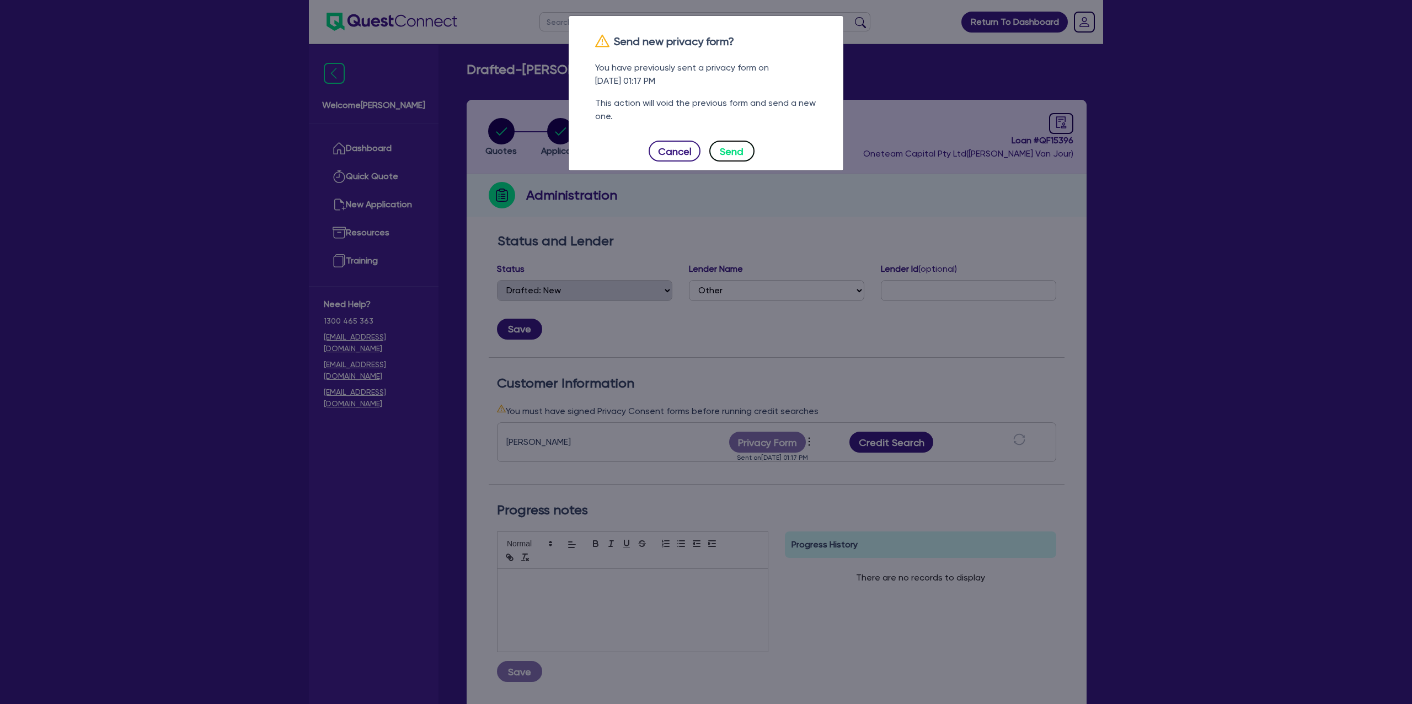
click at [725, 147] on button "Send" at bounding box center [731, 151] width 45 height 21
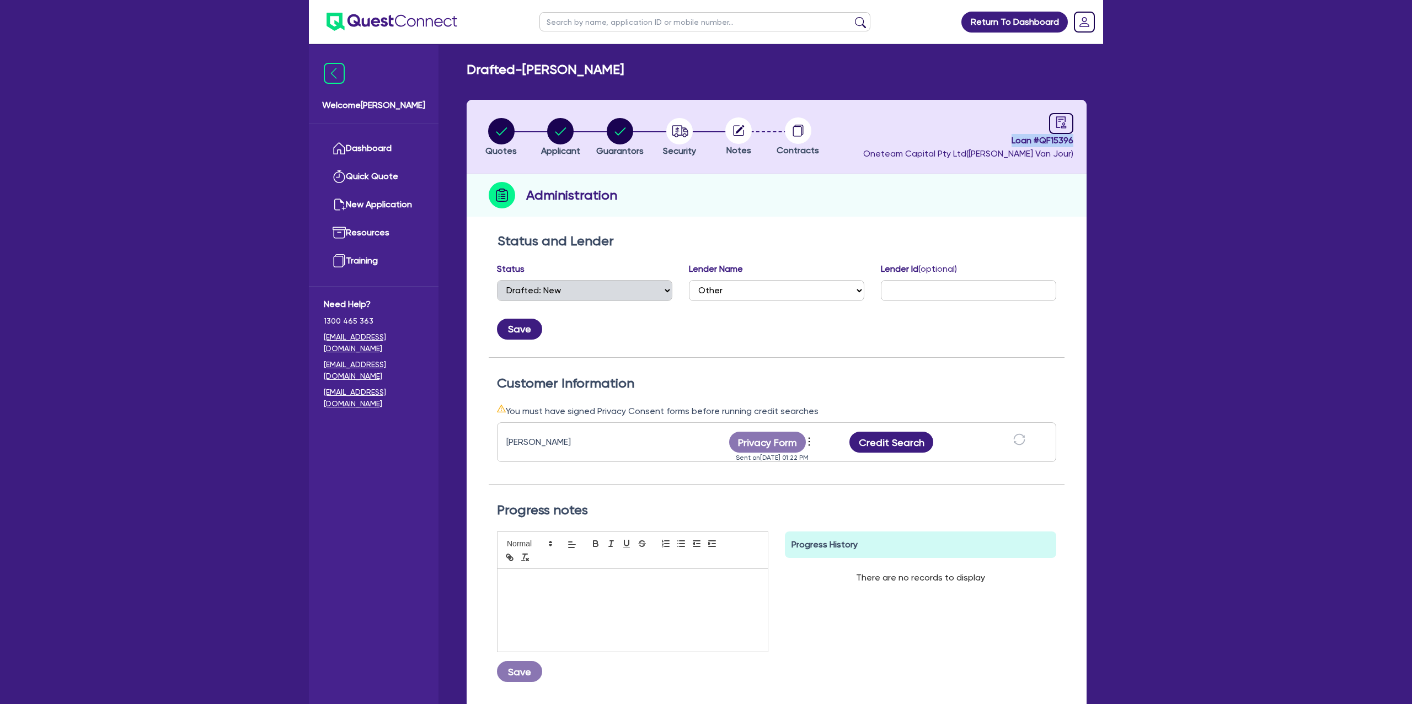
drag, startPoint x: 1010, startPoint y: 139, endPoint x: 1105, endPoint y: 142, distance: 96.0
click at [1105, 142] on div "Return To Dashboard Edit Profile Logout Welcome Gabriel Dashboard Quick Quote N…" at bounding box center [705, 399] width 811 height 798
click at [351, 149] on link "Dashboard" at bounding box center [374, 149] width 100 height 28
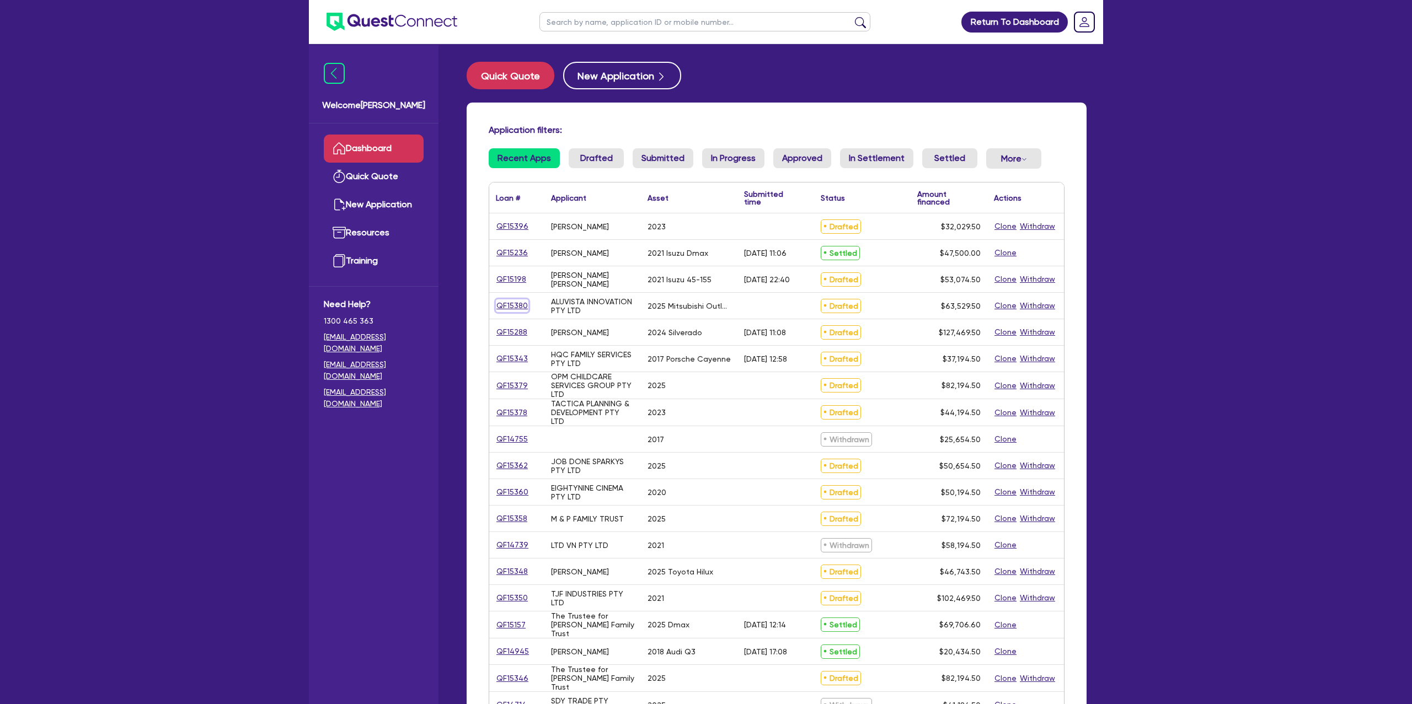
click at [517, 309] on link "QF15380" at bounding box center [512, 305] width 33 height 13
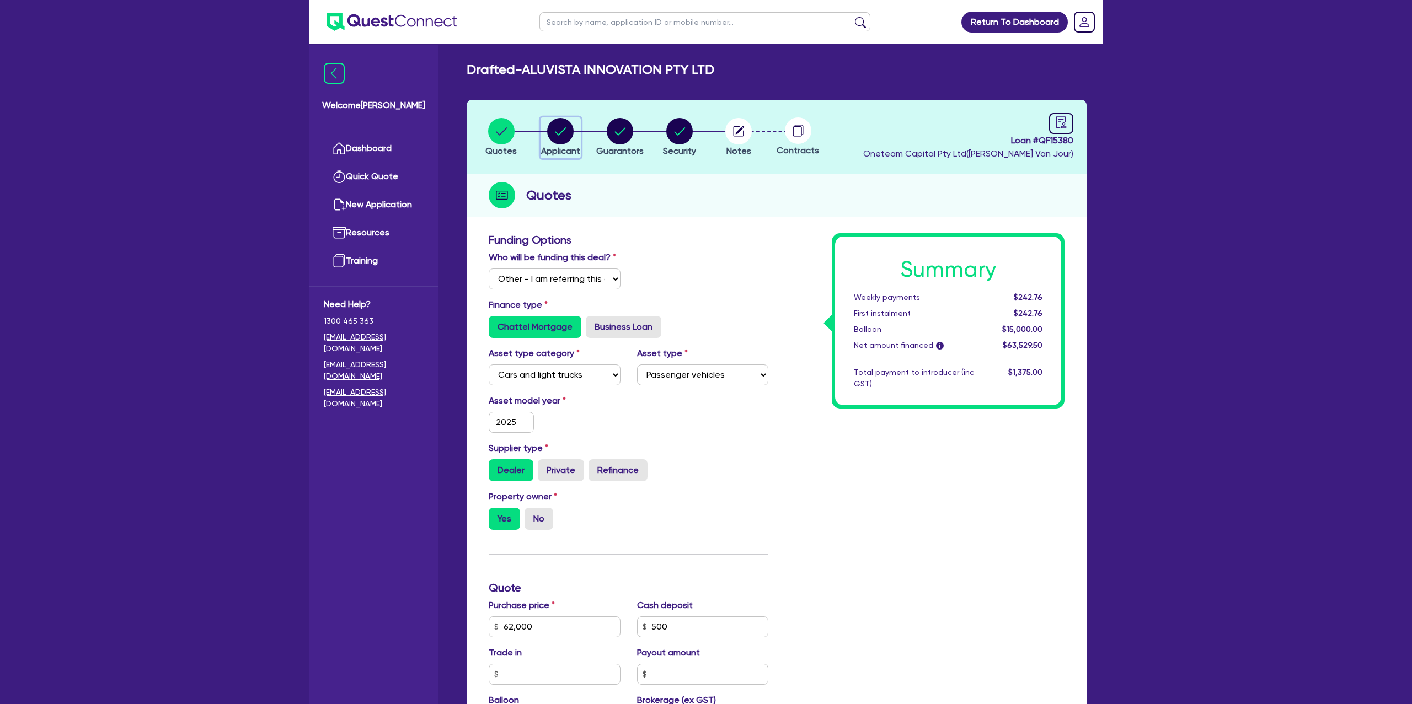
click at [564, 137] on circle "button" at bounding box center [560, 131] width 26 height 26
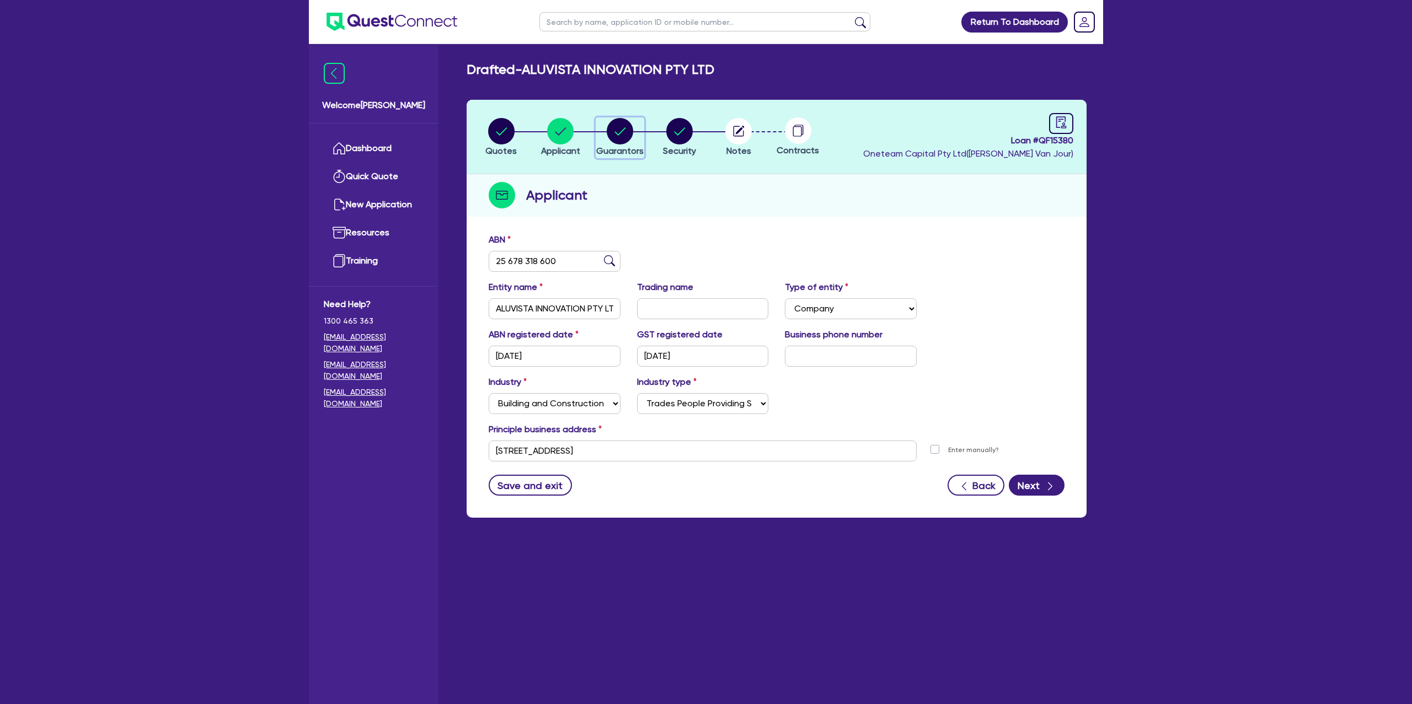
click at [629, 131] on circle "button" at bounding box center [620, 131] width 26 height 26
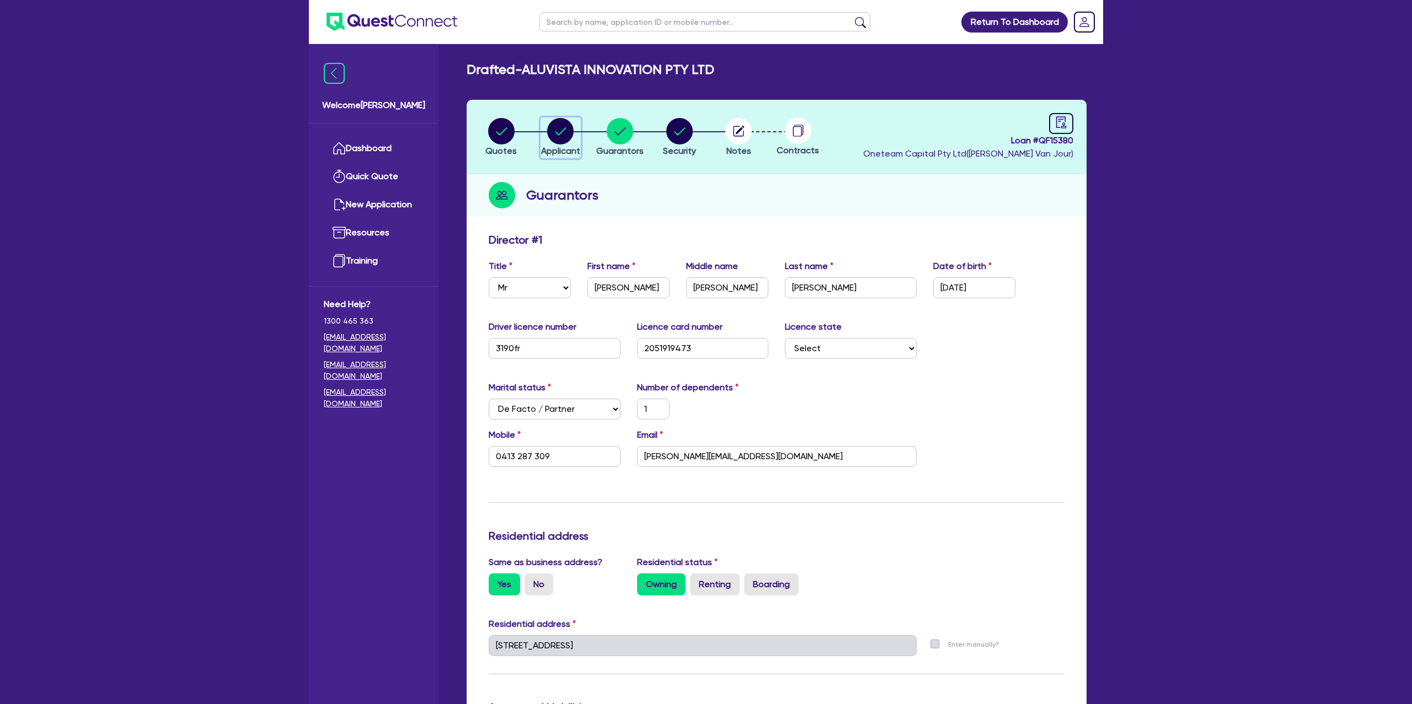
click at [560, 131] on circle "button" at bounding box center [560, 131] width 26 height 26
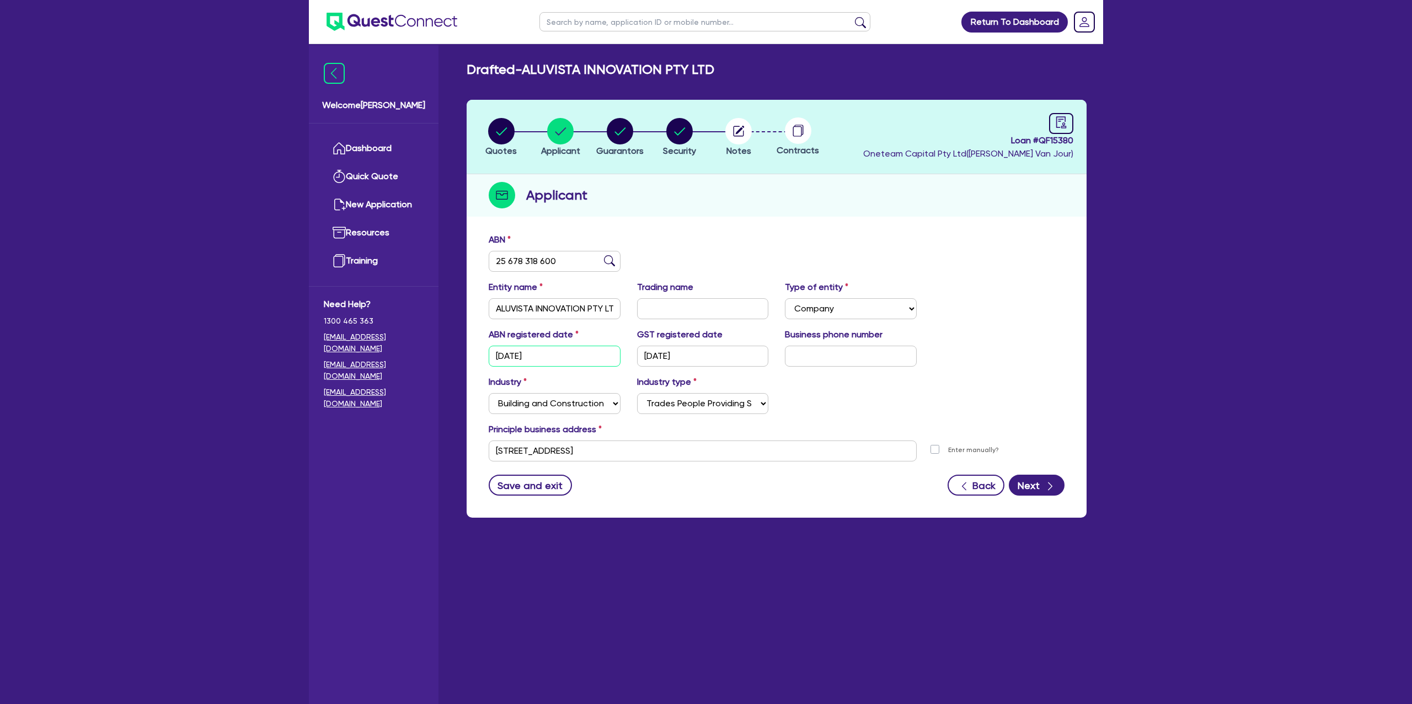
drag, startPoint x: 498, startPoint y: 356, endPoint x: 554, endPoint y: 358, distance: 55.7
click at [554, 358] on input "19/06/2024" at bounding box center [555, 356] width 132 height 21
click at [837, 369] on div "ABN registered date 19/06/2024 GST registered date 08/09/2025 Business phone nu…" at bounding box center [776, 351] width 592 height 47
drag, startPoint x: 644, startPoint y: 353, endPoint x: 721, endPoint y: 360, distance: 77.0
click at [721, 360] on input "08/09/2025" at bounding box center [703, 356] width 132 height 21
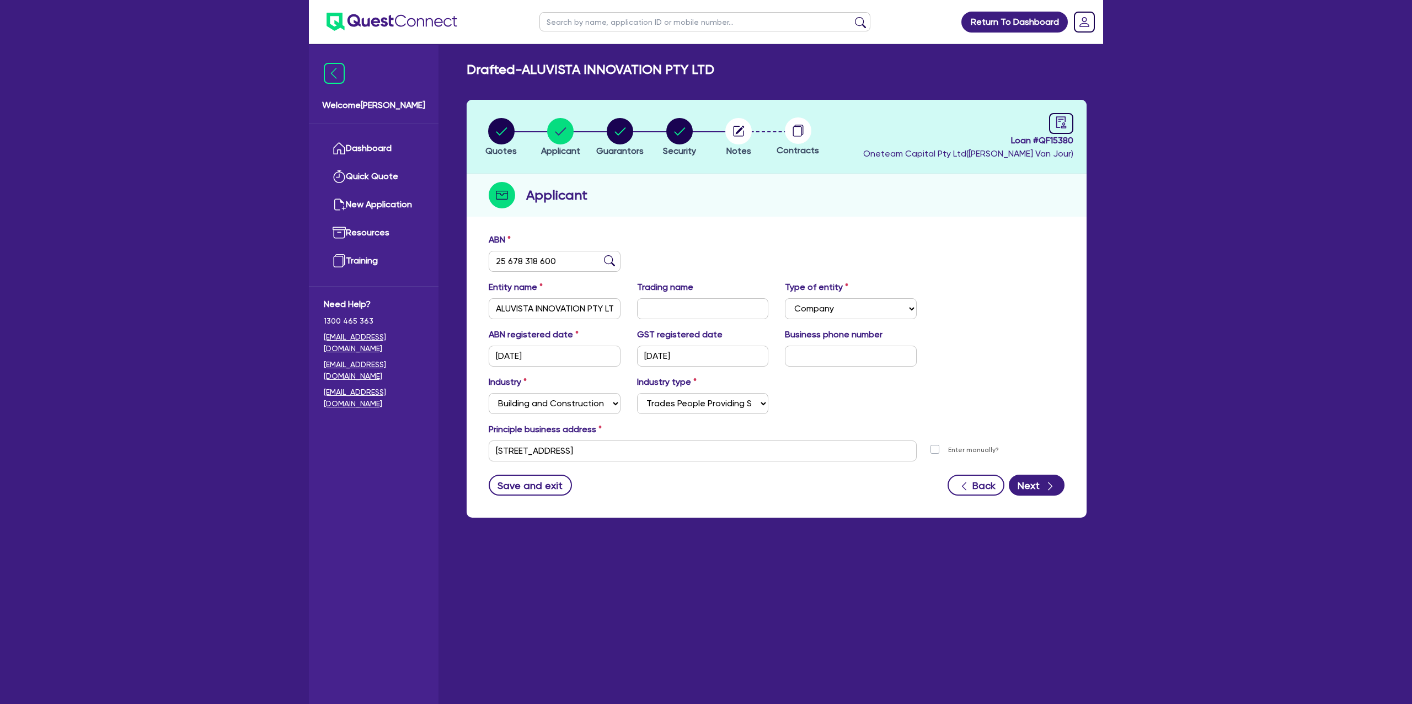
click at [720, 210] on div "Applicant" at bounding box center [776, 195] width 620 height 42
click at [618, 135] on icon "button" at bounding box center [619, 131] width 11 height 8
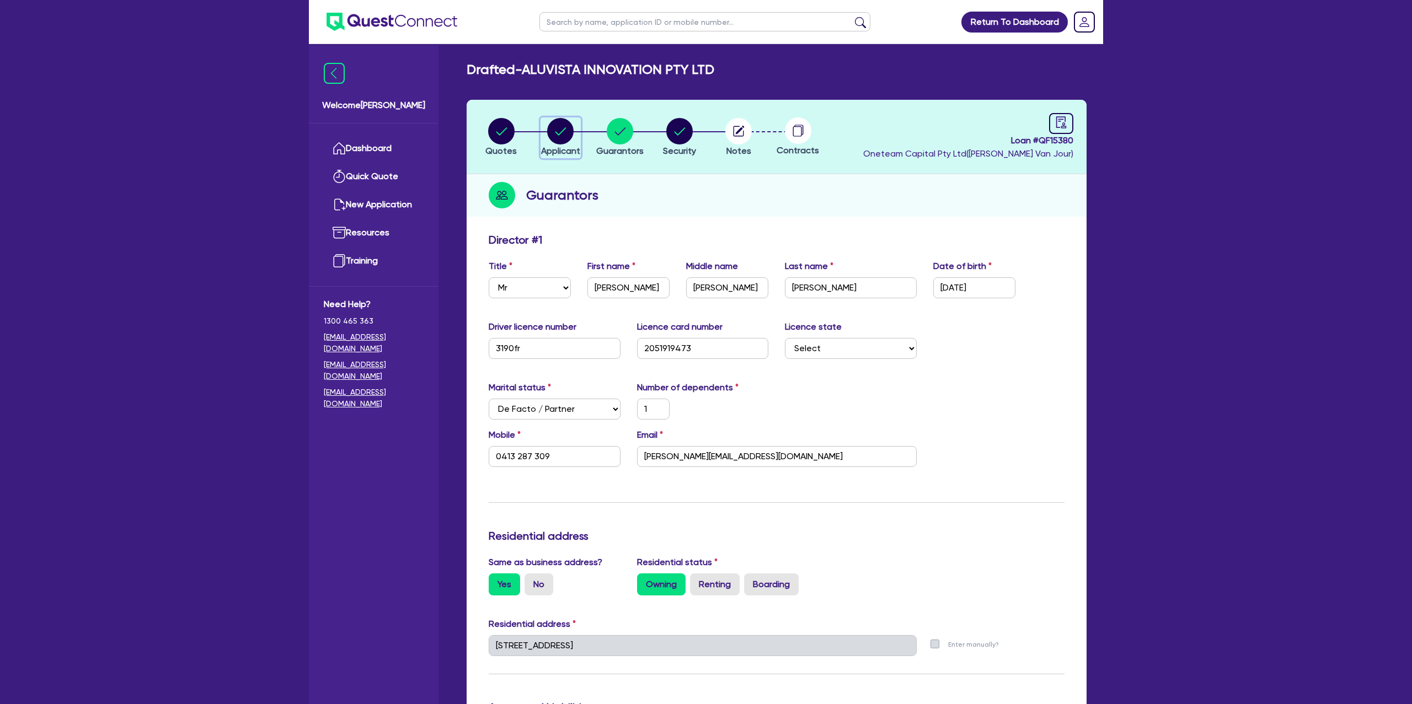
click at [550, 134] on circle "button" at bounding box center [560, 131] width 26 height 26
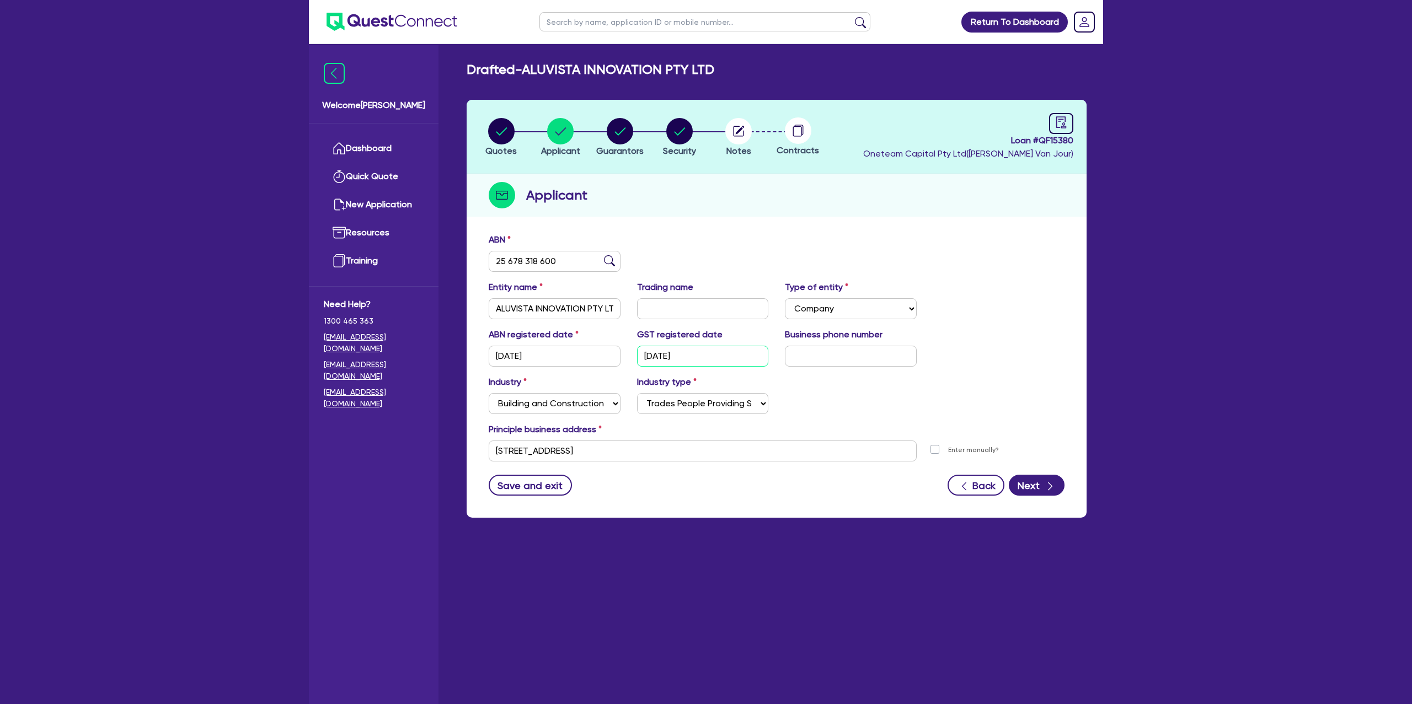
drag, startPoint x: 645, startPoint y: 357, endPoint x: 719, endPoint y: 354, distance: 74.5
click at [719, 354] on input "08/09/2025" at bounding box center [703, 356] width 132 height 21
click at [1207, 274] on div "Return To Dashboard Edit Profile Logout Welcome Gabriel Dashboard Quick Quote N…" at bounding box center [706, 374] width 1412 height 748
click at [608, 133] on circle "button" at bounding box center [620, 131] width 26 height 26
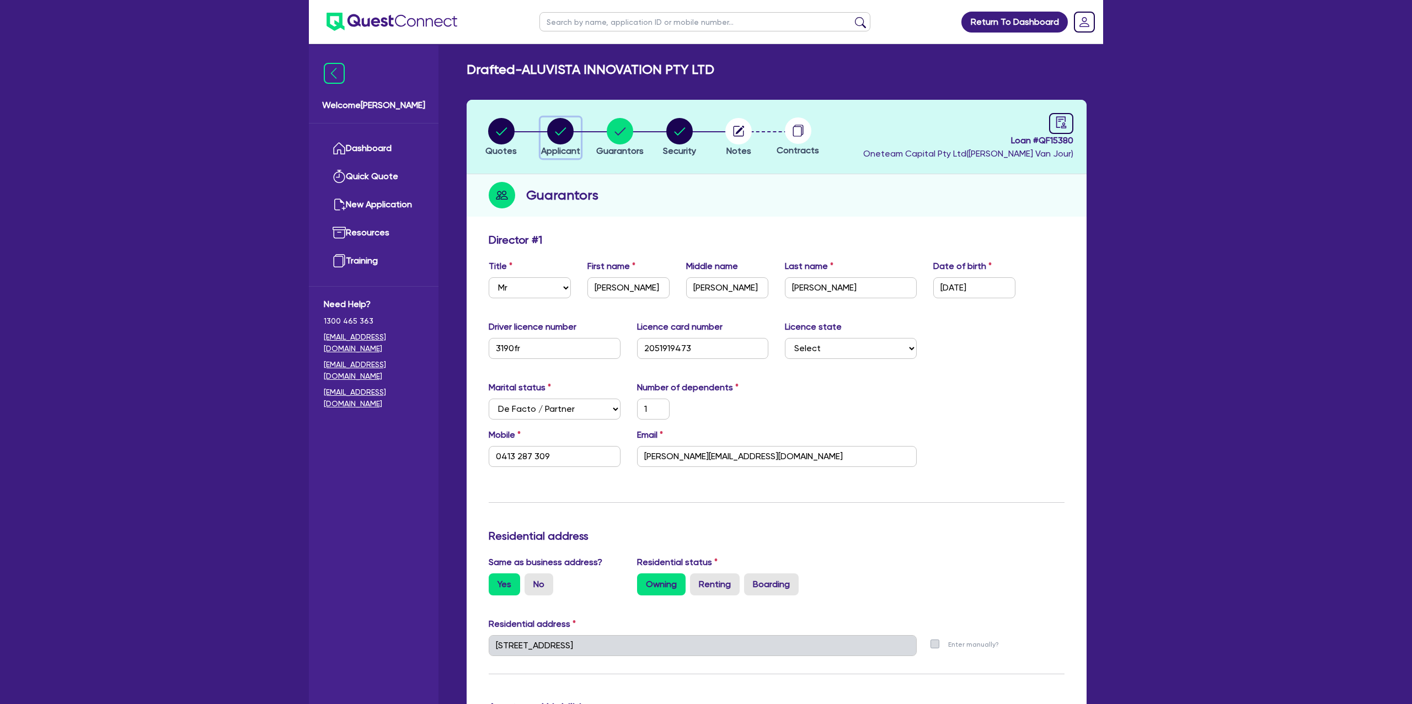
click at [570, 135] on circle "button" at bounding box center [560, 131] width 26 height 26
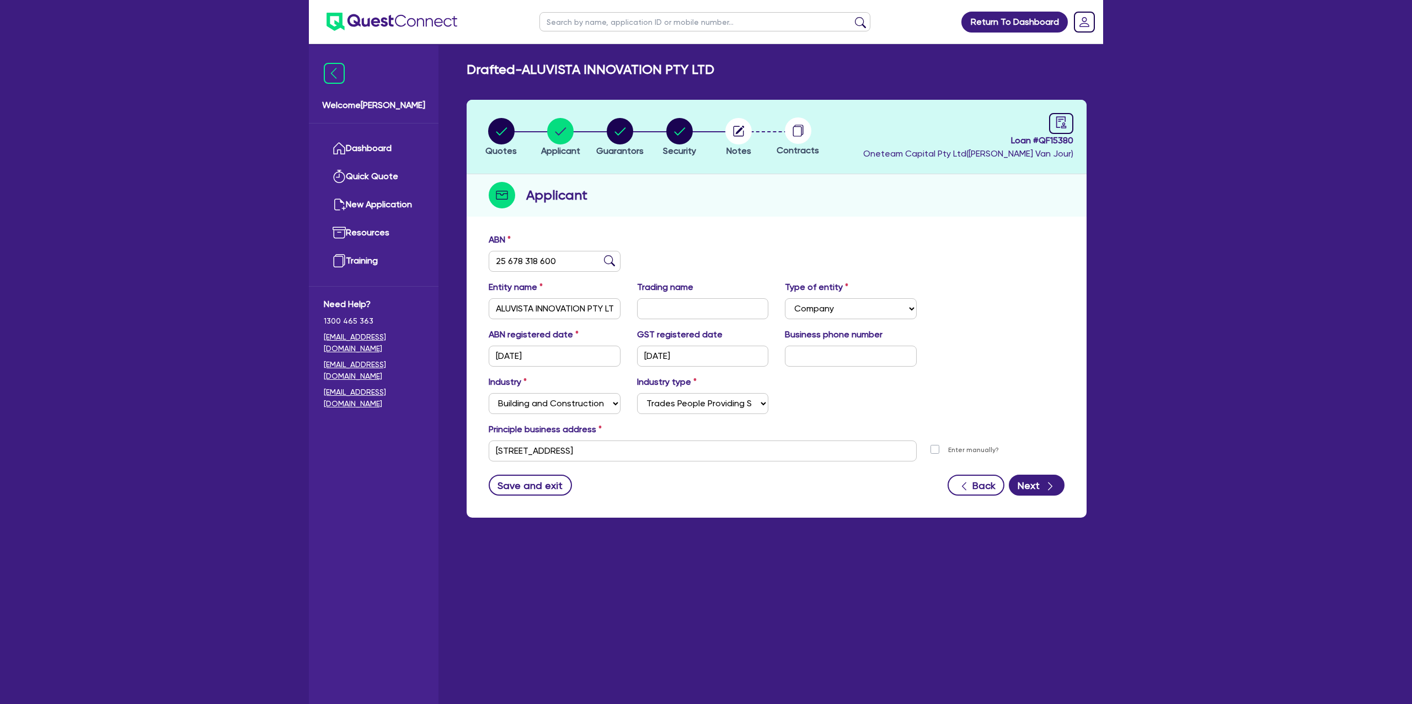
drag, startPoint x: 528, startPoint y: 70, endPoint x: 776, endPoint y: 60, distance: 248.9
click at [809, 58] on main "Drafted - ALUVISTA INNOVATION PTY LTD Quotes Applicant Guarantors Security Note…" at bounding box center [776, 382] width 653 height 677
click at [616, 123] on circle "button" at bounding box center [620, 131] width 26 height 26
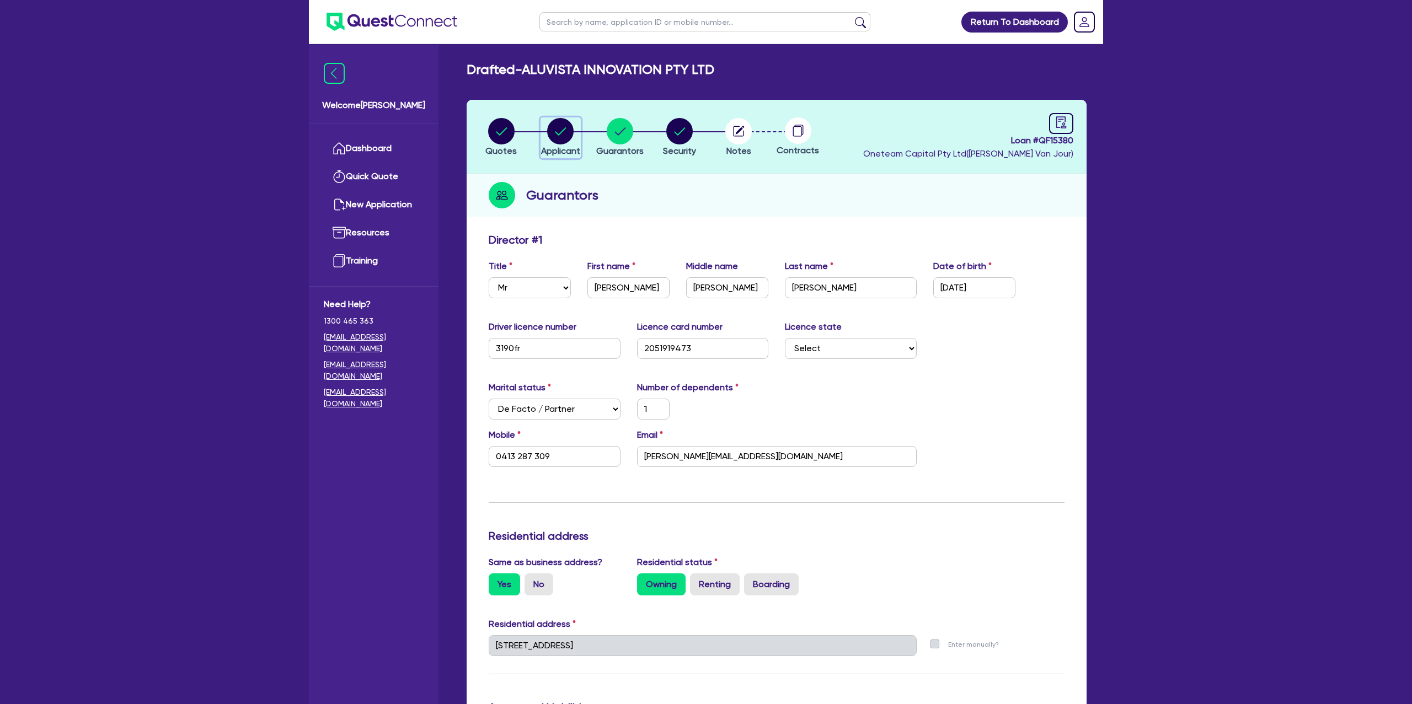
click at [567, 127] on circle "button" at bounding box center [560, 131] width 26 height 26
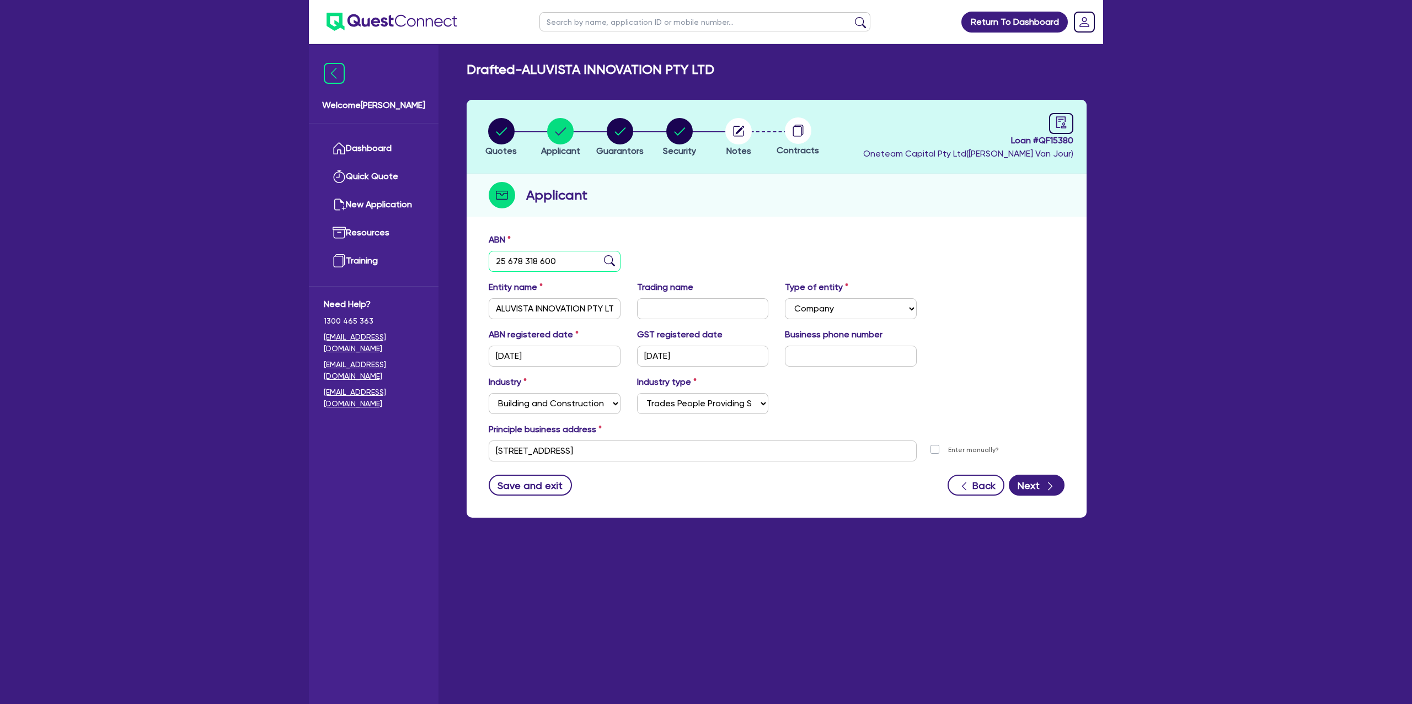
click at [513, 257] on input "25 678 318 600" at bounding box center [555, 261] width 132 height 21
click at [1067, 117] on div at bounding box center [1061, 123] width 24 height 21
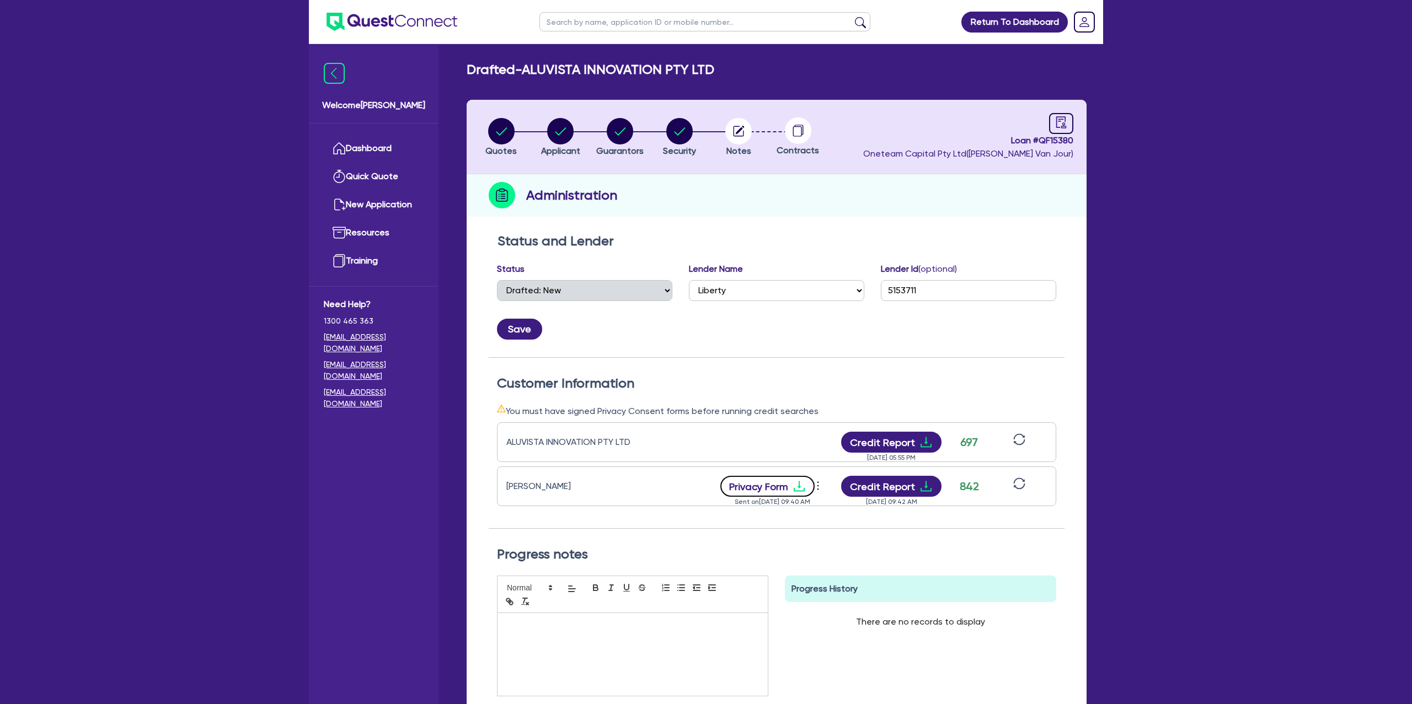
click at [796, 484] on icon "download" at bounding box center [798, 486] width 13 height 13
click at [1060, 124] on icon "audit" at bounding box center [1061, 122] width 12 height 12
click at [1066, 125] on icon "audit" at bounding box center [1061, 122] width 12 height 12
click at [1065, 123] on icon "audit" at bounding box center [1061, 122] width 12 height 12
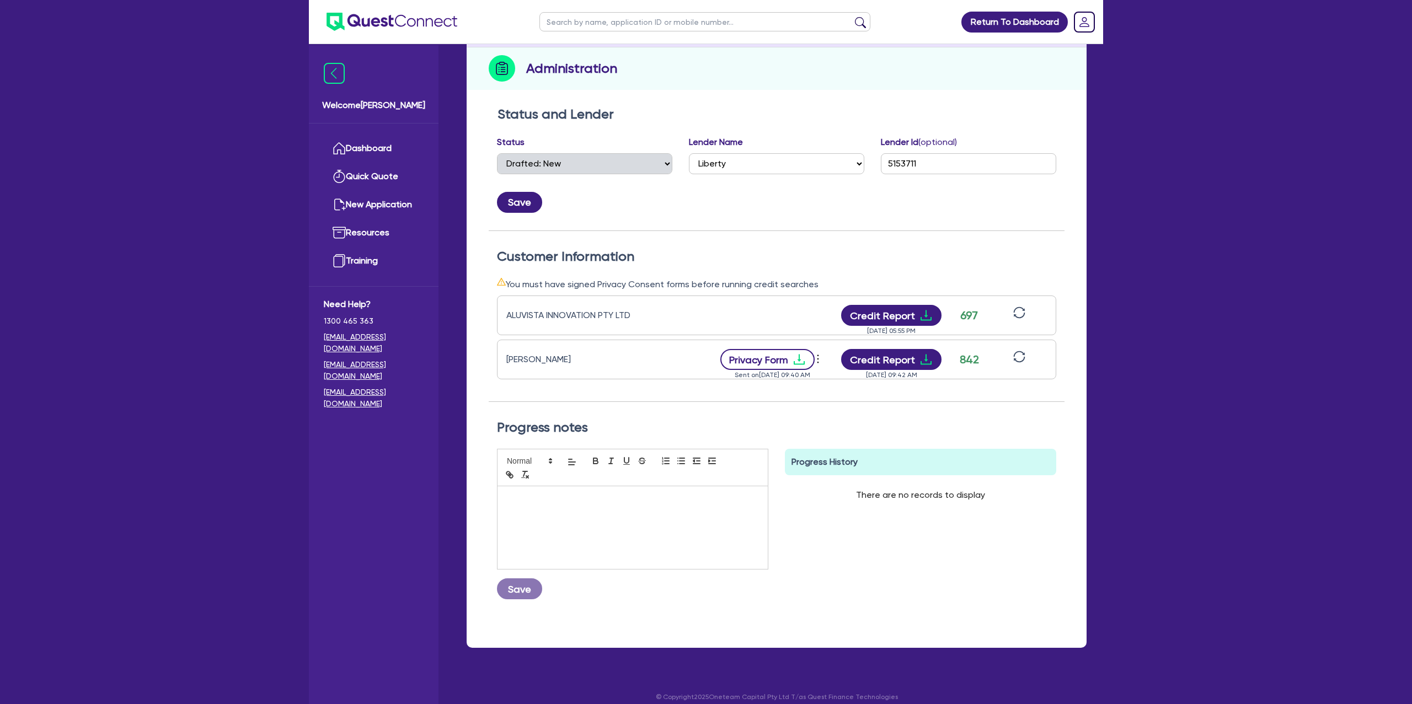
scroll to position [139, 0]
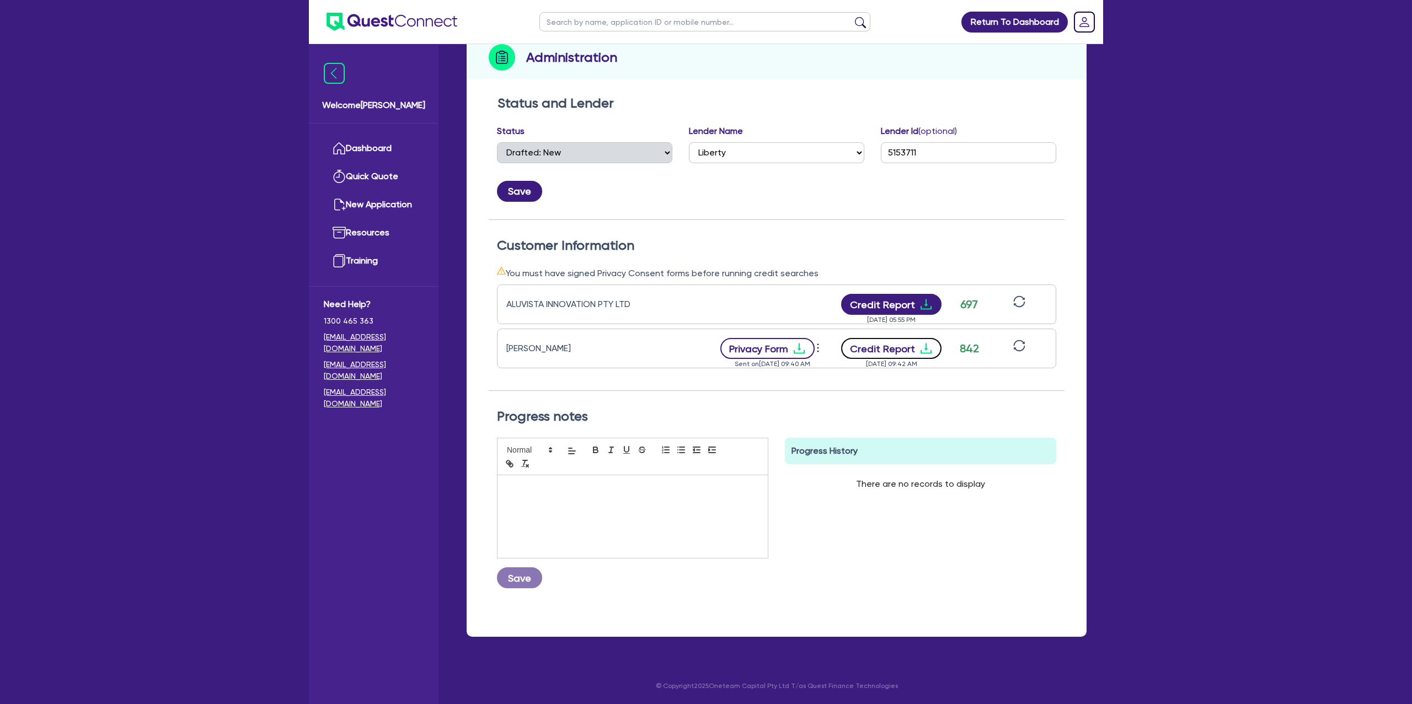
click at [926, 345] on icon "download" at bounding box center [925, 348] width 13 height 13
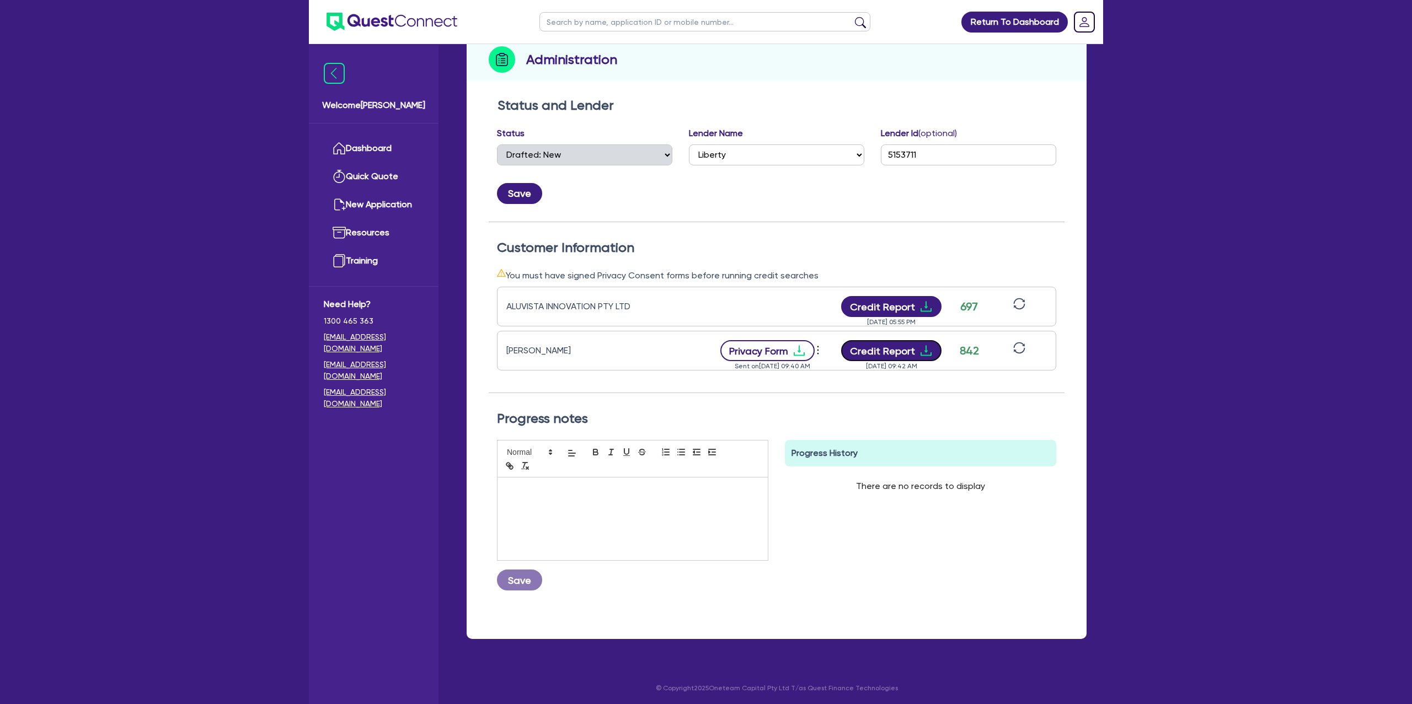
scroll to position [0, 0]
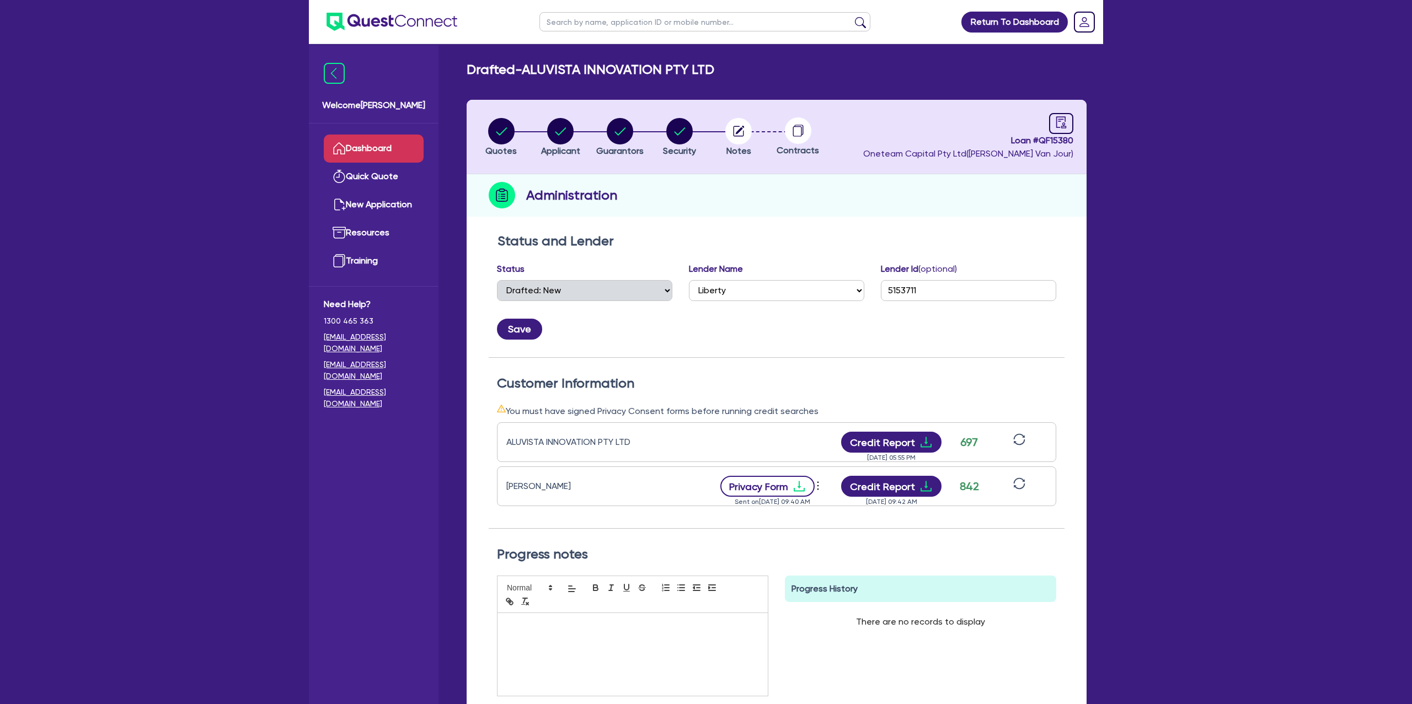
click at [378, 147] on link "Dashboard" at bounding box center [374, 149] width 100 height 28
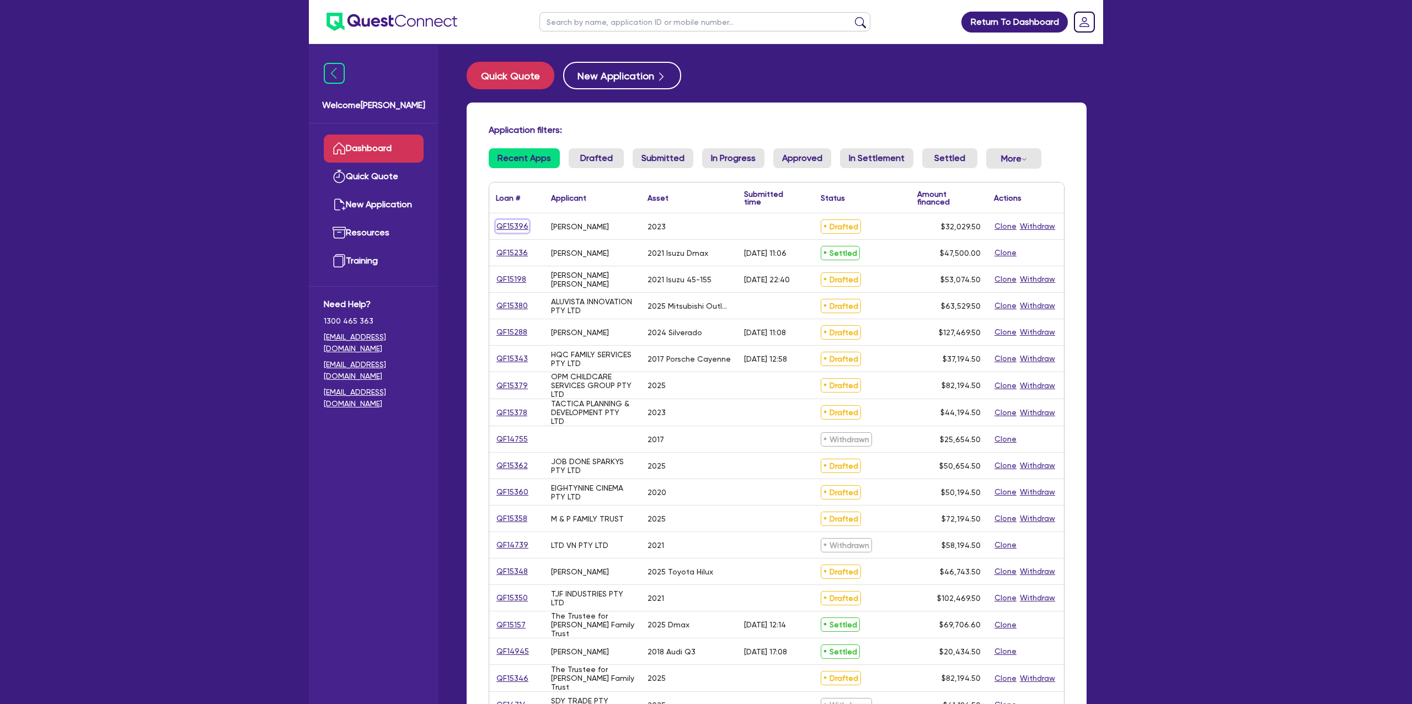
click at [509, 220] on link "QF15396" at bounding box center [512, 226] width 33 height 13
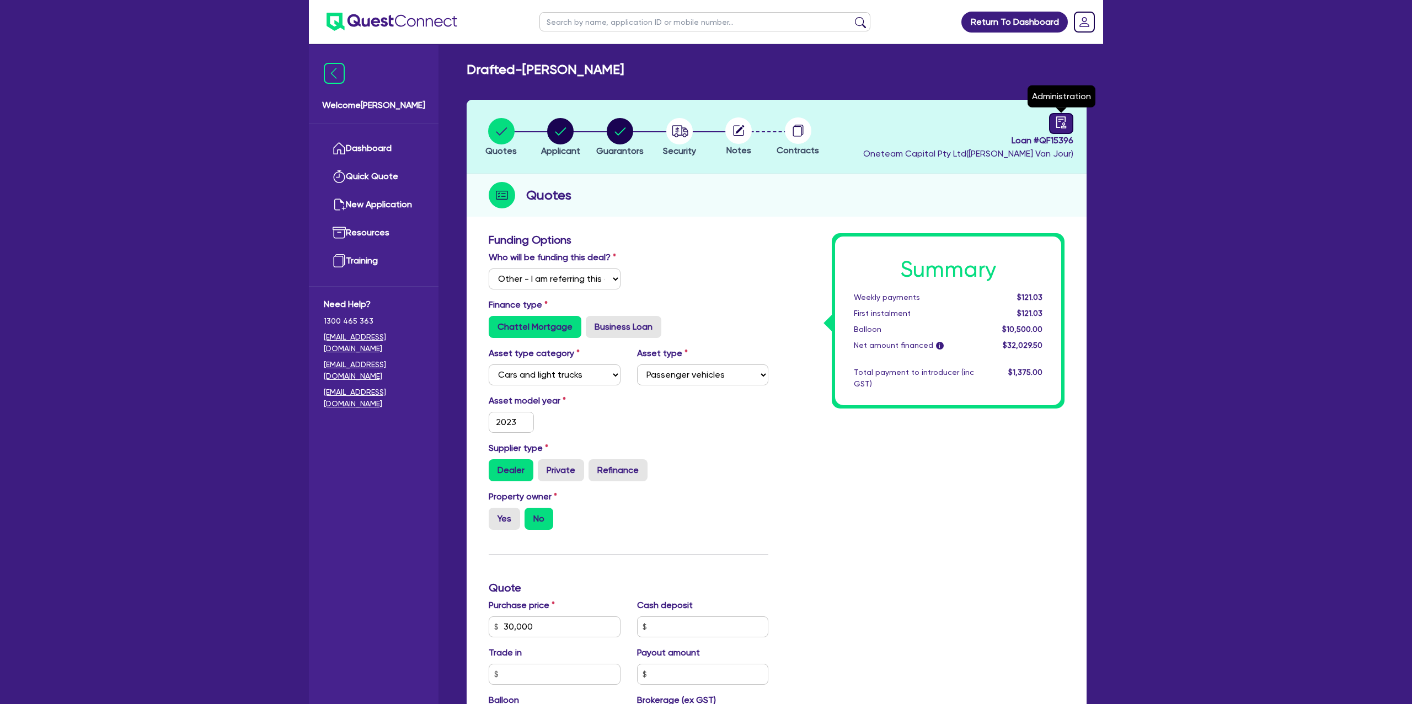
click at [1061, 116] on icon "audit" at bounding box center [1061, 122] width 12 height 12
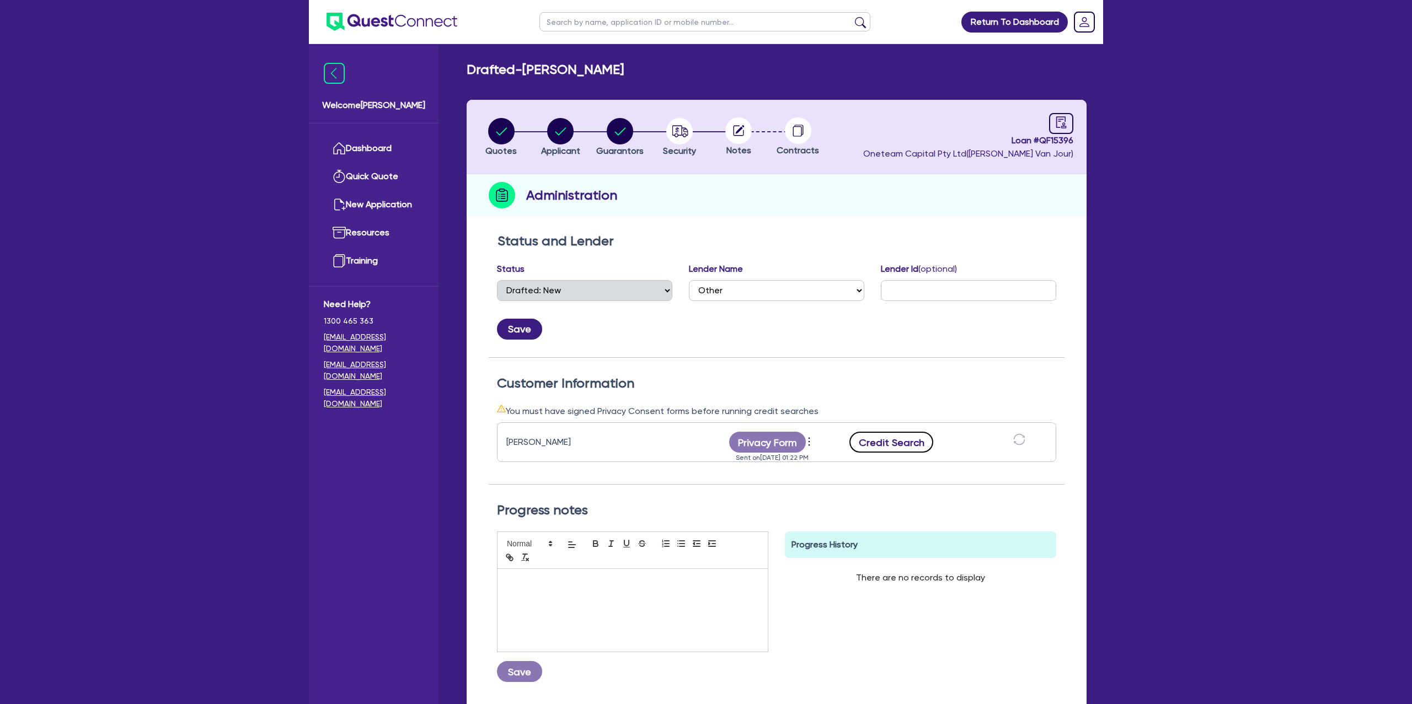
click at [899, 437] on button "Credit Search" at bounding box center [891, 442] width 84 height 21
click at [871, 435] on button "Credit Report" at bounding box center [891, 442] width 101 height 21
drag, startPoint x: 728, startPoint y: 76, endPoint x: 722, endPoint y: 76, distance: 6.1
click at [727, 76] on div "Drafted - Sarah Hardman" at bounding box center [776, 70] width 636 height 16
click at [616, 28] on input "text" at bounding box center [704, 21] width 331 height 19
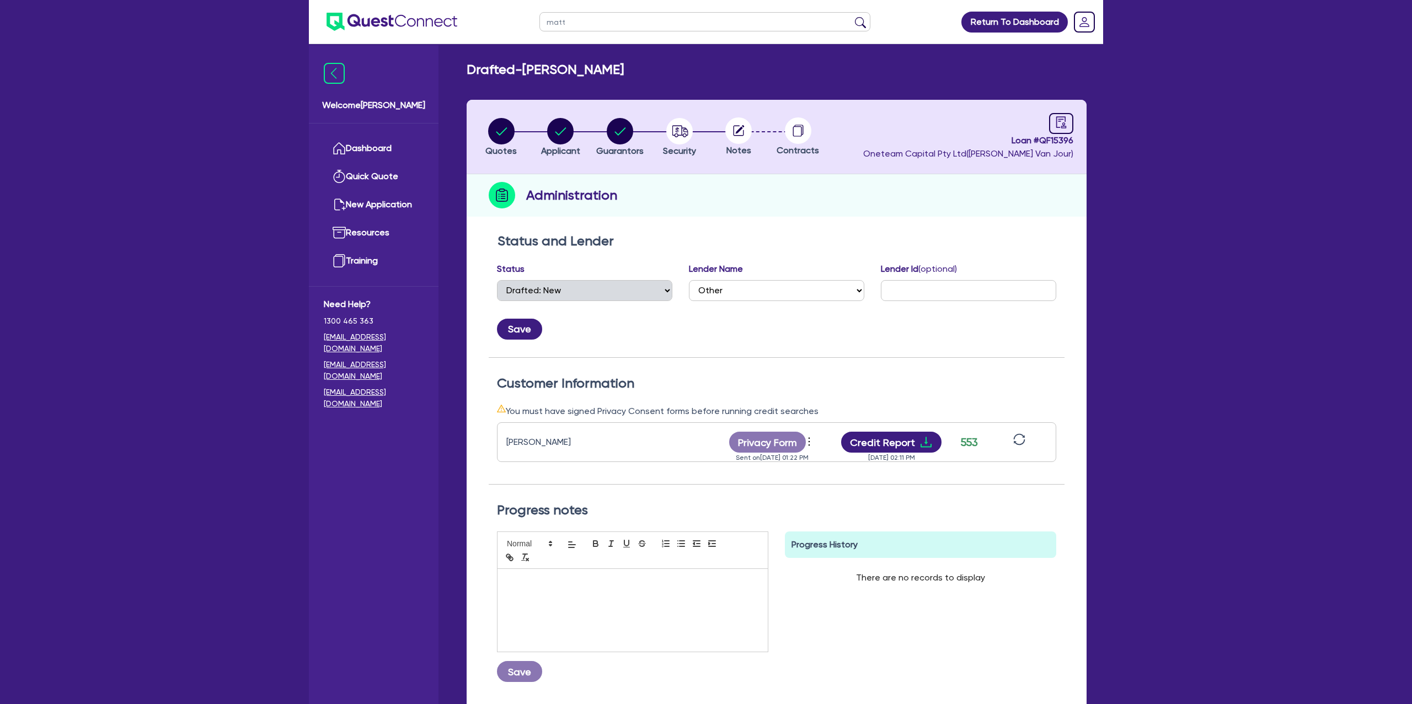
click button "submit" at bounding box center [860, 24] width 18 height 15
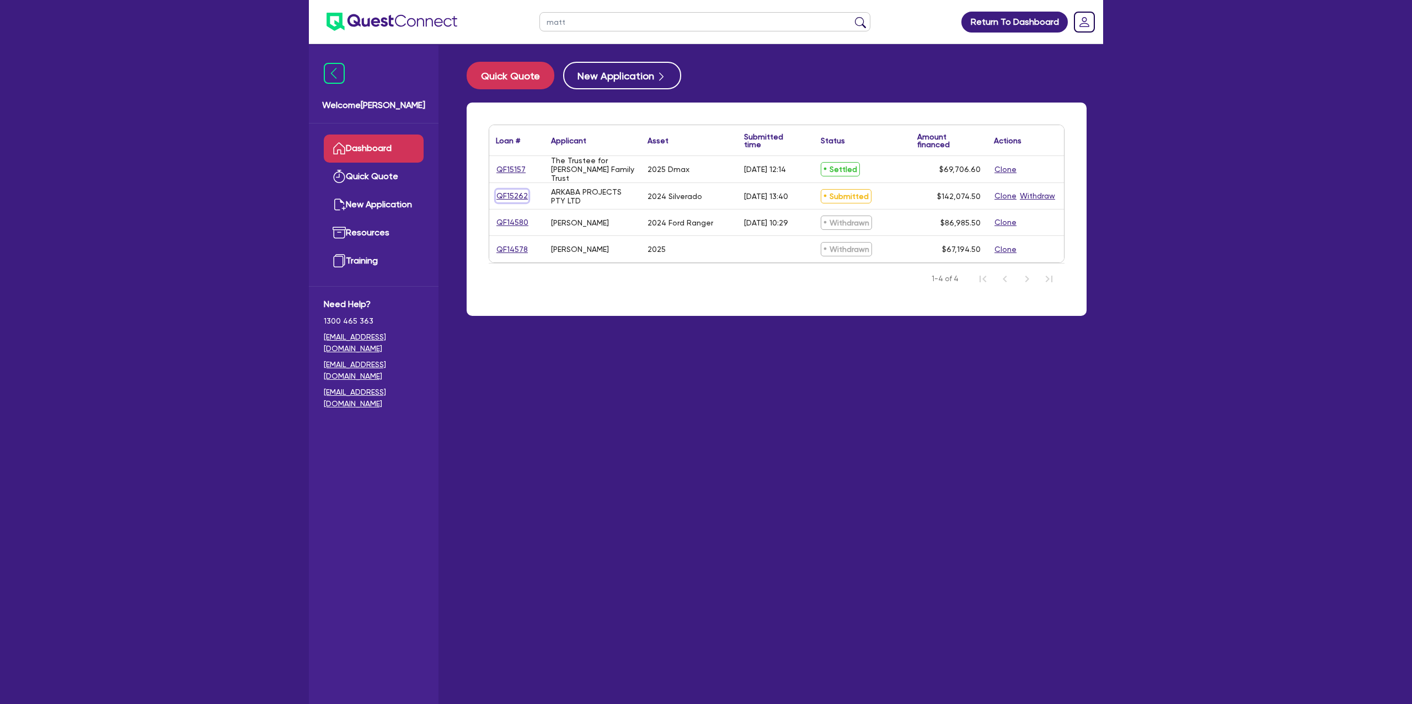
click at [517, 190] on link "QF15262" at bounding box center [512, 196] width 33 height 13
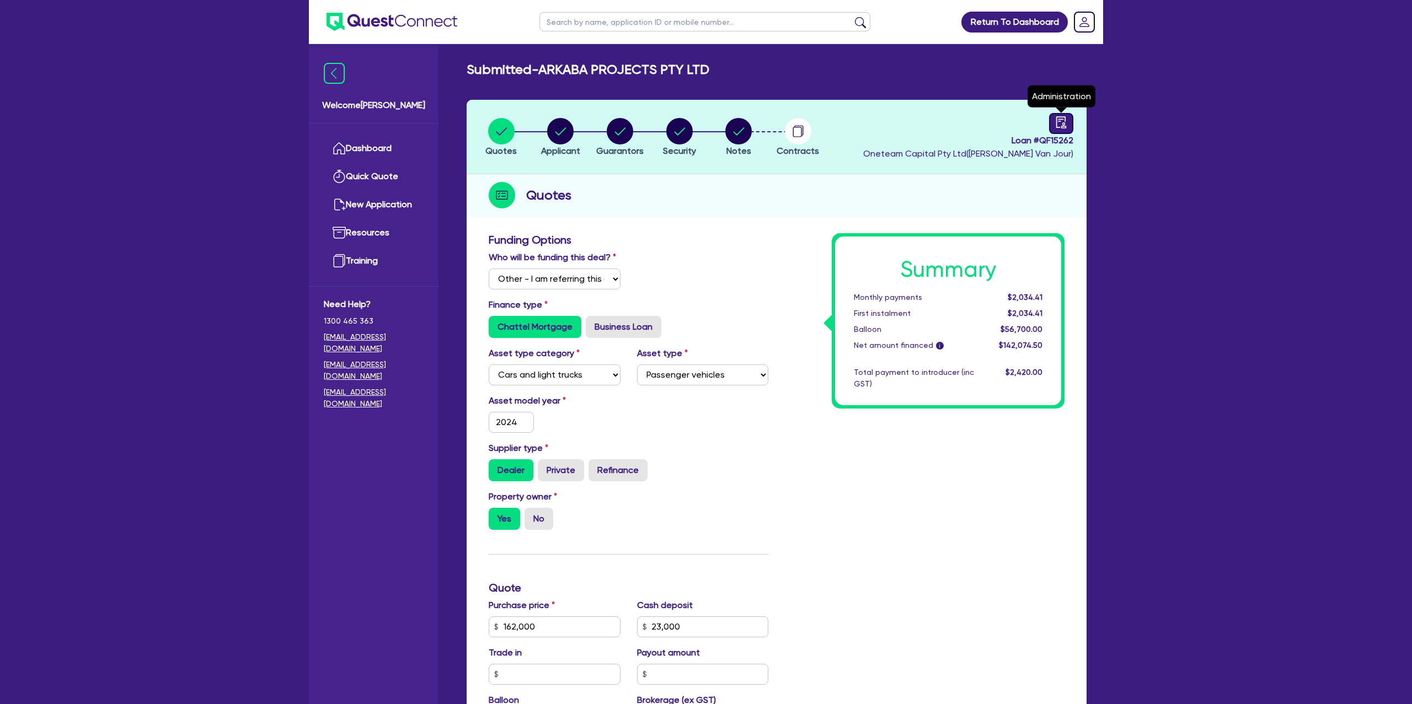
click at [1068, 124] on div at bounding box center [1061, 123] width 24 height 21
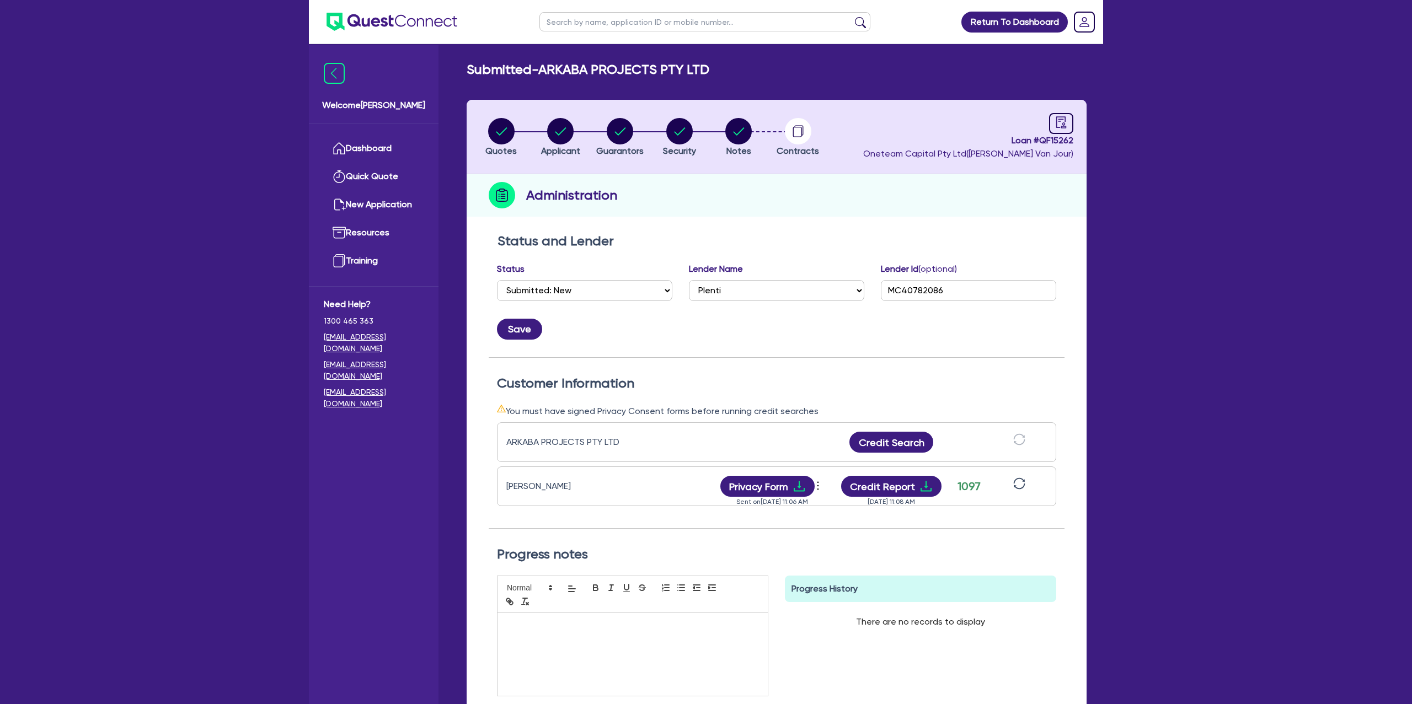
click at [1018, 477] on icon "sync" at bounding box center [1019, 483] width 12 height 12
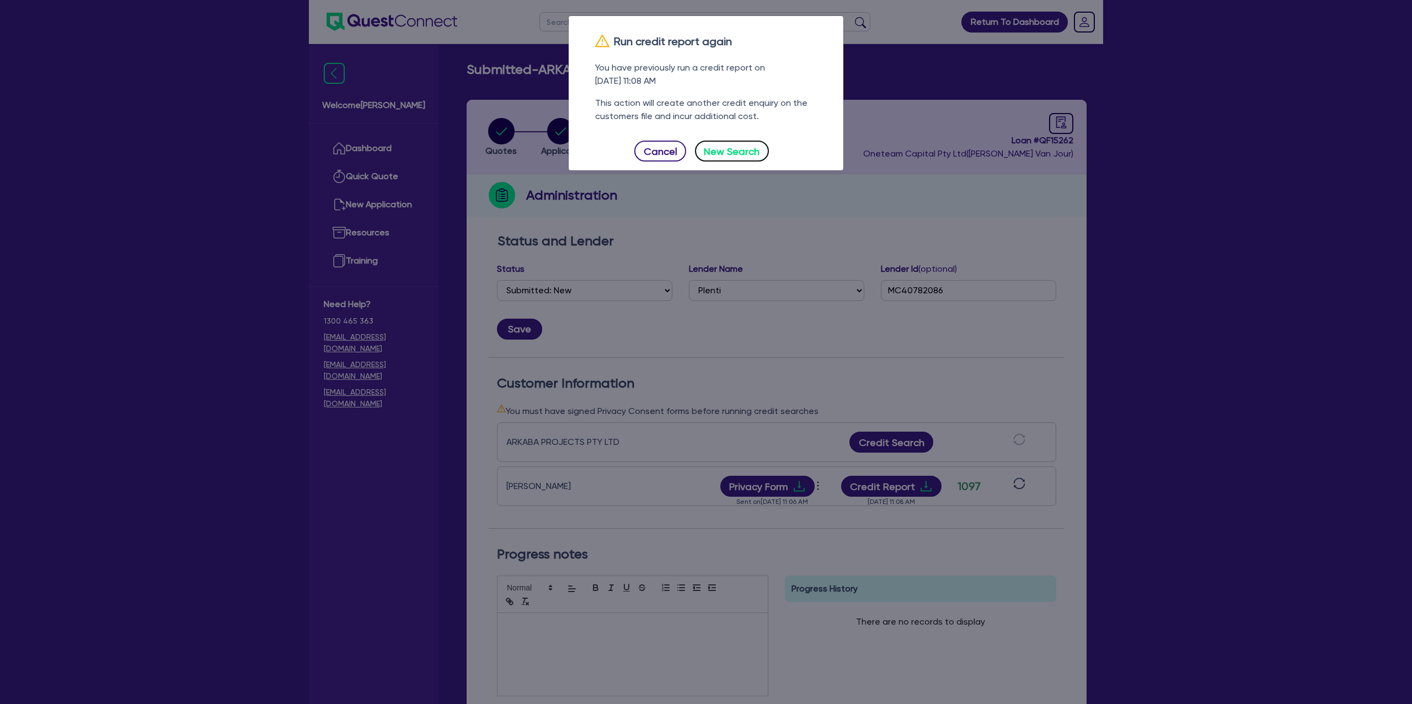
click at [747, 159] on button "New Search" at bounding box center [732, 151] width 74 height 21
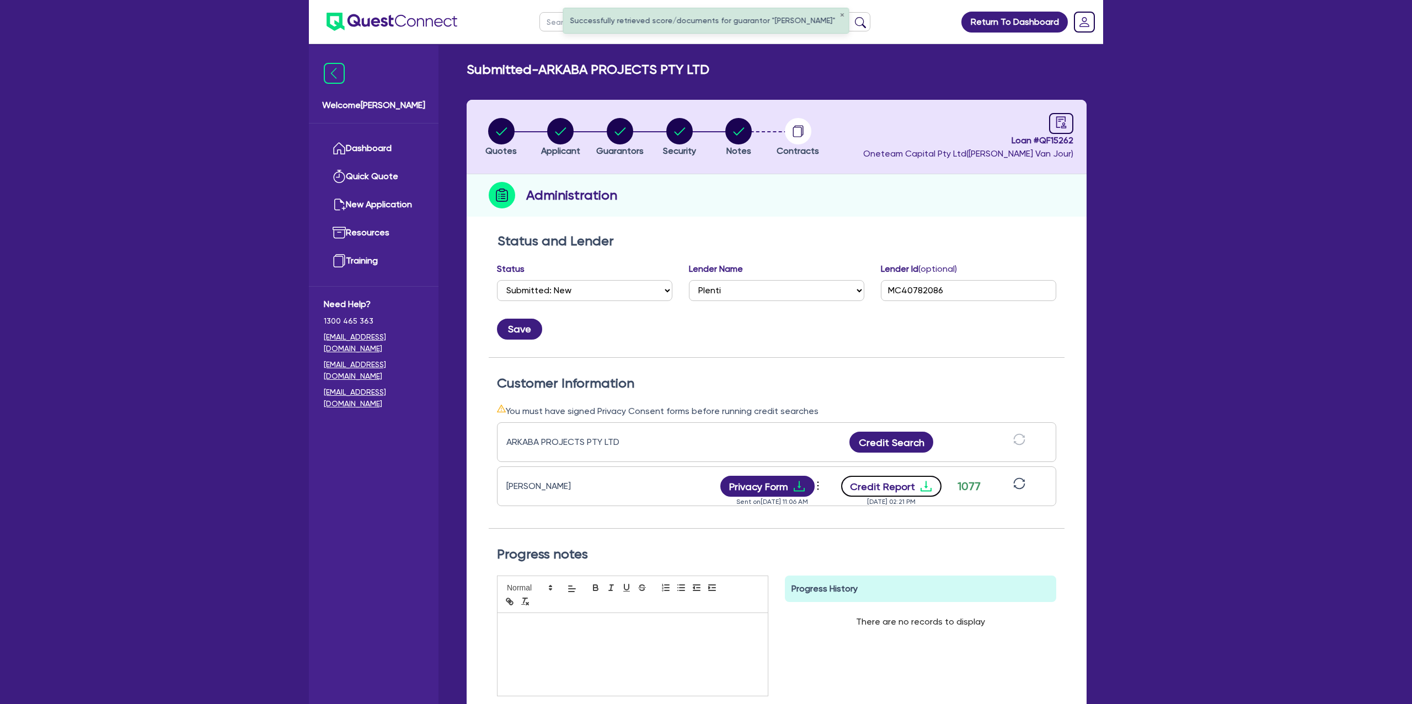
click at [885, 487] on button "Credit Report" at bounding box center [891, 486] width 101 height 21
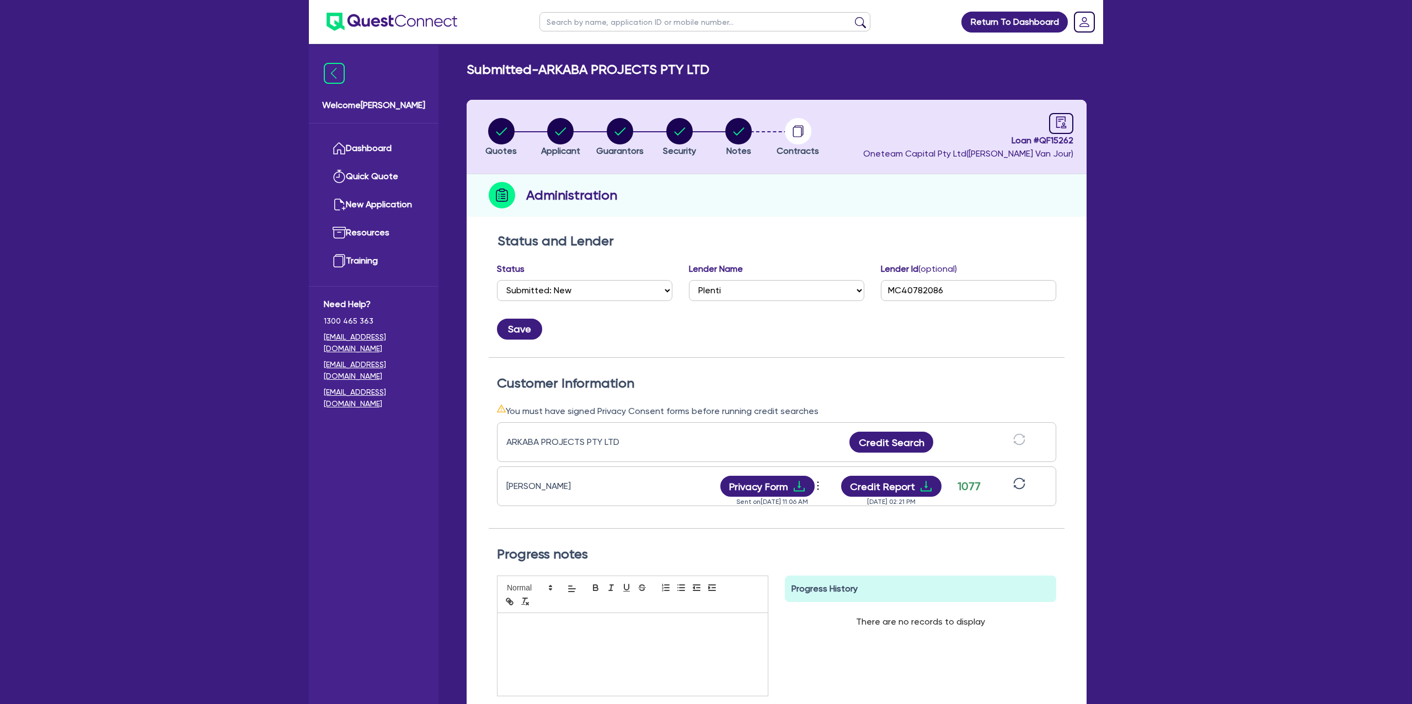
click at [683, 53] on main "Submitted - ARKABA PROJECTS PTY LTD Quotes Applicant Guarantors Security Notes …" at bounding box center [776, 429] width 653 height 770
click at [409, 153] on link "Dashboard" at bounding box center [374, 149] width 100 height 28
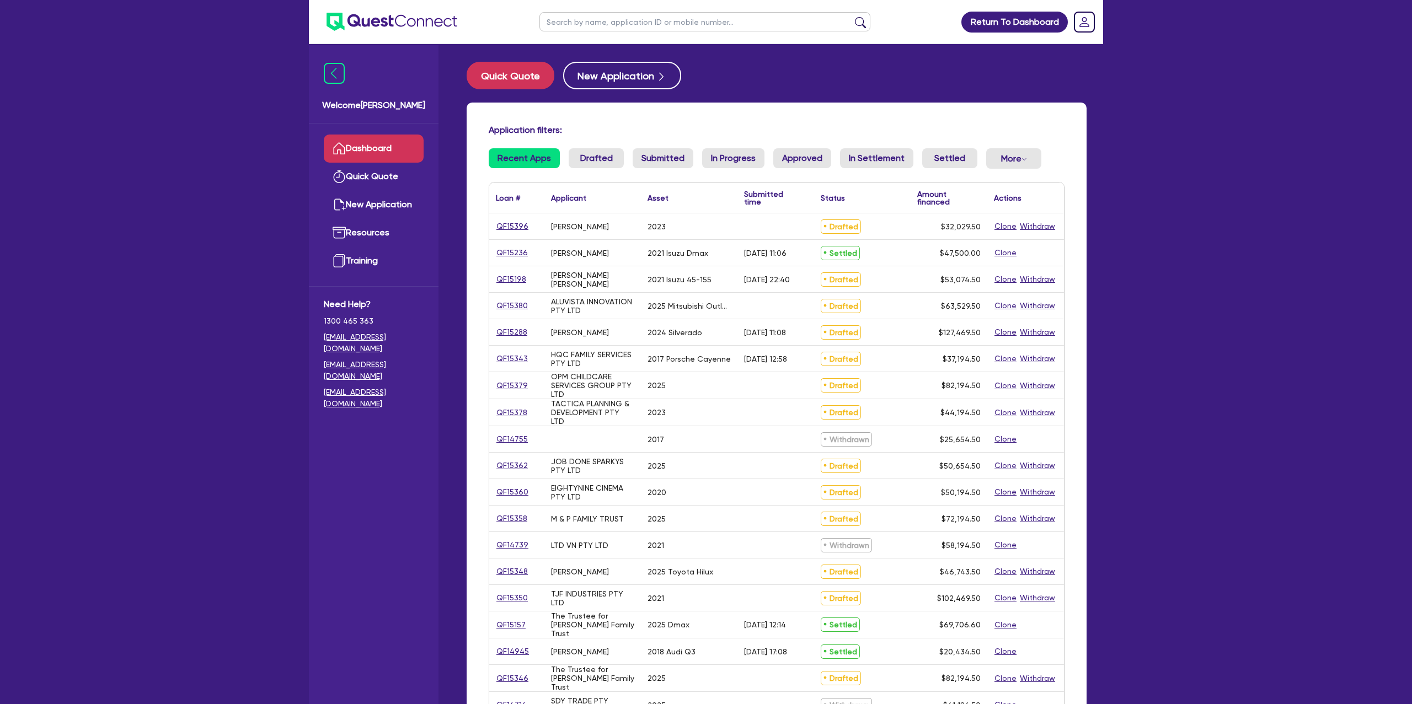
click at [586, 25] on input "text" at bounding box center [704, 21] width 331 height 19
type input "joe"
click at [851, 17] on button "submit" at bounding box center [860, 24] width 18 height 15
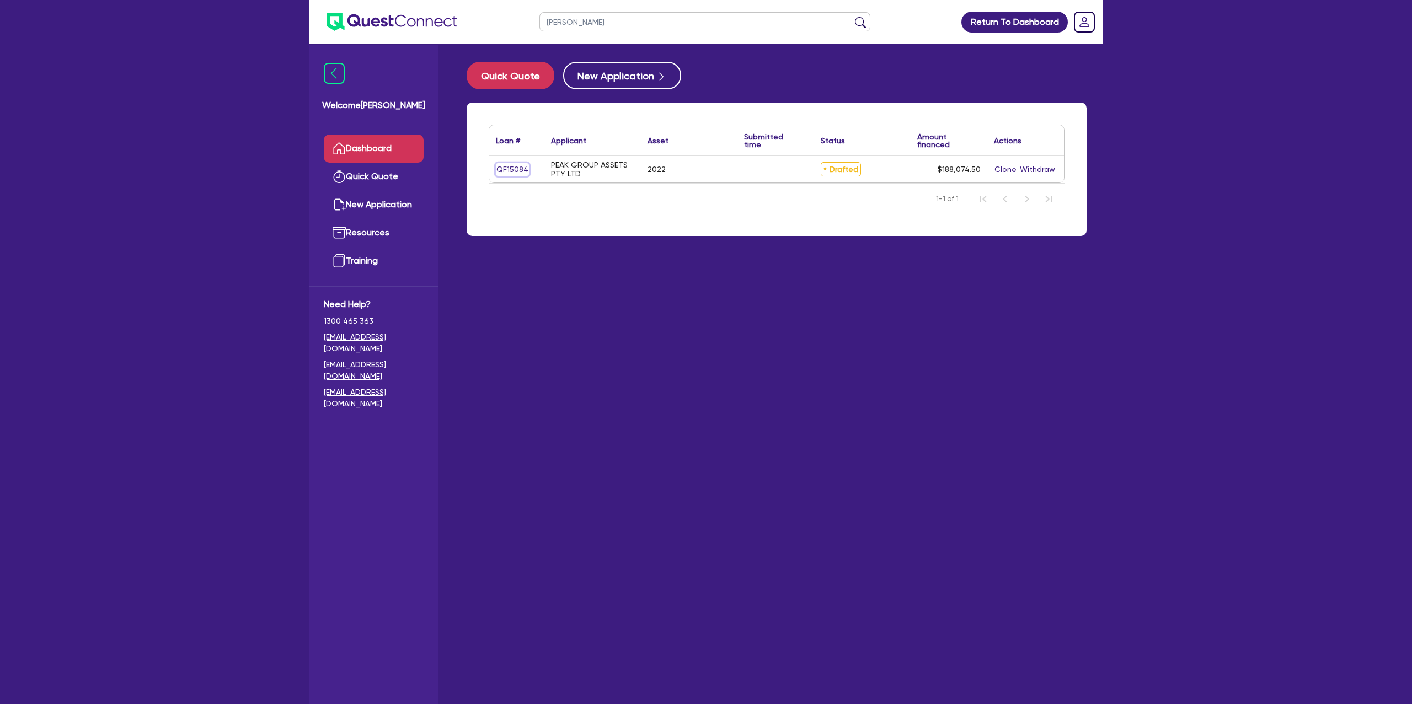
click at [518, 167] on link "QF15084" at bounding box center [512, 169] width 33 height 13
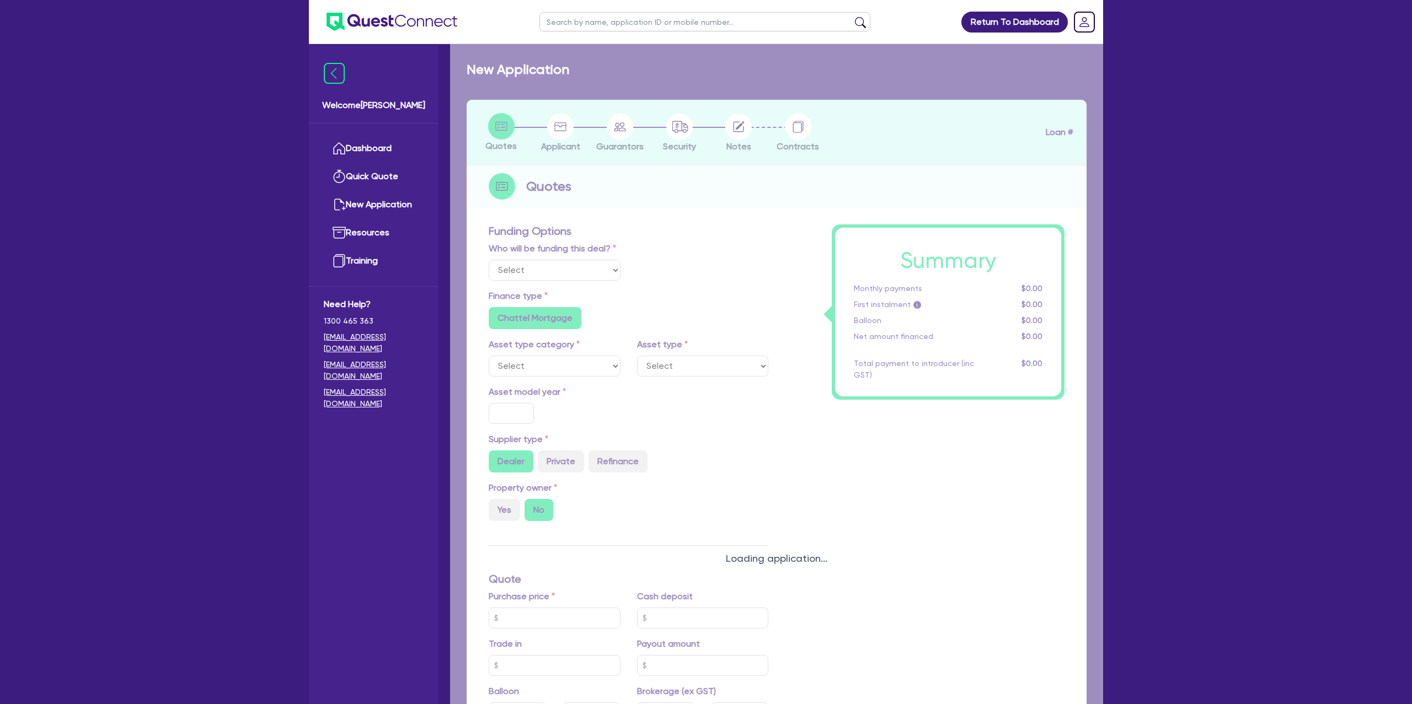
select select "CARS_AND_LIGHT_TRUCKS"
type input "2022"
radio input "true"
type input "185,000"
type input "35"
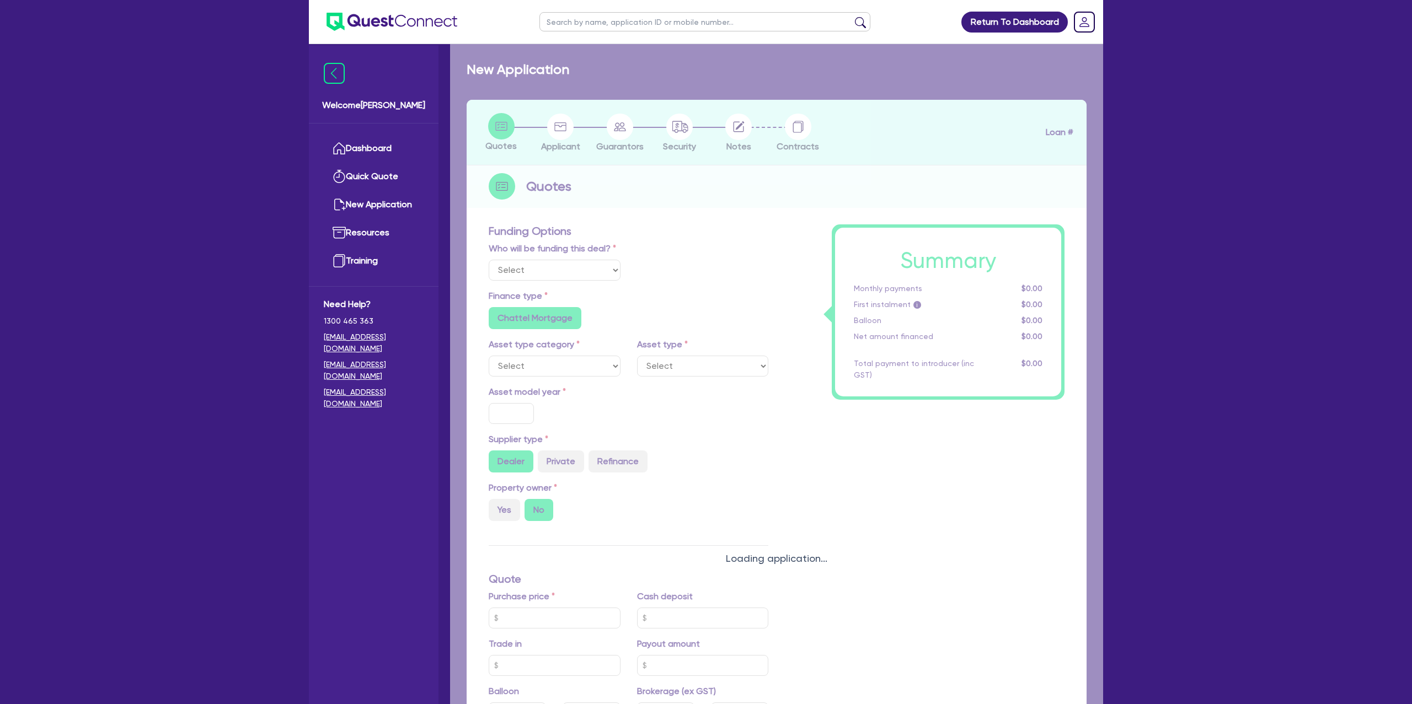
type input "64,750"
type input "6.99"
radio input "false"
type input "2,200"
radio input "true"
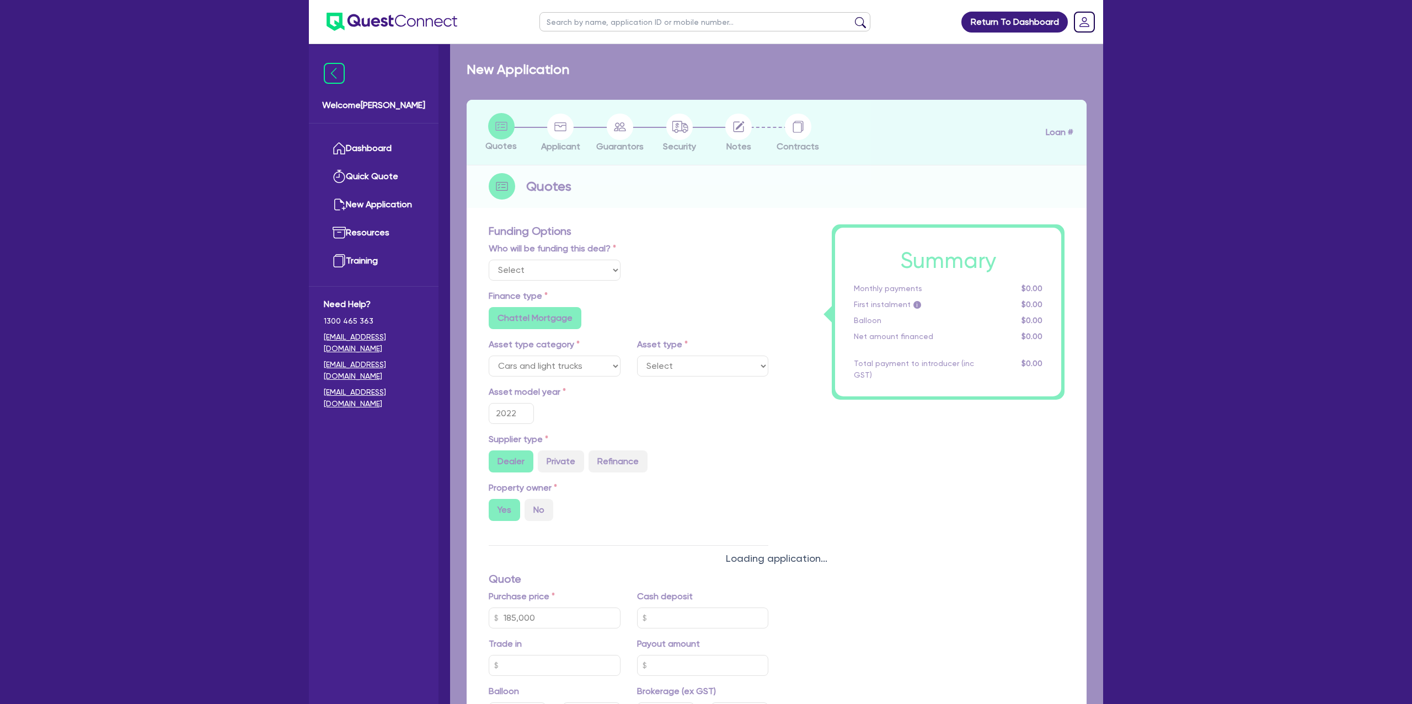
radio input "true"
select select "PASSENGER_VEHICLES"
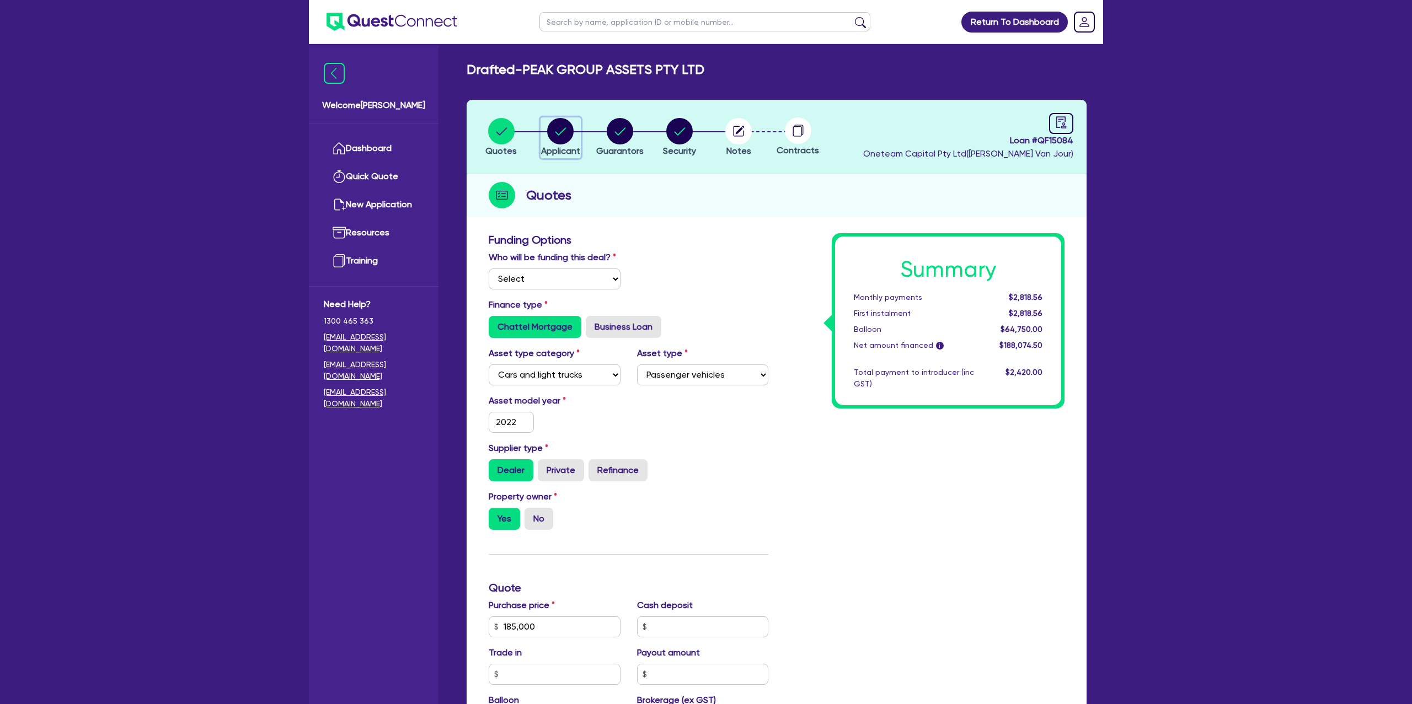
click at [569, 143] on icon "button" at bounding box center [560, 131] width 26 height 26
select select "COMPANY"
select select "BUILDING_CONSTRUCTION"
select select "BUSINESSES_LARGE_CONSTRUCTION_PROJECTS"
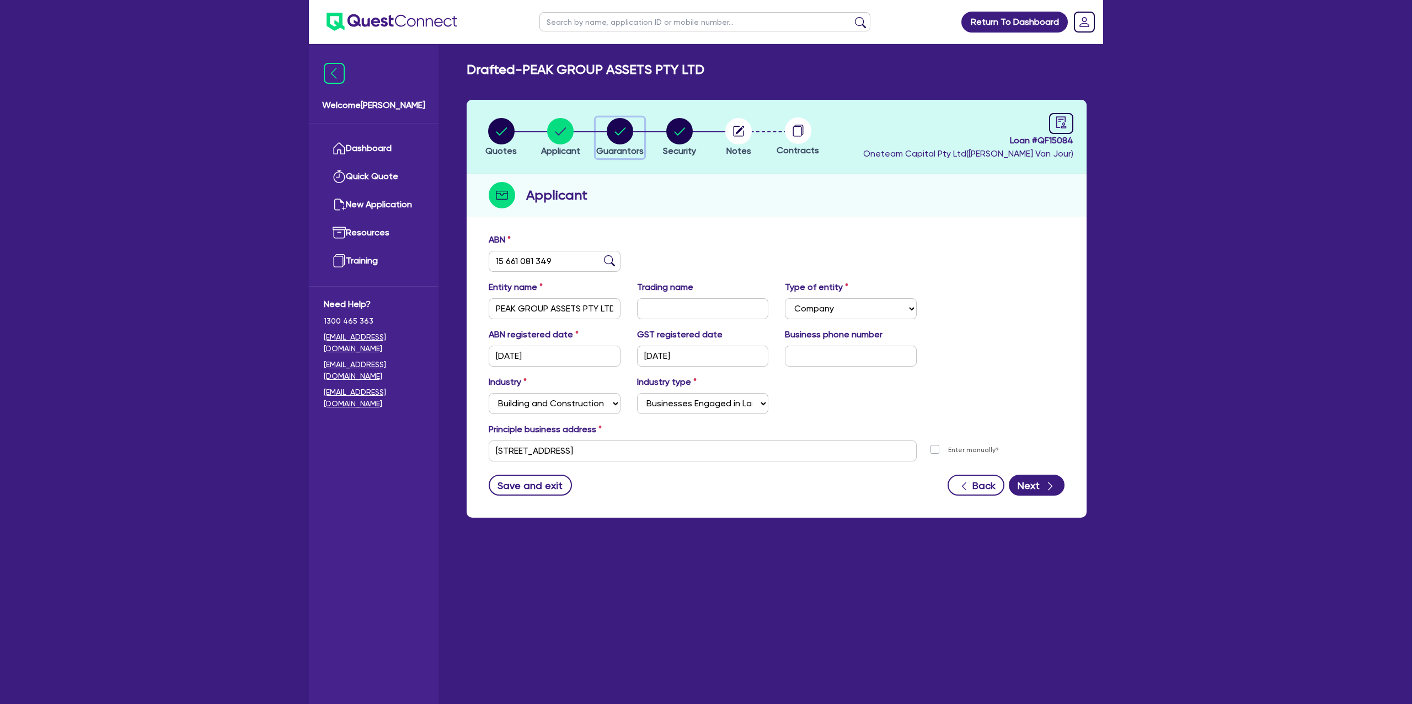
click at [611, 124] on circle "button" at bounding box center [620, 131] width 26 height 26
select select "MR"
select select "QLD"
select select "DE_FACTO"
select select "PROPERTY"
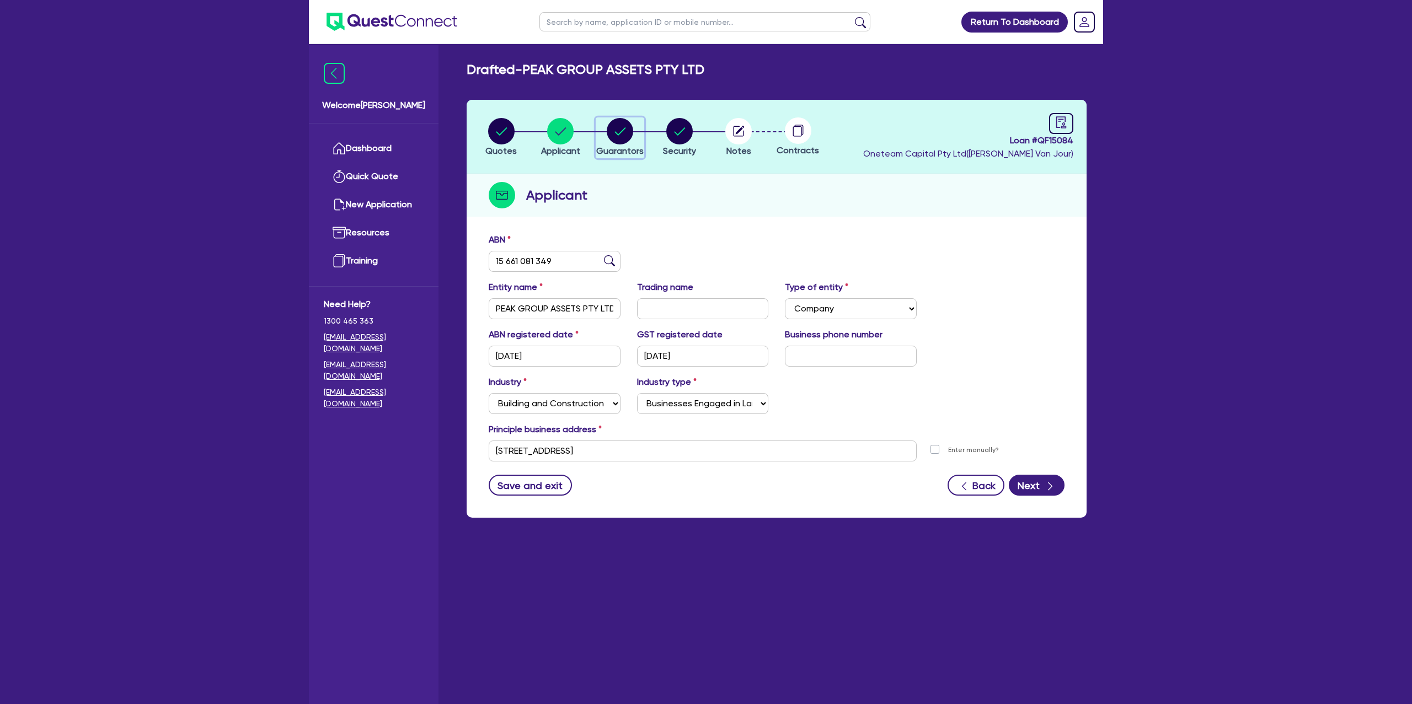
select select "VEHICLE"
select select "MORTGAGE"
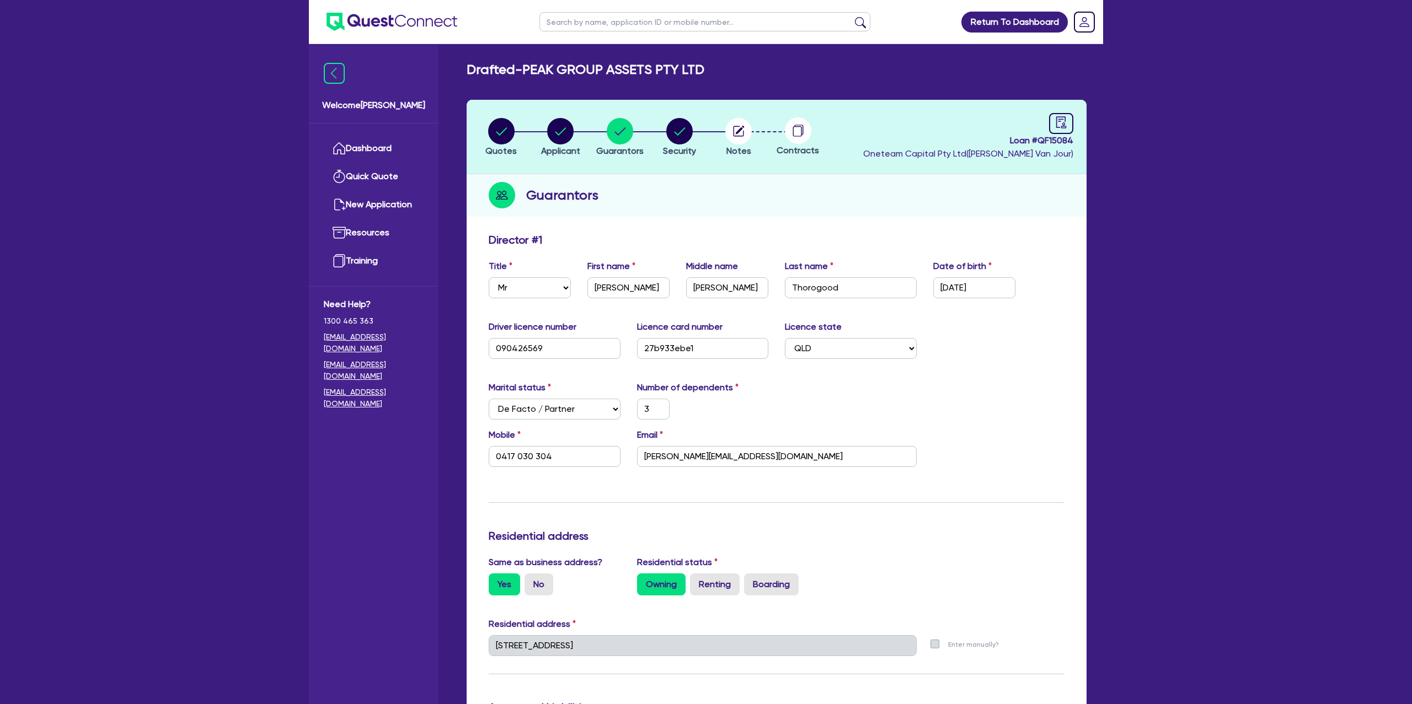
click at [607, 17] on input "text" at bounding box center [704, 21] width 331 height 19
type input "glavic"
click button "submit" at bounding box center [860, 24] width 18 height 15
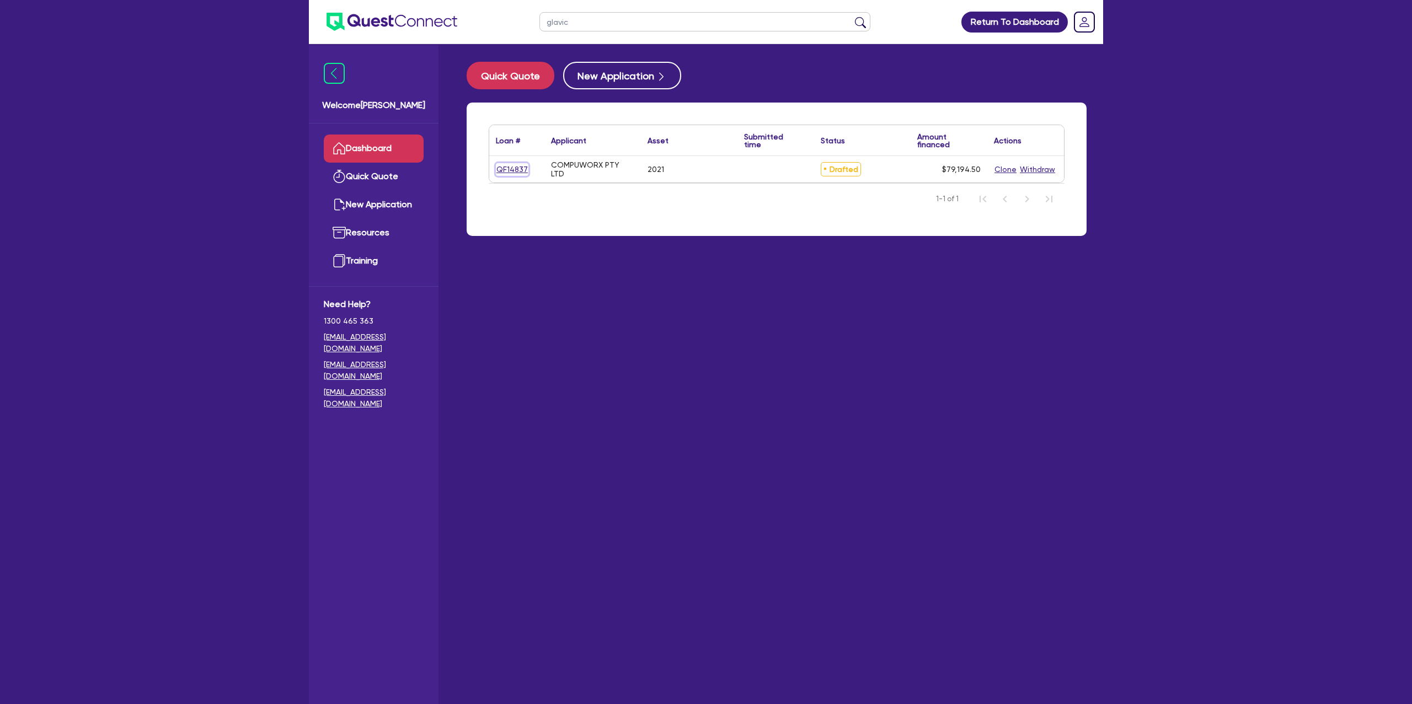
click at [511, 164] on link "QF14837" at bounding box center [512, 169] width 33 height 13
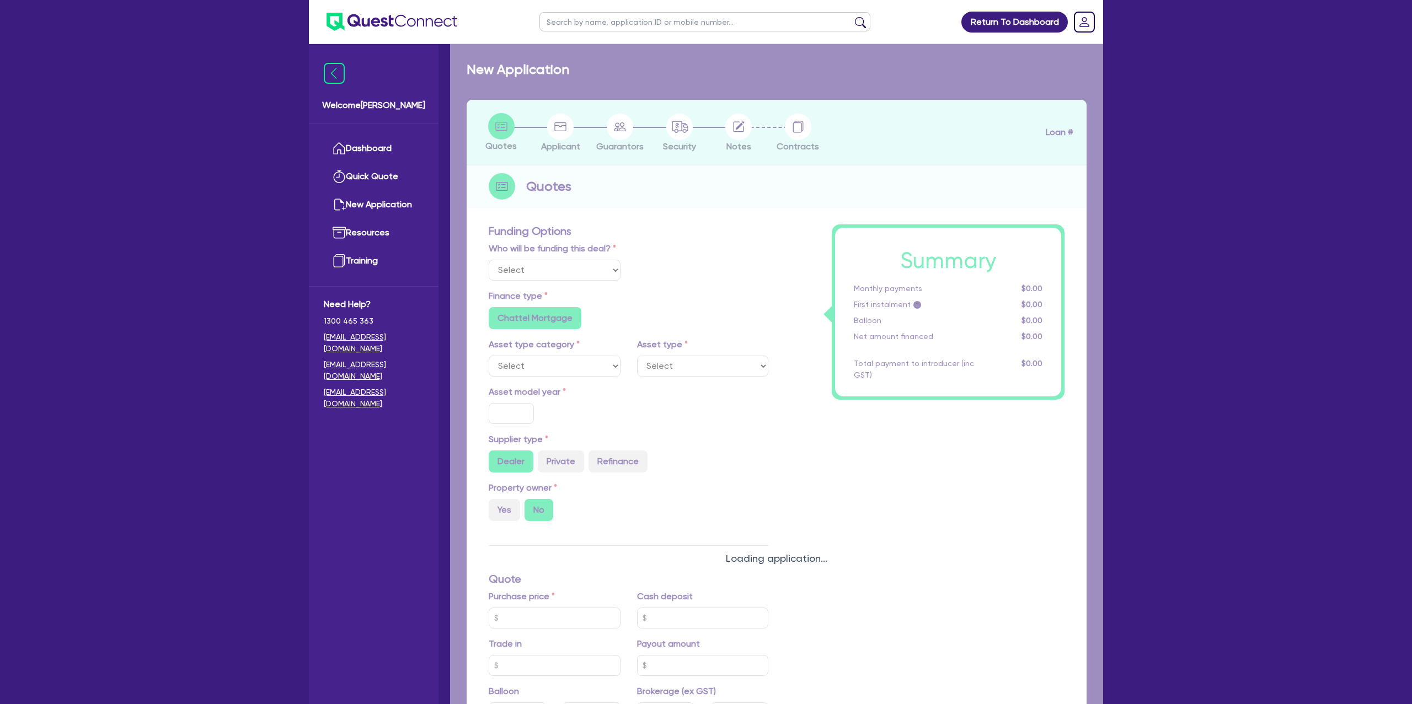
select select "CARS_AND_LIGHT_TRUCKS"
type input "2021"
radio input "false"
radio input "true"
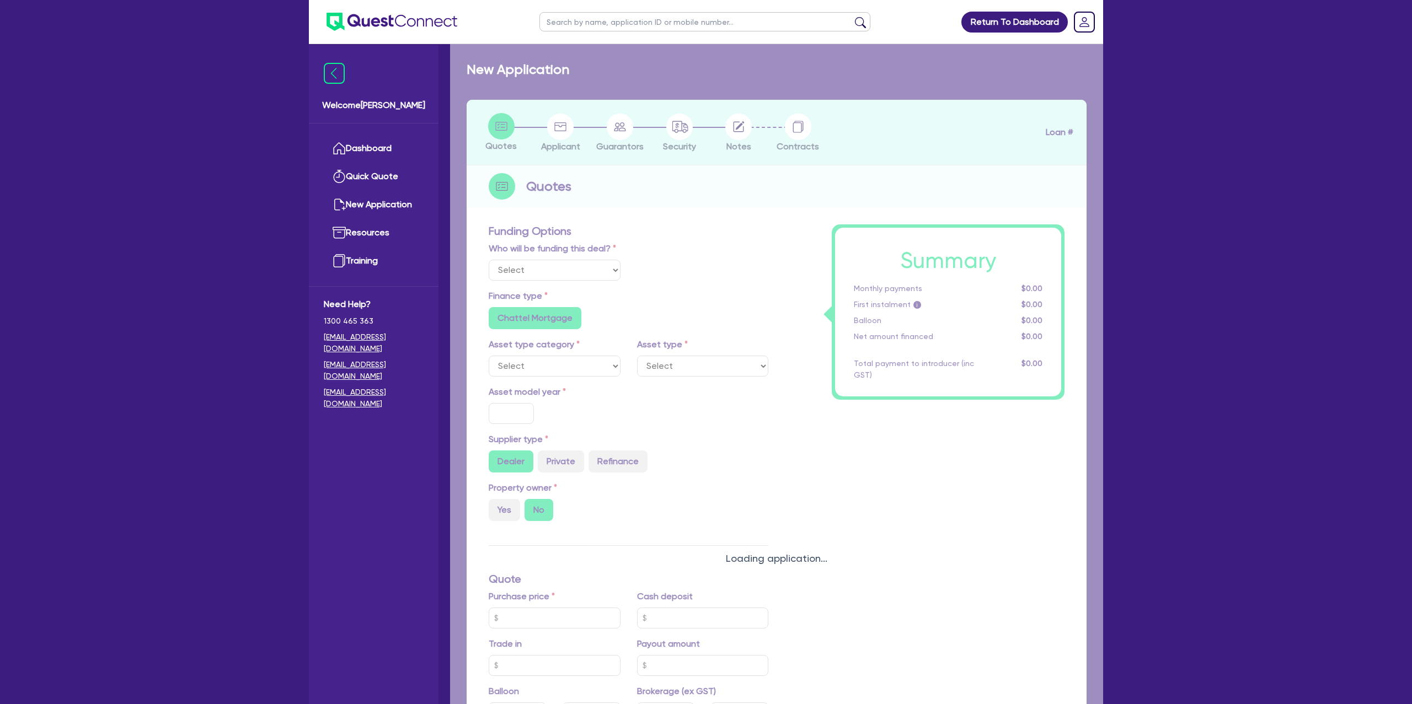
type input "77,000"
type input "10.99"
type input "1,400"
radio input "true"
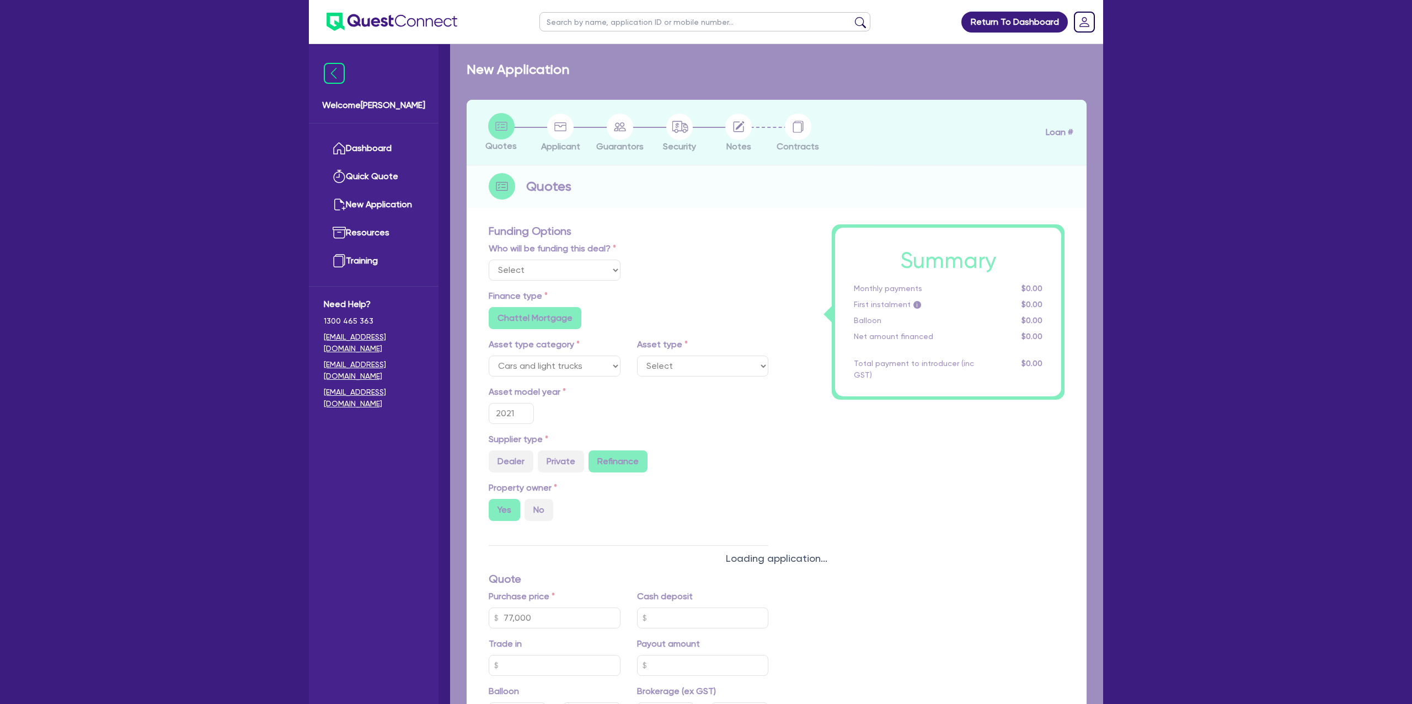
select select "PASSENGER_VEHICLES"
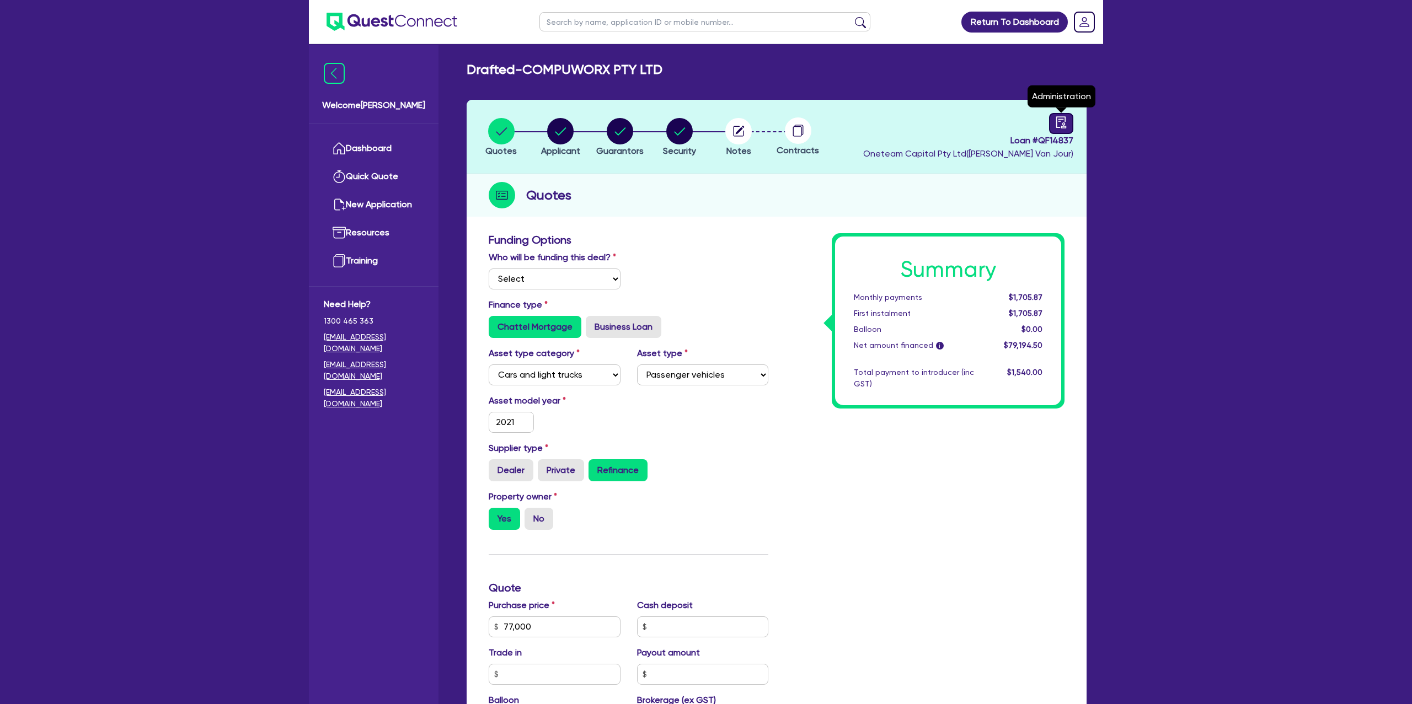
click at [1059, 119] on icon "audit" at bounding box center [1061, 122] width 10 height 12
select select "DRAFTED_NEW"
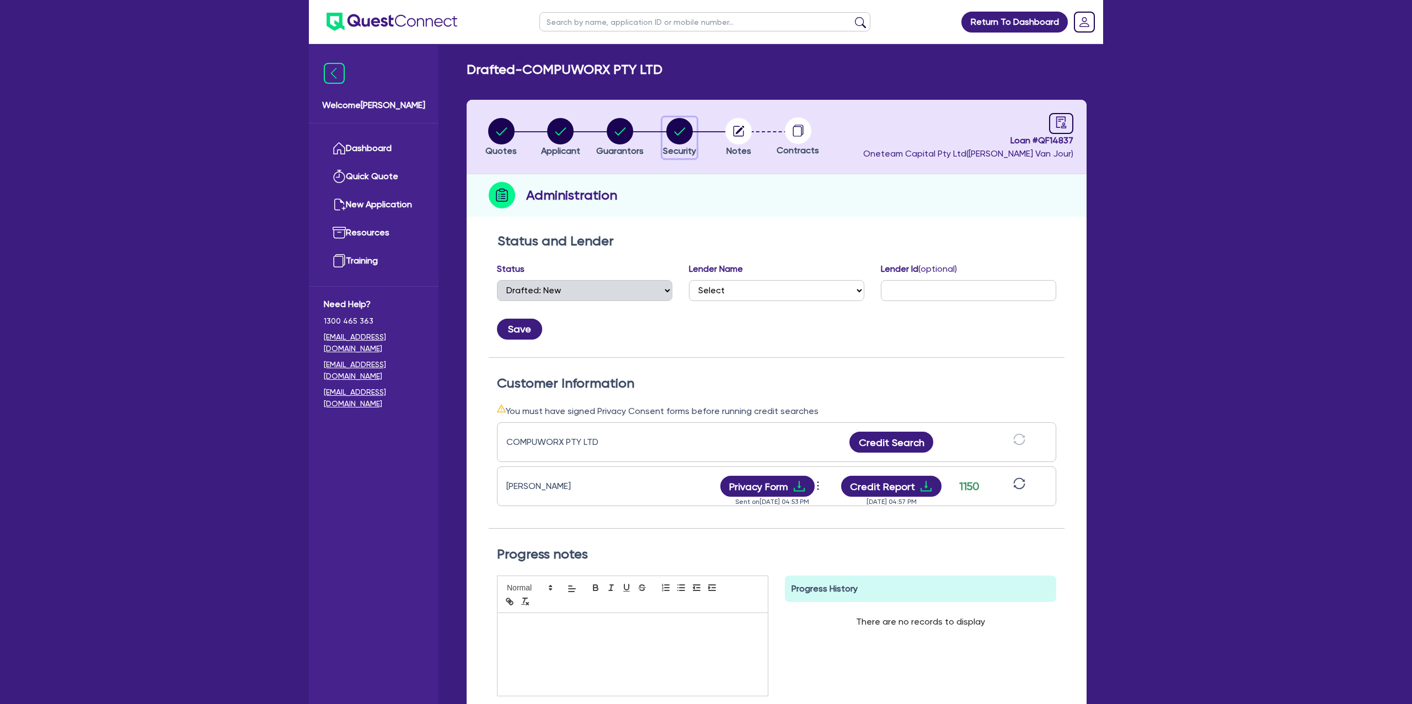
click at [682, 132] on circle "button" at bounding box center [679, 131] width 26 height 26
select select "CARS_AND_LIGHT_TRUCKS"
select select "PASSENGER_VEHICLES"
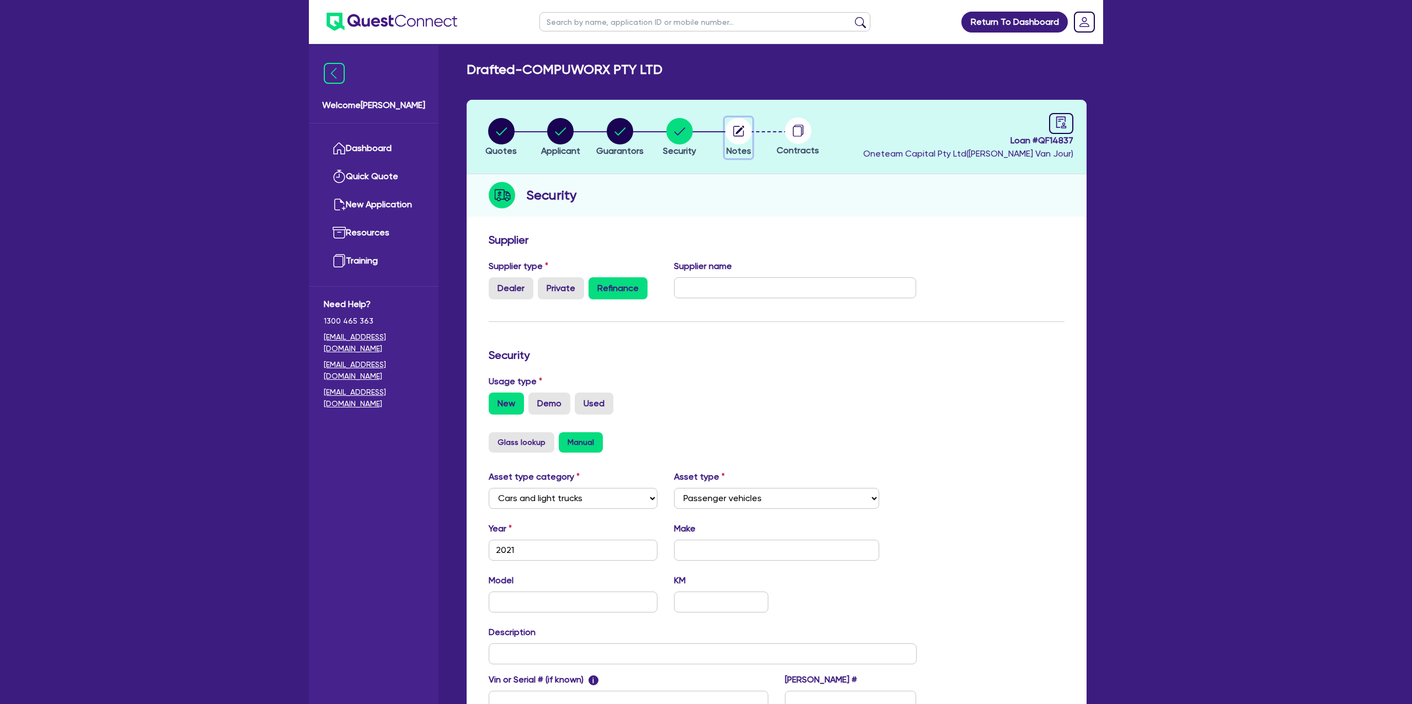
click at [737, 130] on icon "button" at bounding box center [740, 130] width 9 height 9
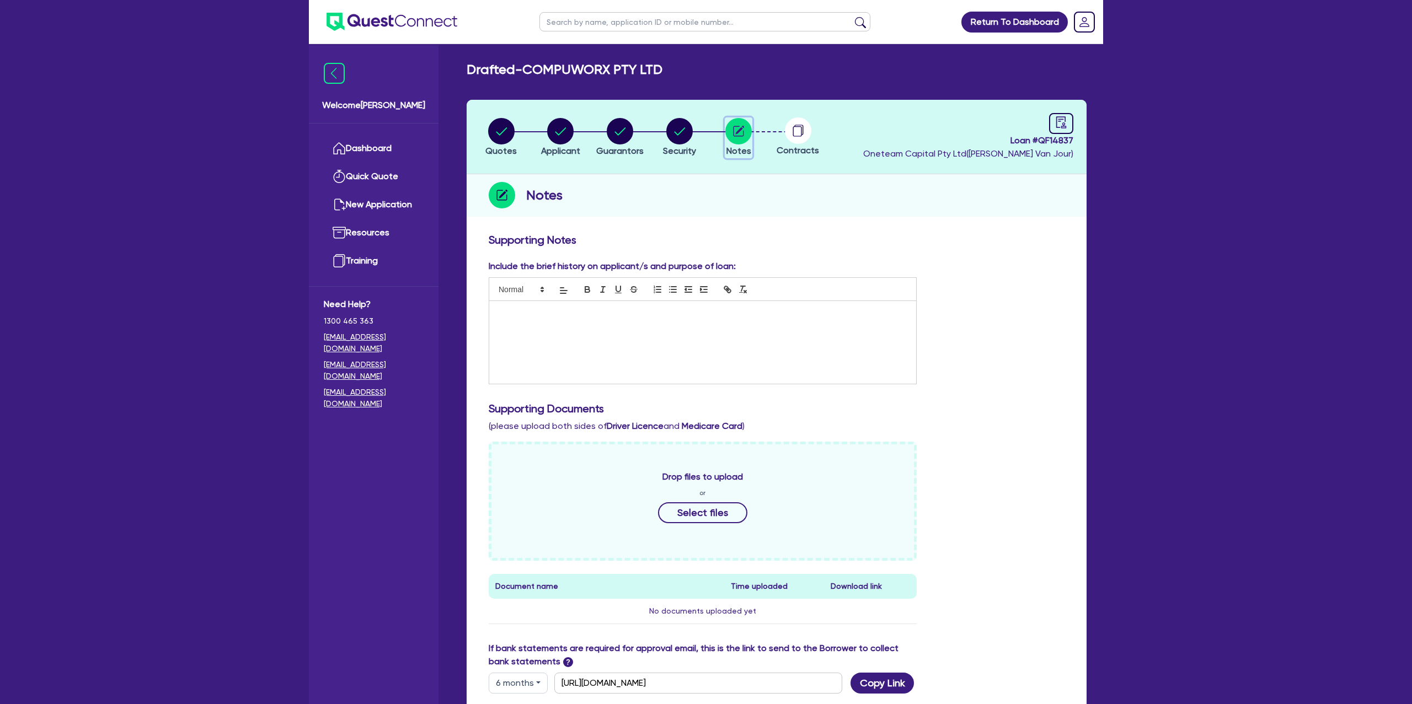
scroll to position [206, 0]
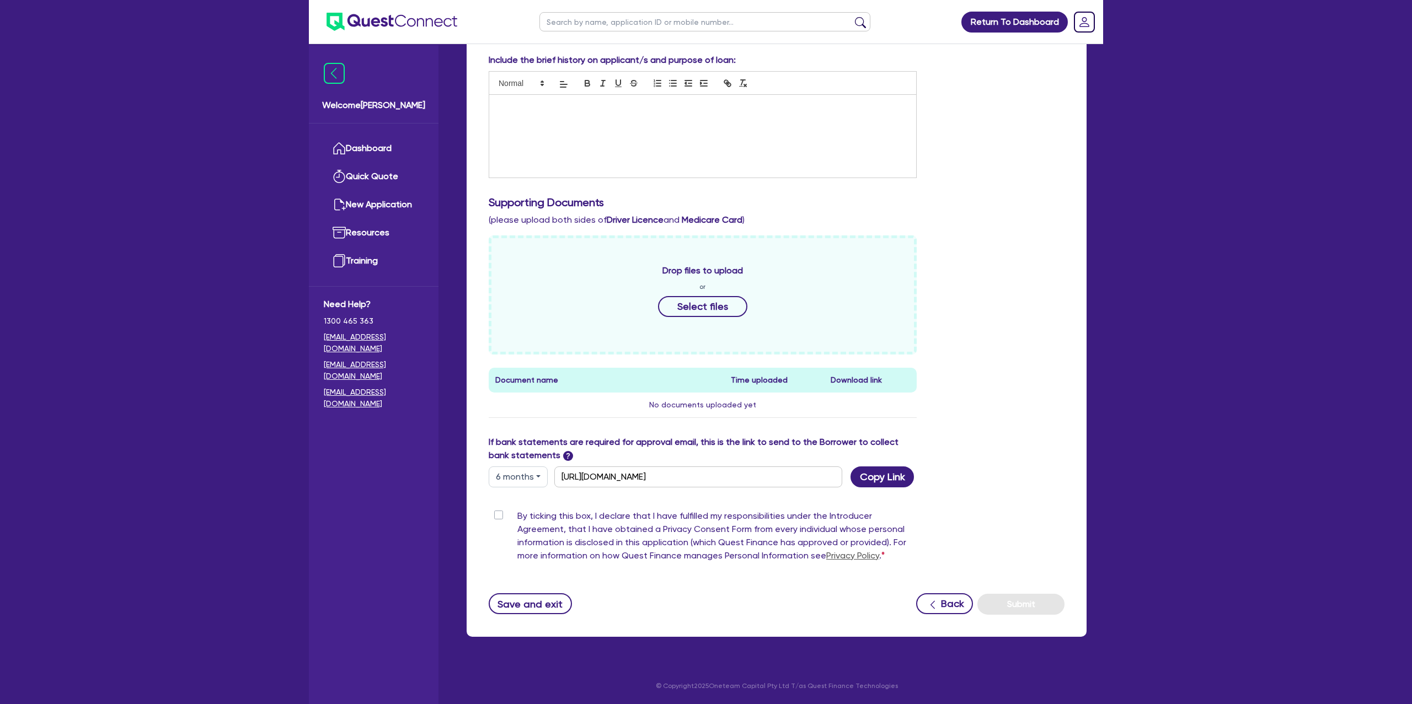
click at [519, 477] on button "6 months" at bounding box center [518, 476] width 59 height 21
click at [538, 513] on link "6 months" at bounding box center [532, 523] width 87 height 20
click at [905, 480] on button "Copy Link" at bounding box center [881, 476] width 63 height 21
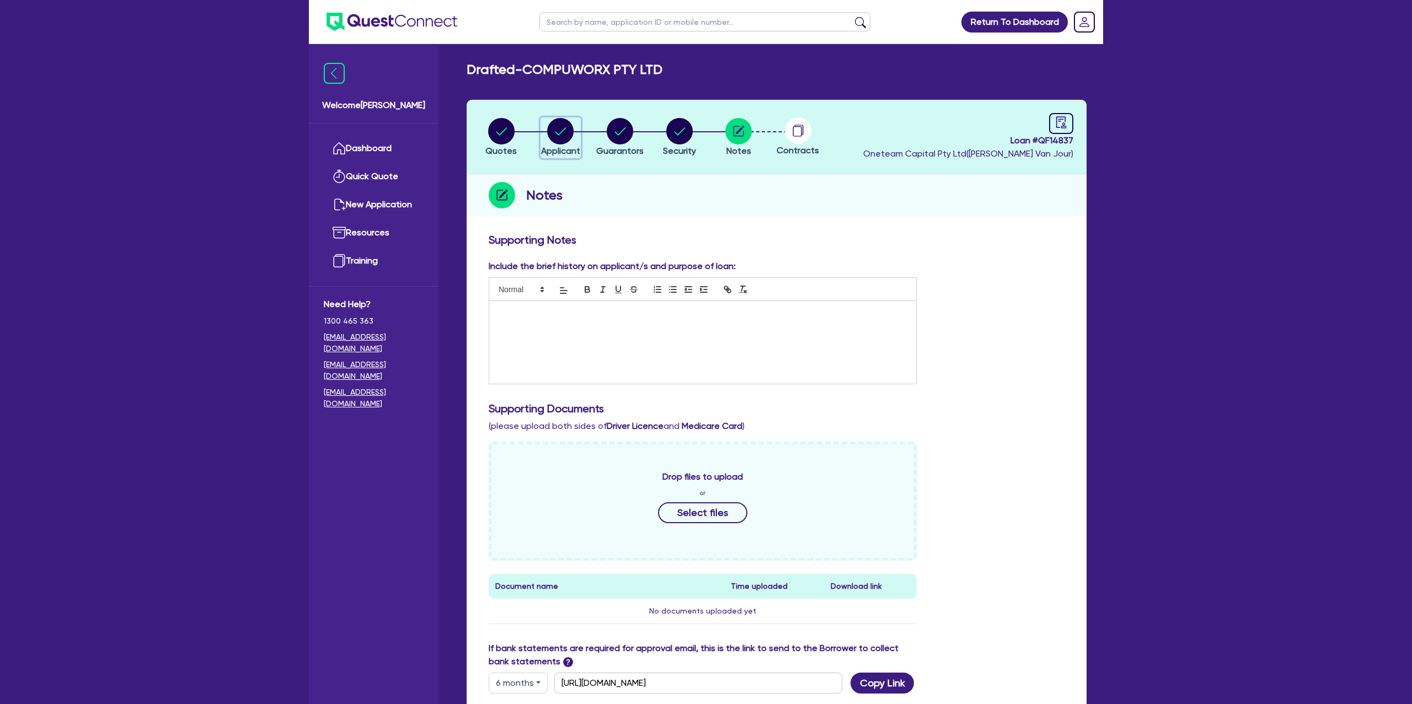
drag, startPoint x: 557, startPoint y: 121, endPoint x: 569, endPoint y: 125, distance: 12.4
click at [558, 121] on circle "button" at bounding box center [560, 131] width 26 height 26
select select "COMPANY"
select select "ADMINISTRATIVE_SUPPORT"
select select "EMPLOYMENT"
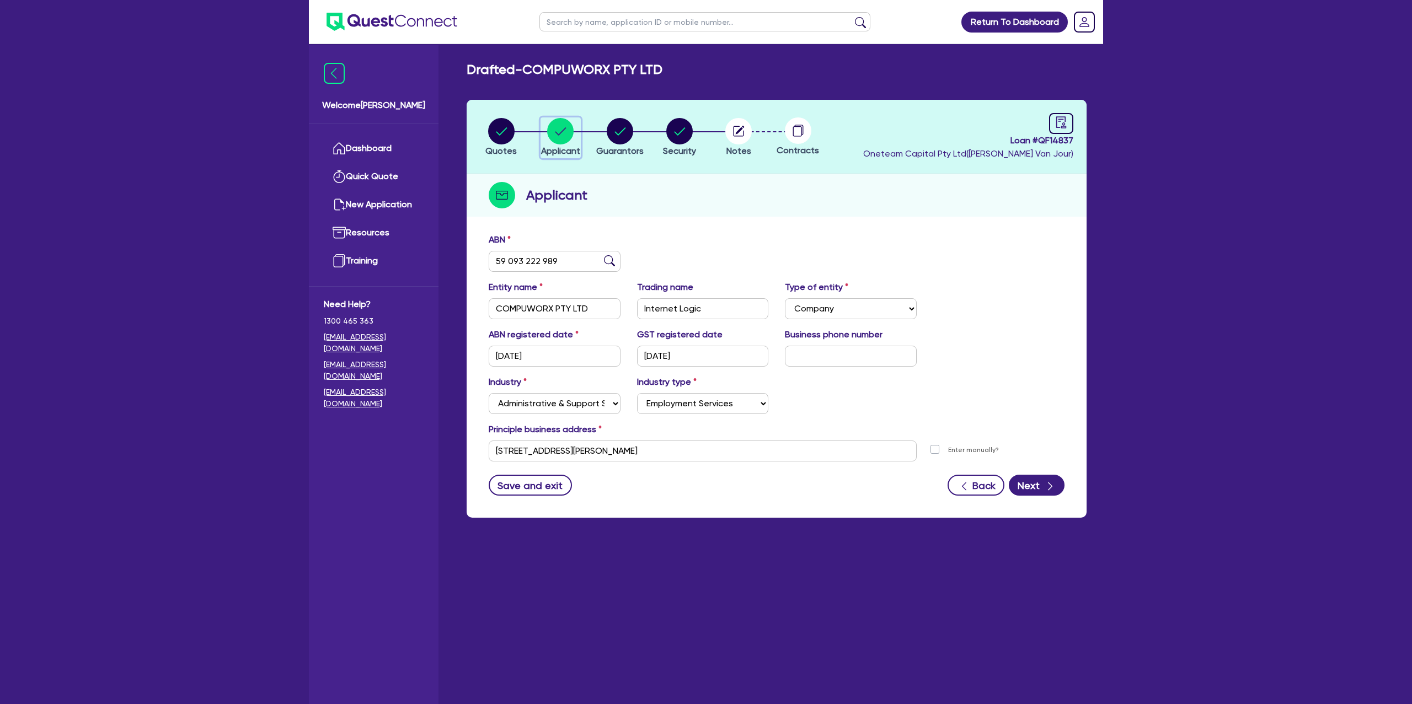
scroll to position [44, 0]
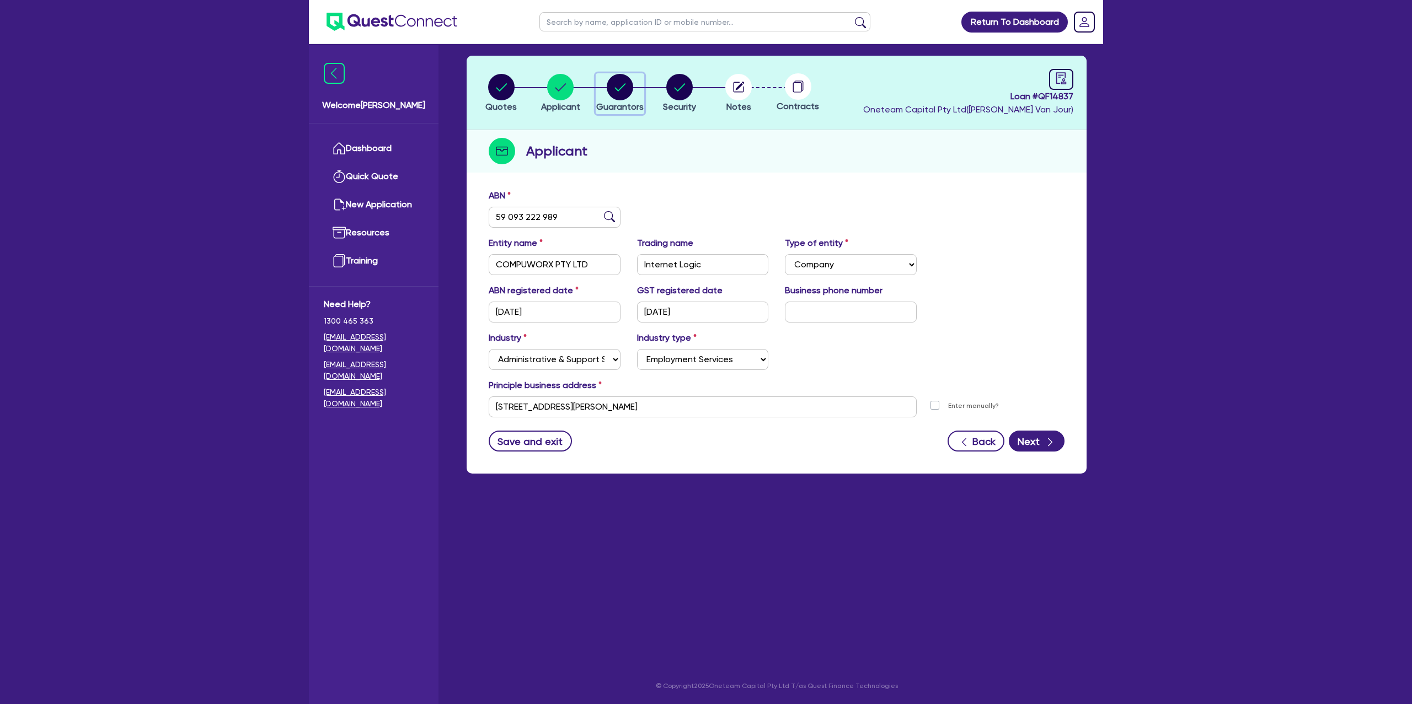
drag, startPoint x: 618, startPoint y: 88, endPoint x: 634, endPoint y: 102, distance: 21.1
click at [617, 88] on circle "button" at bounding box center [620, 87] width 26 height 26
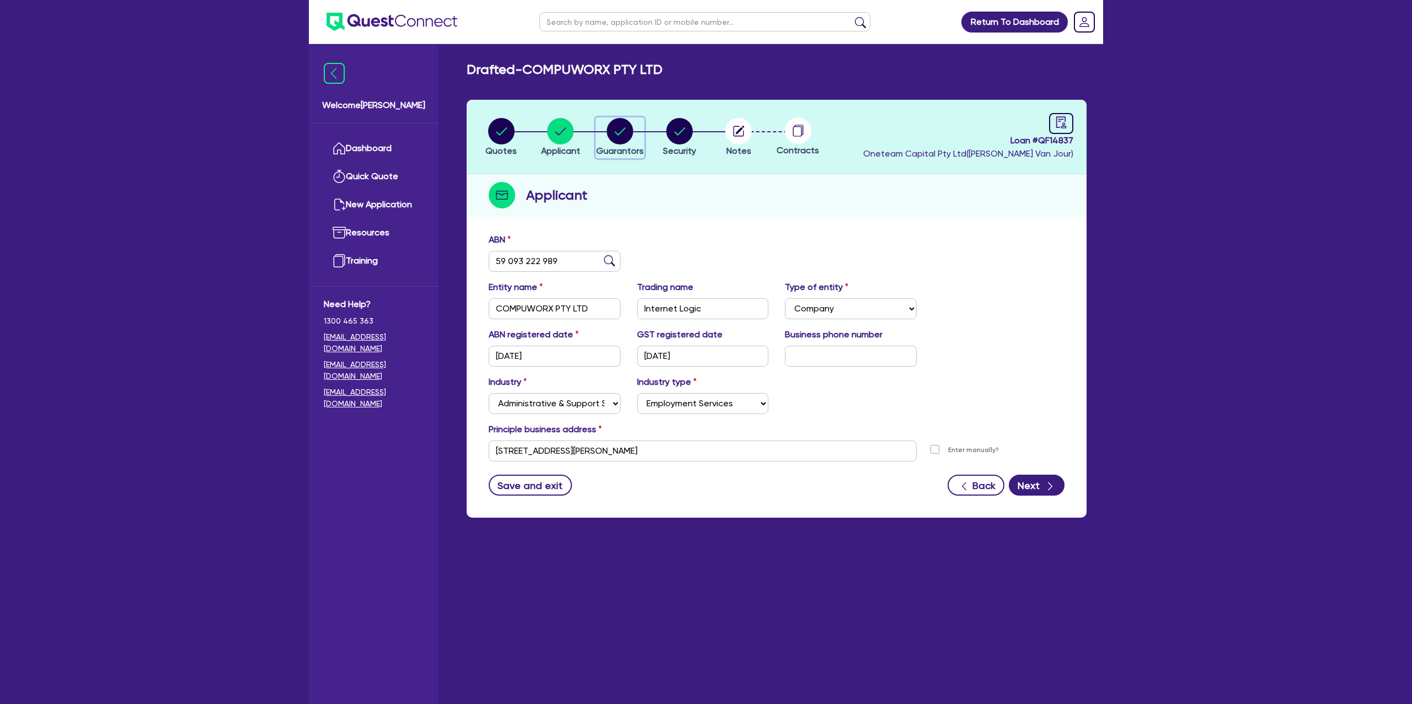
select select "MR"
select select "VIC"
select select "MARRIED"
select select "CASH"
select select "PROPERTY"
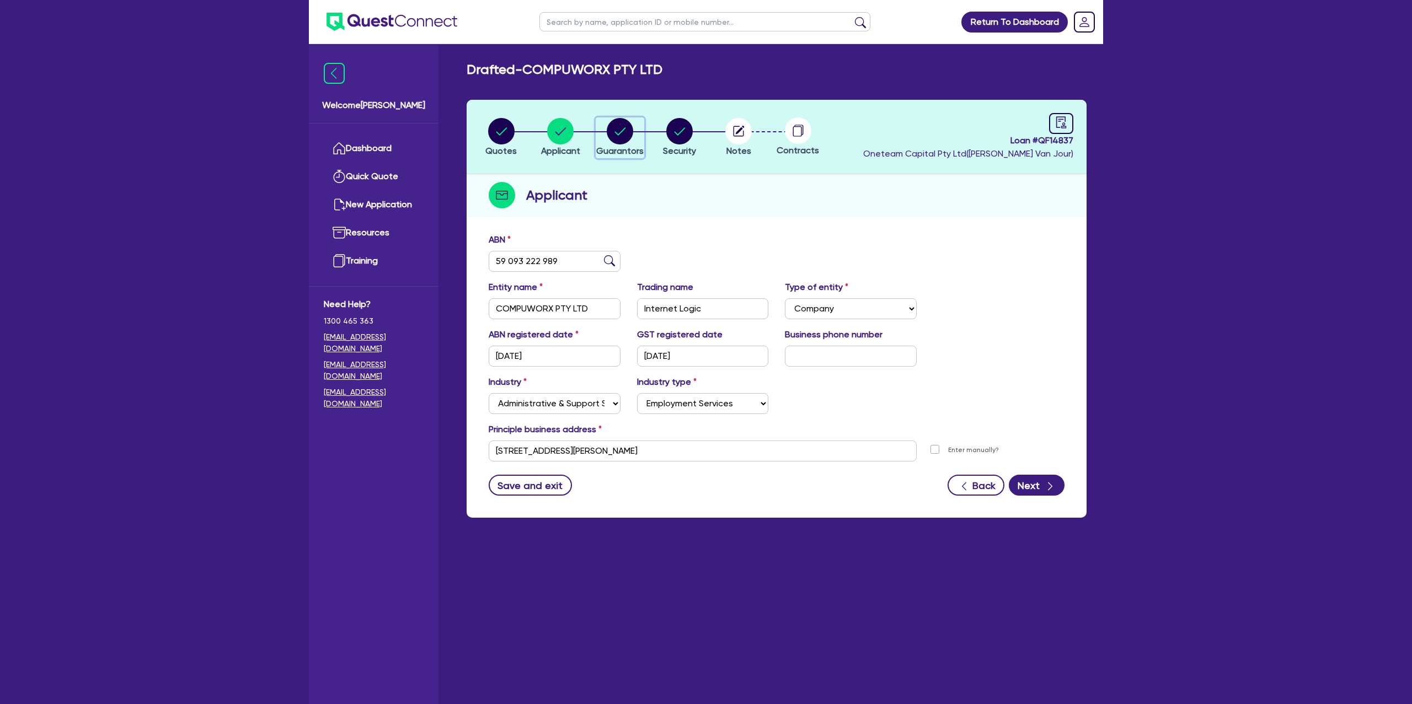
select select "VEHICLE"
select select "TRAILER"
select select "VEHICLE_LOAN"
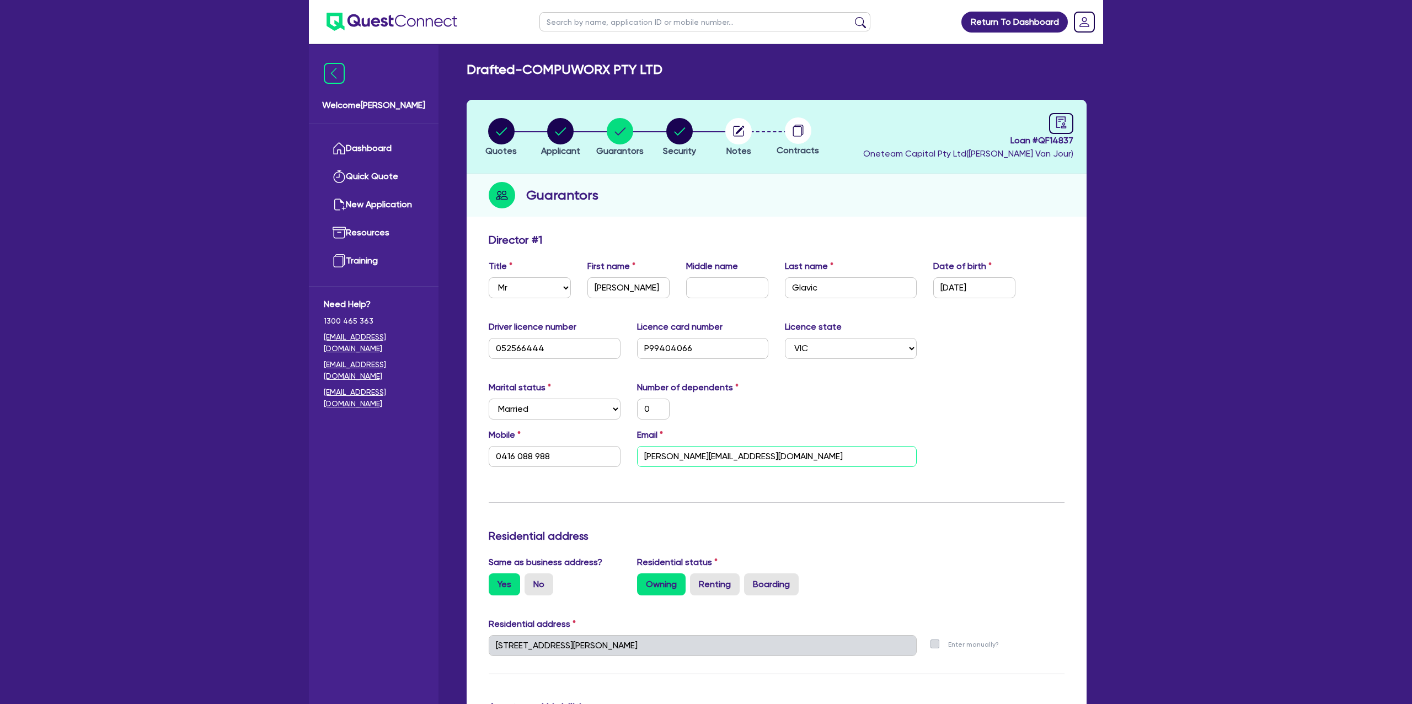
click at [685, 453] on input "joe@i-logic.com.au" at bounding box center [777, 456] width 280 height 21
drag, startPoint x: 569, startPoint y: 67, endPoint x: 722, endPoint y: 40, distance: 155.1
click at [745, 70] on div "Drafted - COMPUWORX PTY LTD" at bounding box center [776, 70] width 636 height 16
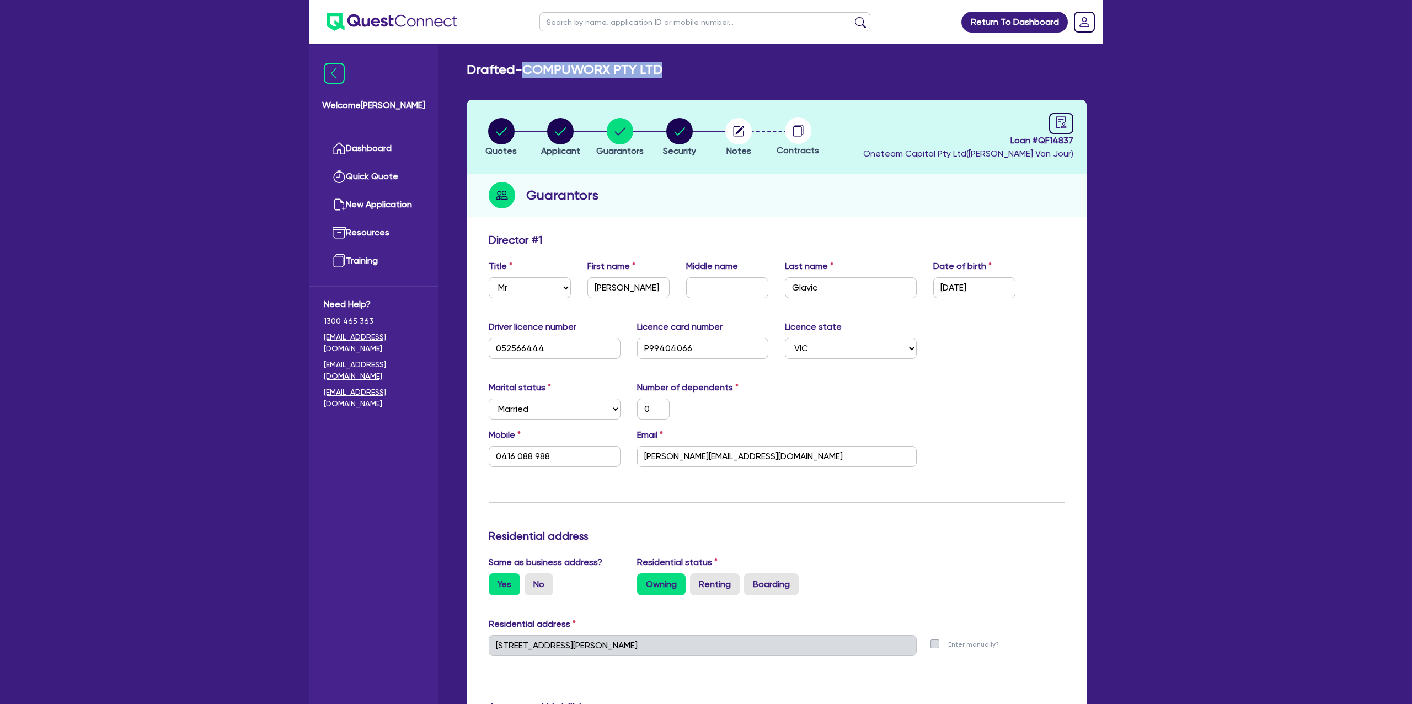
copy h2 "COMPUWORX PTY LTD"
click at [874, 165] on header "Quotes Applicant Guarantors Security Notes Contracts Loan # QF14837 Oneteam Cap…" at bounding box center [776, 137] width 620 height 74
drag, startPoint x: 1053, startPoint y: 113, endPoint x: 1050, endPoint y: 141, distance: 27.7
click at [1053, 114] on div at bounding box center [1061, 123] width 24 height 21
select select "DRAFTED_NEW"
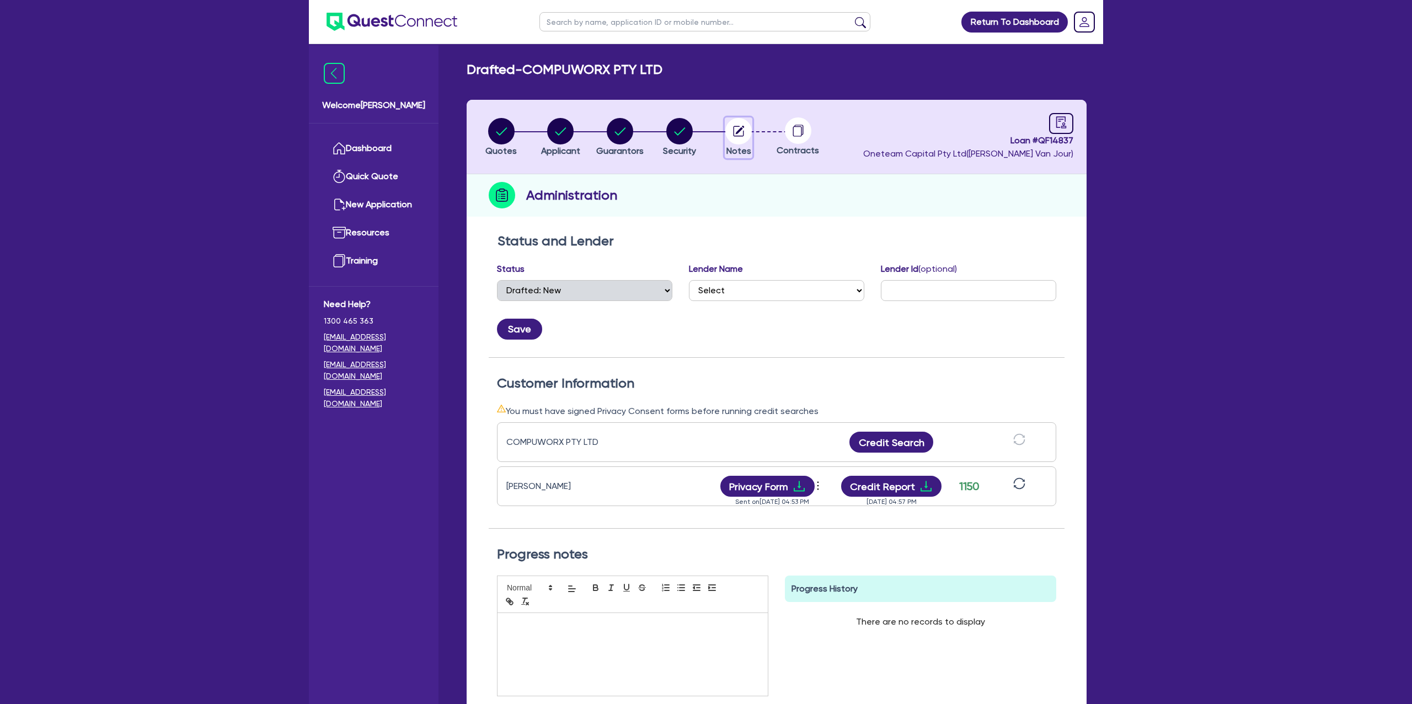
click at [746, 132] on circle "button" at bounding box center [738, 131] width 26 height 26
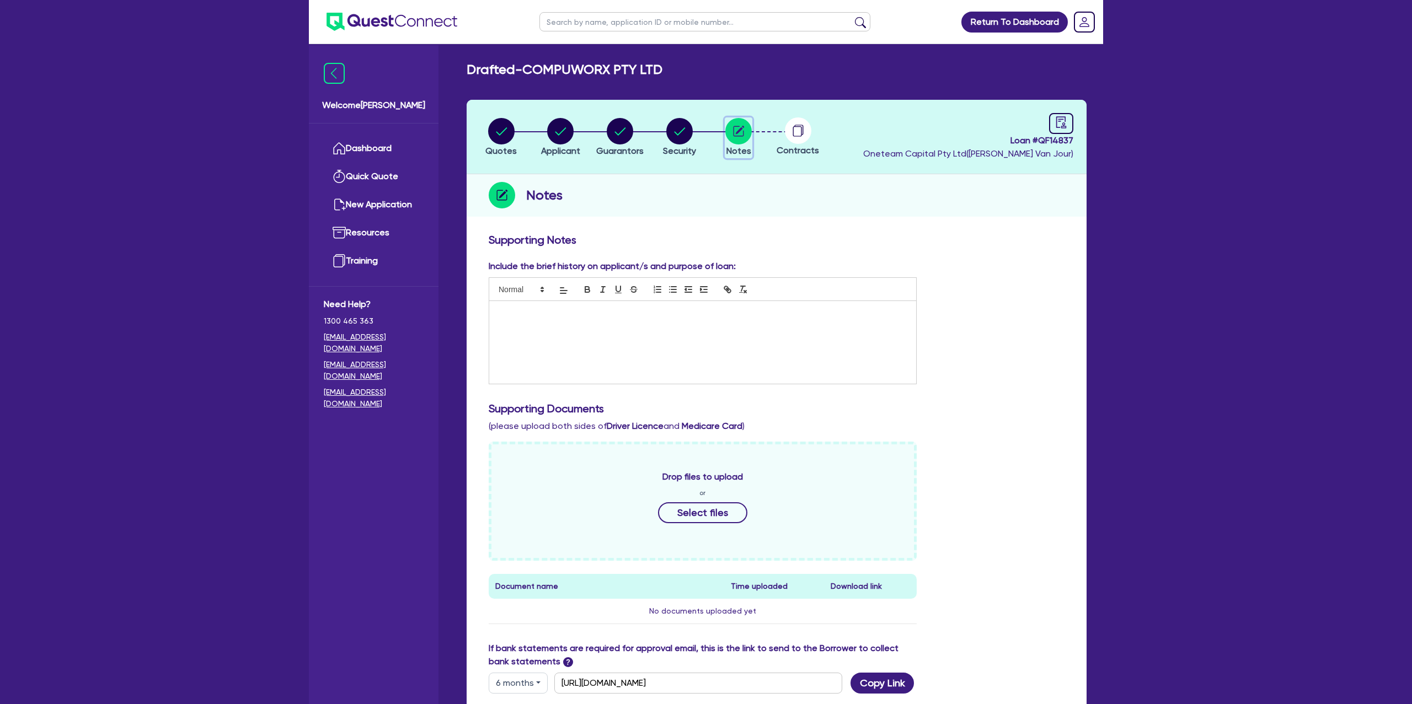
scroll to position [206, 0]
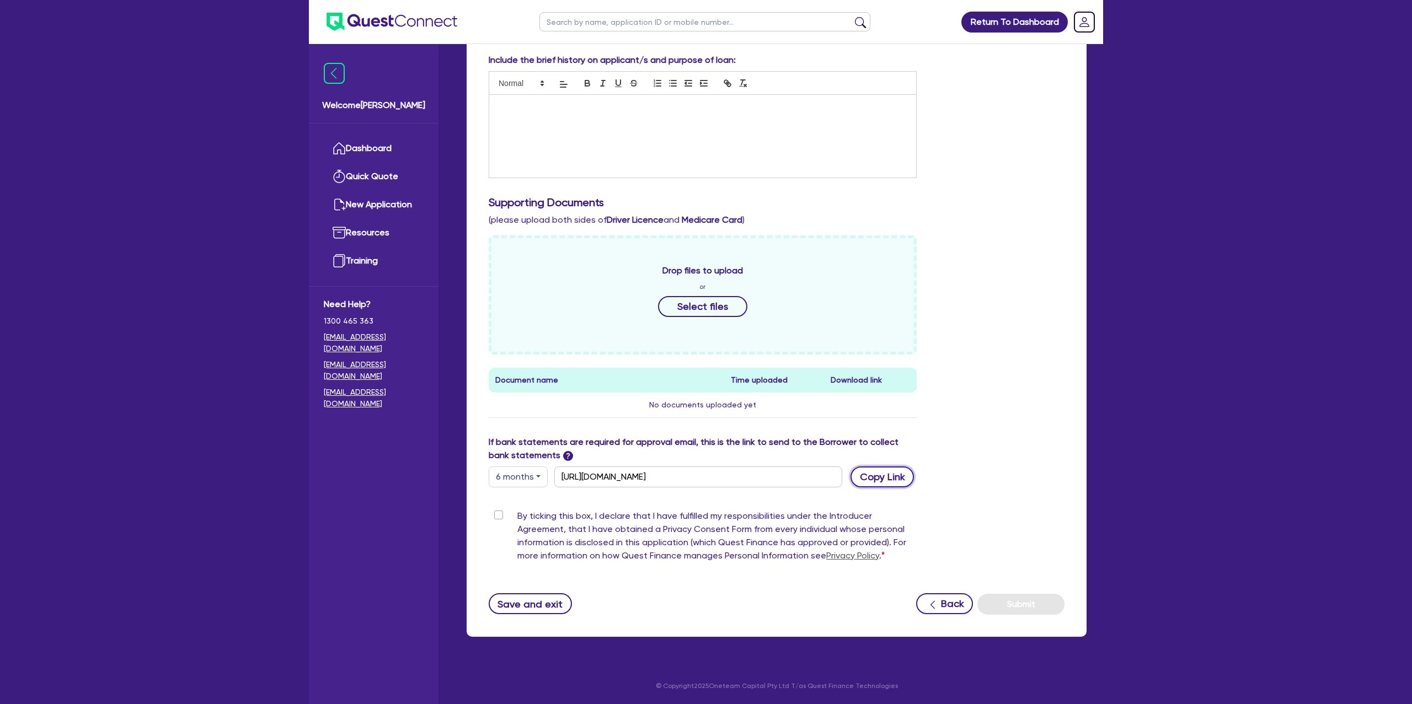
click at [896, 470] on button "Copy Link" at bounding box center [881, 476] width 63 height 21
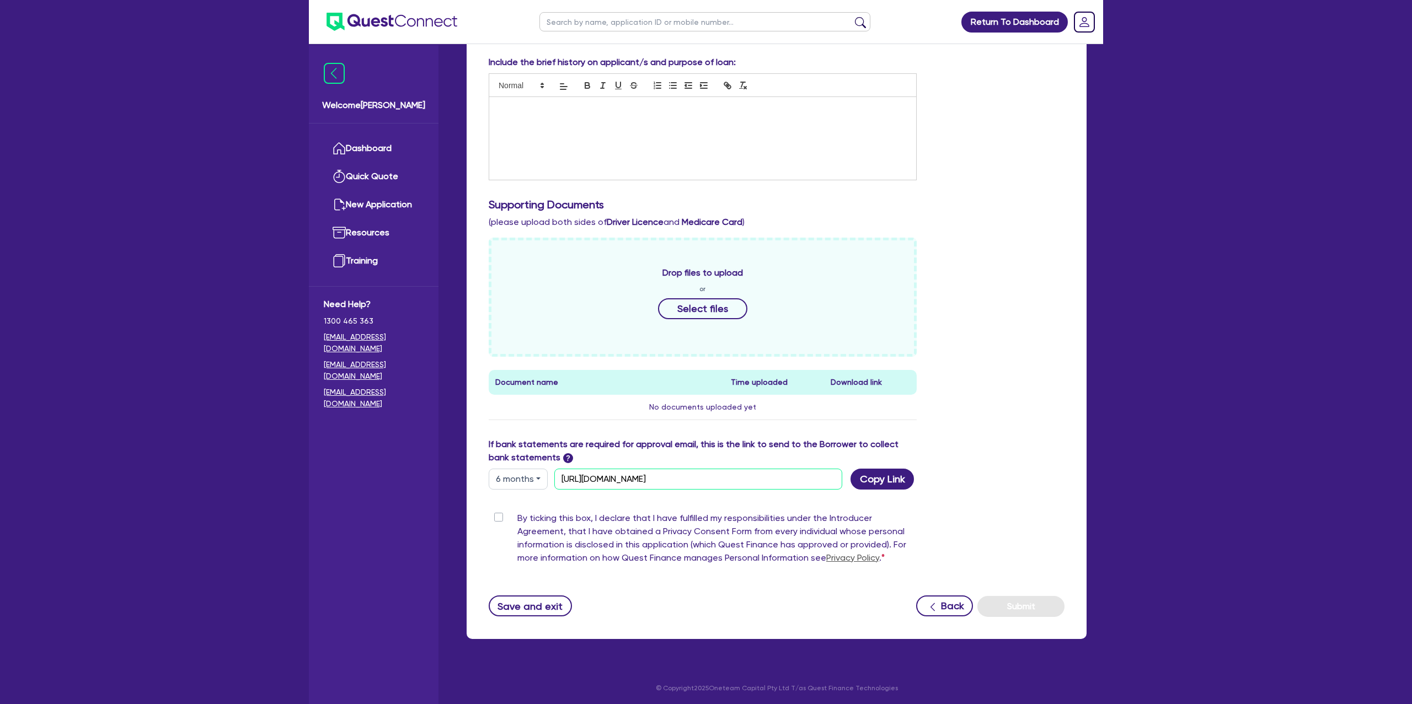
scroll to position [0, 0]
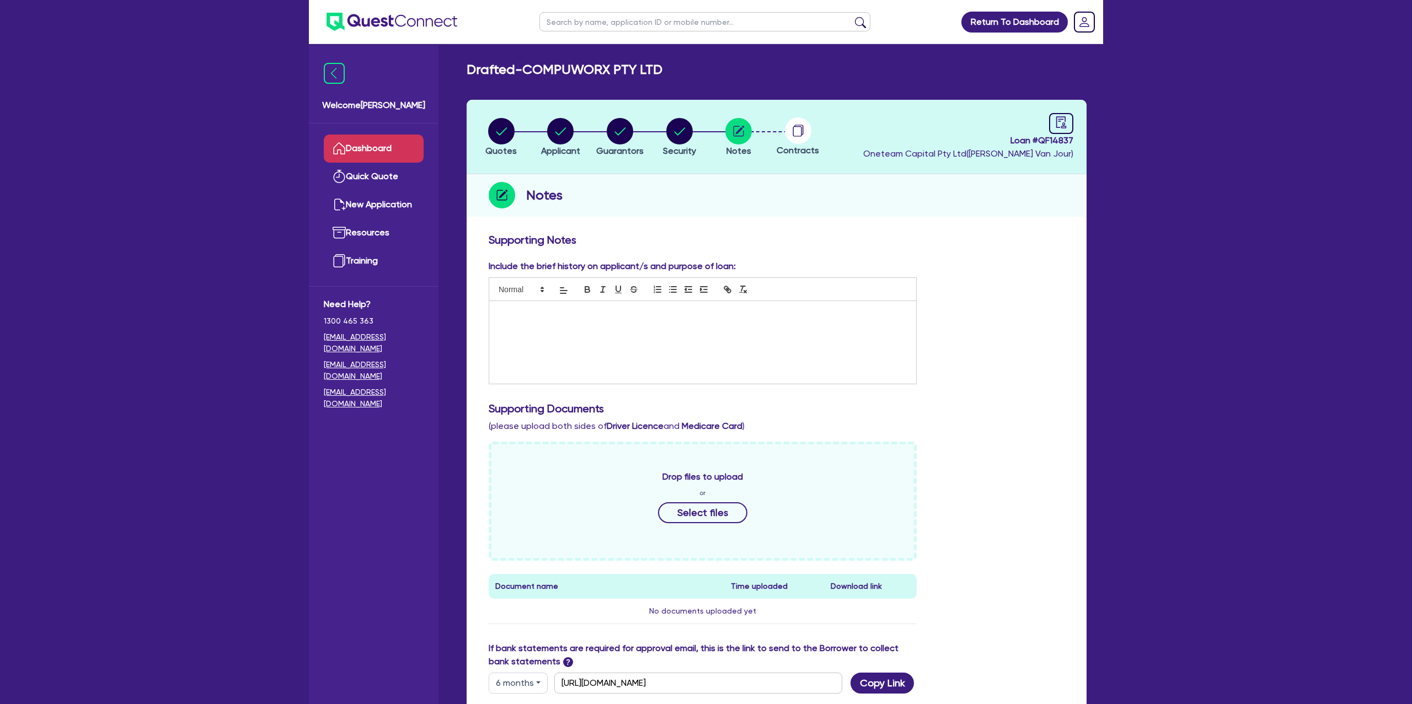
click at [359, 146] on link "Dashboard" at bounding box center [374, 149] width 100 height 28
